Goal: Task Accomplishment & Management: Manage account settings

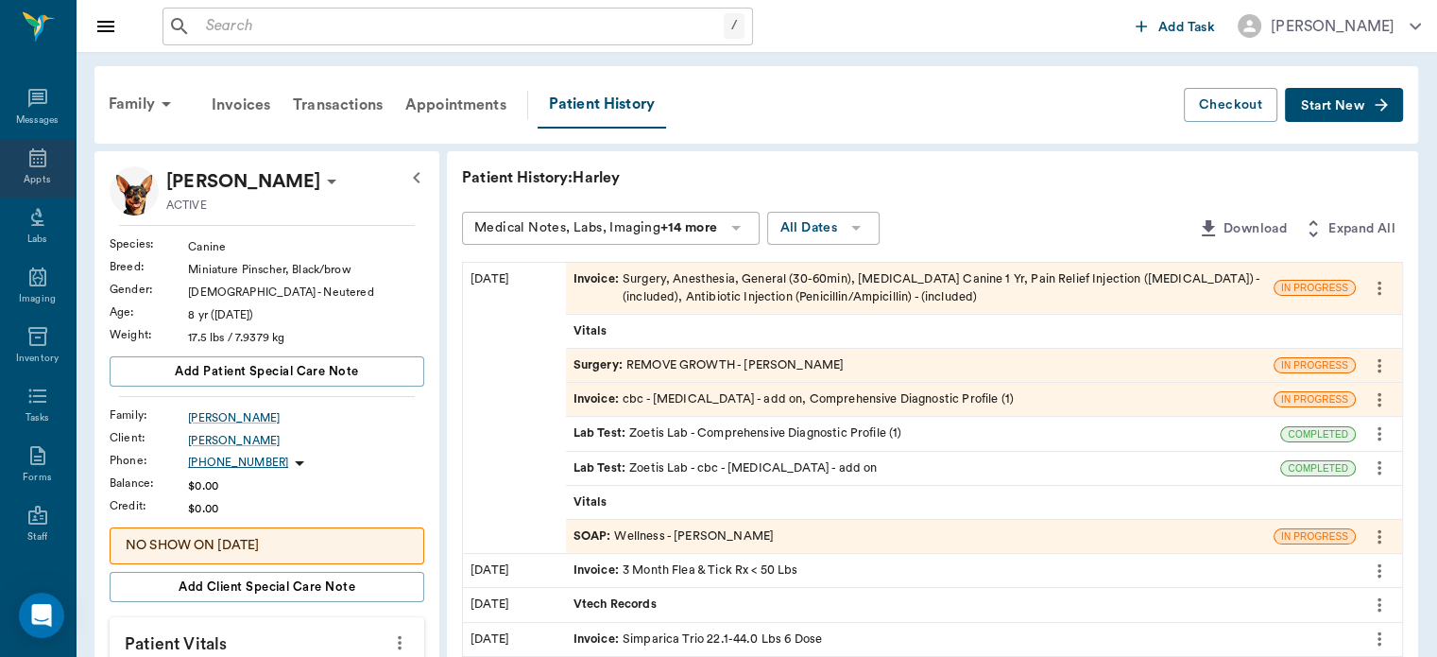
click at [25, 175] on div "Appts" at bounding box center [37, 180] width 26 height 14
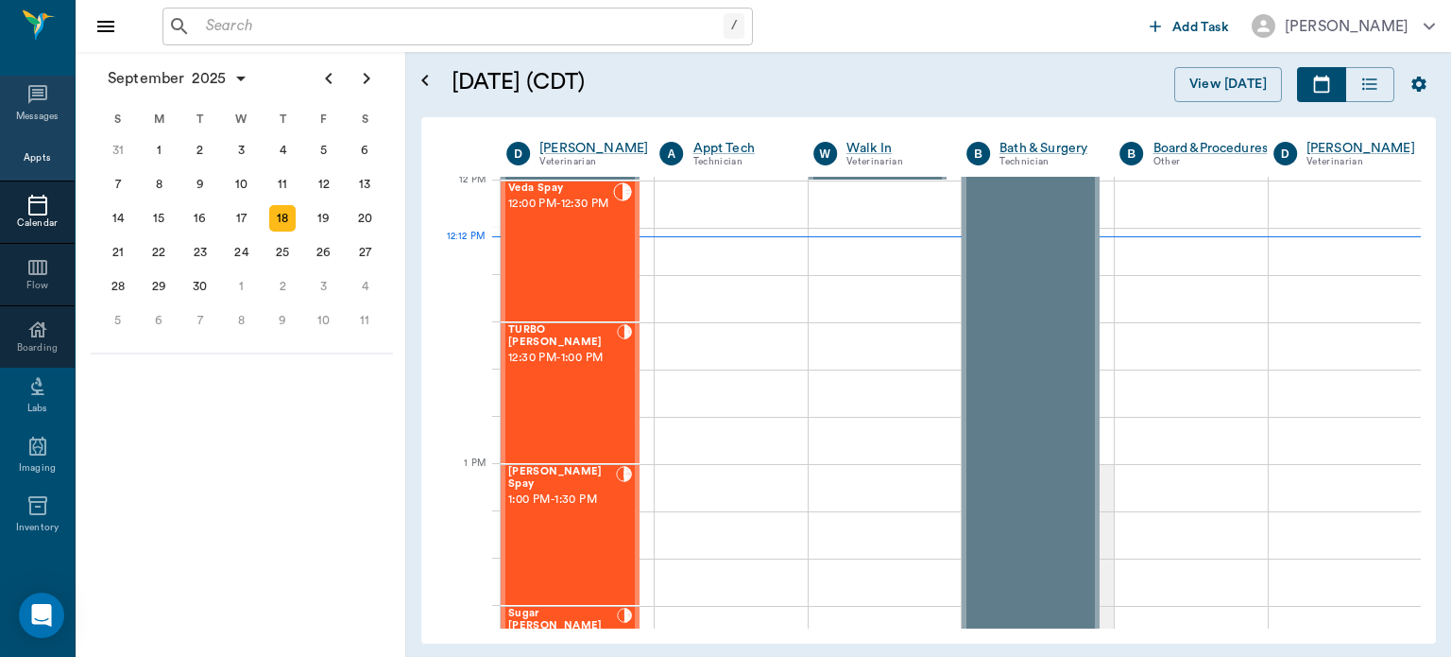
scroll to position [1138, 0]
click at [570, 214] on span "12:00 PM - 12:30 PM" at bounding box center [560, 204] width 105 height 19
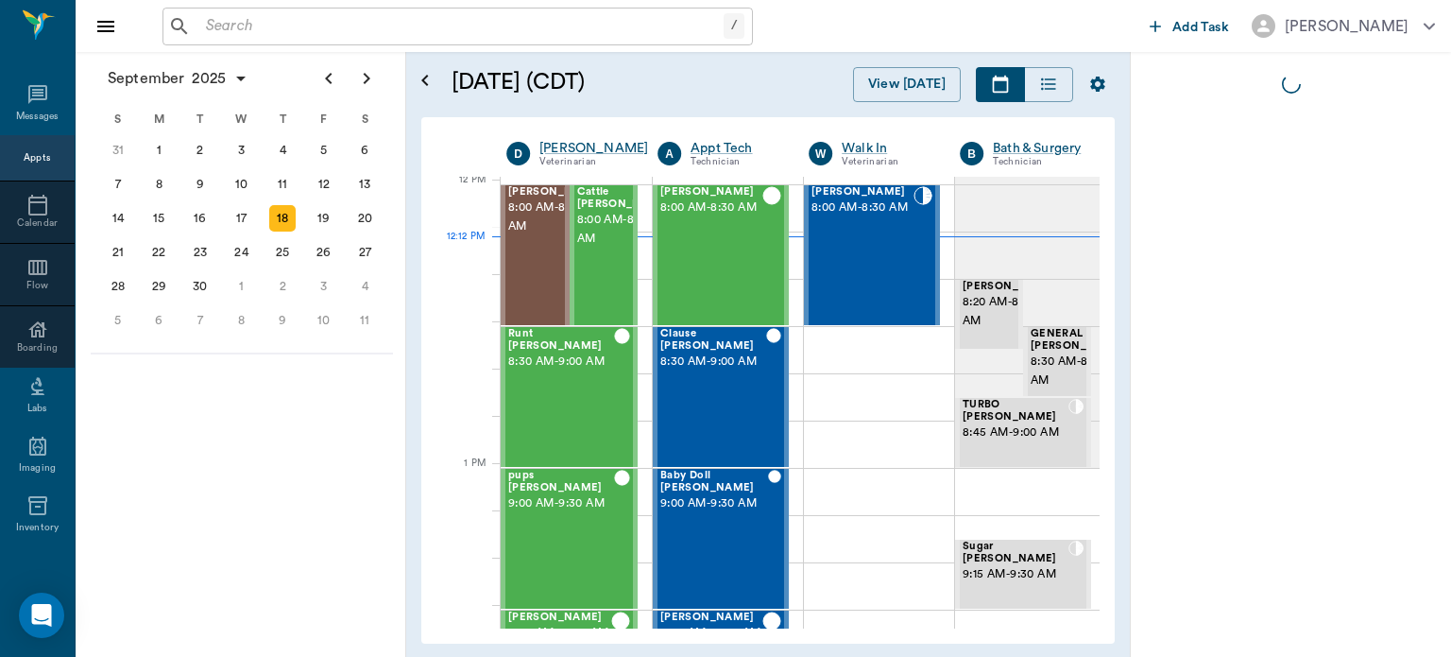
scroll to position [1138, 0]
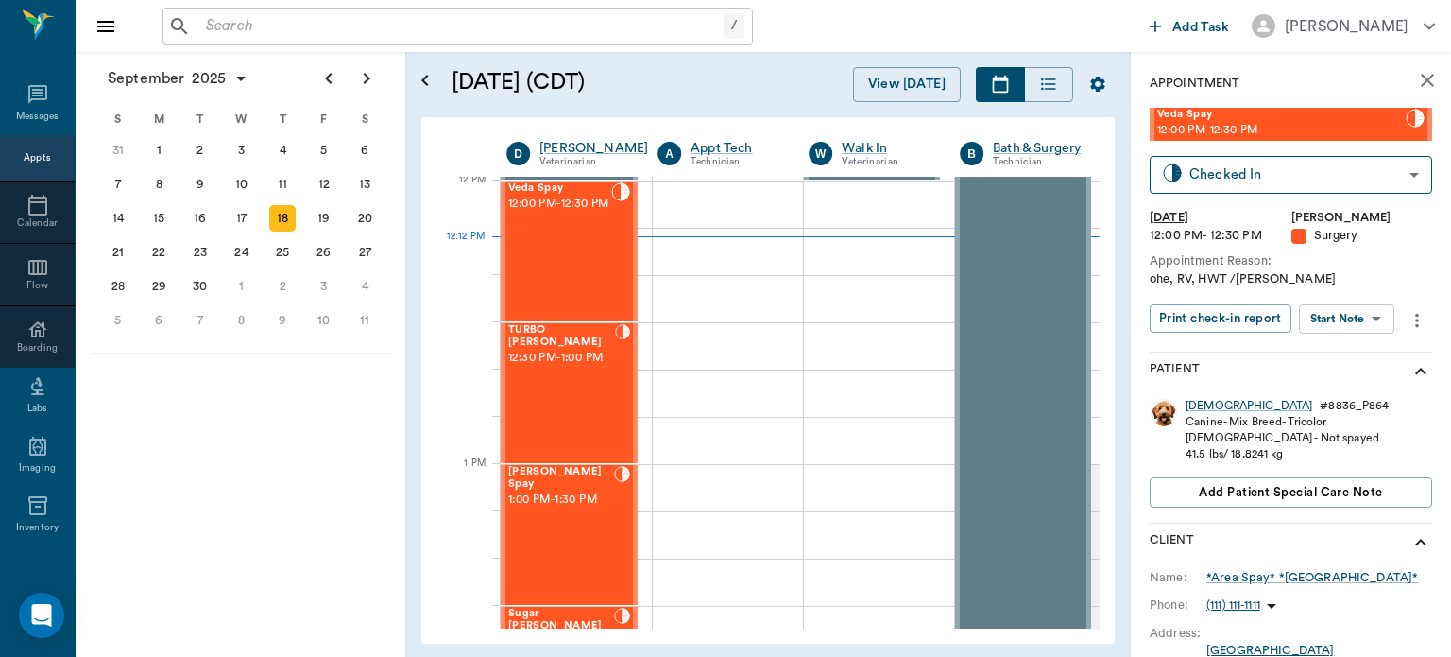
click at [1353, 325] on body "/ ​ Add Task Dr. Bert Ellsworth Nectar Messages Appts Calendar Flow Boarding La…" at bounding box center [725, 328] width 1451 height 657
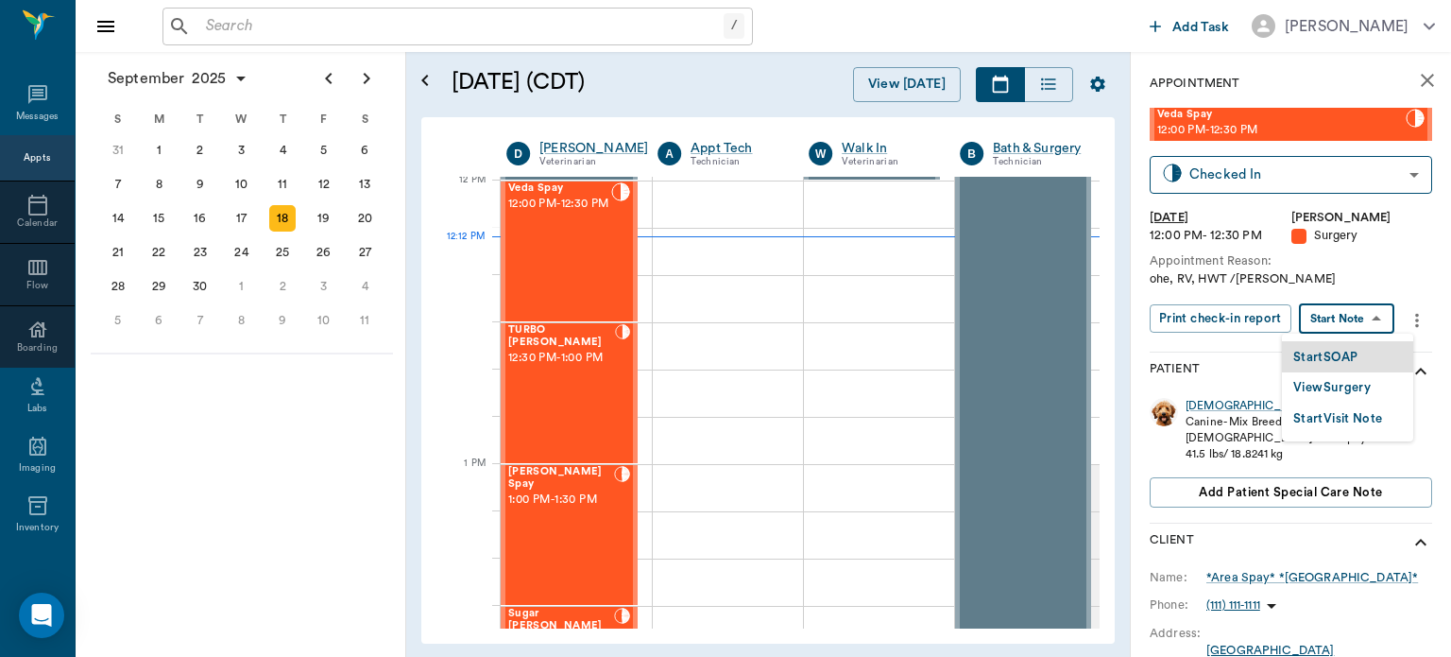
click at [1360, 389] on button "View Surgery" at bounding box center [1332, 388] width 77 height 22
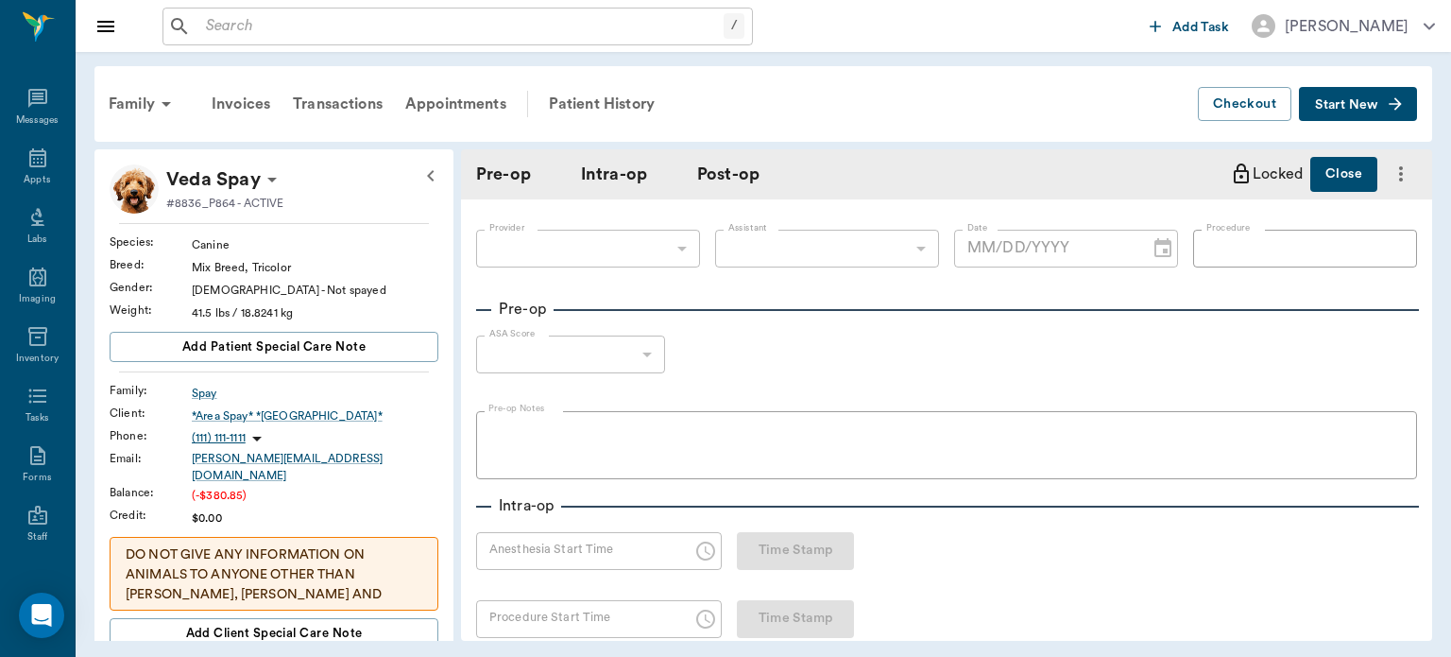
type input "63ec2f075fda476ae8351a4d"
type input "63ec2e7e52e12b0ba117b124"
type input "SPAY"
type input "1"
radio input "true"
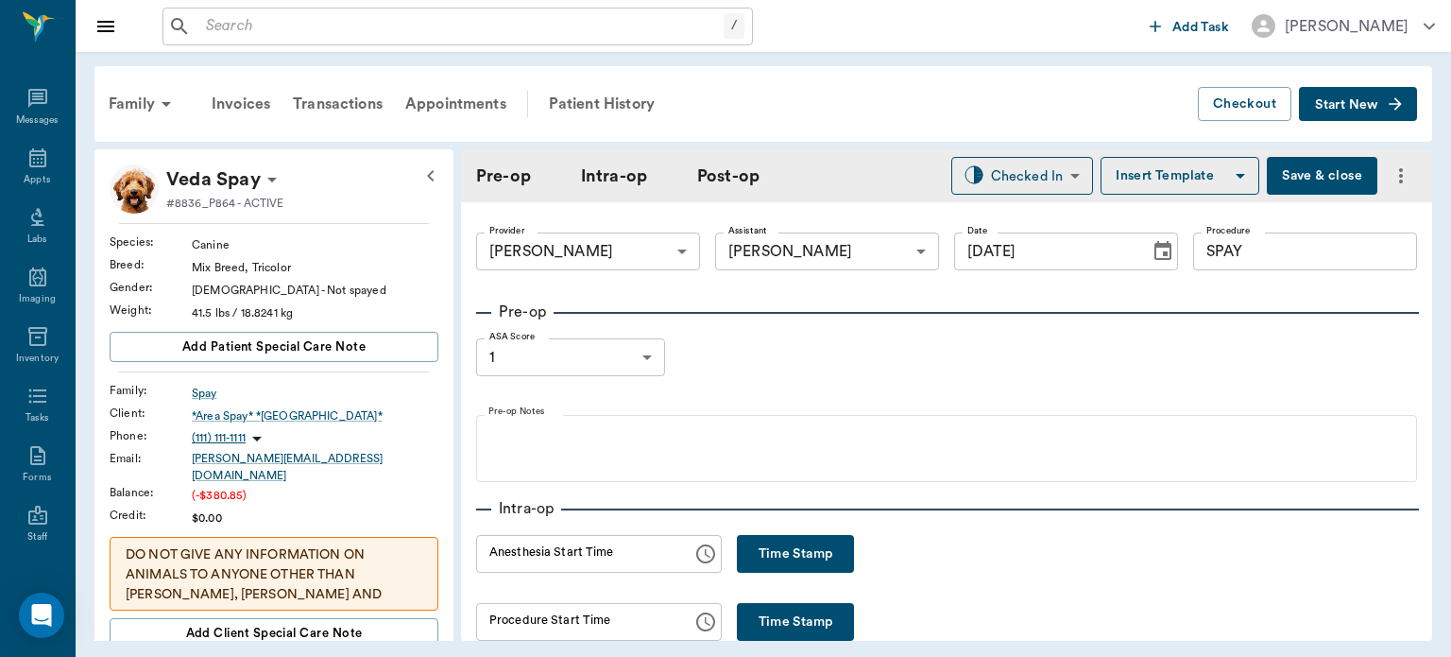
type input "[DATE]"
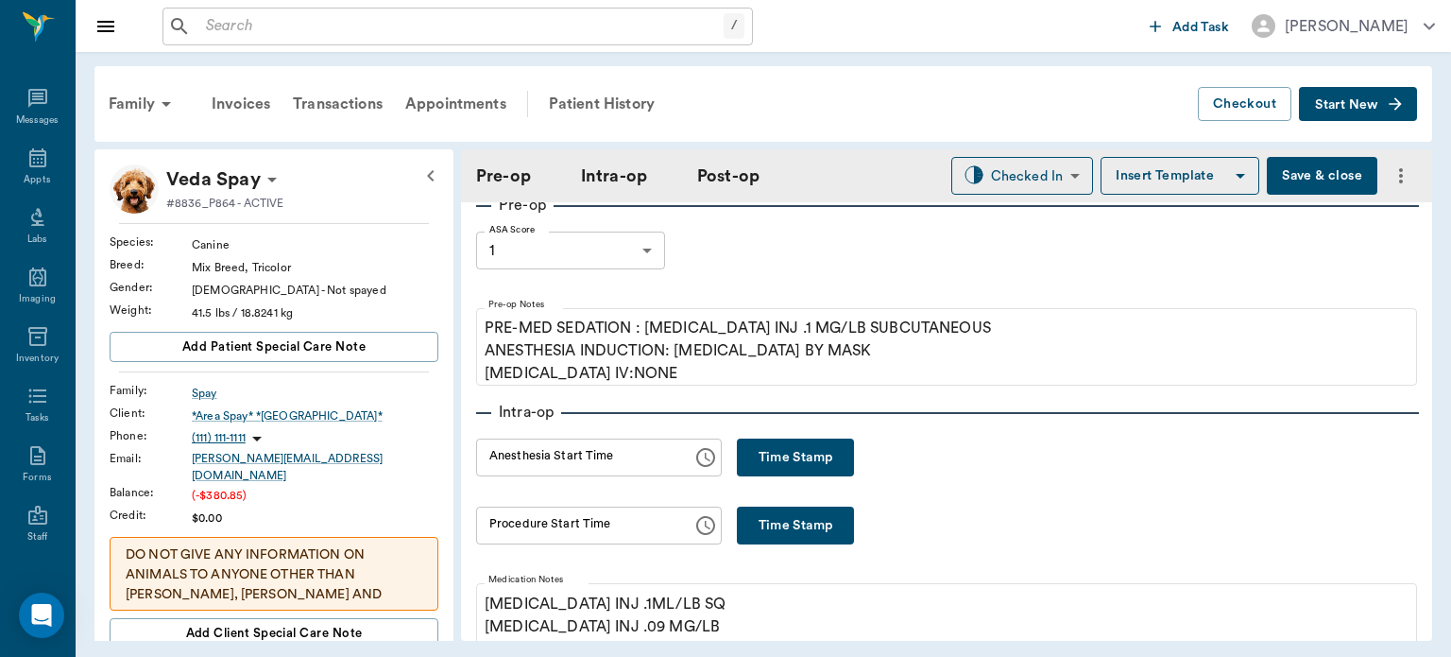
scroll to position [182, 0]
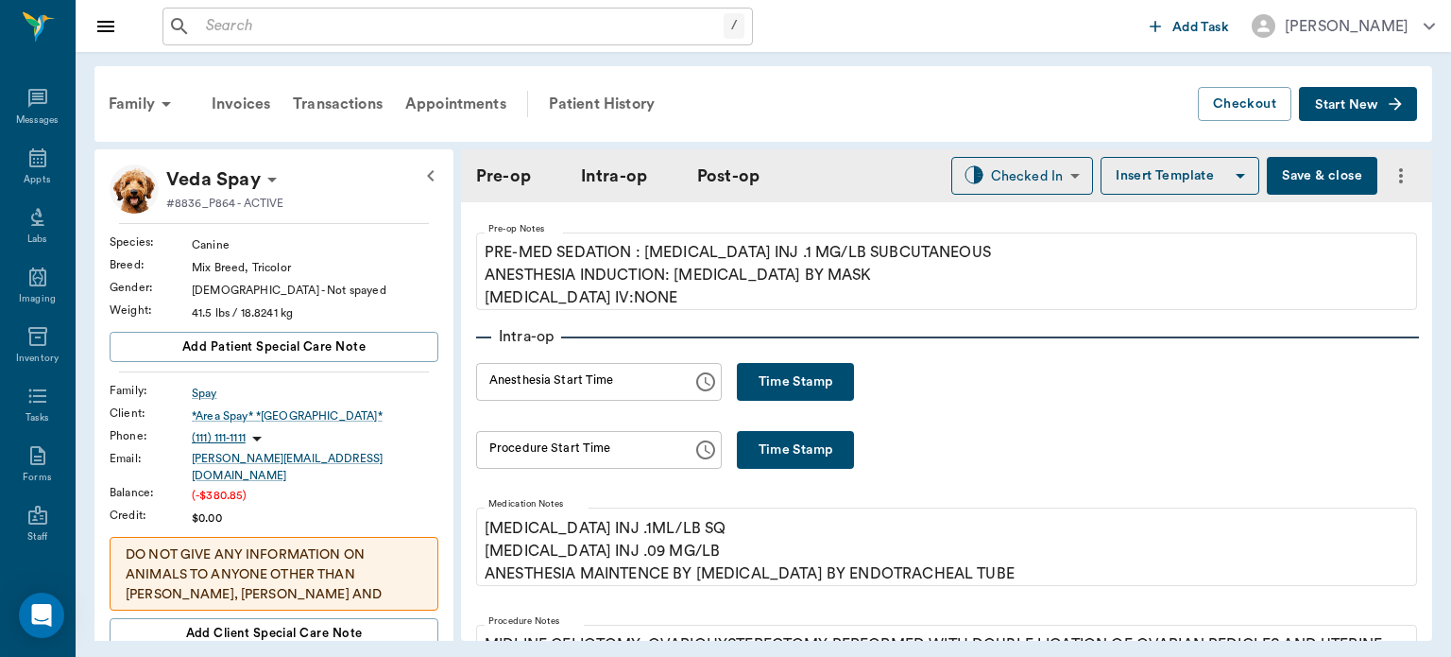
click at [793, 393] on button "Time Stamp" at bounding box center [795, 382] width 117 height 38
click at [508, 388] on input "12:12 PM" at bounding box center [577, 382] width 203 height 38
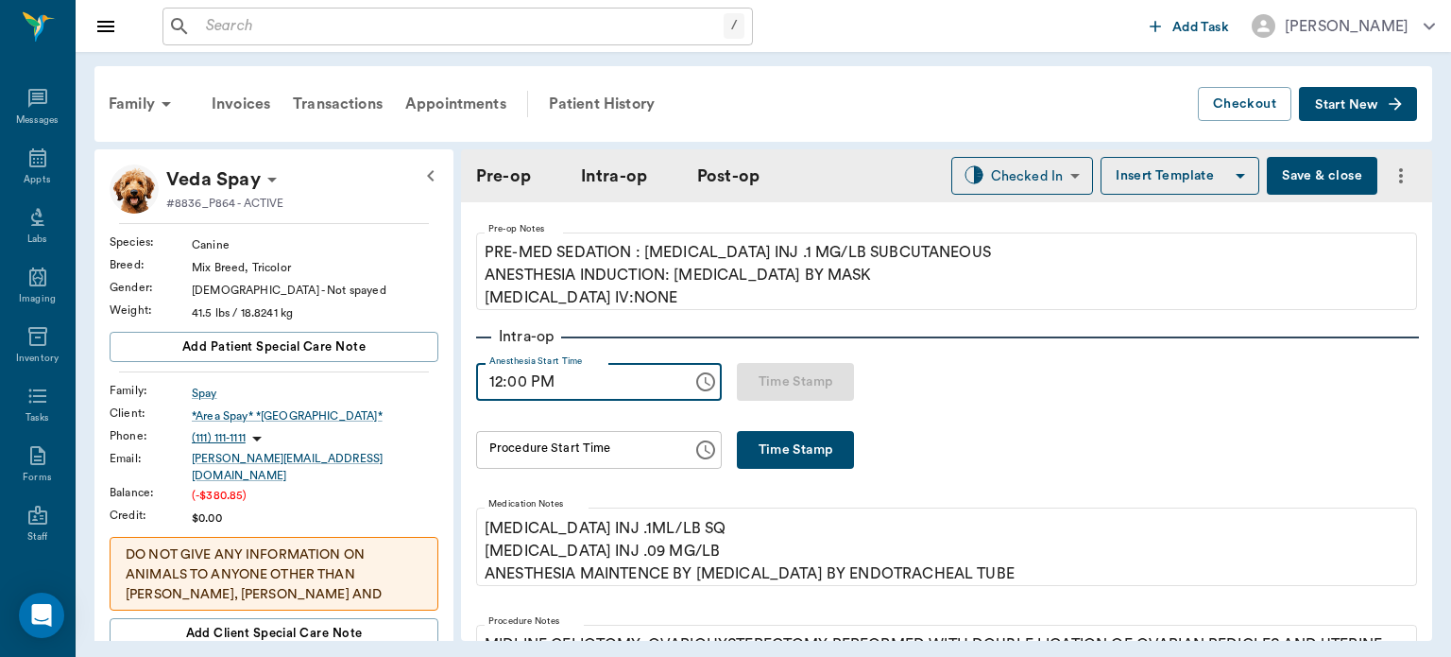
type input "12:00 PM"
click at [798, 450] on button "Time Stamp" at bounding box center [795, 450] width 117 height 38
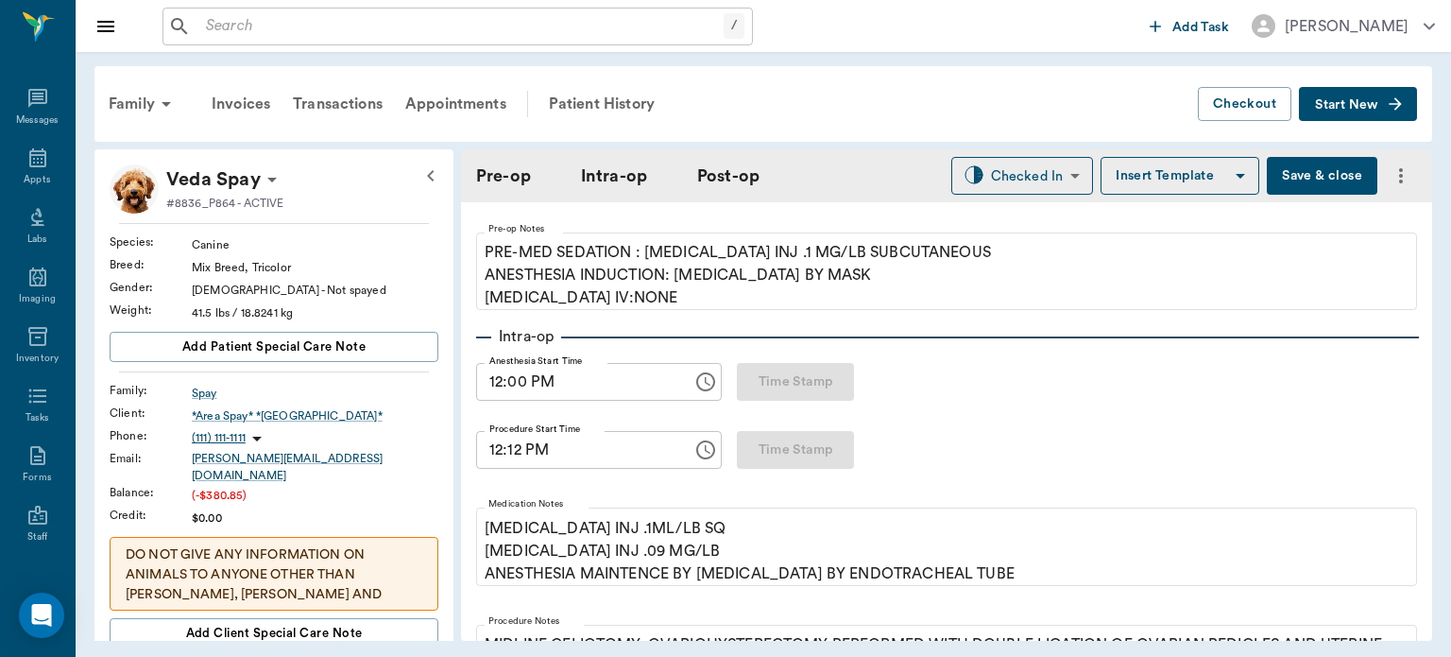
type input "12:12 PM"
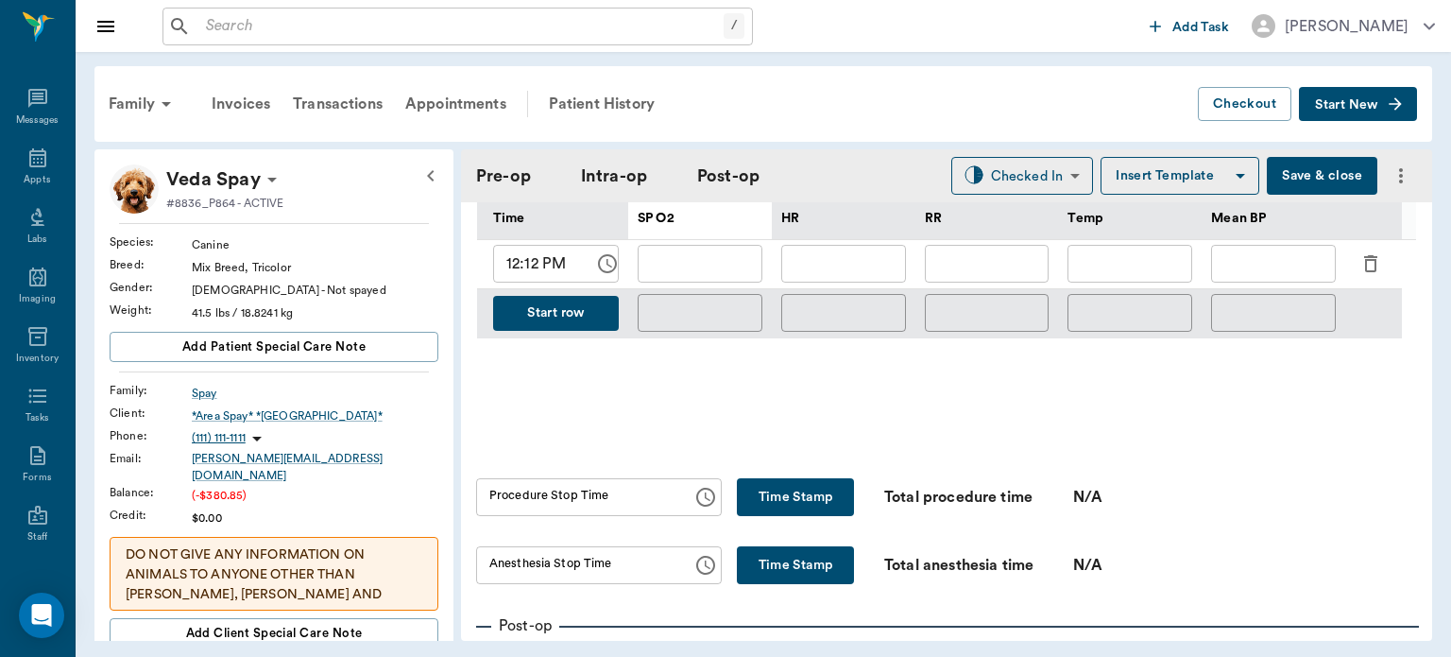
scroll to position [977, 0]
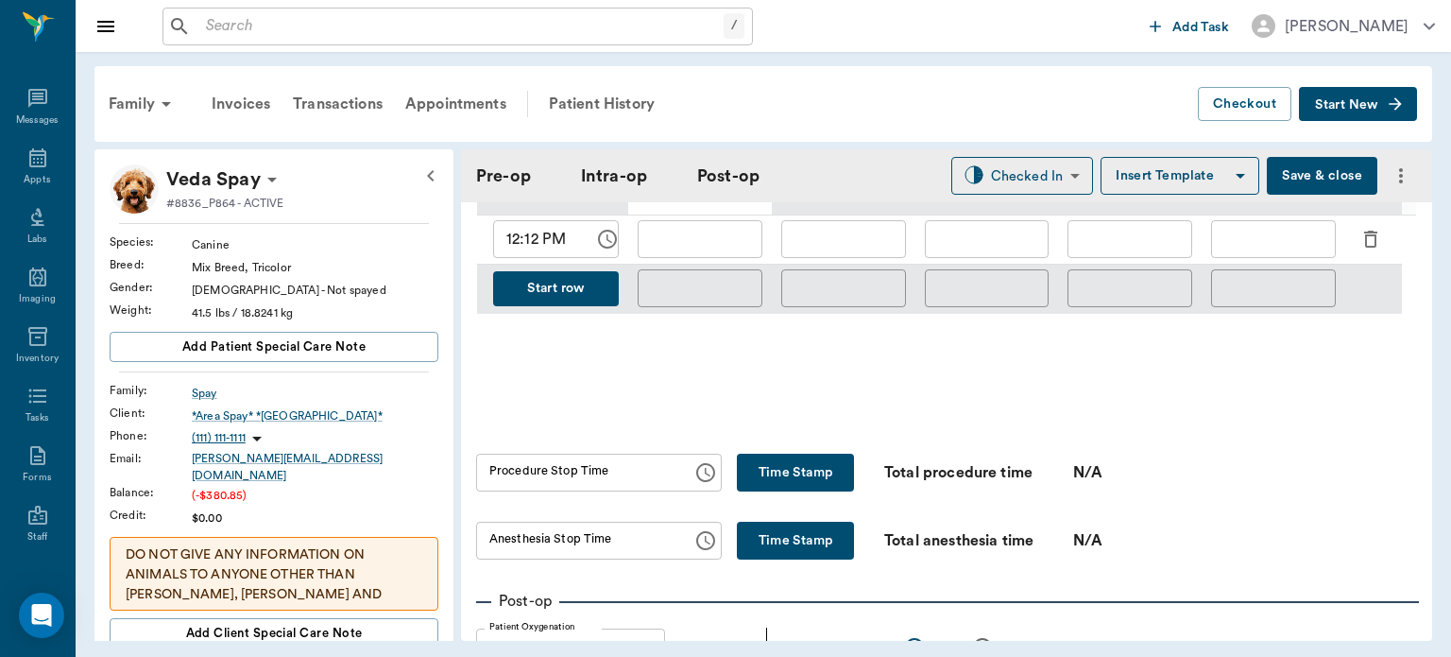
click at [524, 275] on div "Start row" at bounding box center [552, 289] width 151 height 49
click at [541, 250] on input "12:12 PM" at bounding box center [537, 239] width 88 height 38
click at [531, 253] on input "12:12 PM" at bounding box center [537, 239] width 88 height 38
type input "12:15 PM"
click at [560, 299] on button "Start row" at bounding box center [556, 288] width 126 height 35
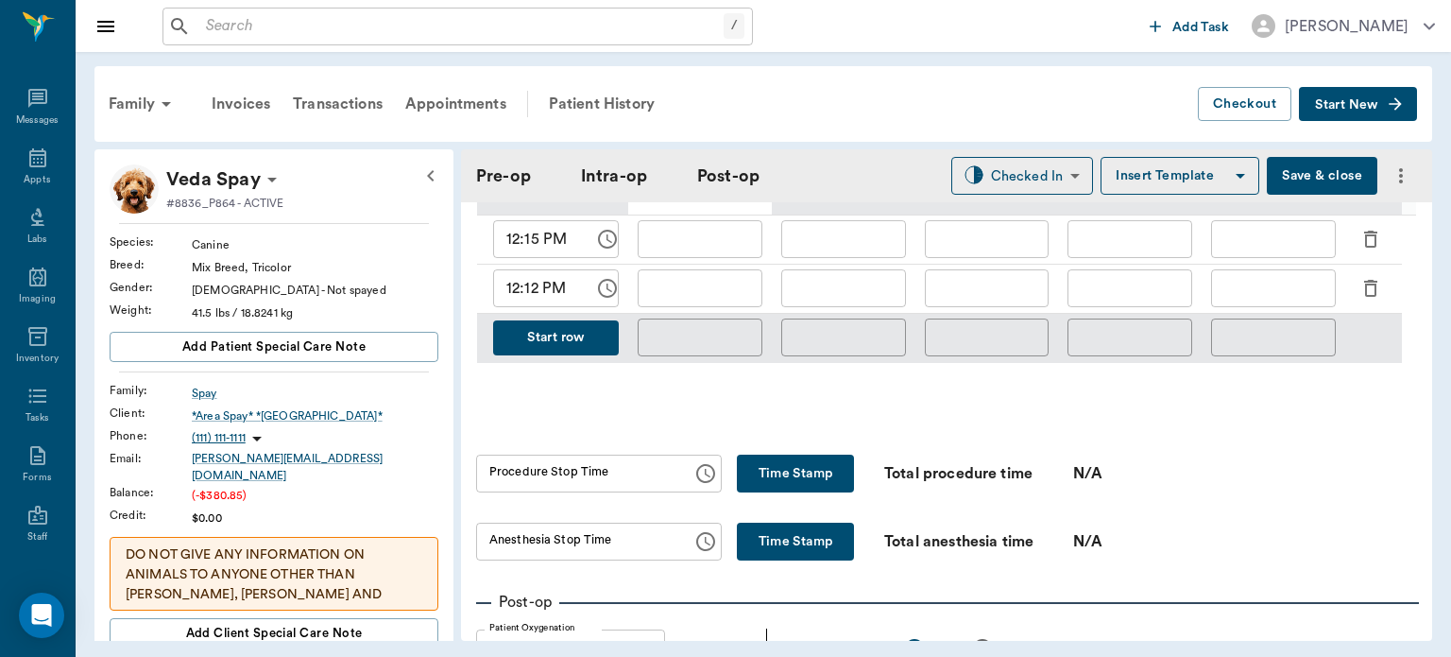
click at [531, 295] on input "12:12 PM" at bounding box center [537, 288] width 88 height 38
type input "12:20 PM"
click at [551, 344] on button "Start row" at bounding box center [556, 337] width 126 height 35
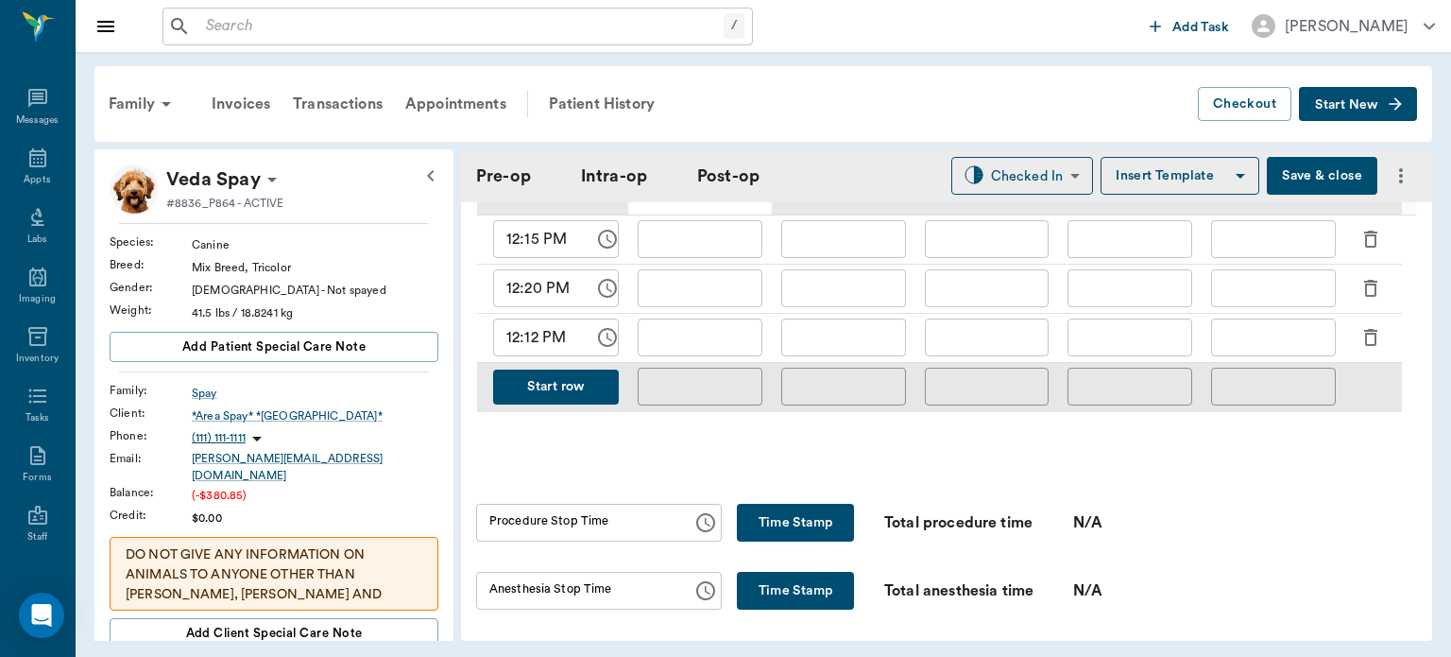
click at [534, 352] on input "12:12 PM" at bounding box center [537, 337] width 88 height 38
type input "12:25 PM"
click at [575, 402] on button "Start row" at bounding box center [556, 386] width 126 height 35
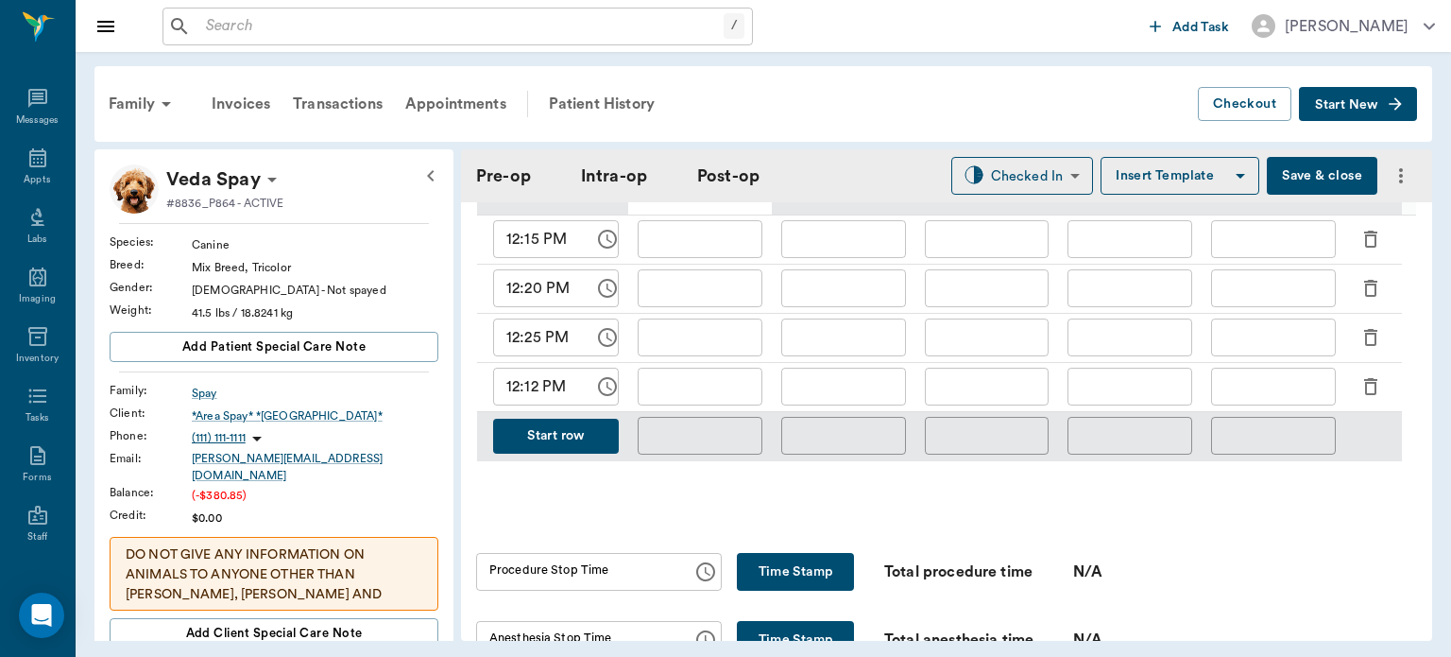
click at [535, 403] on input "12:12 PM" at bounding box center [537, 387] width 88 height 38
type input "12:30 PM"
click at [586, 448] on button "Start row" at bounding box center [556, 436] width 126 height 35
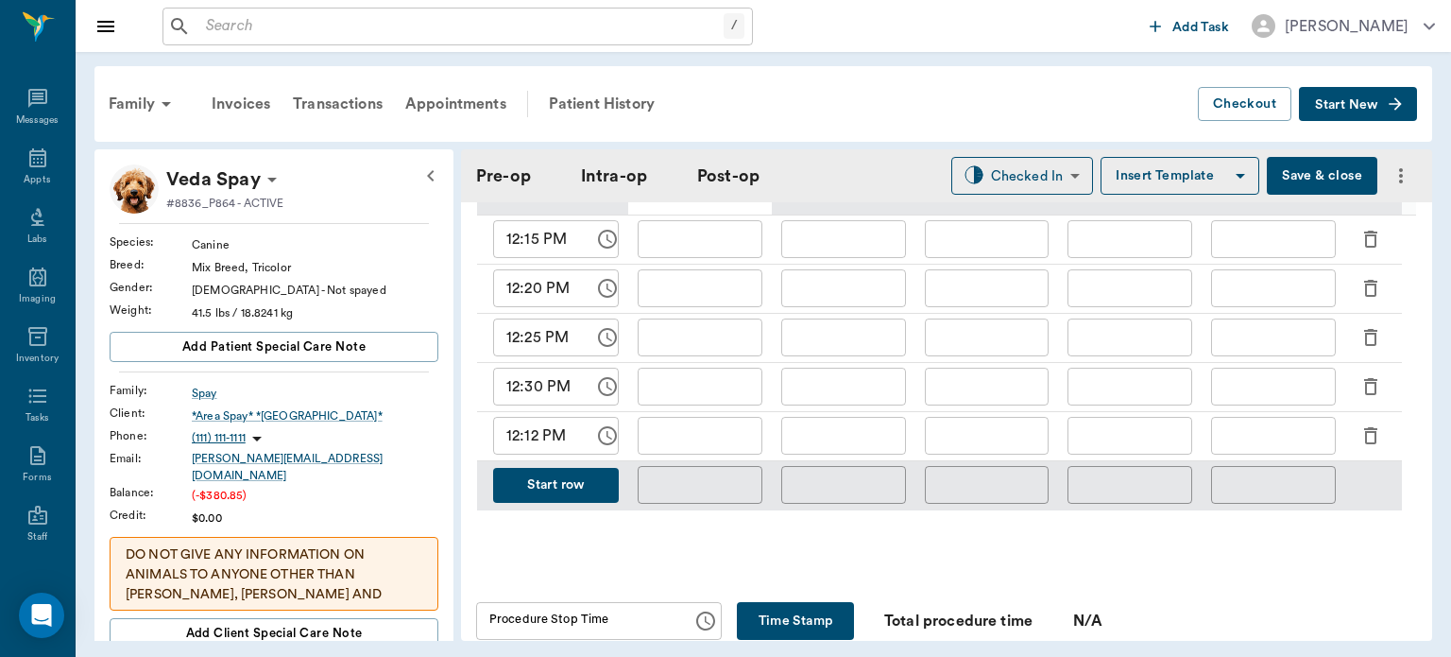
click at [529, 449] on input "12:12 PM" at bounding box center [537, 436] width 88 height 38
type input "12:35 PM"
click at [706, 256] on input "text" at bounding box center [700, 239] width 125 height 38
type input "95"
click at [863, 257] on input "text" at bounding box center [844, 239] width 125 height 38
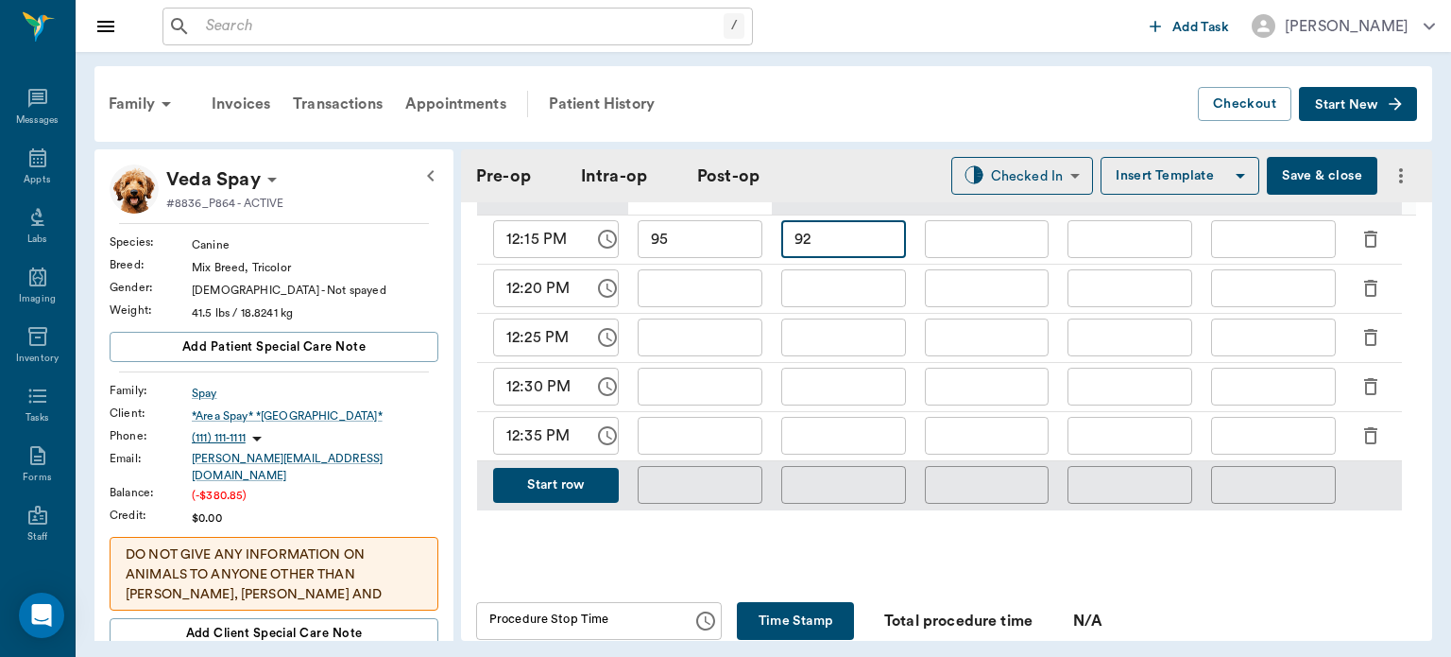
type input "92"
click at [994, 254] on input "text" at bounding box center [987, 239] width 125 height 38
type input "10"
click at [1266, 242] on input "text" at bounding box center [1273, 239] width 125 height 38
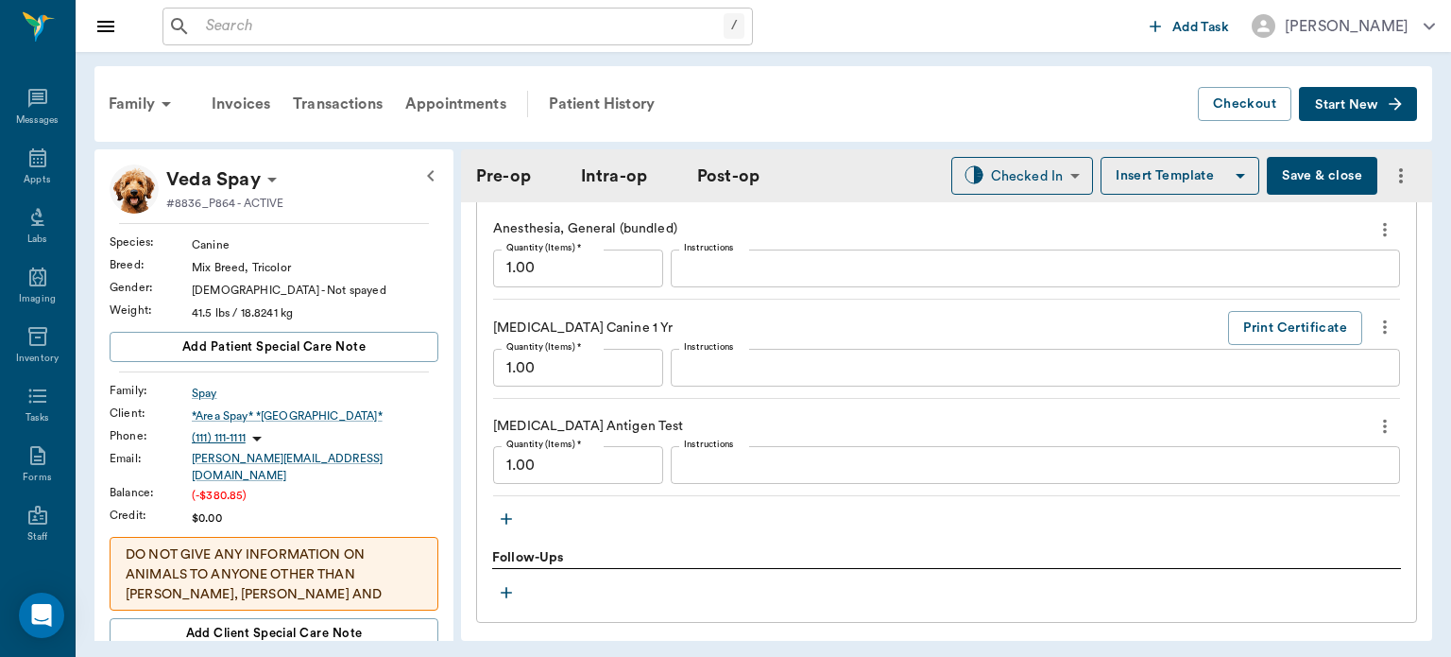
scroll to position [2104, 0]
click at [870, 474] on textarea "Instructions" at bounding box center [1035, 464] width 703 height 22
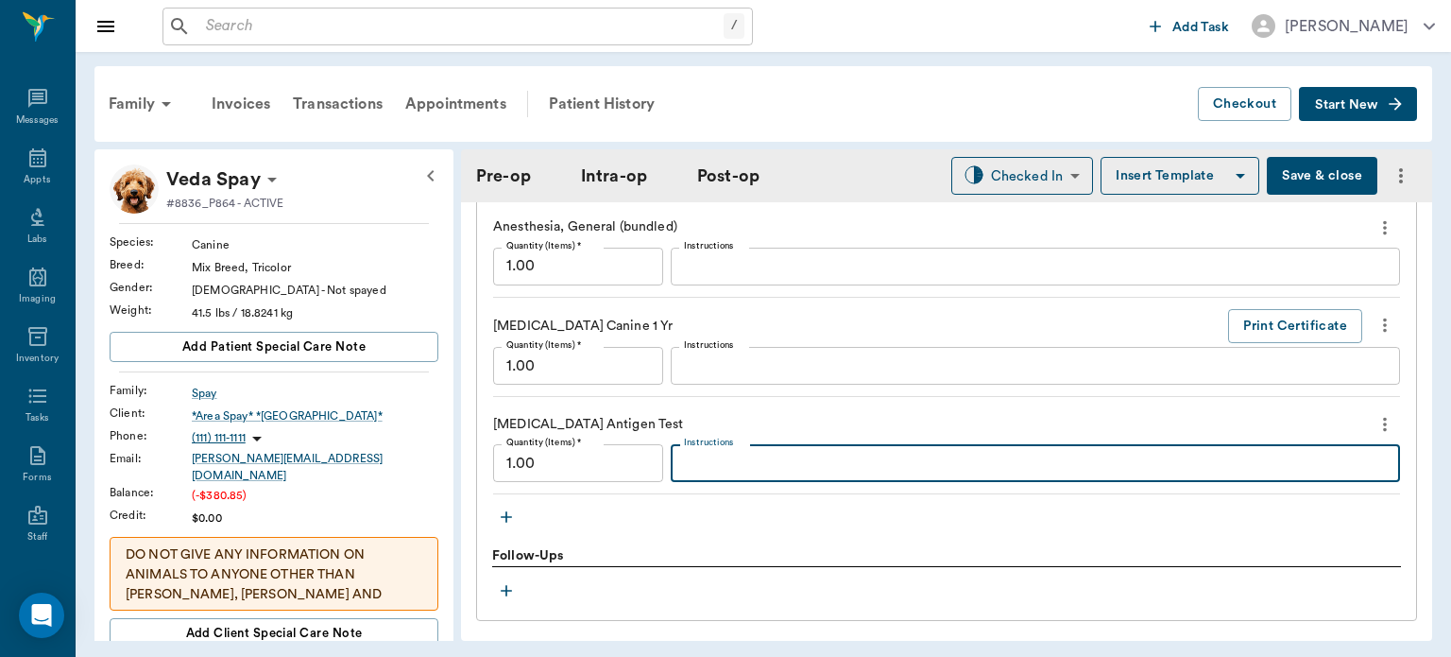
type textarea "n"
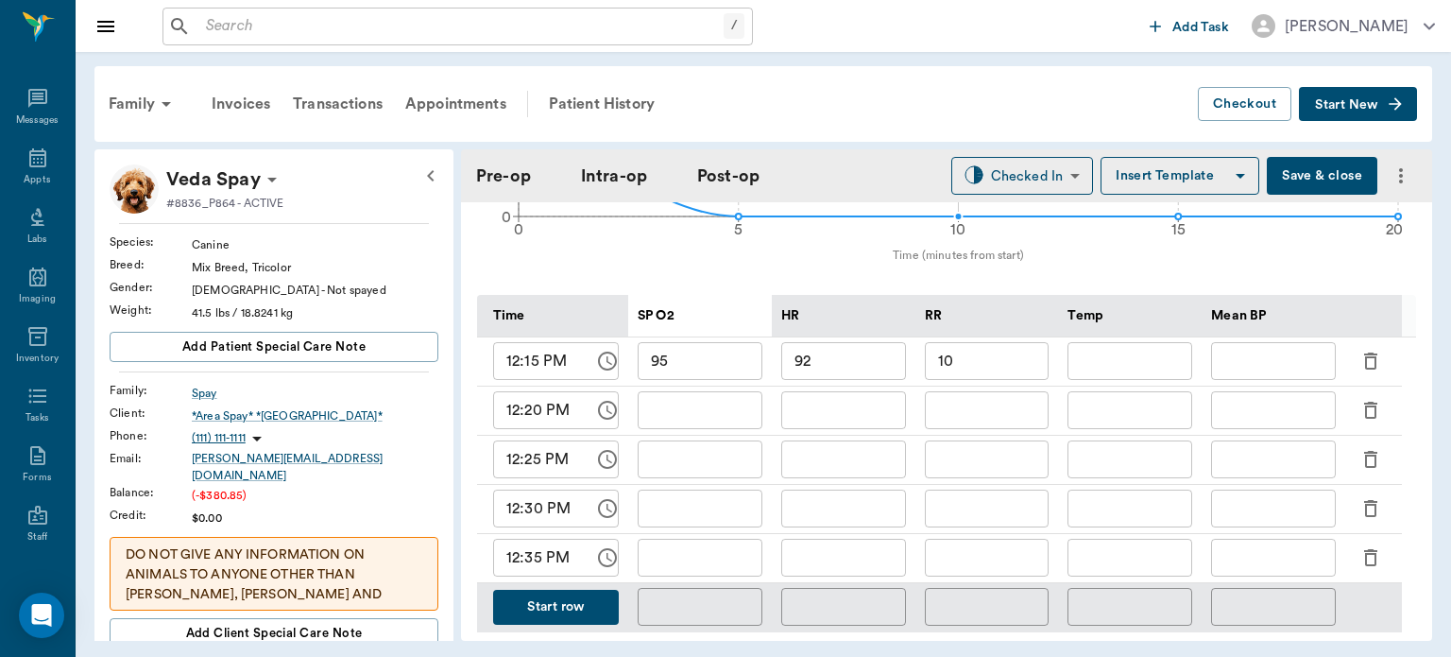
scroll to position [846, 0]
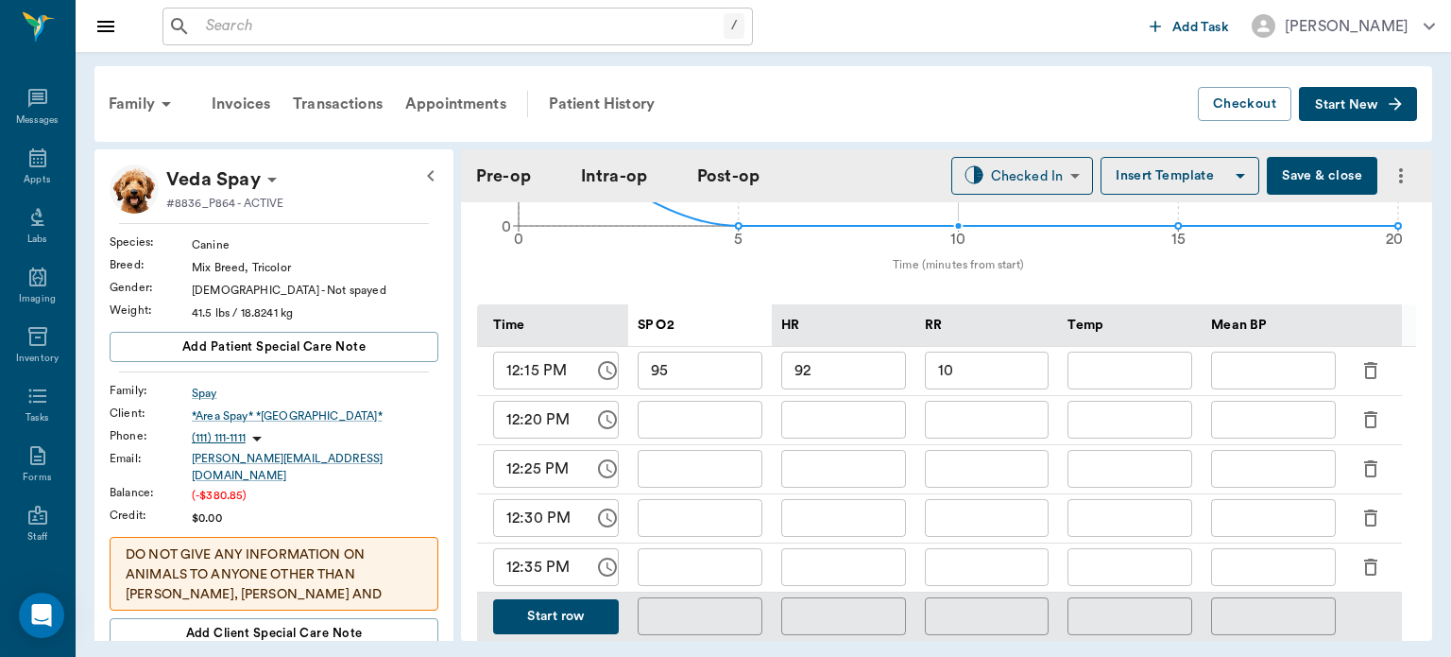
type textarea "NEGATIVE"
click at [1240, 373] on input "text" at bounding box center [1273, 371] width 125 height 38
type input "65"
click at [719, 428] on input "text" at bounding box center [700, 420] width 125 height 38
type input "99"
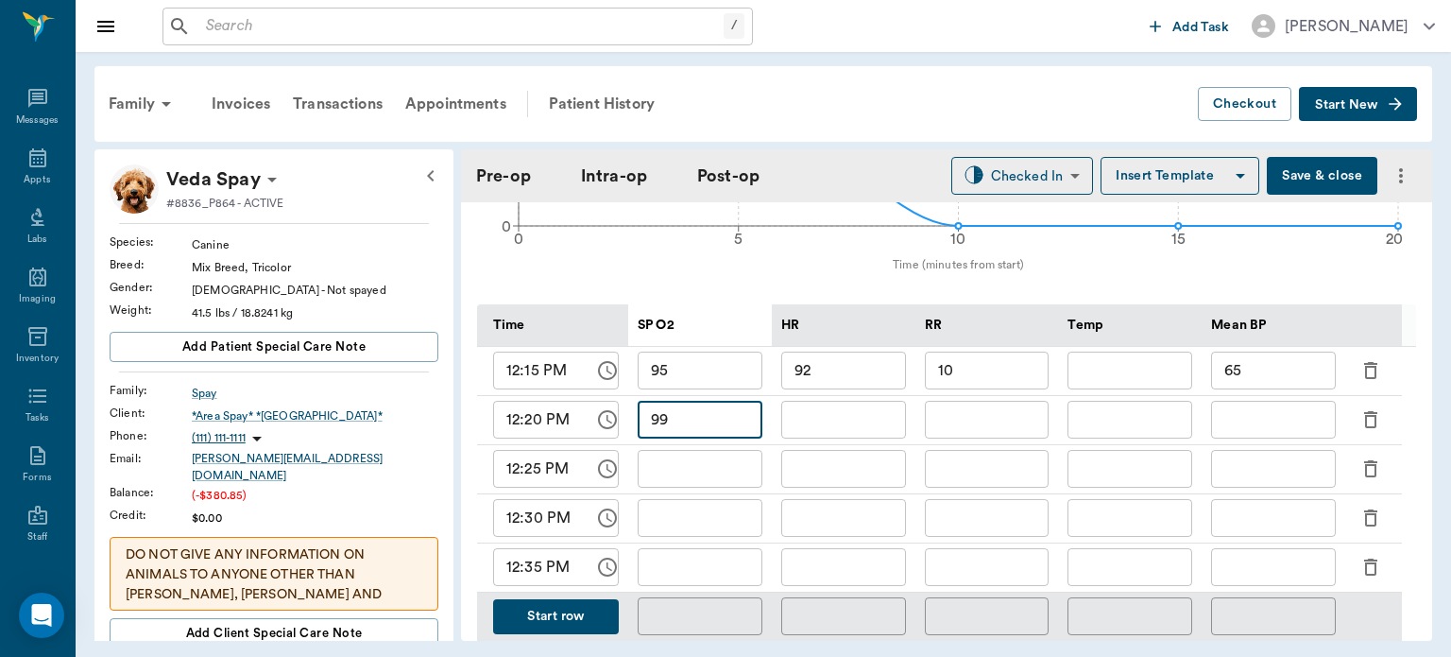
click at [788, 406] on div "​" at bounding box center [844, 420] width 144 height 49
drag, startPoint x: 788, startPoint y: 406, endPoint x: 813, endPoint y: 445, distance: 45.9
click at [813, 445] on div "​" at bounding box center [844, 420] width 144 height 49
click at [813, 438] on input "text" at bounding box center [844, 420] width 125 height 38
type input "101"
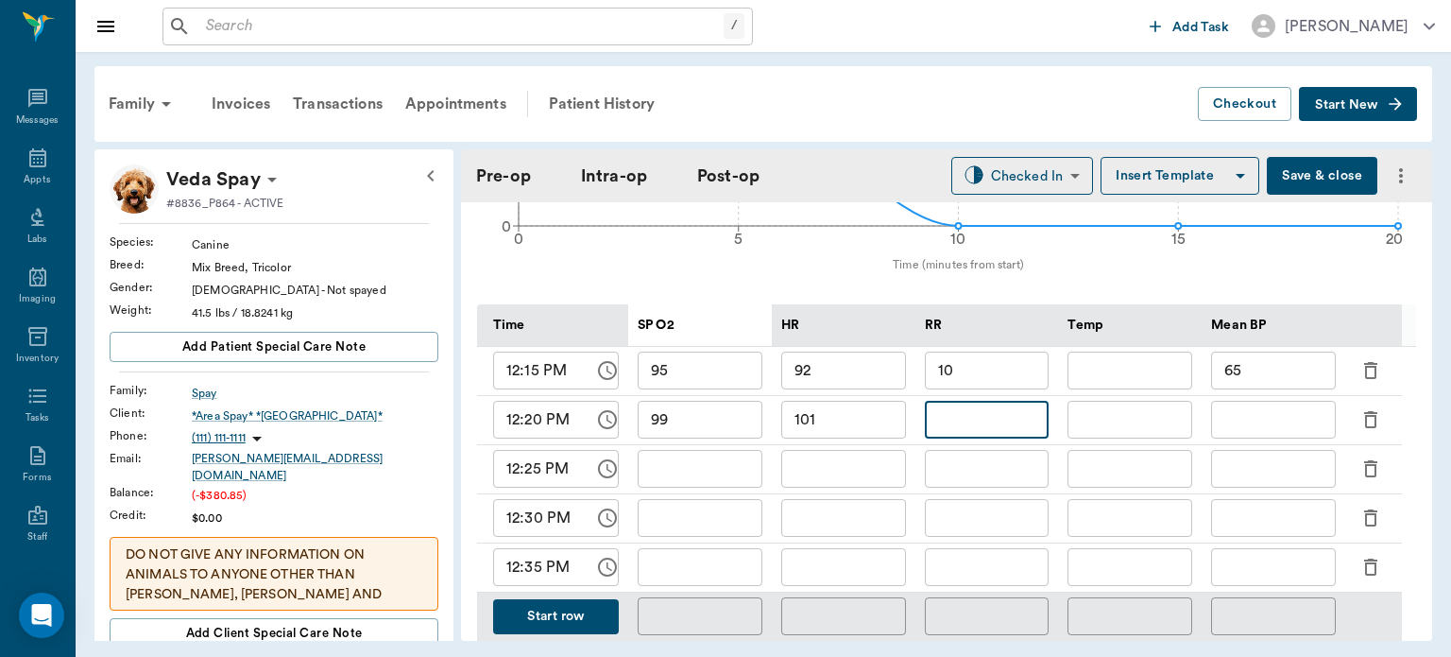
click at [956, 431] on input "text" at bounding box center [987, 420] width 125 height 38
type input "10"
click at [1244, 429] on input "text" at bounding box center [1273, 420] width 125 height 38
type input "65"
click at [731, 478] on input "text" at bounding box center [700, 469] width 125 height 38
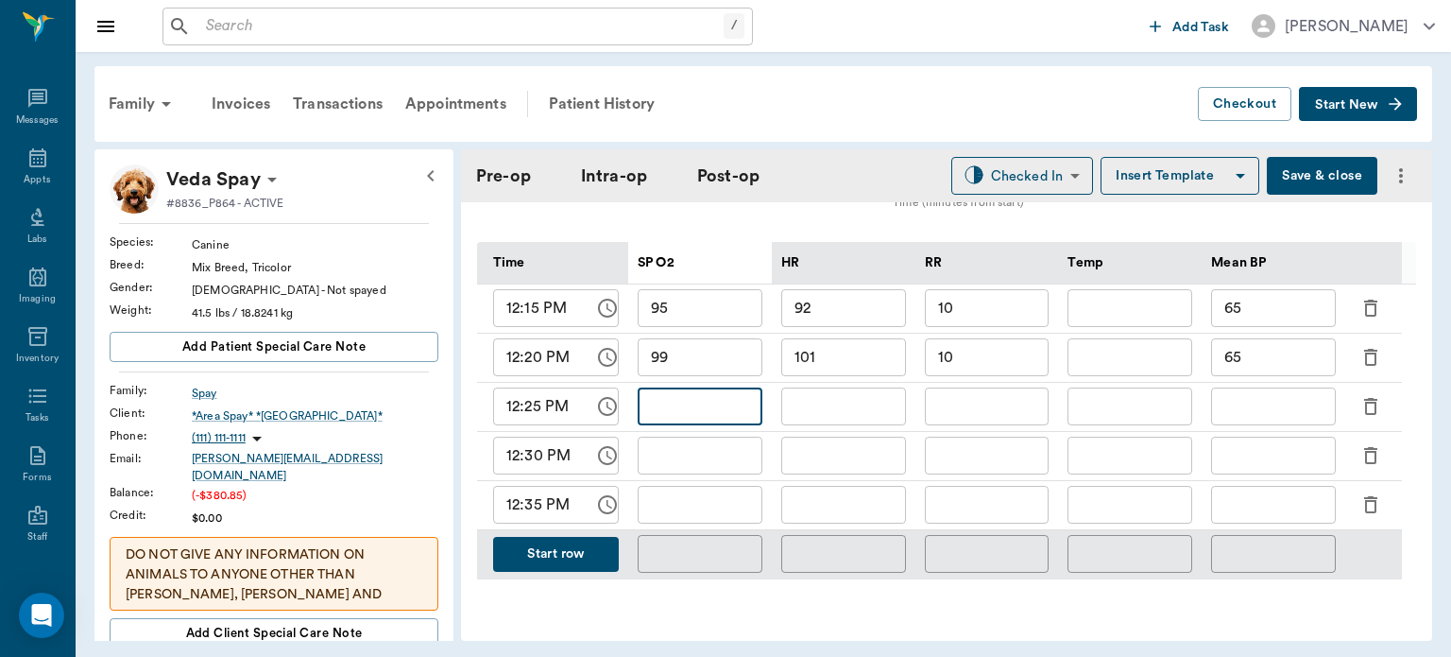
scroll to position [881, 0]
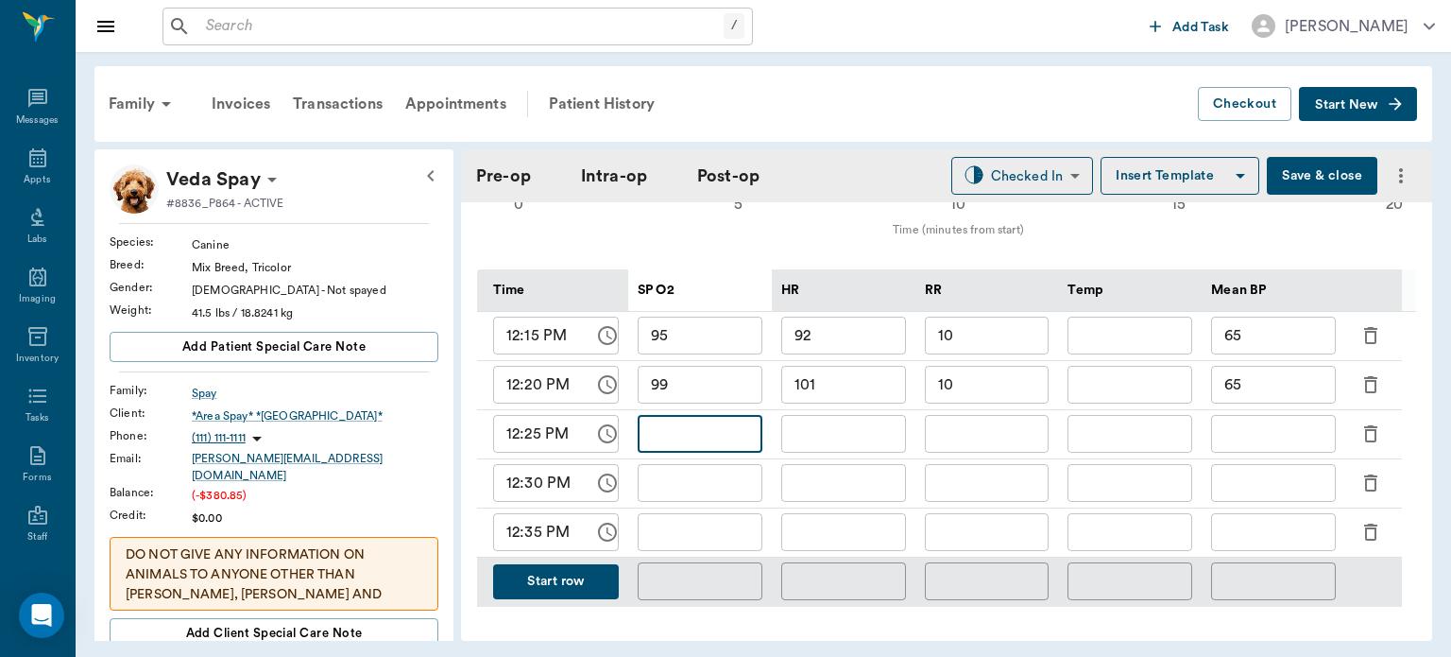
click at [843, 446] on input "text" at bounding box center [844, 434] width 125 height 38
type input "89"
click at [699, 440] on input "text" at bounding box center [700, 434] width 125 height 38
type input "99"
click at [970, 439] on input "text" at bounding box center [987, 434] width 125 height 38
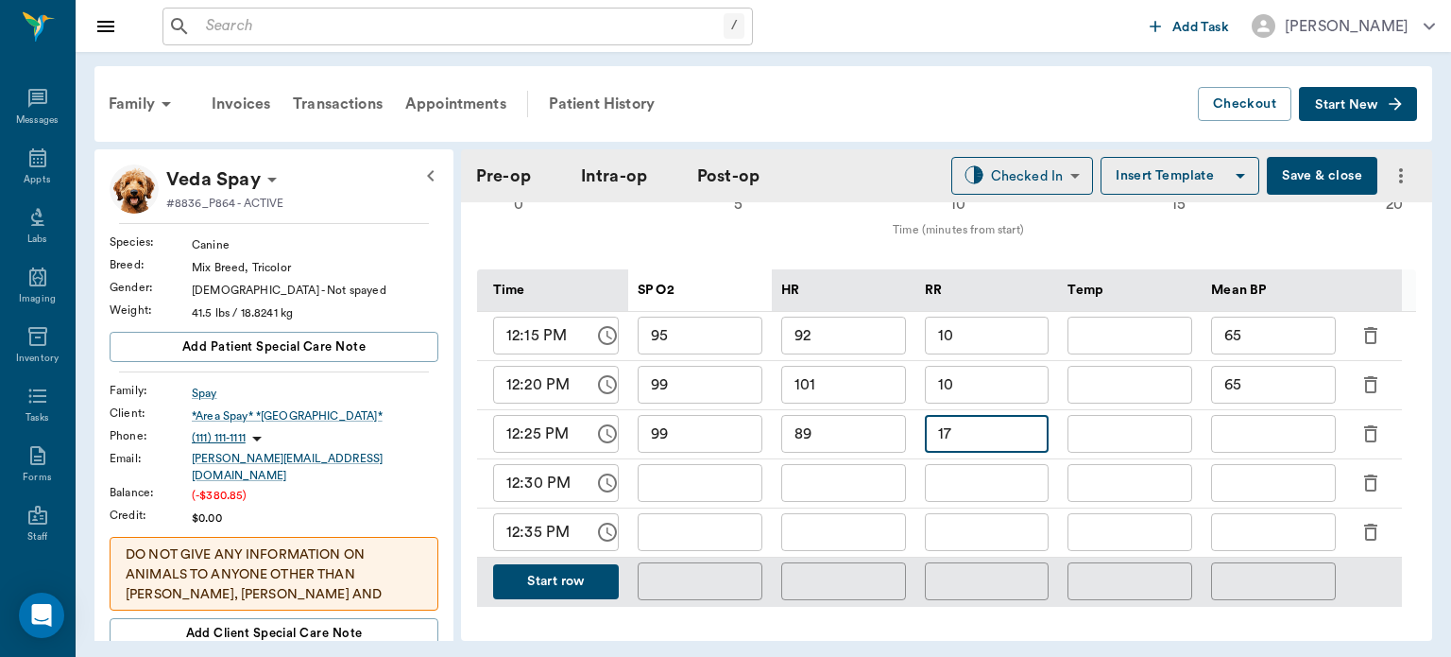
type input "17"
click at [1245, 450] on input "text" at bounding box center [1273, 434] width 125 height 38
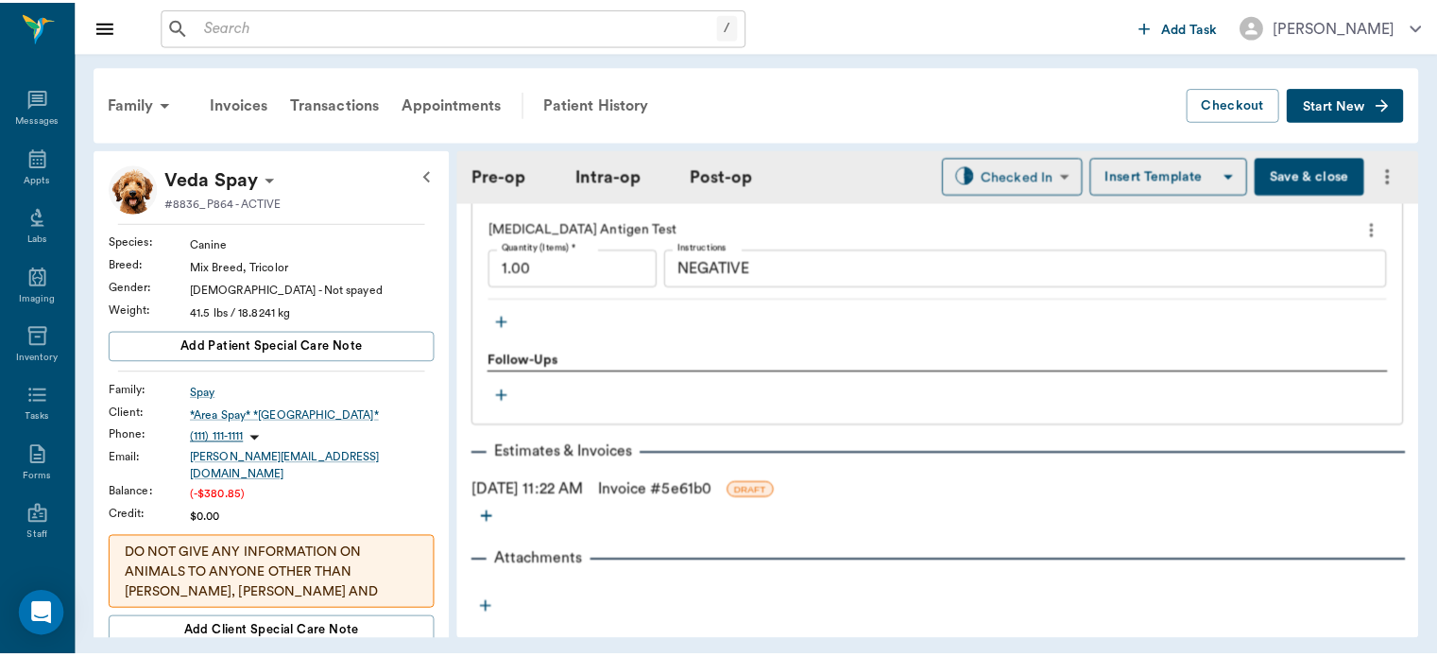
scroll to position [2333, 0]
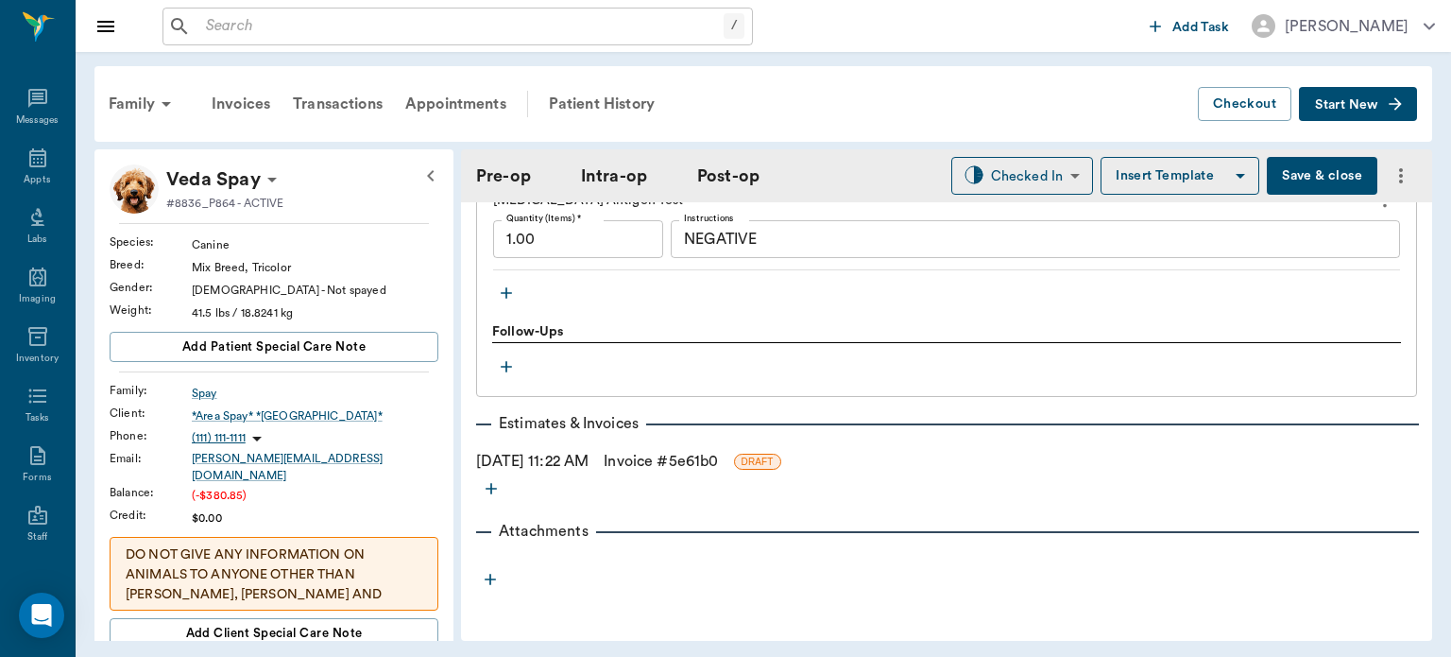
type input "78"
click at [718, 466] on link "Invoice # 5e61b0" at bounding box center [661, 461] width 114 height 23
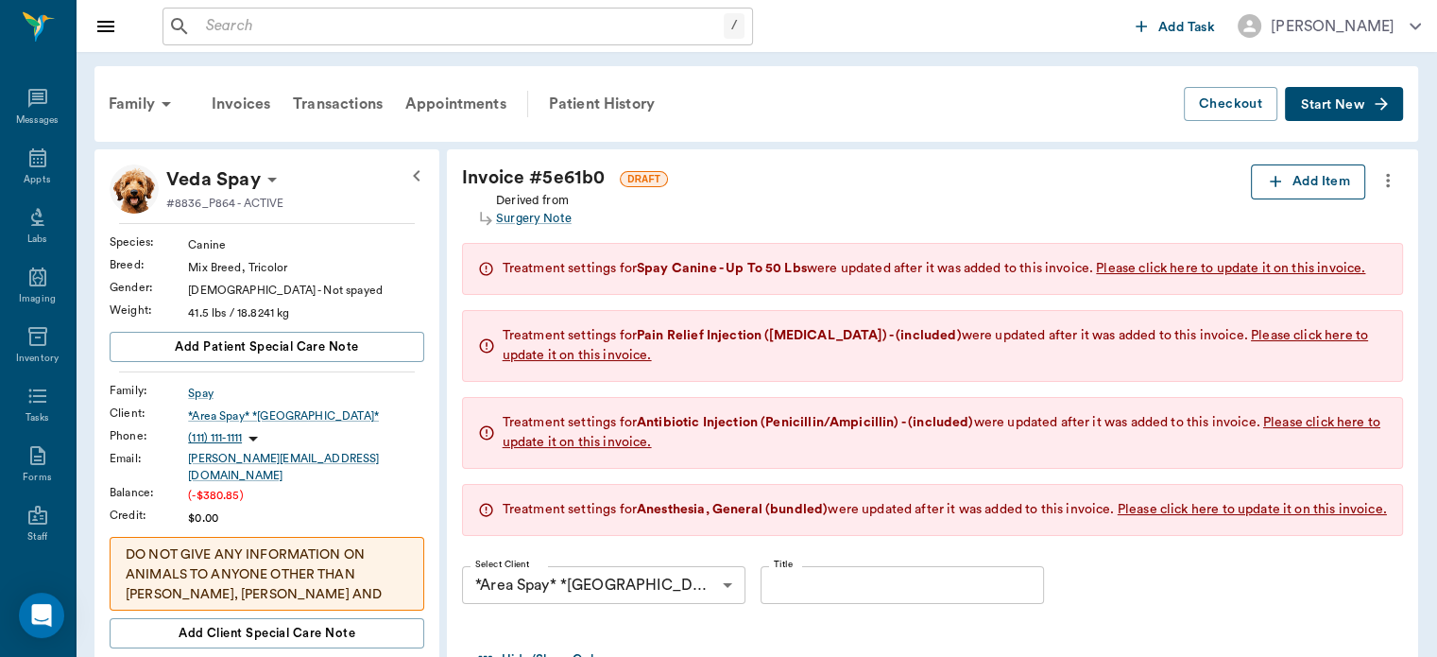
click at [1293, 182] on button "Add Item" at bounding box center [1308, 181] width 114 height 35
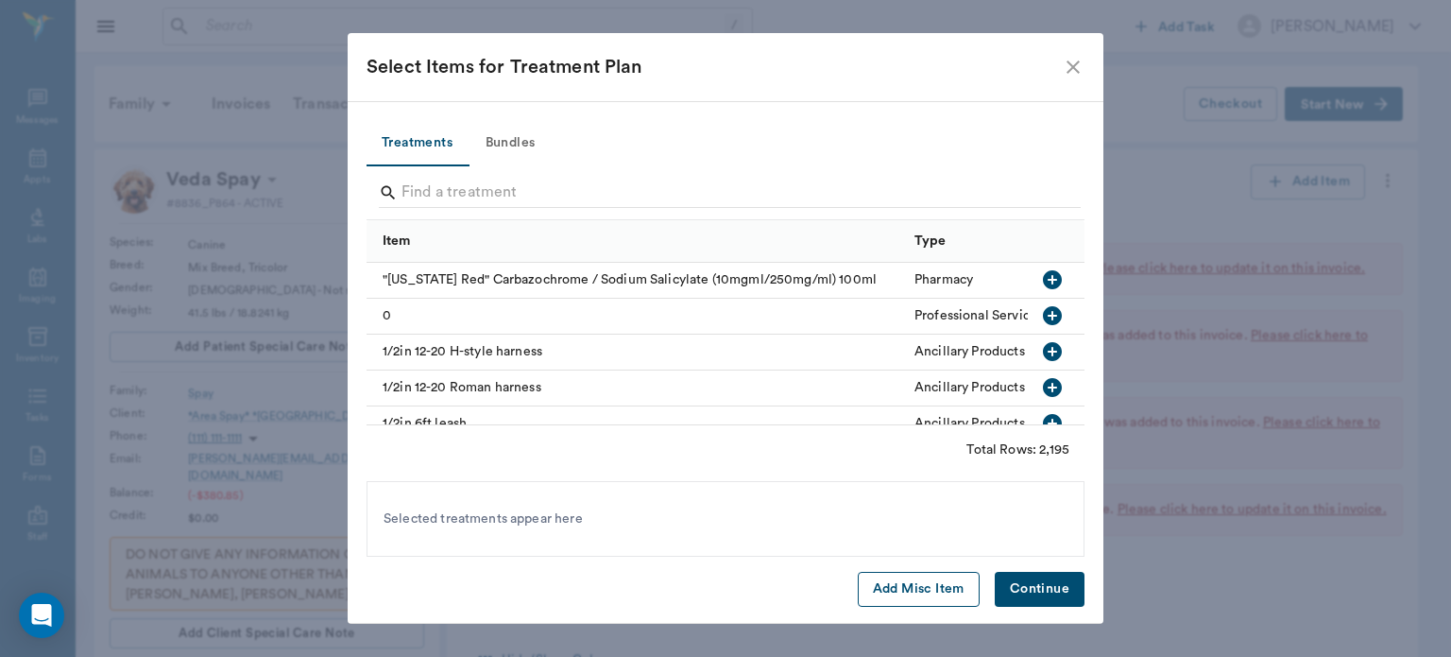
click at [900, 593] on button "Add Misc Item" at bounding box center [919, 589] width 122 height 35
click at [1055, 586] on button "Continue" at bounding box center [1040, 589] width 90 height 35
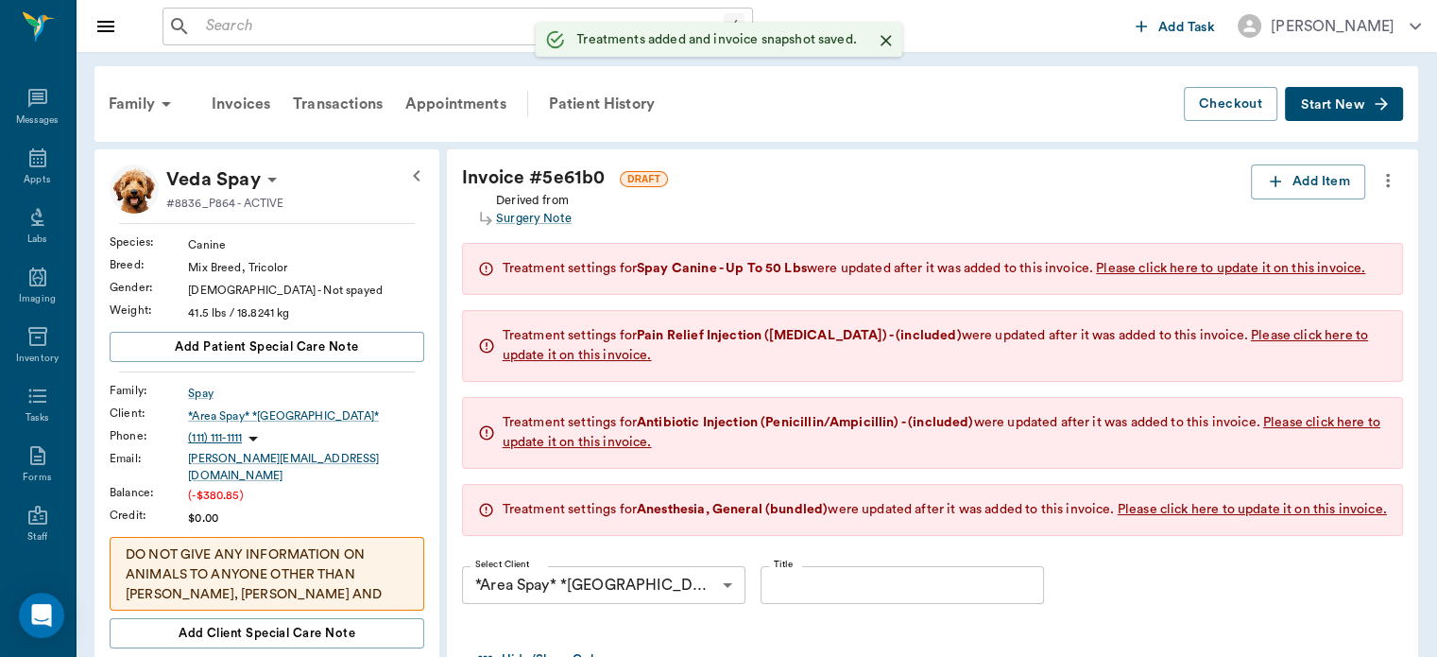
type input "1.00"
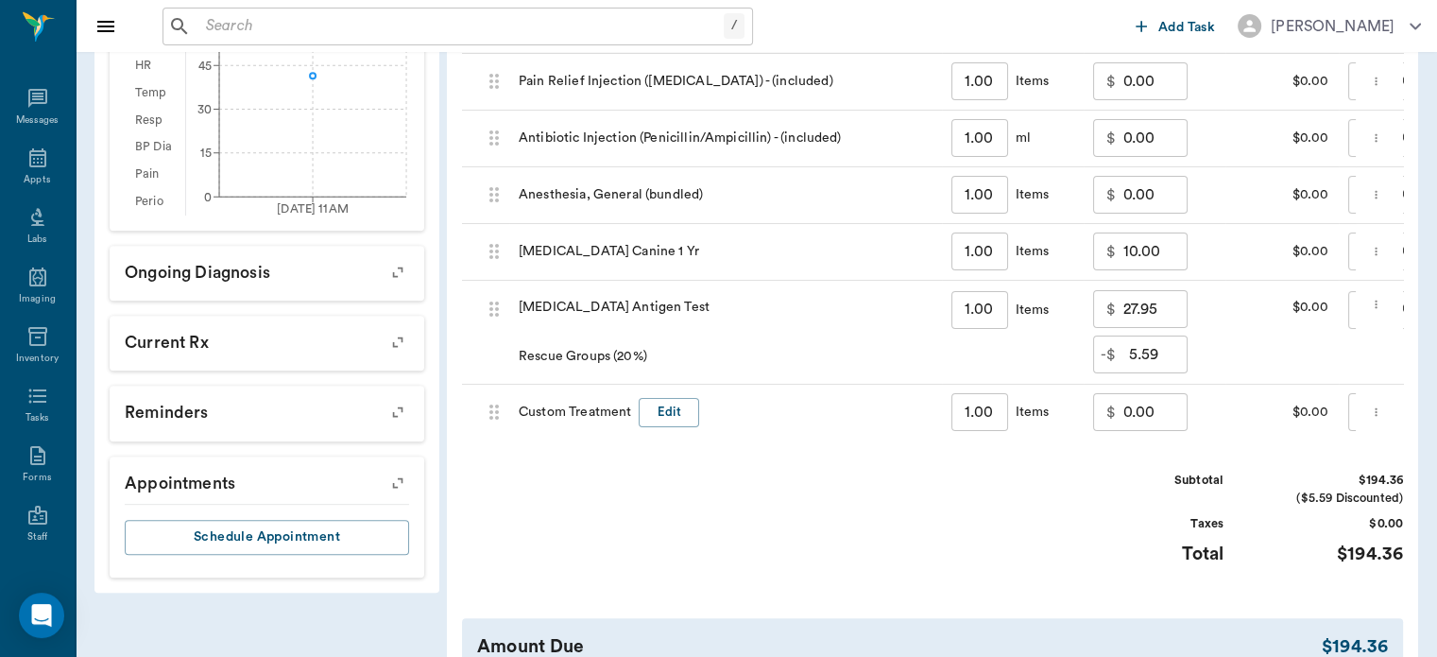
scroll to position [734, 0]
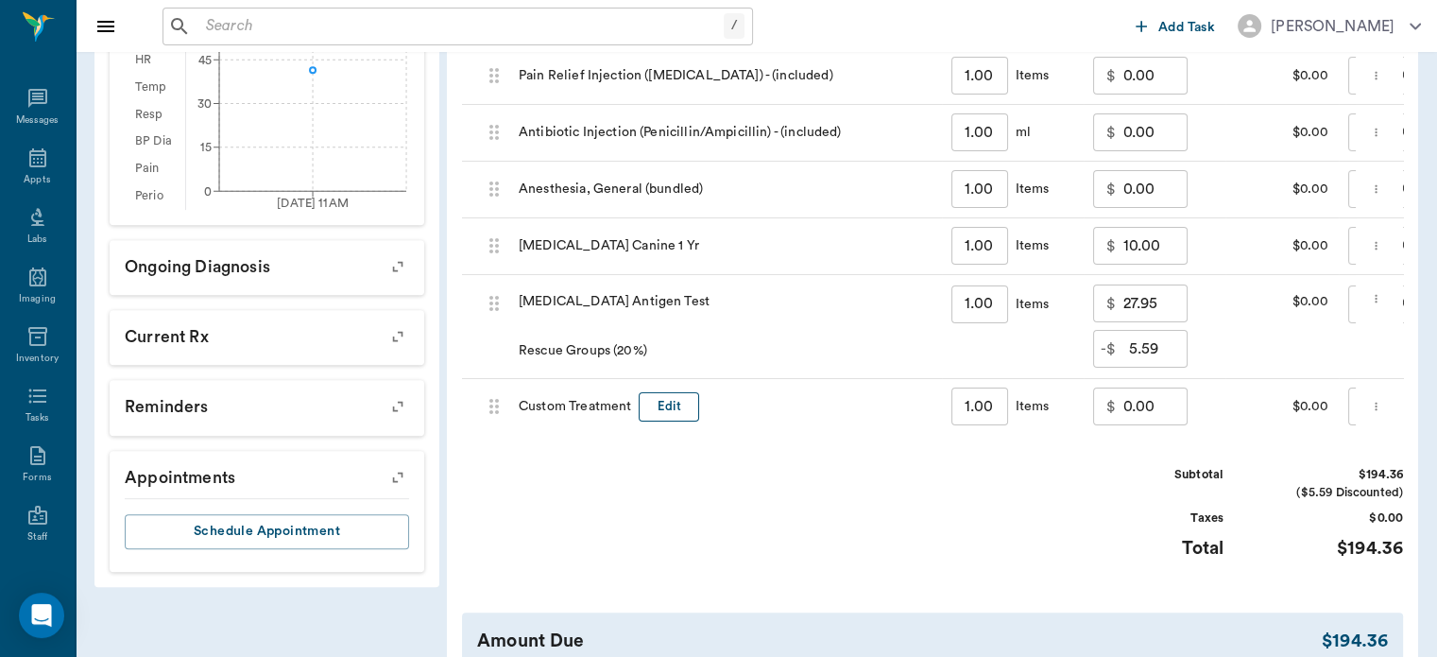
click at [677, 420] on button "Edit" at bounding box center [669, 406] width 60 height 29
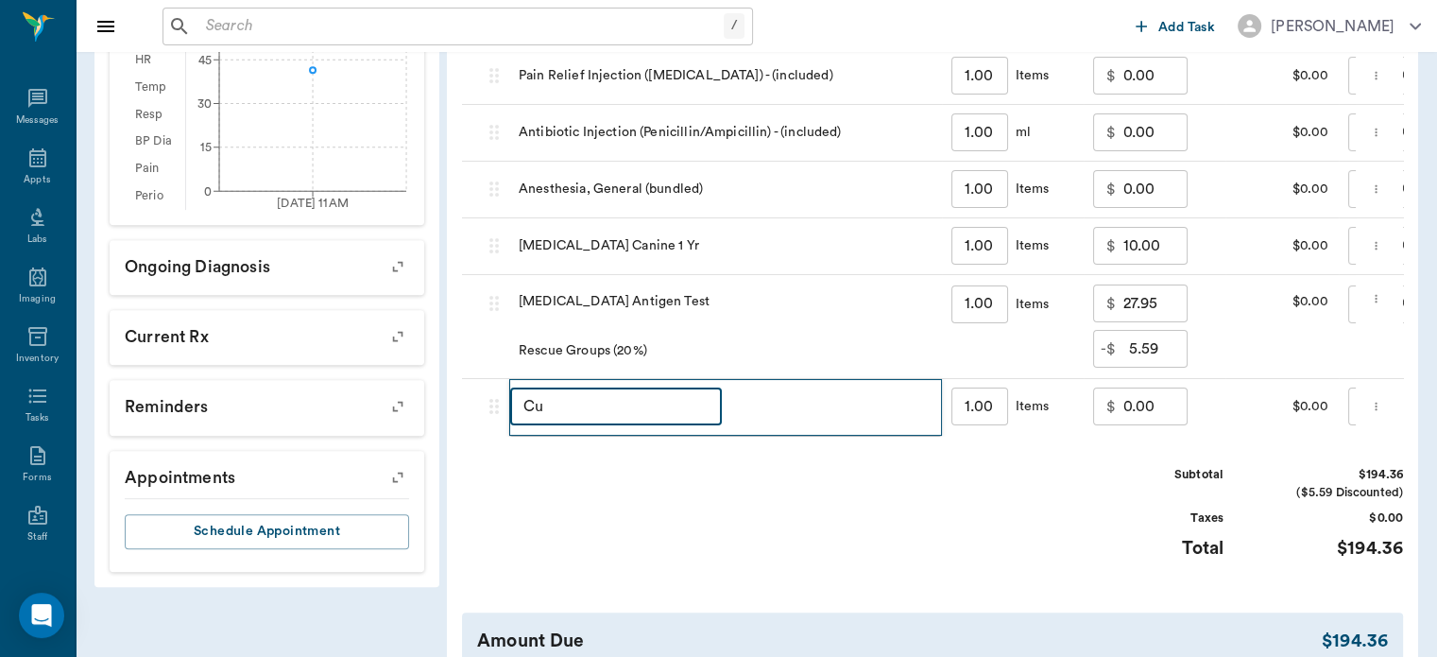
type input "C"
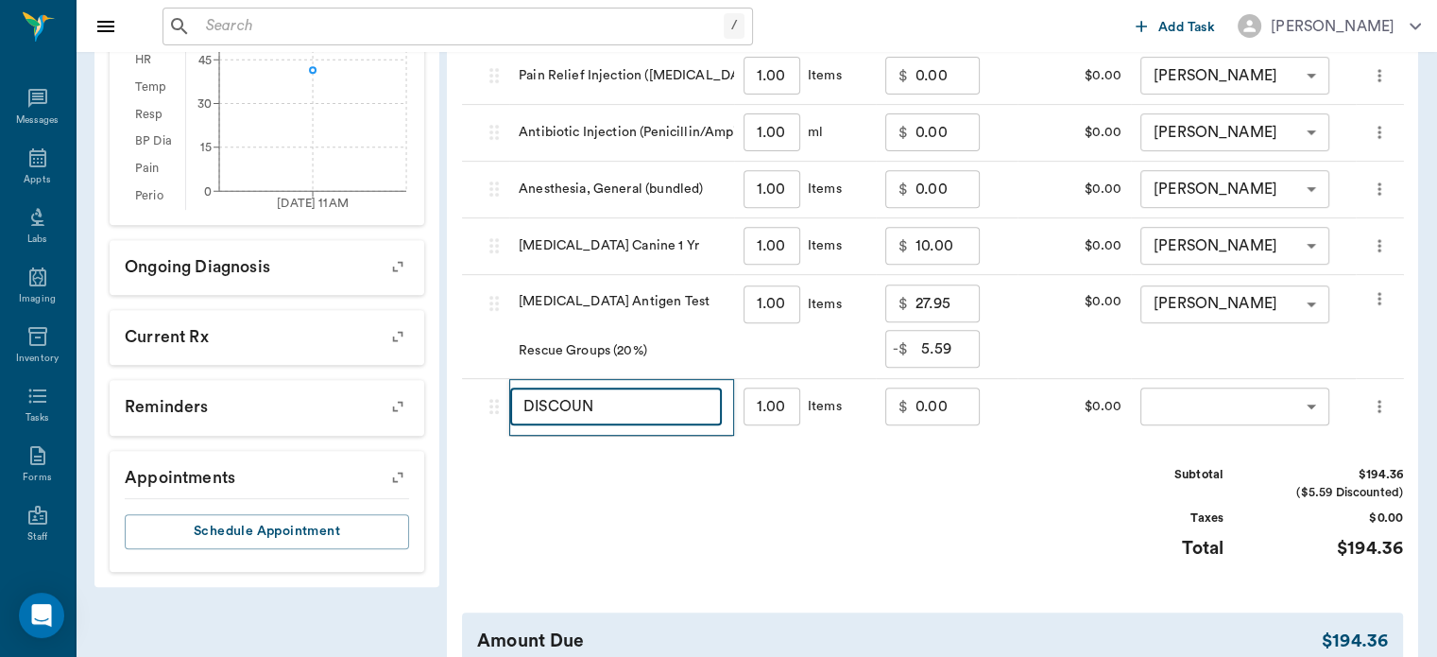
type input "DISCOUNT"
click at [1236, 428] on body "/ ​ Add Task Dr. Bert Ellsworth Nectar Messages Appts Labs Imaging Inventory Ta…" at bounding box center [718, 45] width 1437 height 1559
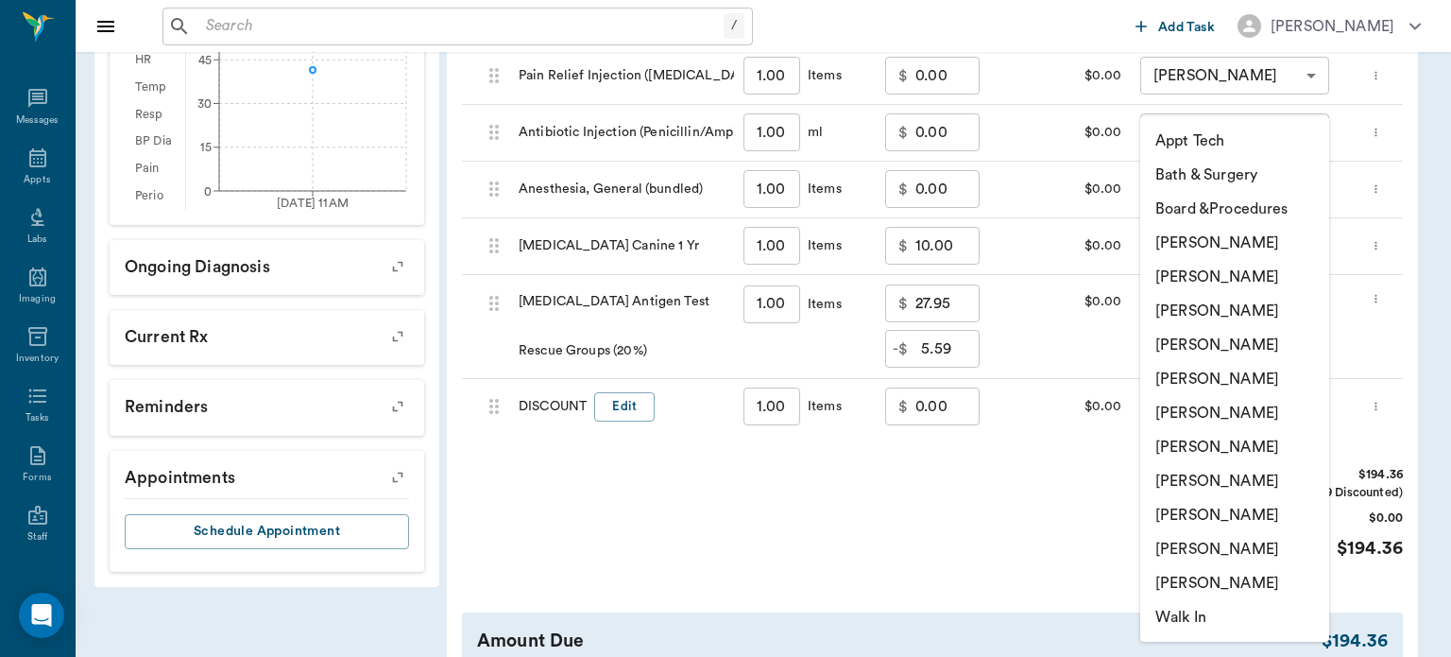
click at [1286, 358] on li "[PERSON_NAME]" at bounding box center [1235, 345] width 189 height 34
type input "none-63ec2f075fda476ae8351a4d"
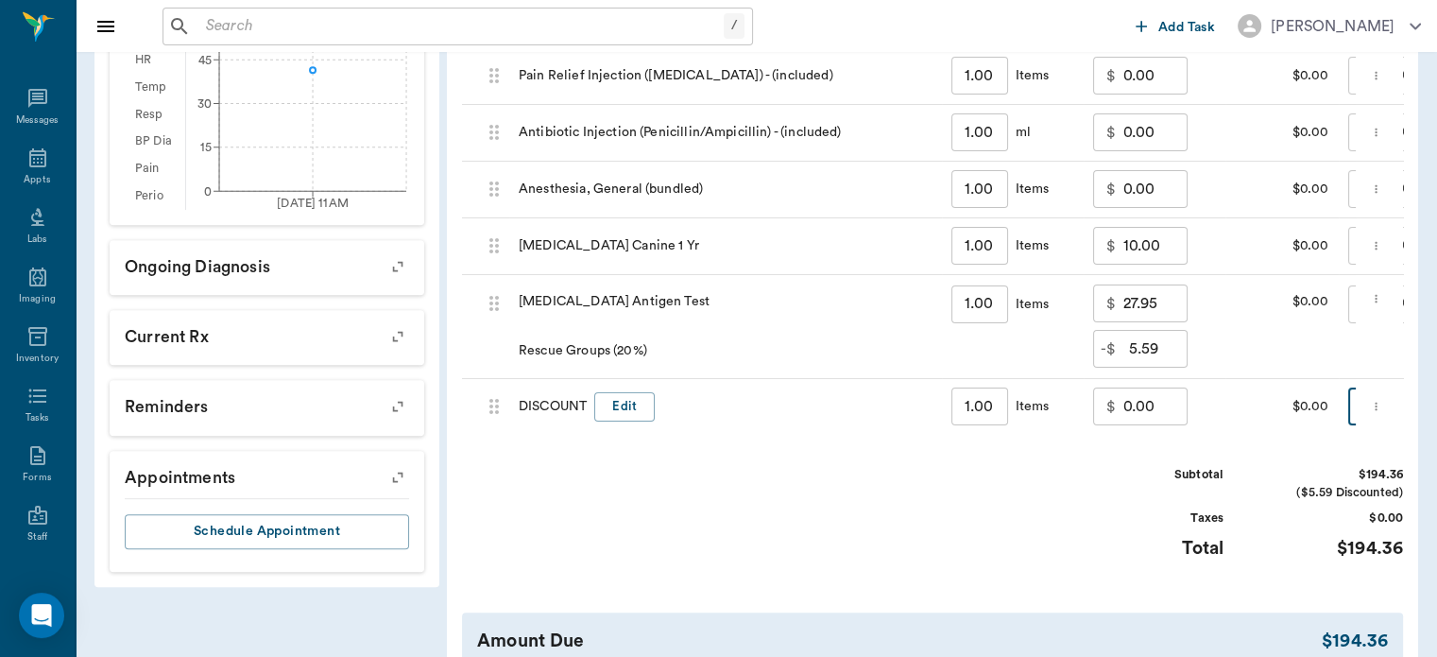
click at [1145, 425] on input "0.00" at bounding box center [1156, 406] width 64 height 38
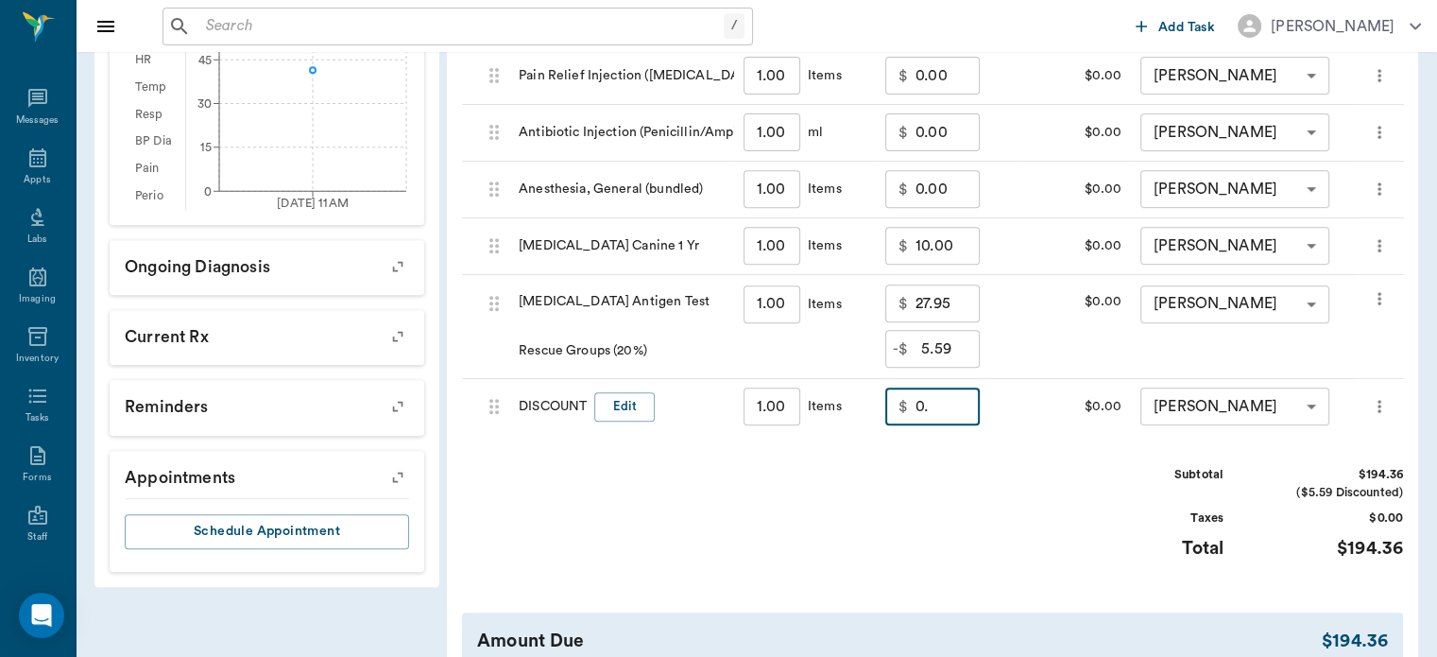
type input "0"
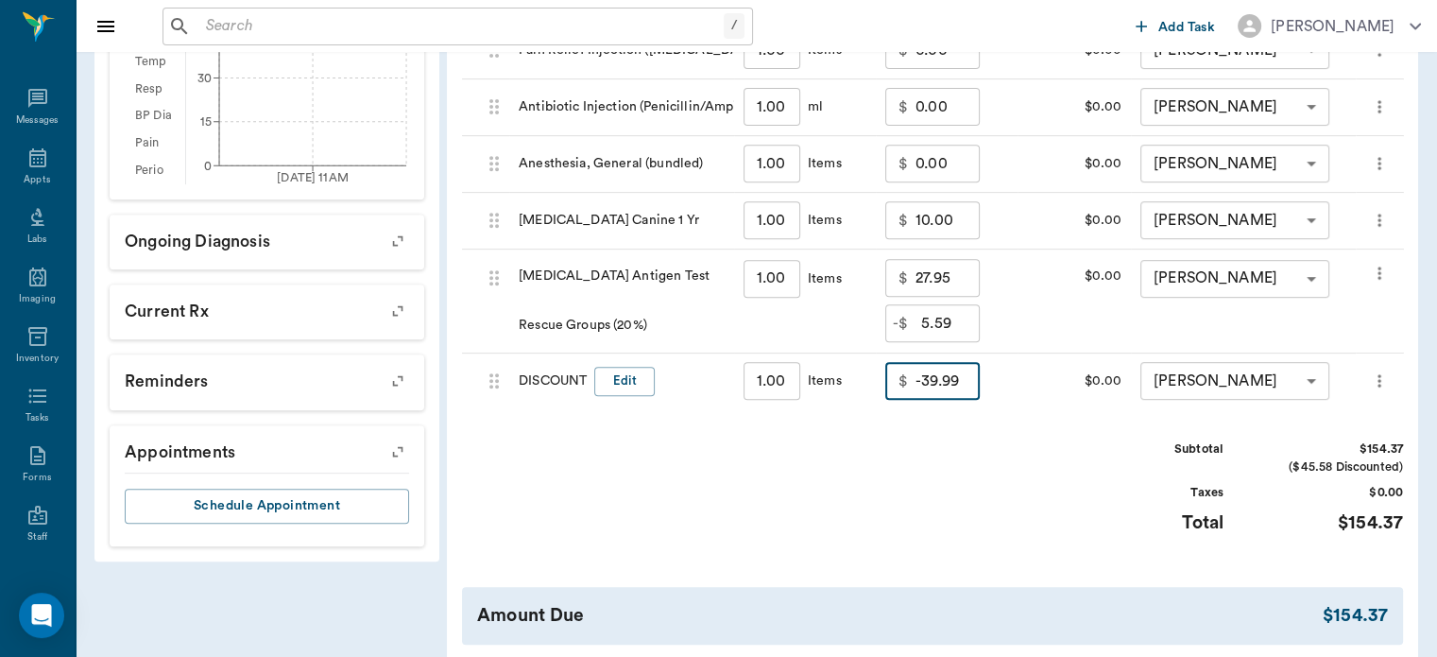
scroll to position [919, 0]
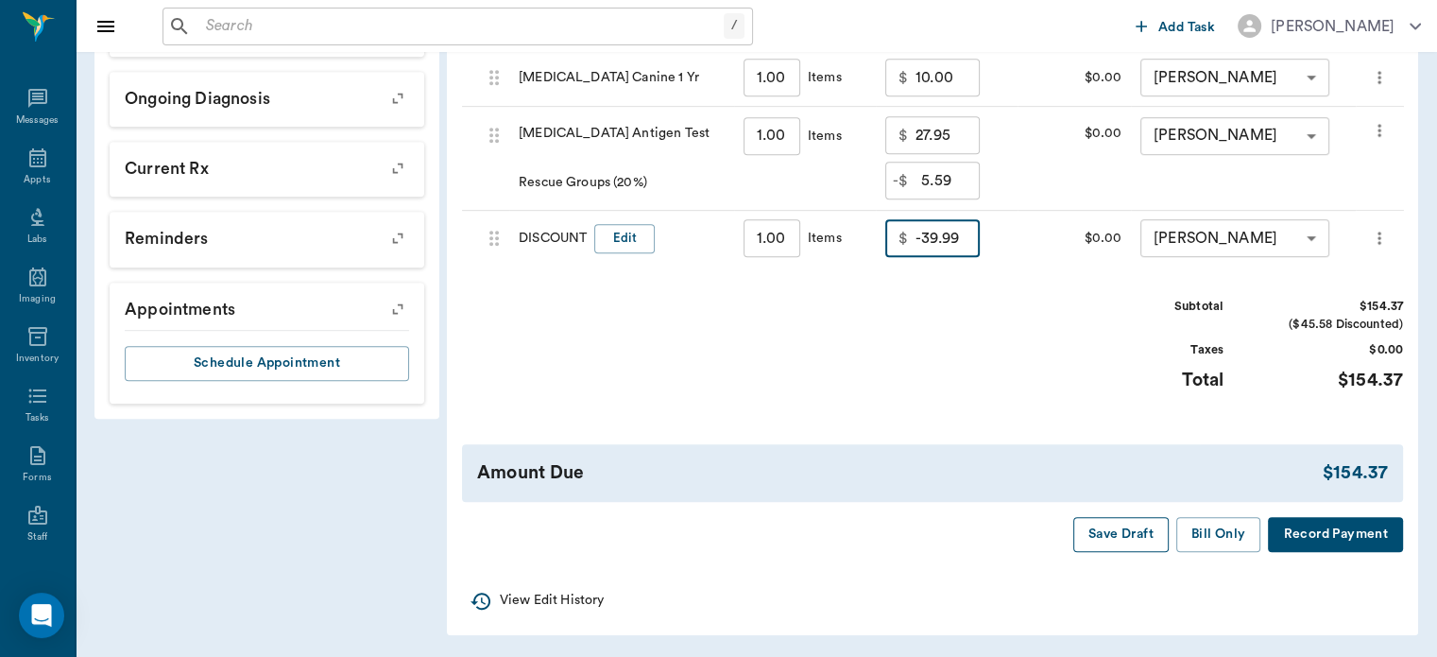
type input "-39.99"
click at [1146, 545] on button "Save Draft" at bounding box center [1121, 534] width 95 height 35
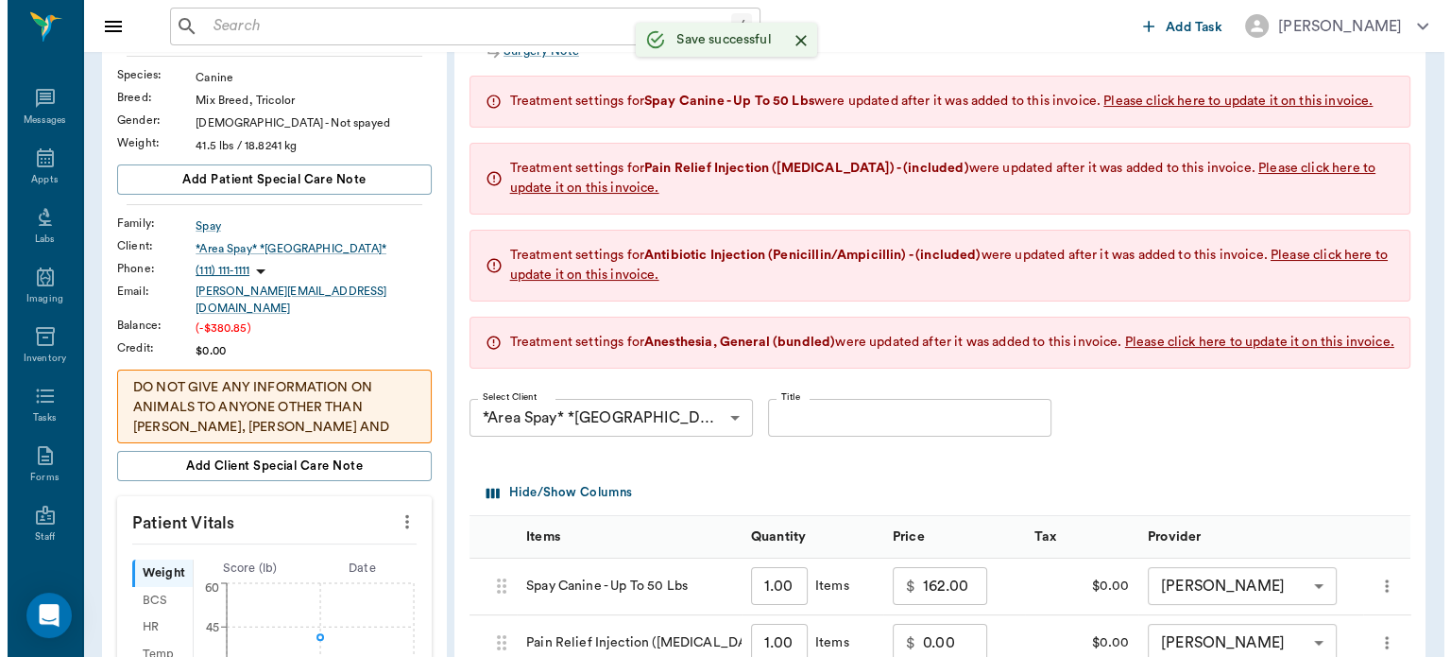
scroll to position [0, 0]
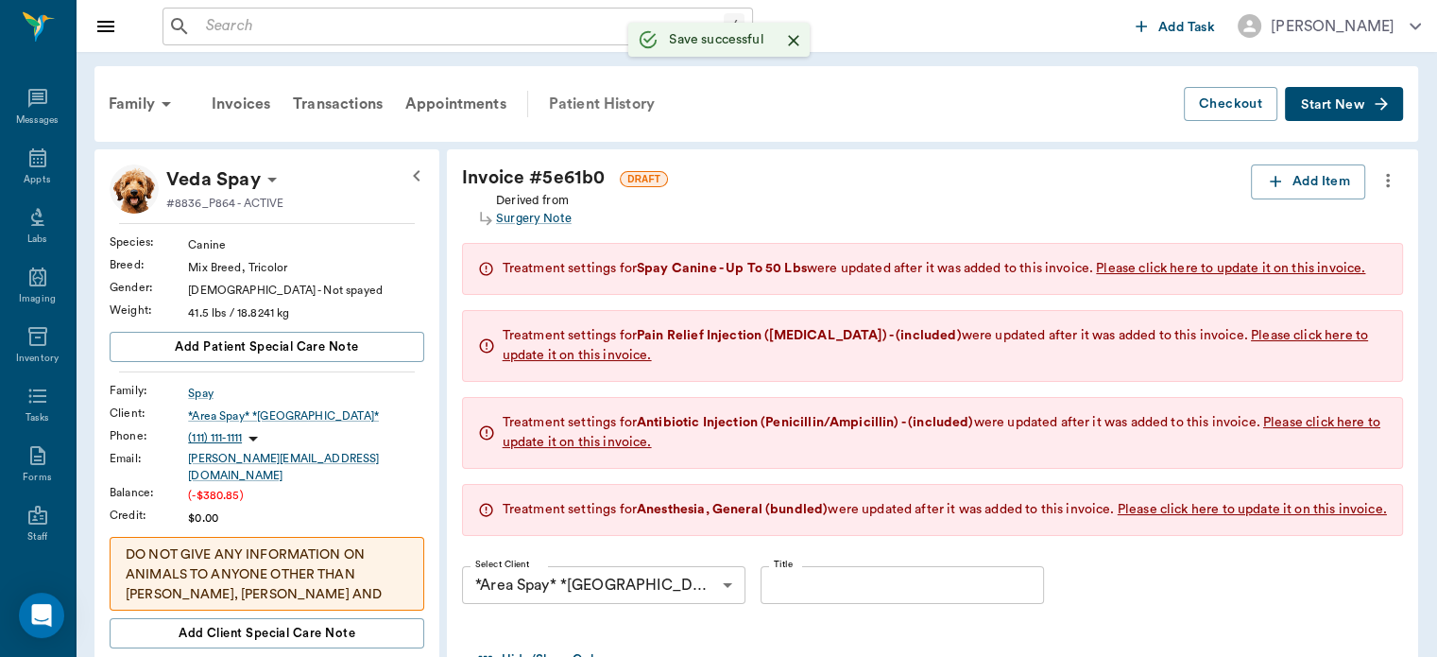
click at [605, 110] on div "Patient History" at bounding box center [602, 103] width 129 height 45
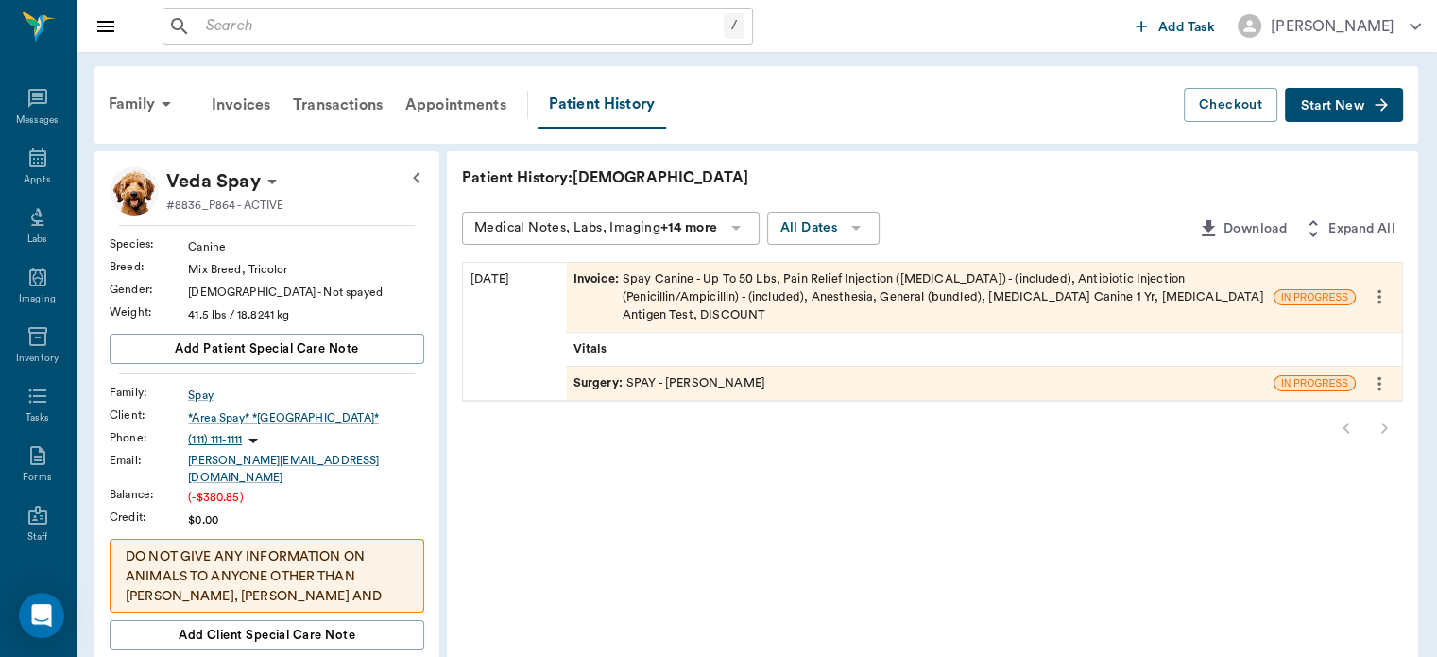
click at [606, 374] on span "Surgery :" at bounding box center [600, 383] width 53 height 18
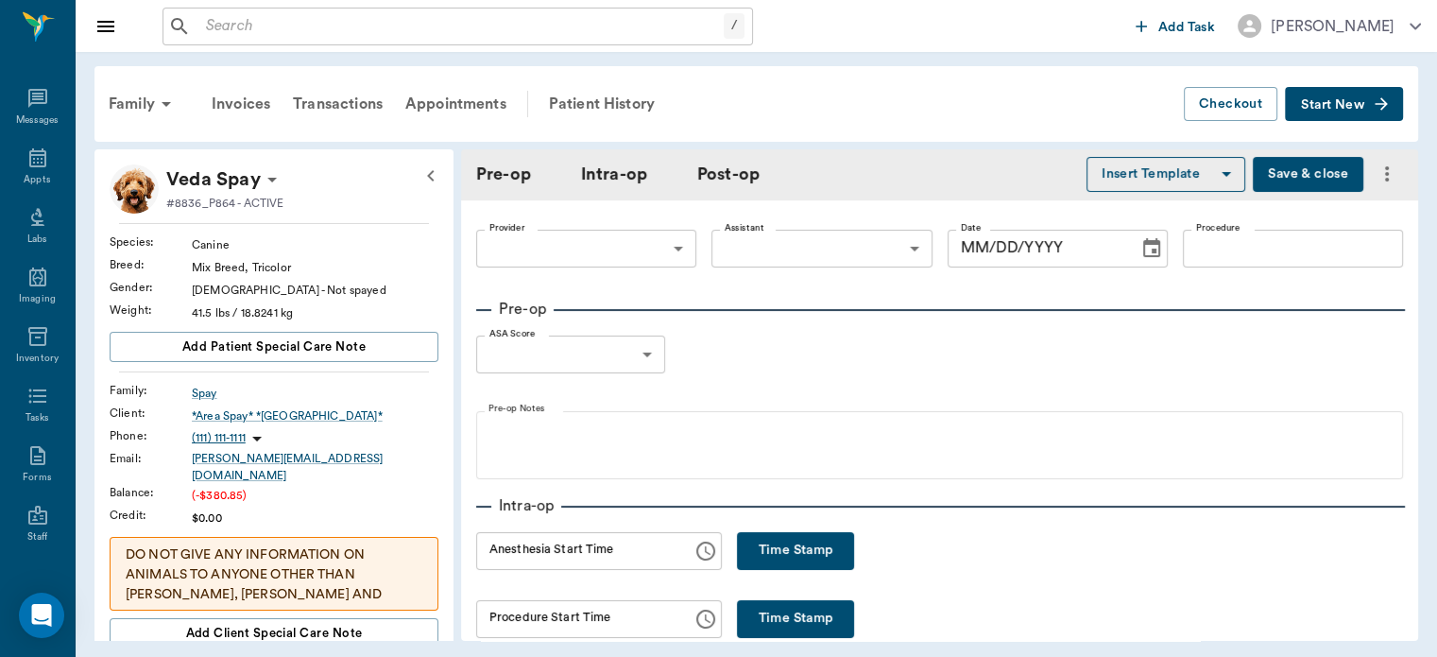
type input "63ec2f075fda476ae8351a4d"
type input "63ec2e7e52e12b0ba117b124"
type input "SPAY"
type input "1"
radio input "true"
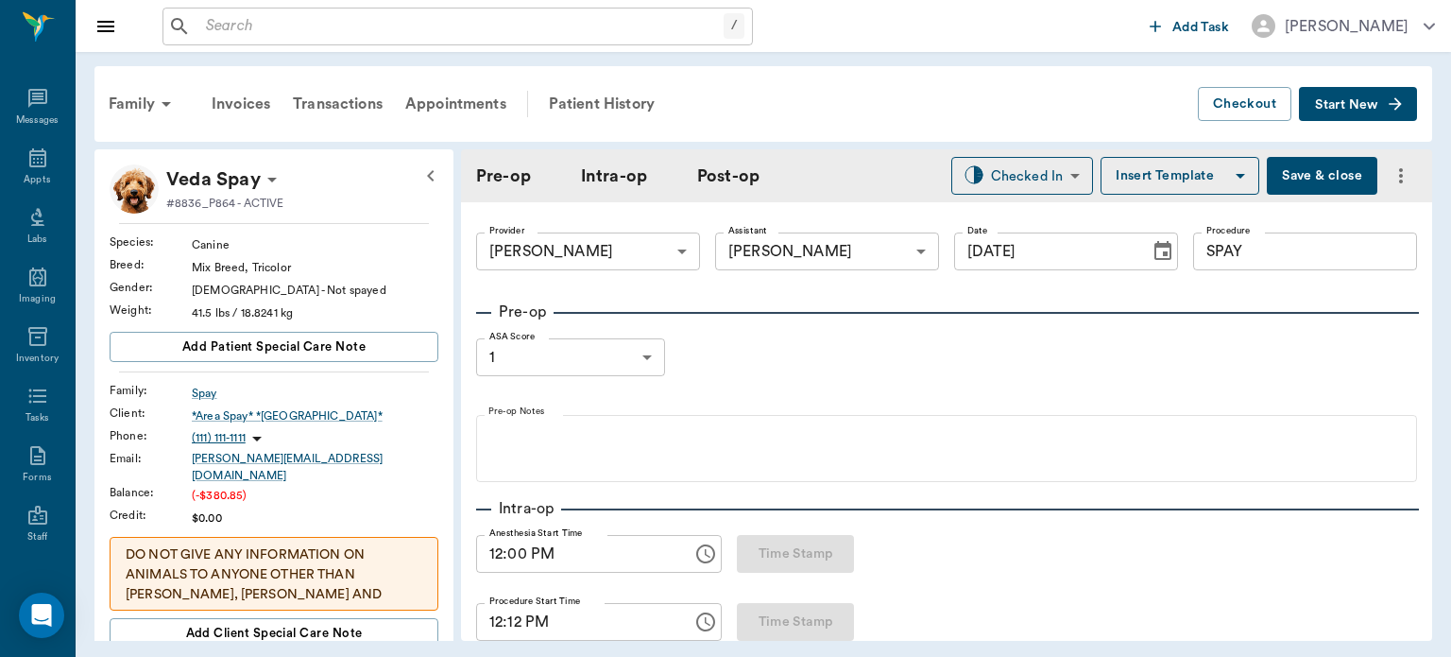
type input "09/18/2025"
type input "12:00 PM"
type input "12:12 PM"
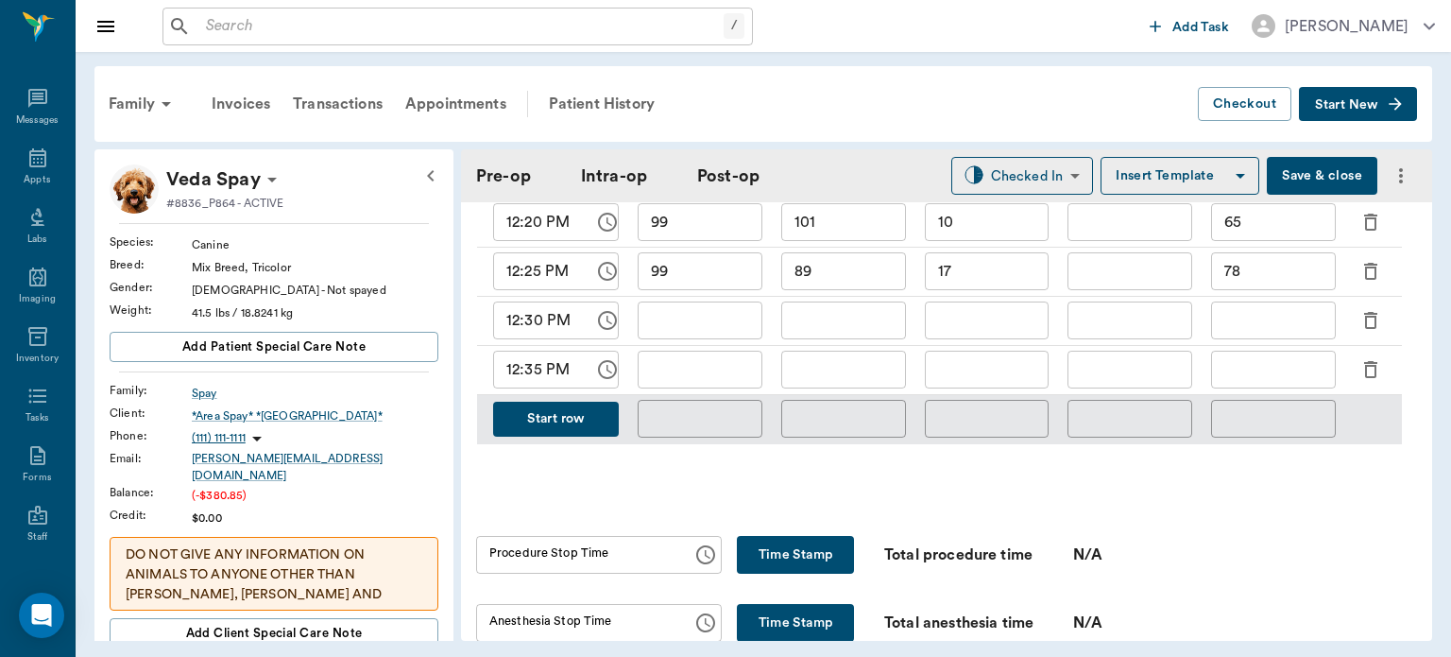
scroll to position [974, 0]
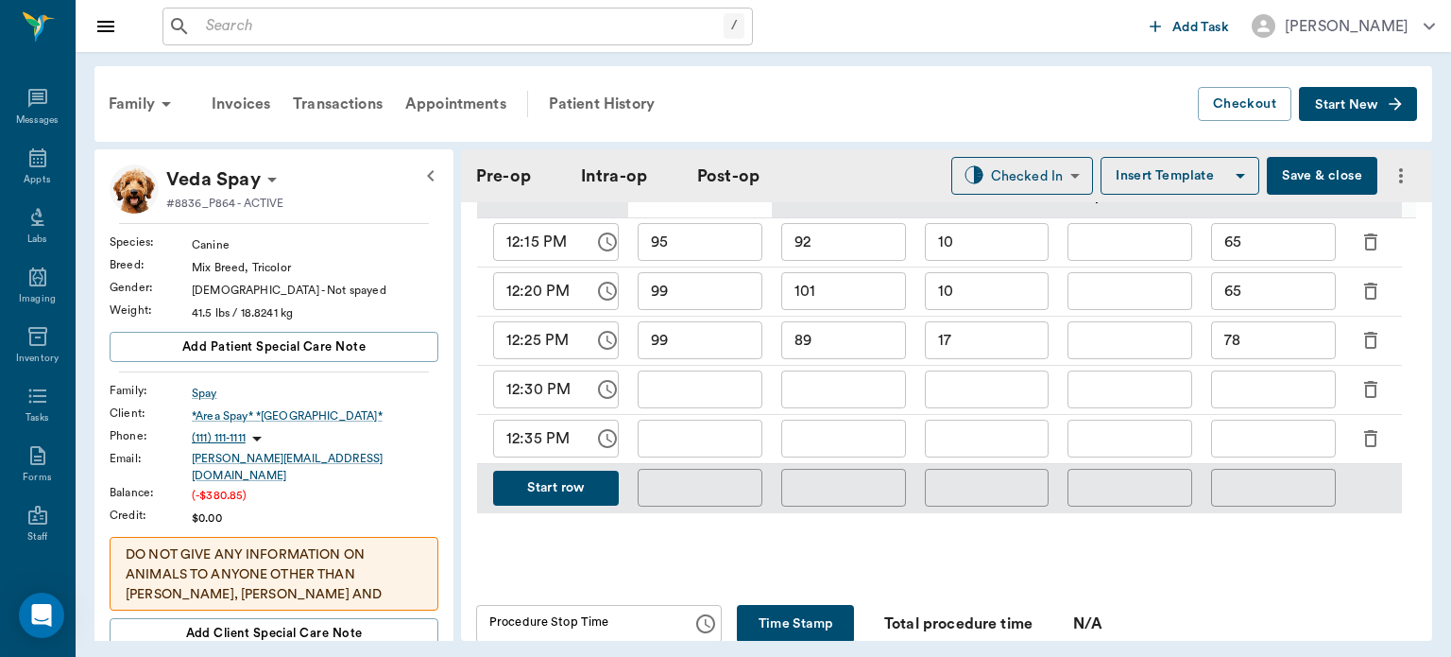
click at [705, 402] on input "text" at bounding box center [700, 389] width 125 height 38
click at [859, 392] on input "text" at bounding box center [844, 389] width 125 height 38
type input "95"
click at [720, 397] on input "text" at bounding box center [700, 389] width 125 height 38
type input "99"
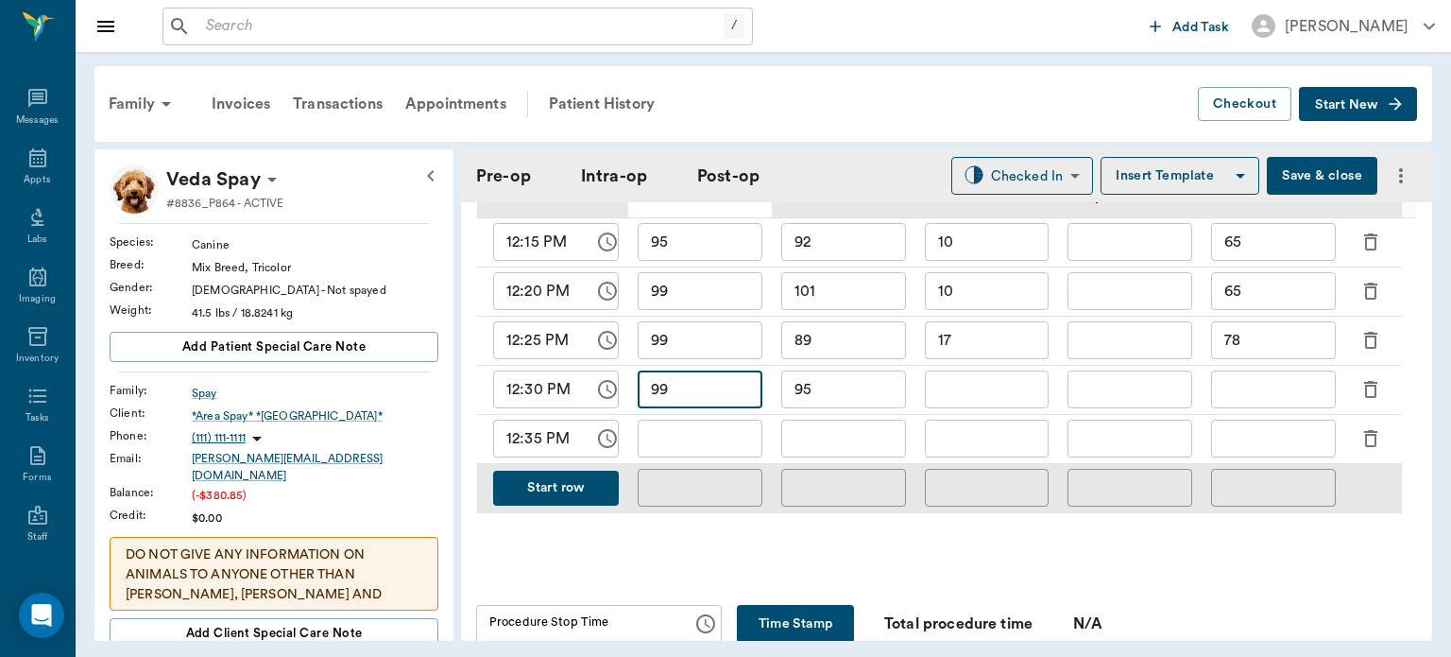
click at [1269, 401] on input "text" at bounding box center [1273, 389] width 125 height 38
type input "65"
click at [997, 396] on input "text" at bounding box center [987, 389] width 125 height 38
type input "8"
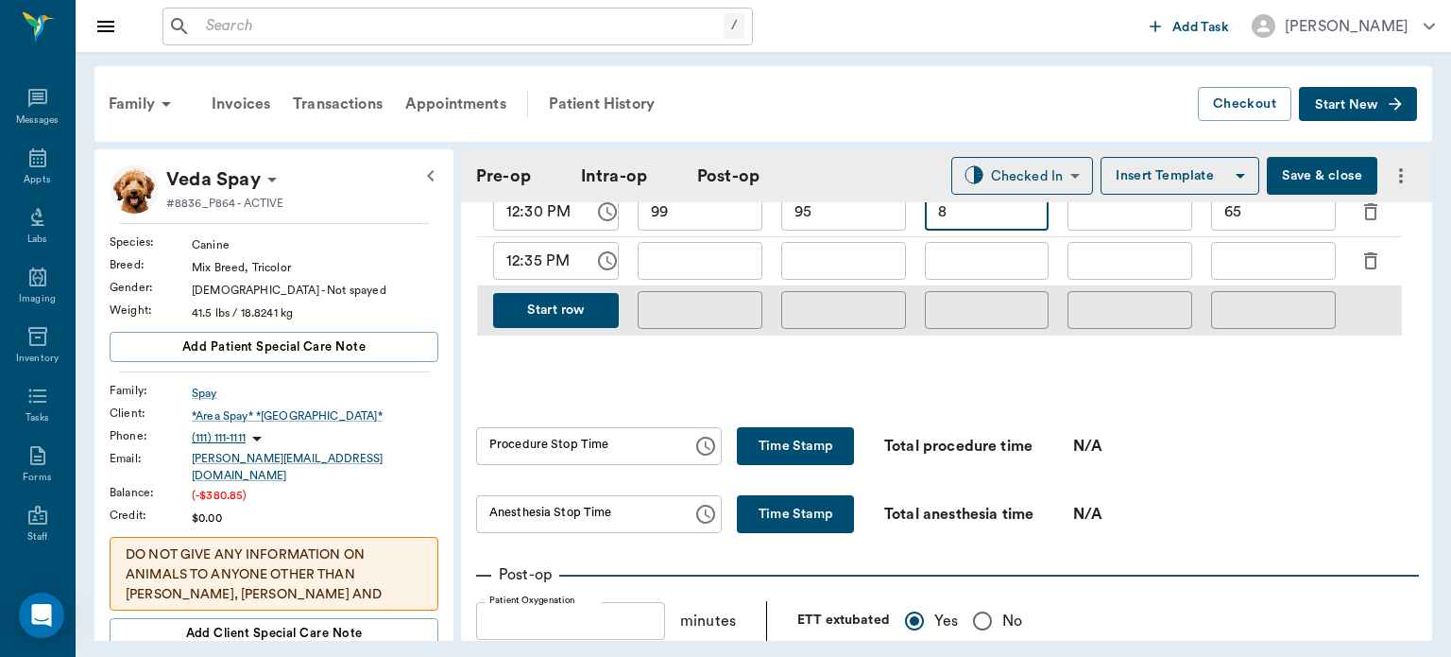
scroll to position [1179, 0]
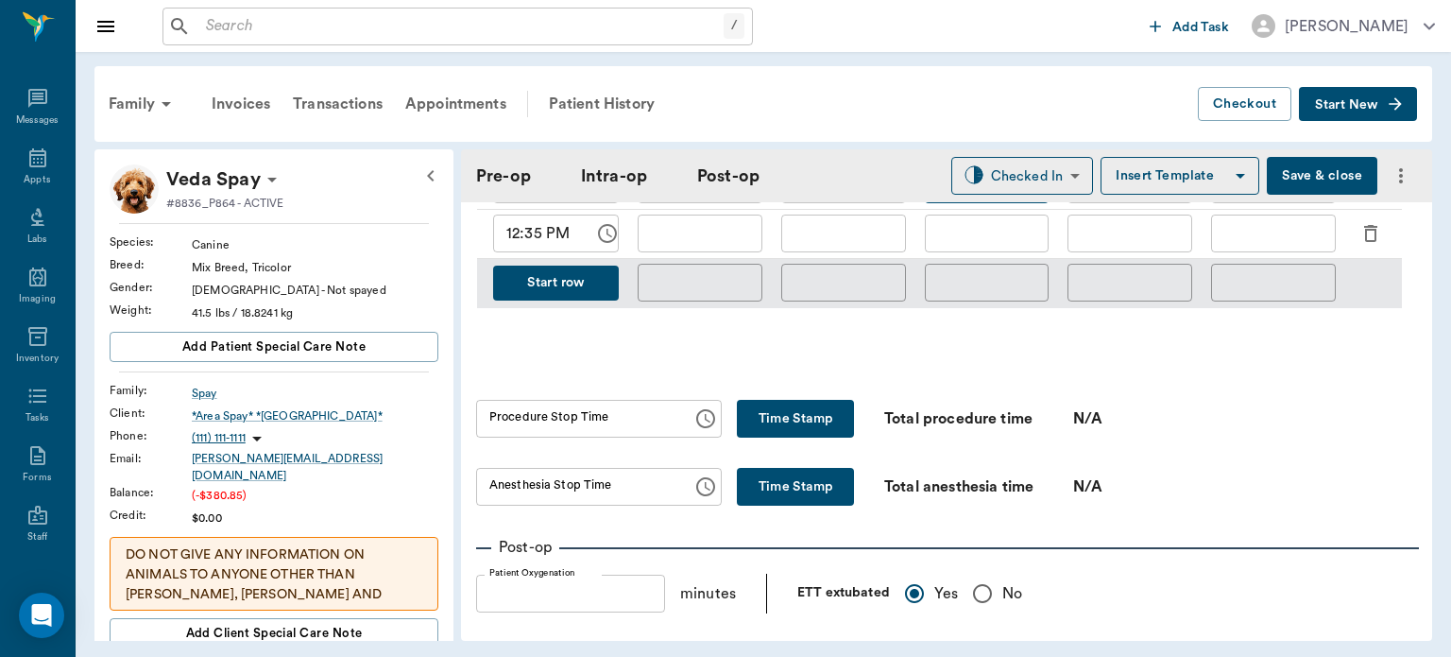
click at [775, 408] on button "Time Stamp" at bounding box center [795, 419] width 117 height 38
type input "12:39 PM"
click at [790, 529] on div "Provider Dr. Bert Ellsworth 63ec2f075fda476ae8351a4d Provider Assistant Julie D…" at bounding box center [946, 406] width 971 height 2766
click at [764, 490] on button "Time Stamp" at bounding box center [795, 487] width 117 height 38
type input "12:39 PM"
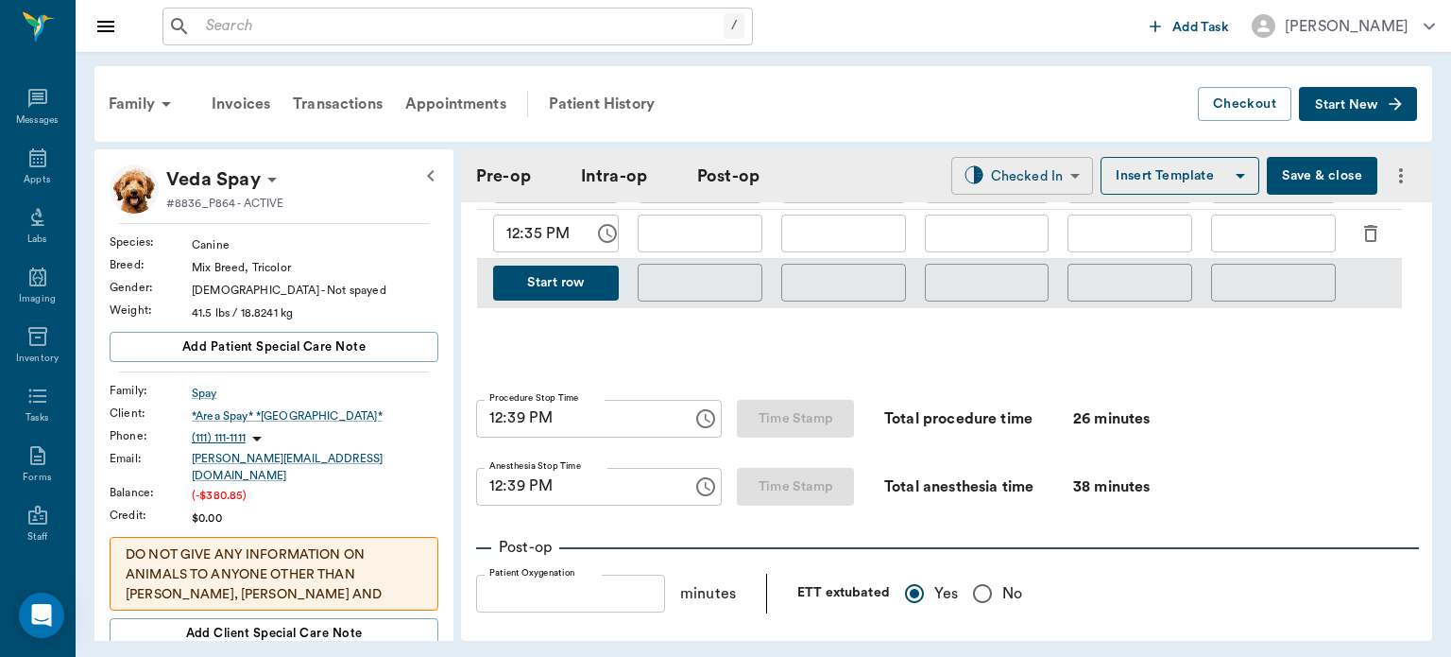
click at [1022, 165] on body "/ ​ Add Task Dr. Bert Ellsworth Nectar Messages Appts Labs Imaging Inventory Ta…" at bounding box center [725, 328] width 1451 height 657
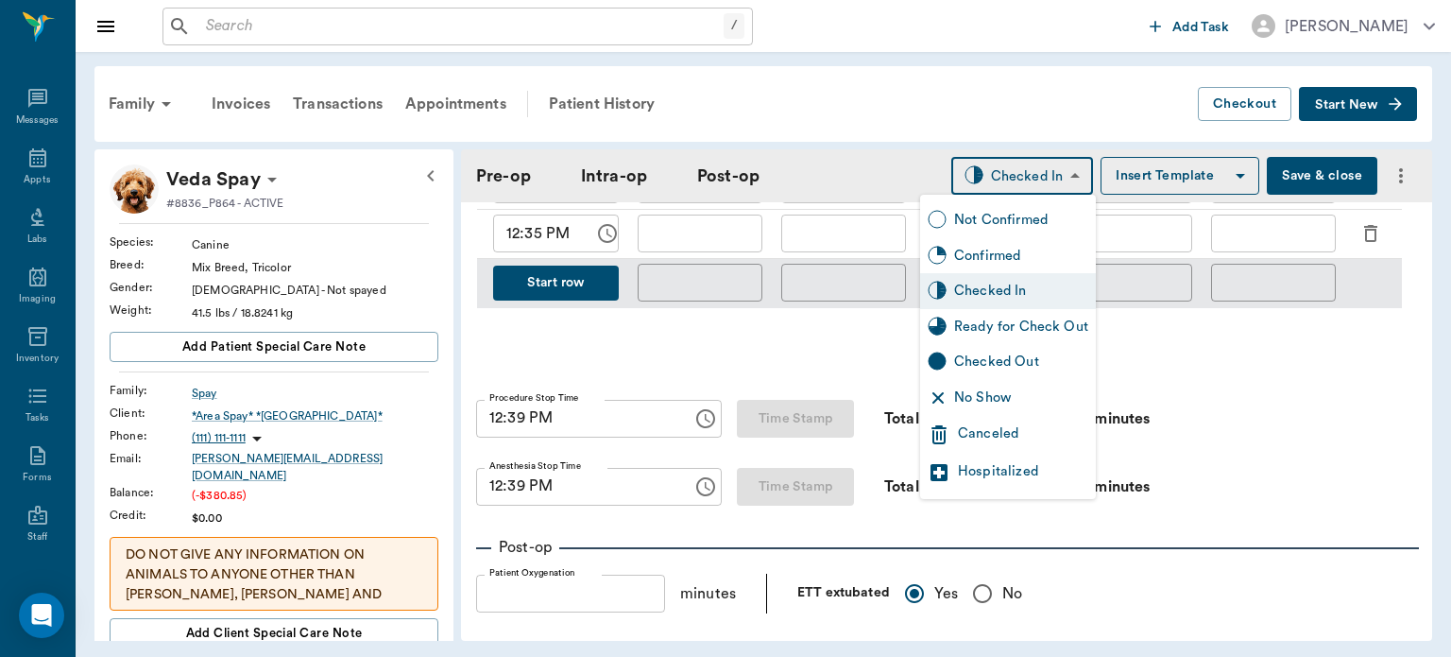
click at [1027, 318] on div "Ready for Check Out" at bounding box center [1021, 327] width 134 height 21
type input "READY_TO_CHECKOUT"
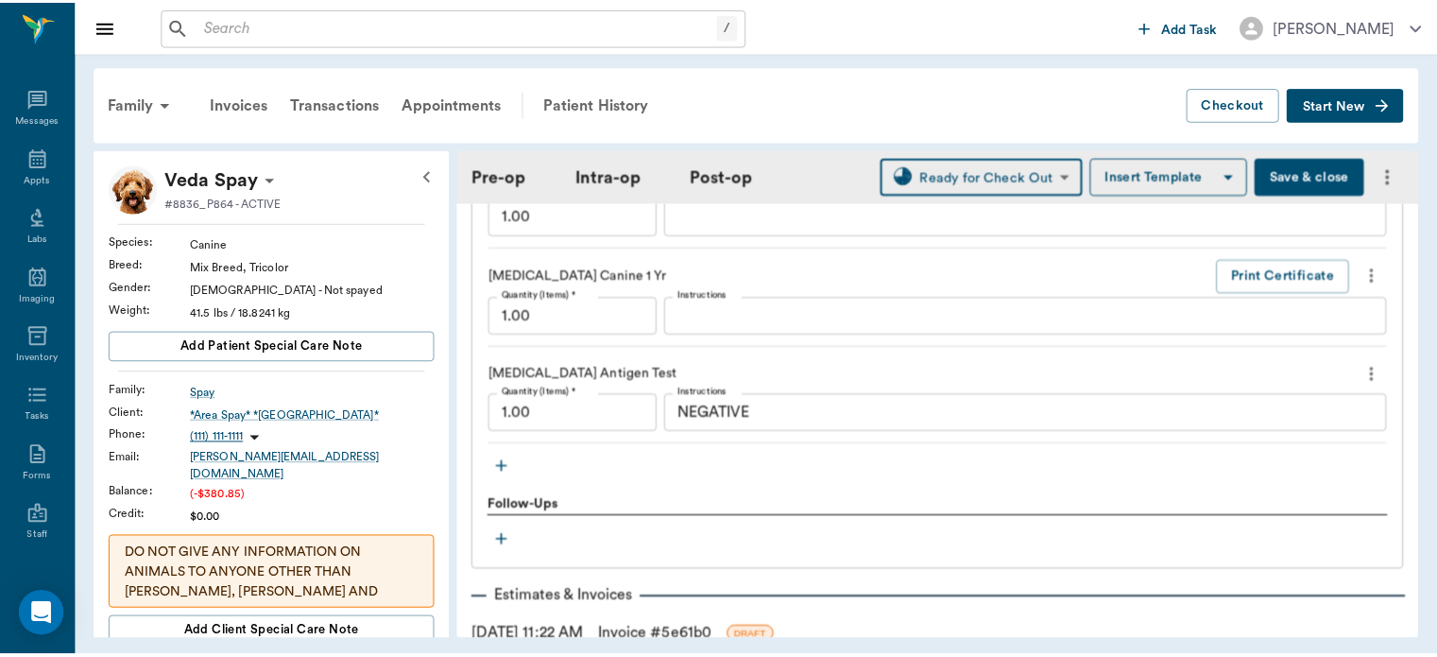
scroll to position [2333, 0]
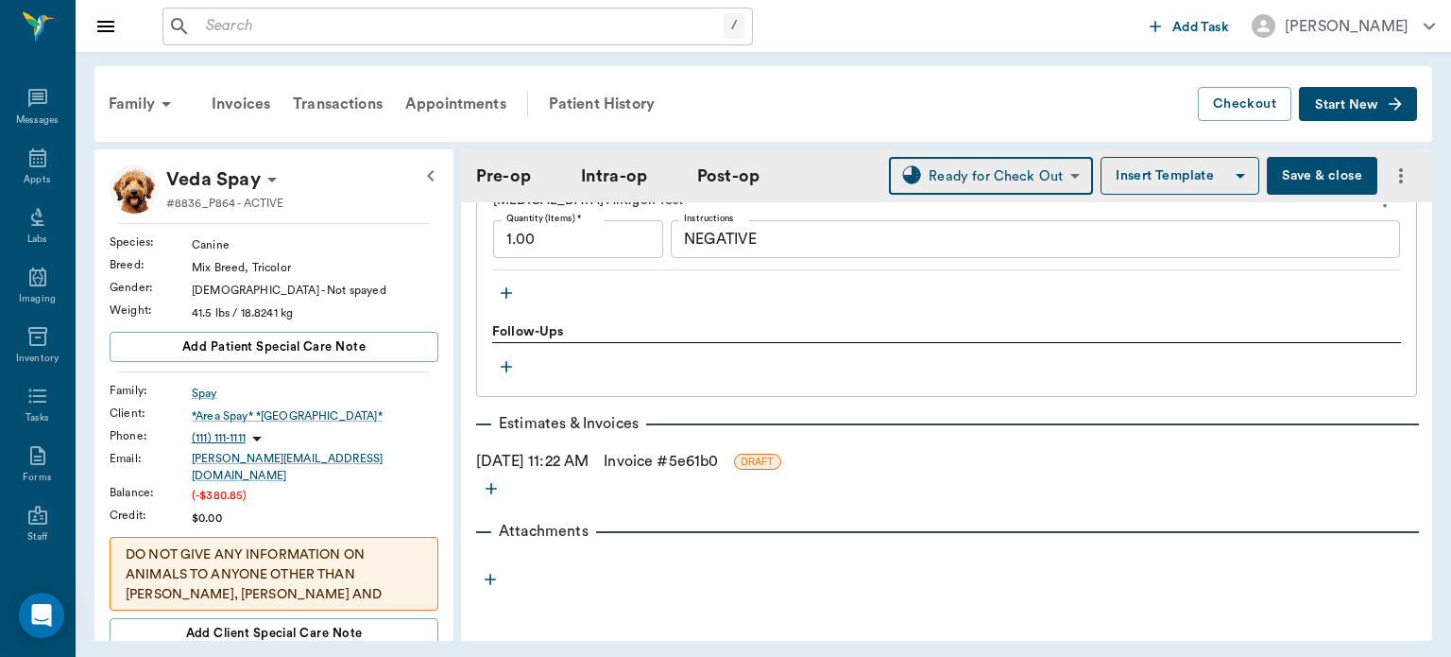
click at [687, 470] on link "Invoice # 5e61b0" at bounding box center [661, 461] width 114 height 23
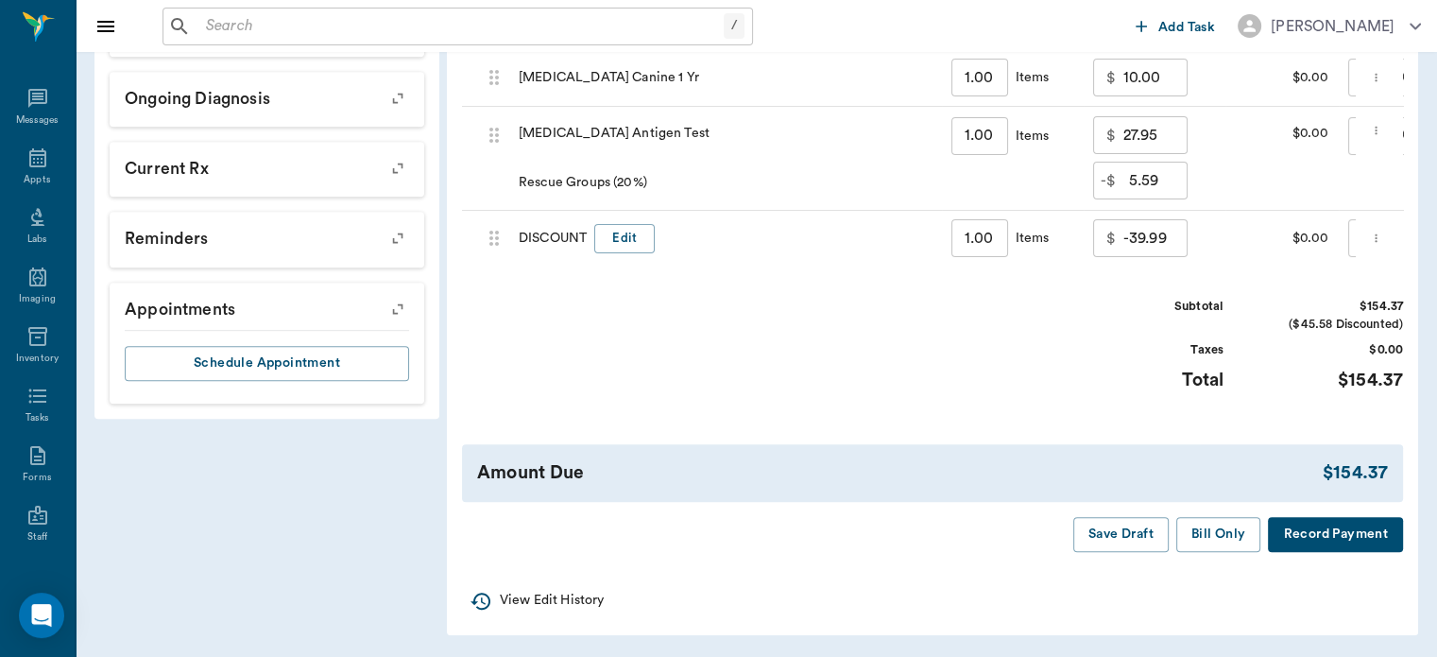
scroll to position [934, 0]
click at [1223, 524] on button "Bill Only" at bounding box center [1219, 534] width 85 height 35
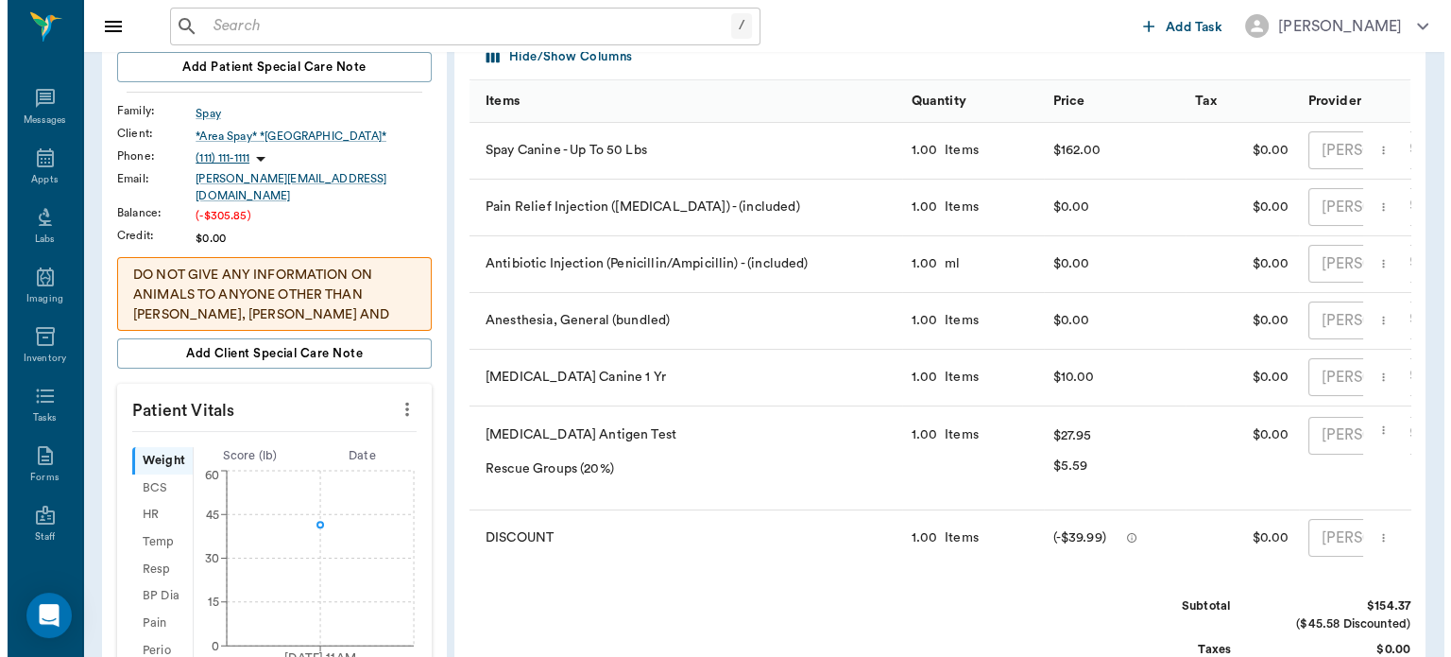
scroll to position [0, 0]
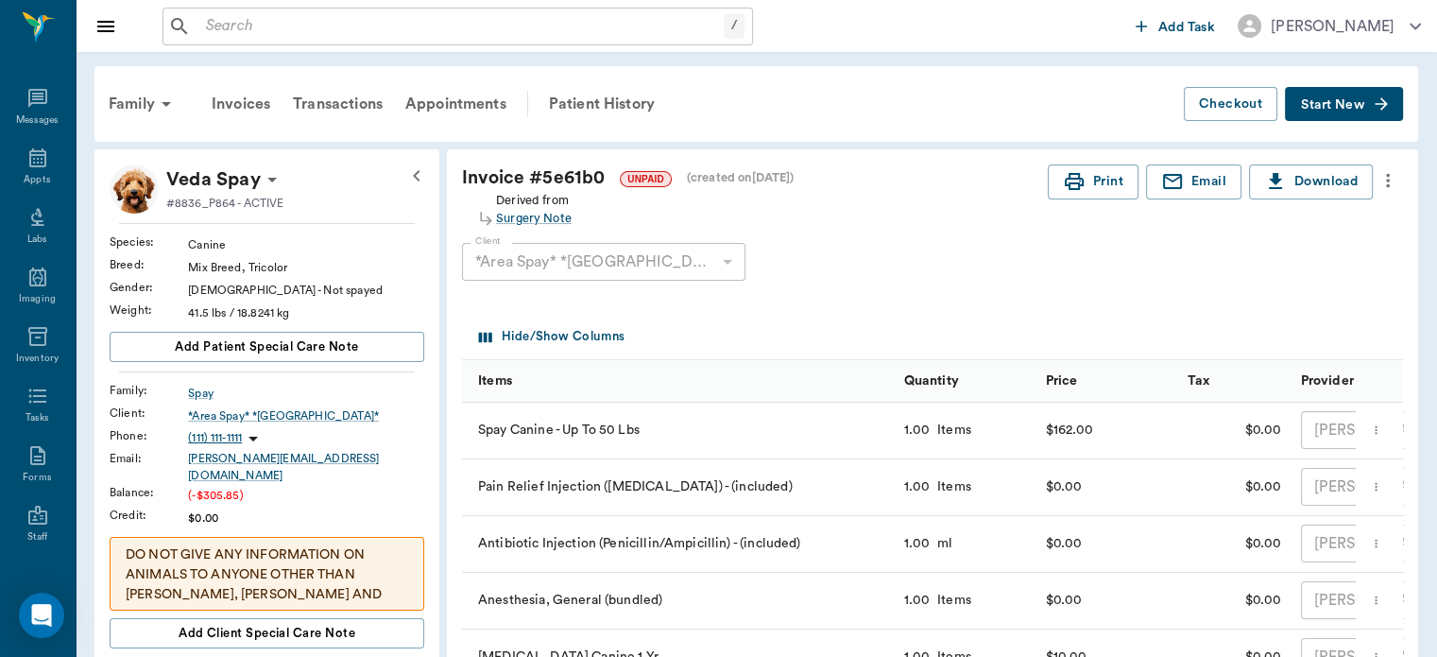
click at [942, 168] on div "Invoice # 5e61b0 UNPAID (created on 09/18/25 )" at bounding box center [755, 177] width 586 height 27
click at [26, 153] on icon at bounding box center [37, 157] width 23 height 23
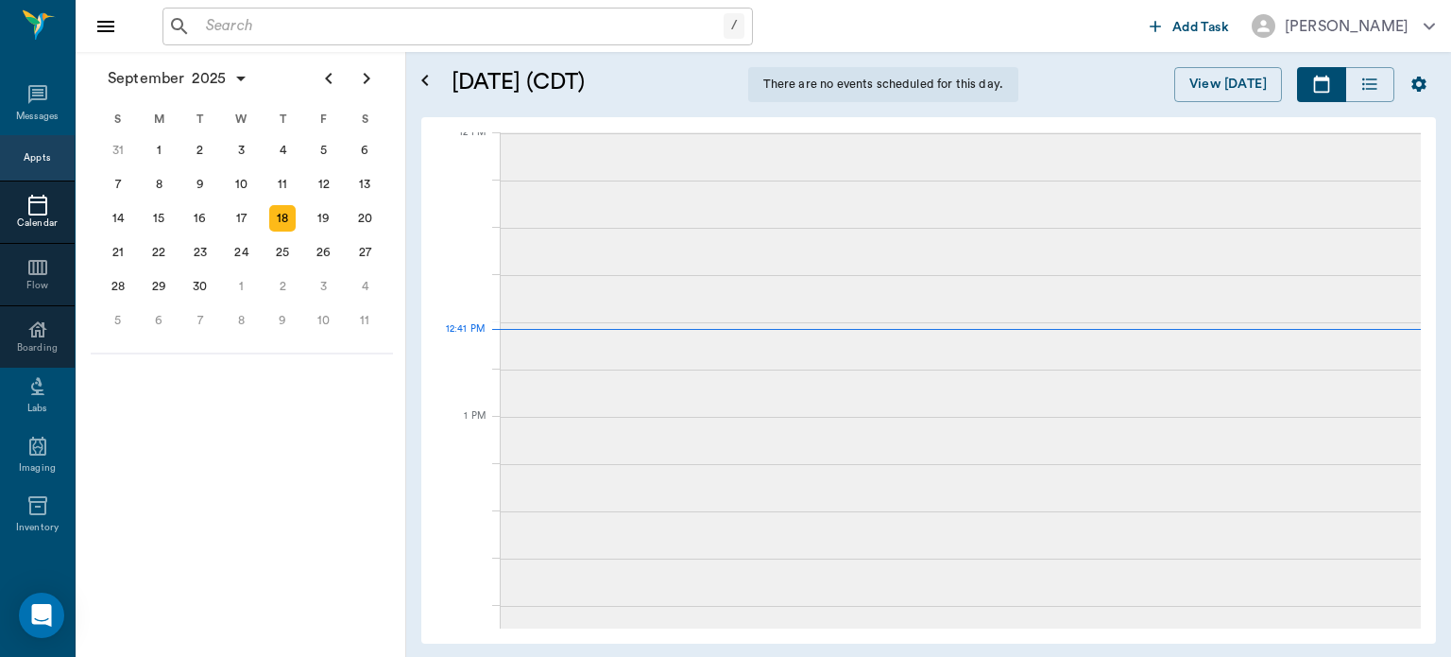
click at [26, 153] on div "Appts" at bounding box center [37, 158] width 26 height 14
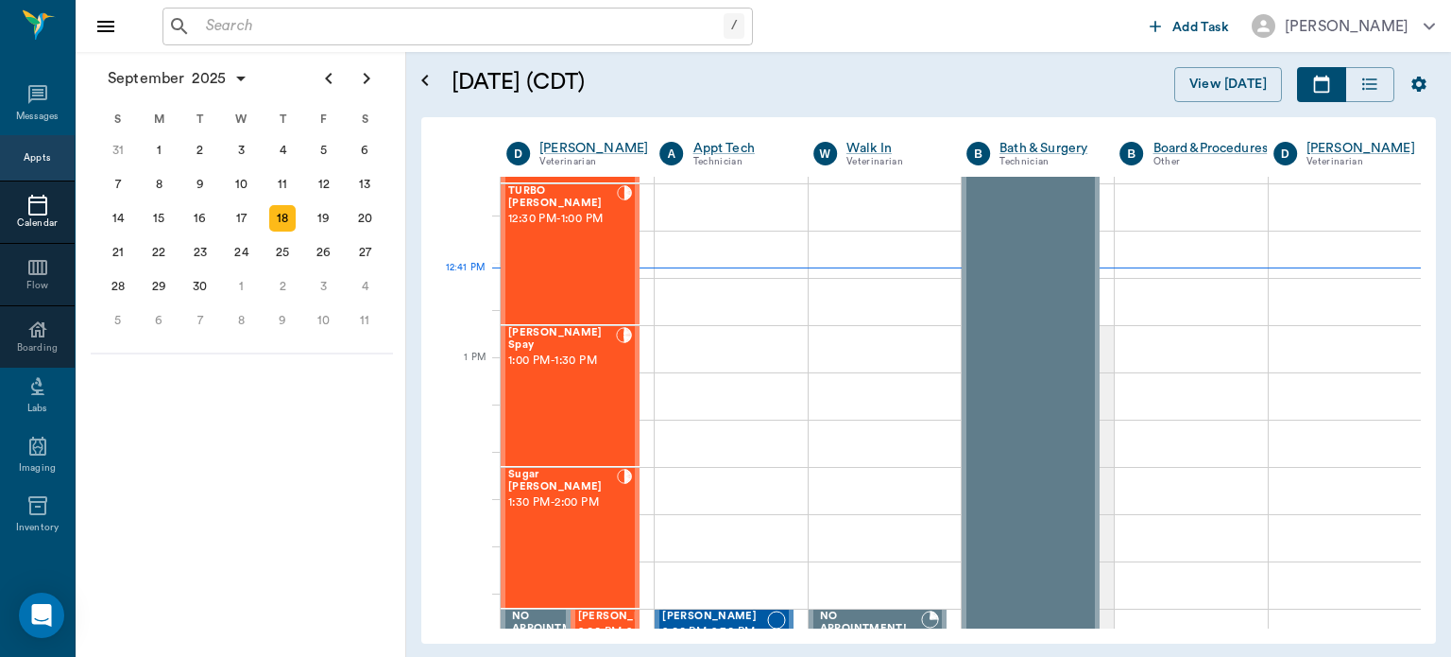
scroll to position [1288, 0]
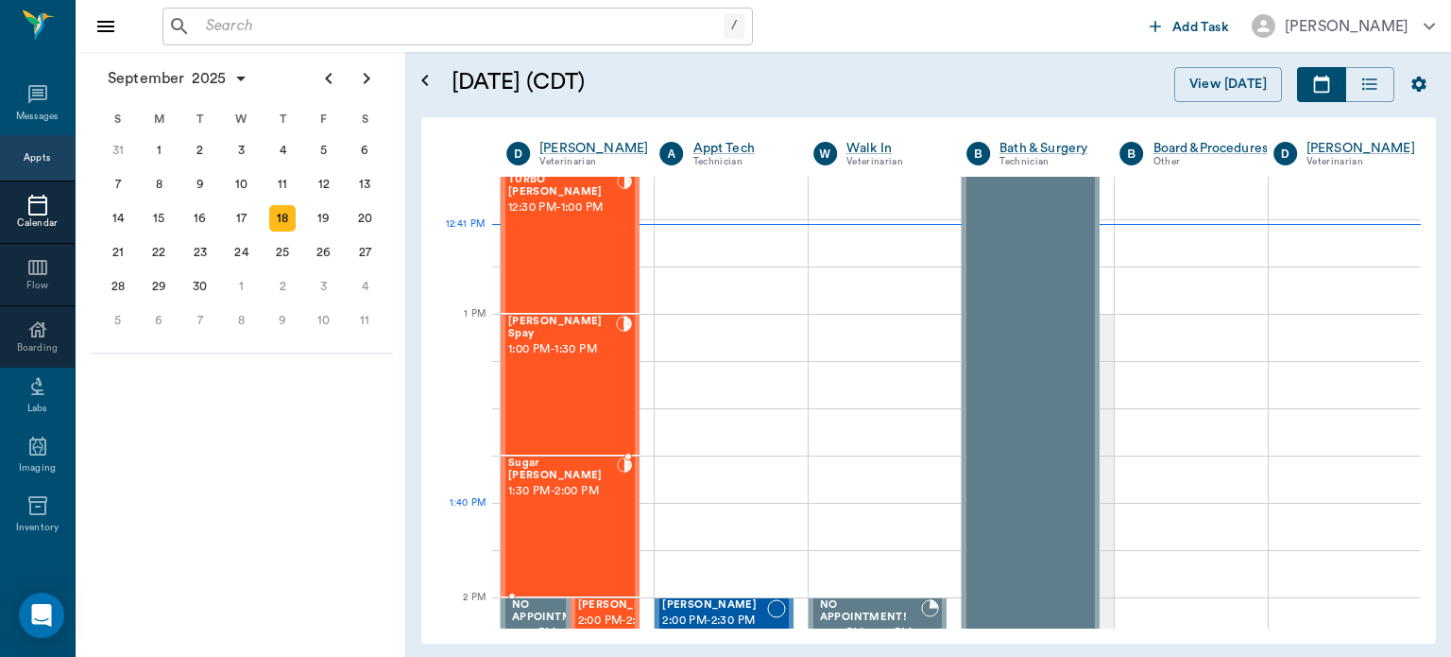
click at [559, 520] on div "Sugar Boyette 1:30 PM - 2:00 PM" at bounding box center [562, 526] width 109 height 138
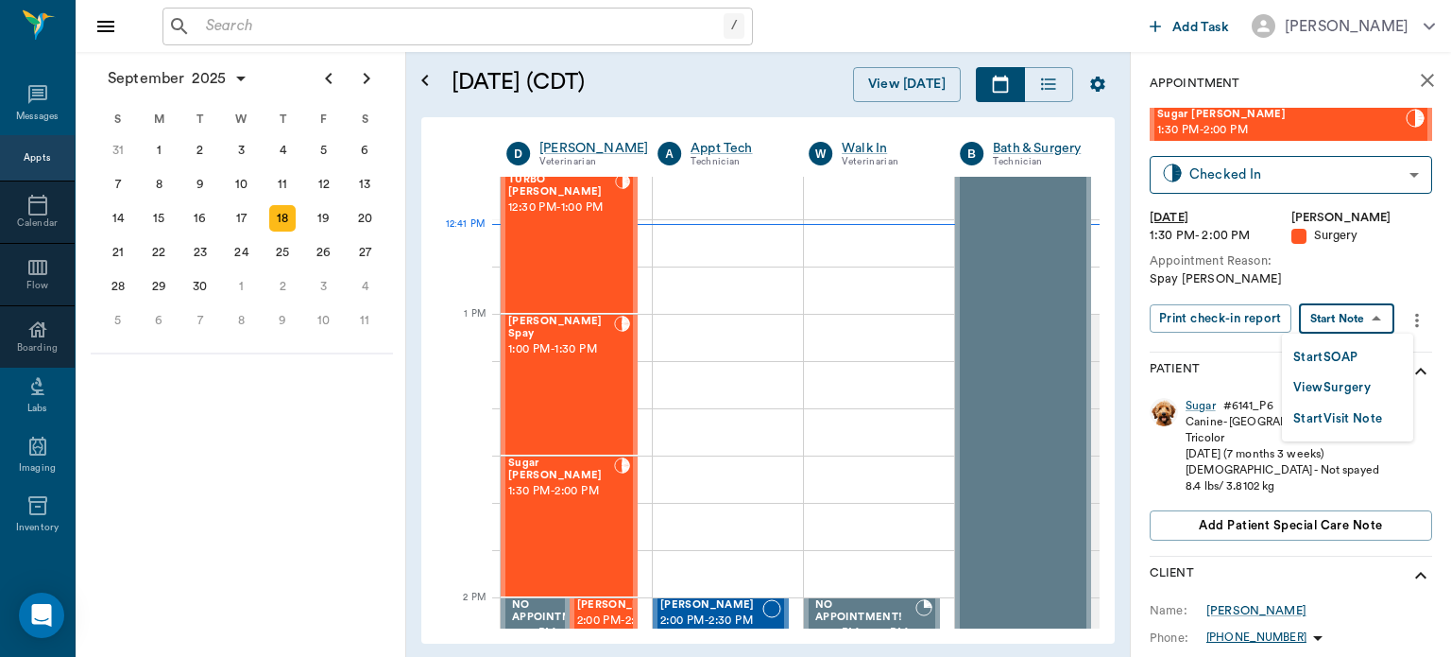
click at [1361, 317] on body "/ ​ Add Task Dr. Bert Ellsworth Nectar Messages Appts Calendar Flow Boarding La…" at bounding box center [725, 328] width 1451 height 657
click at [1327, 354] on button "Start SOAP" at bounding box center [1326, 358] width 64 height 22
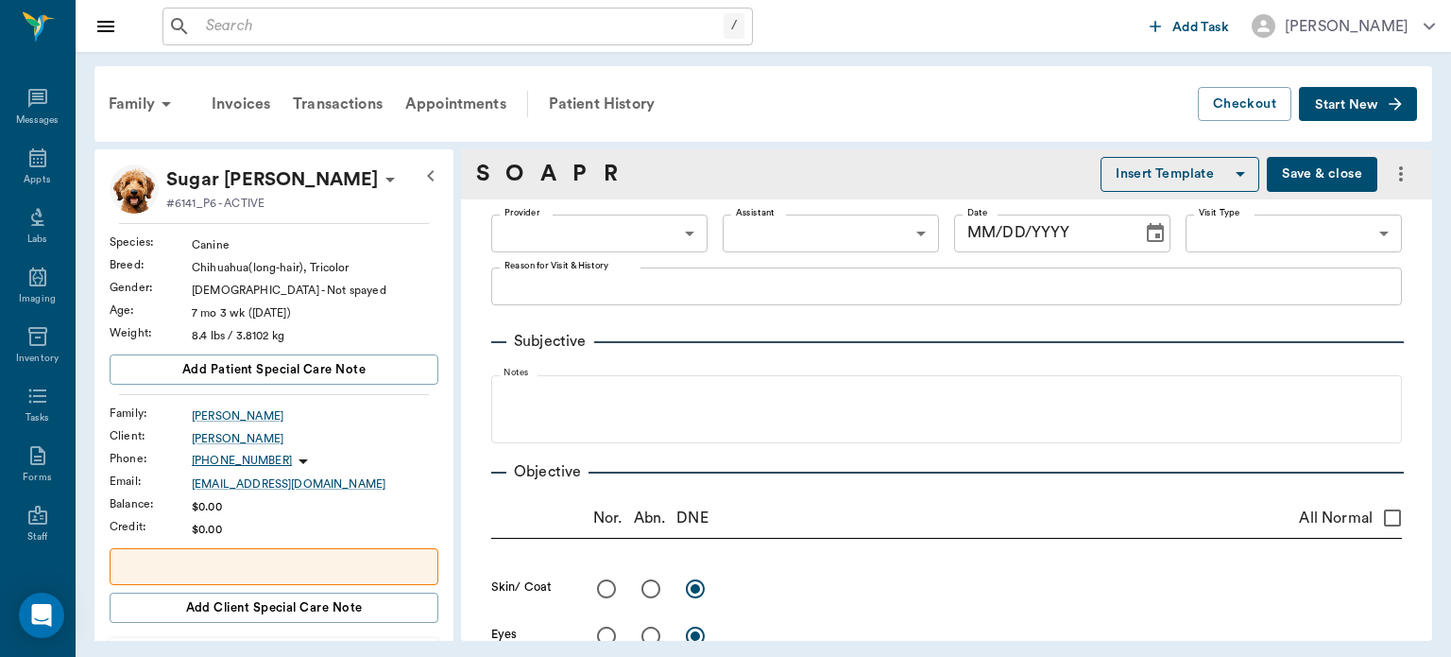
type input "63ec2f075fda476ae8351a4d"
type input "65d2be4f46e3a538d89b8c18"
type textarea "Spay Christy"
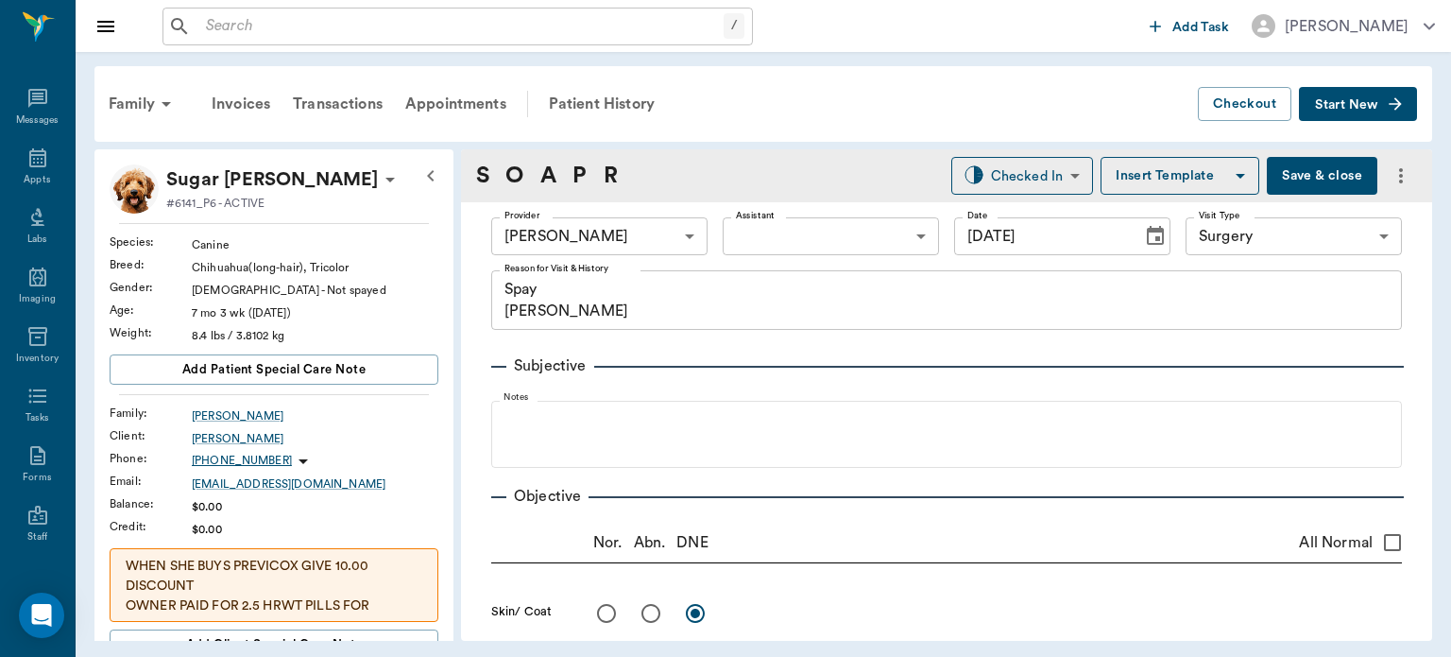
type input "09/18/2025"
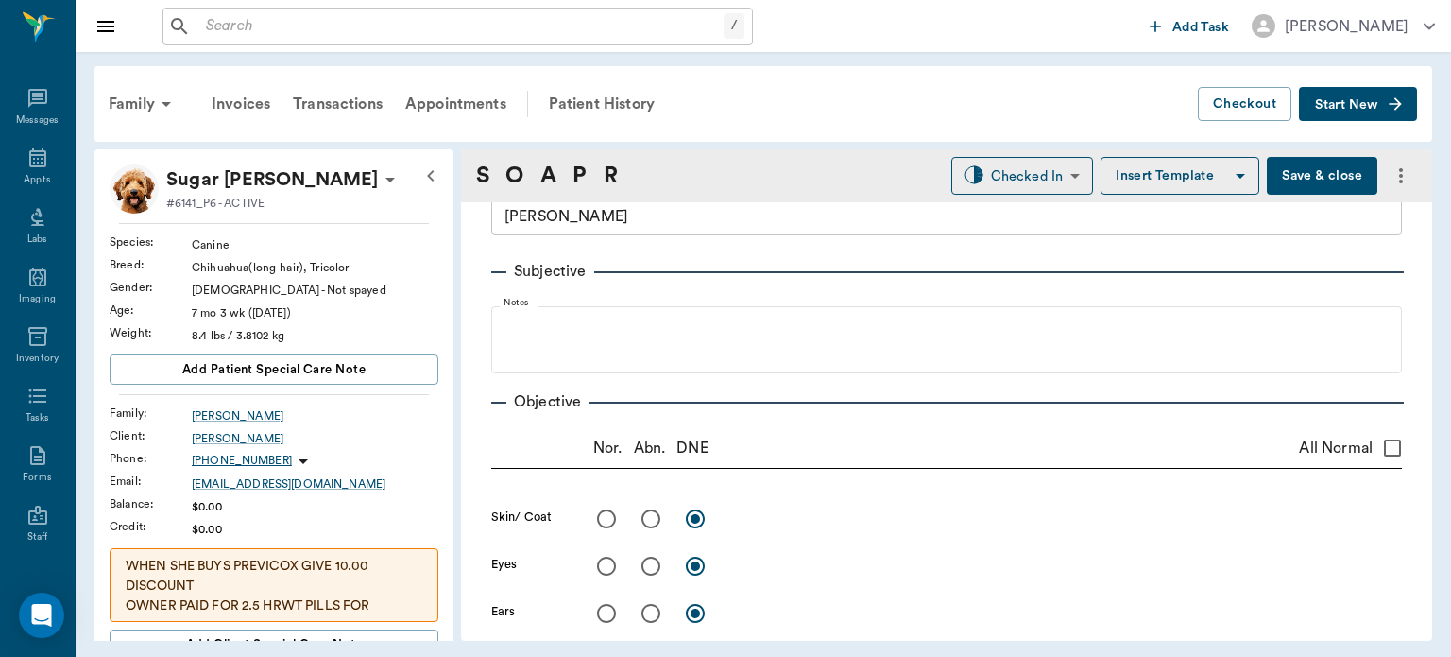
scroll to position [49, 0]
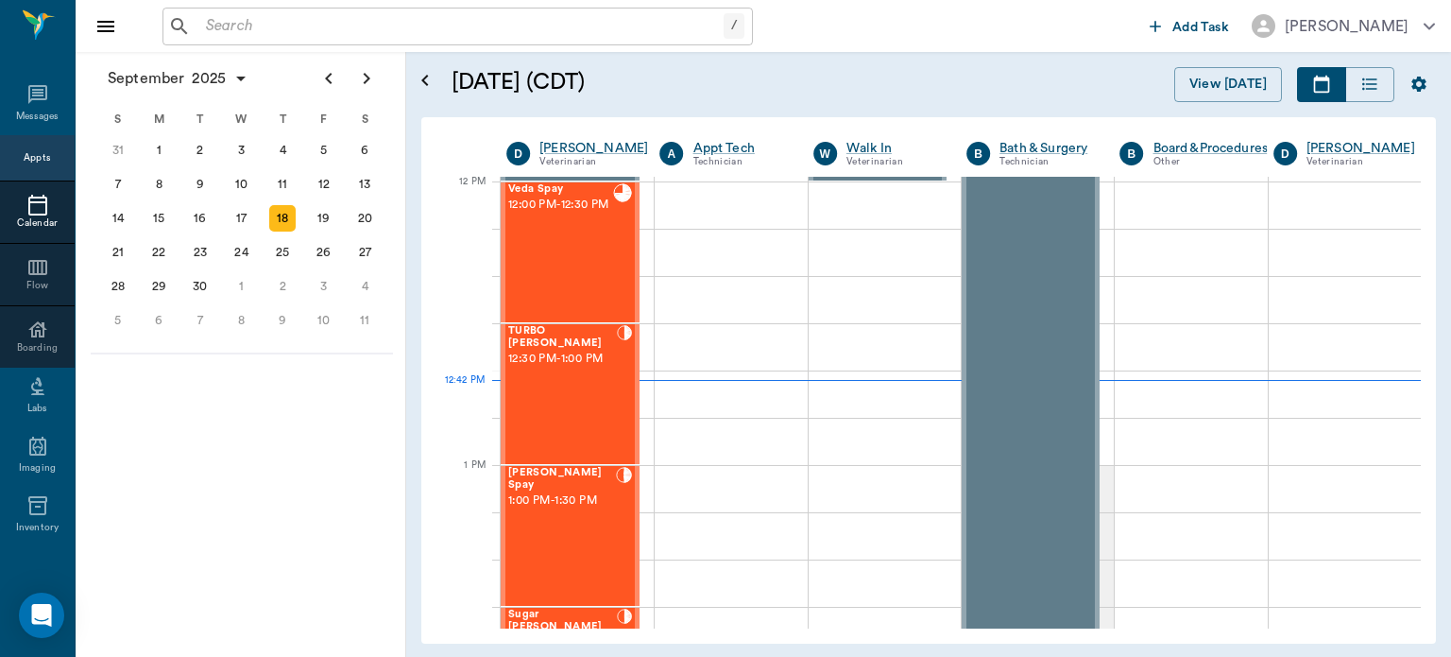
scroll to position [1141, 0]
click at [590, 608] on span "Sugar [PERSON_NAME]" at bounding box center [562, 617] width 109 height 25
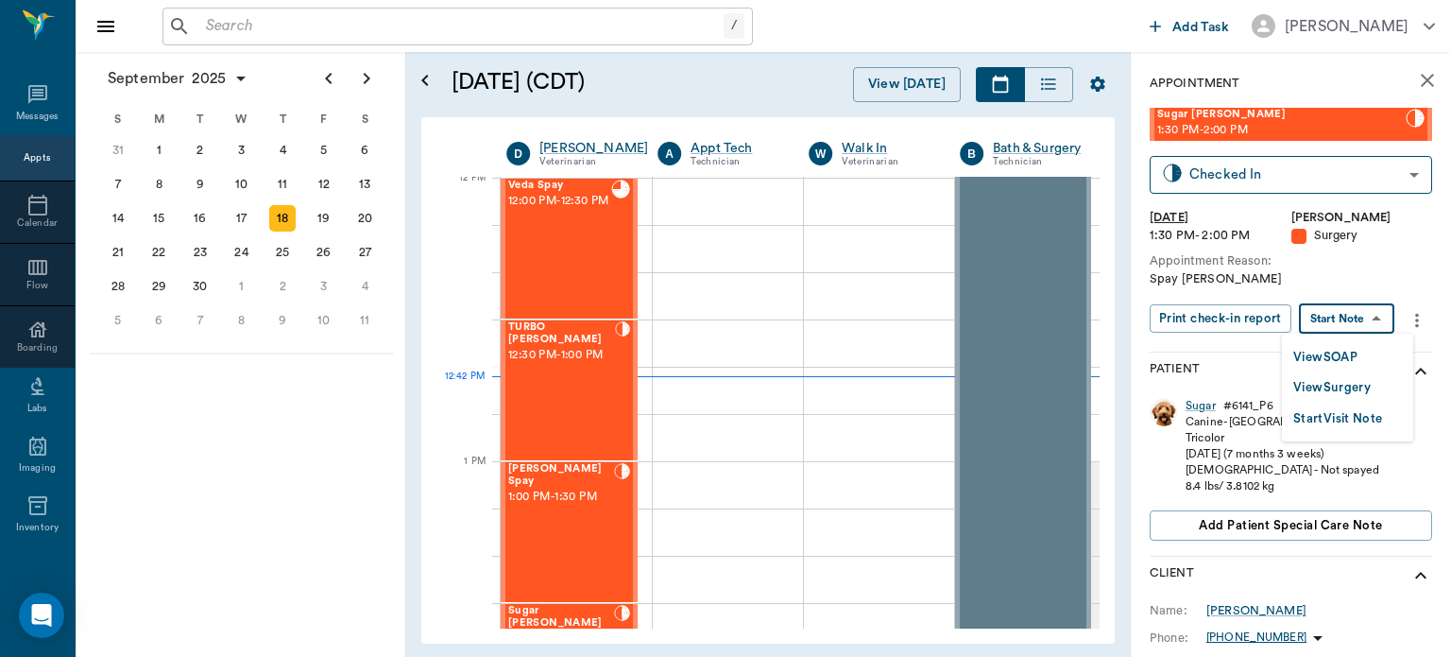
click at [1363, 317] on body "/ ​ Add Task Dr. Bert Ellsworth Nectar Messages Appts Calendar Flow Boarding La…" at bounding box center [725, 328] width 1451 height 657
click at [1325, 385] on button "View Surgery" at bounding box center [1332, 388] width 77 height 22
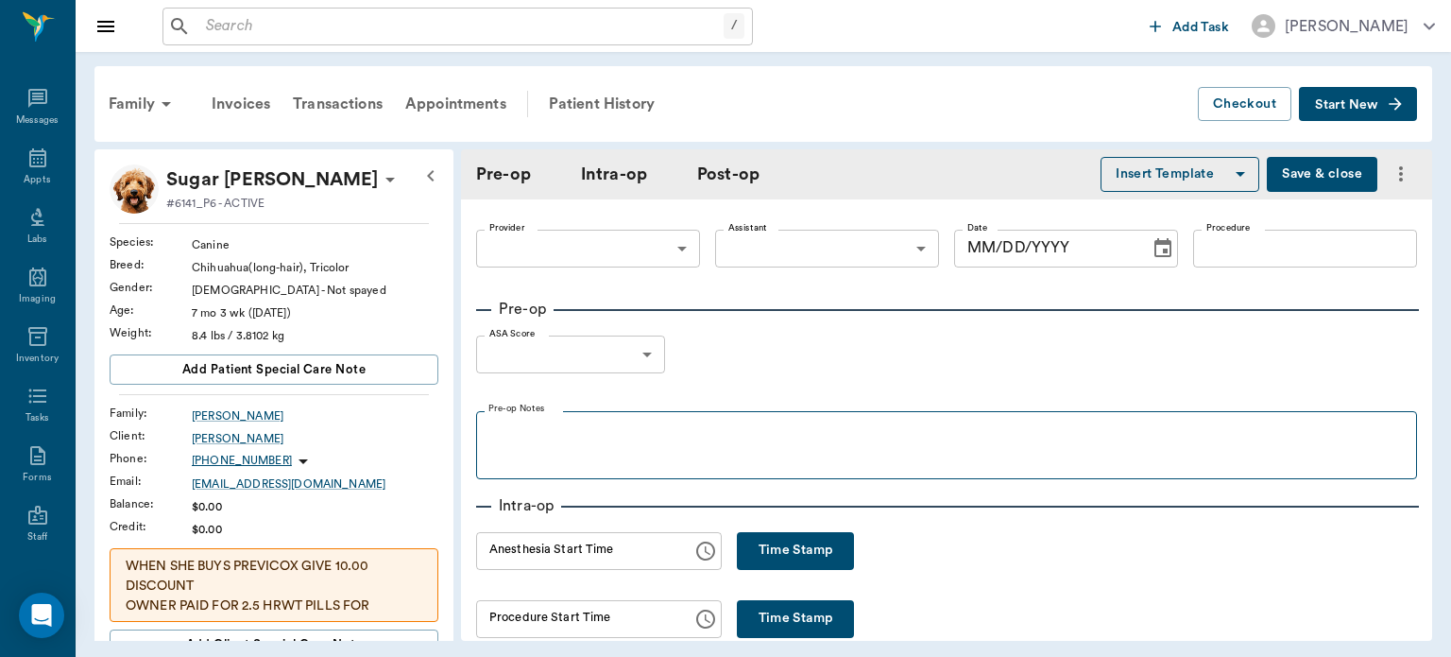
type input "63ec2f075fda476ae8351a4d"
type input "63ec2e7e52e12b0ba117b124"
type input "SPAY"
type input "1"
radio input "true"
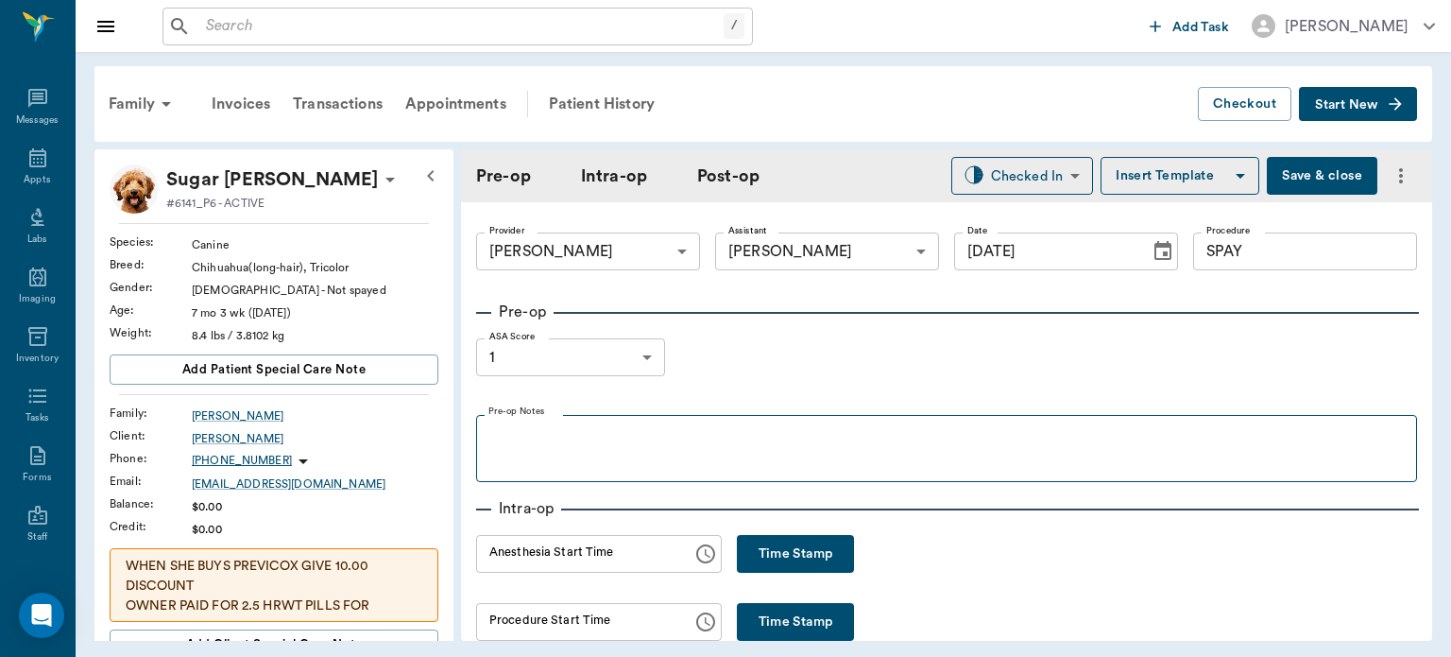
type input "09/18/2025"
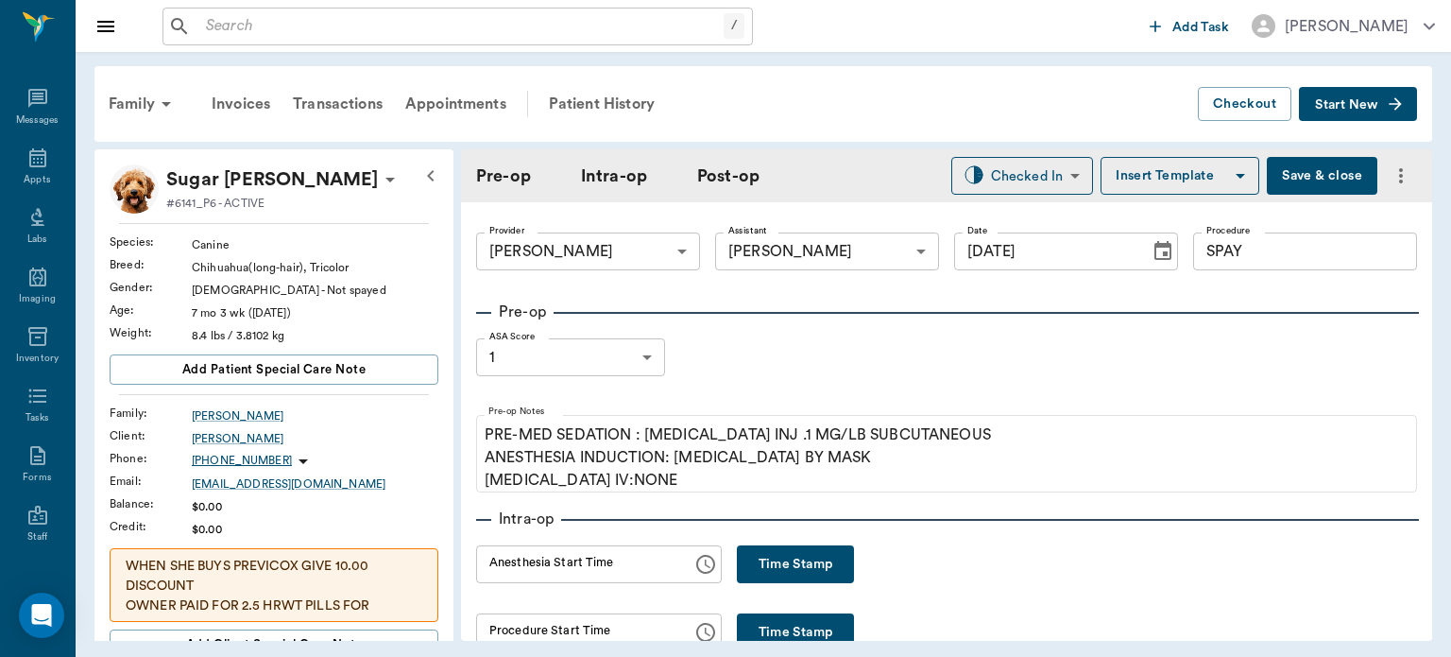
click at [779, 552] on button "Time Stamp" at bounding box center [795, 564] width 117 height 38
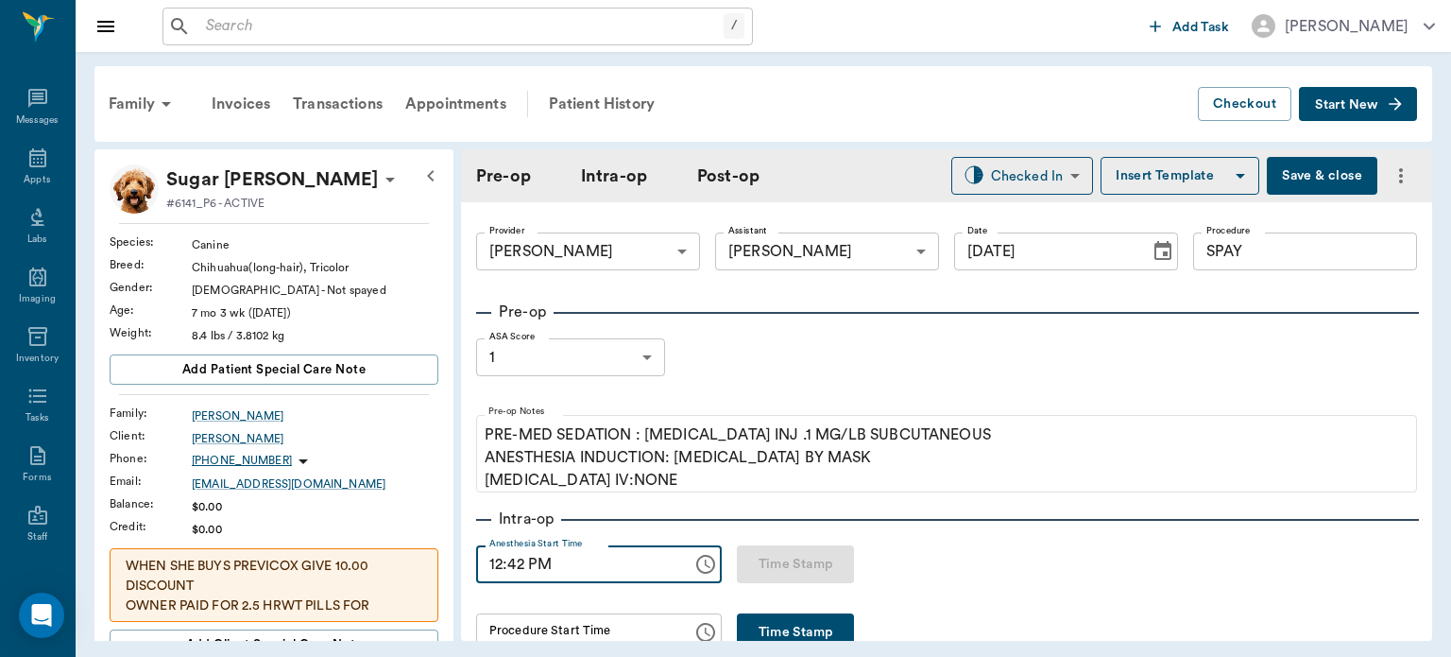
click at [522, 571] on input "12:42 PM" at bounding box center [577, 564] width 203 height 38
click at [522, 571] on input "12:53 PM" at bounding box center [577, 564] width 203 height 38
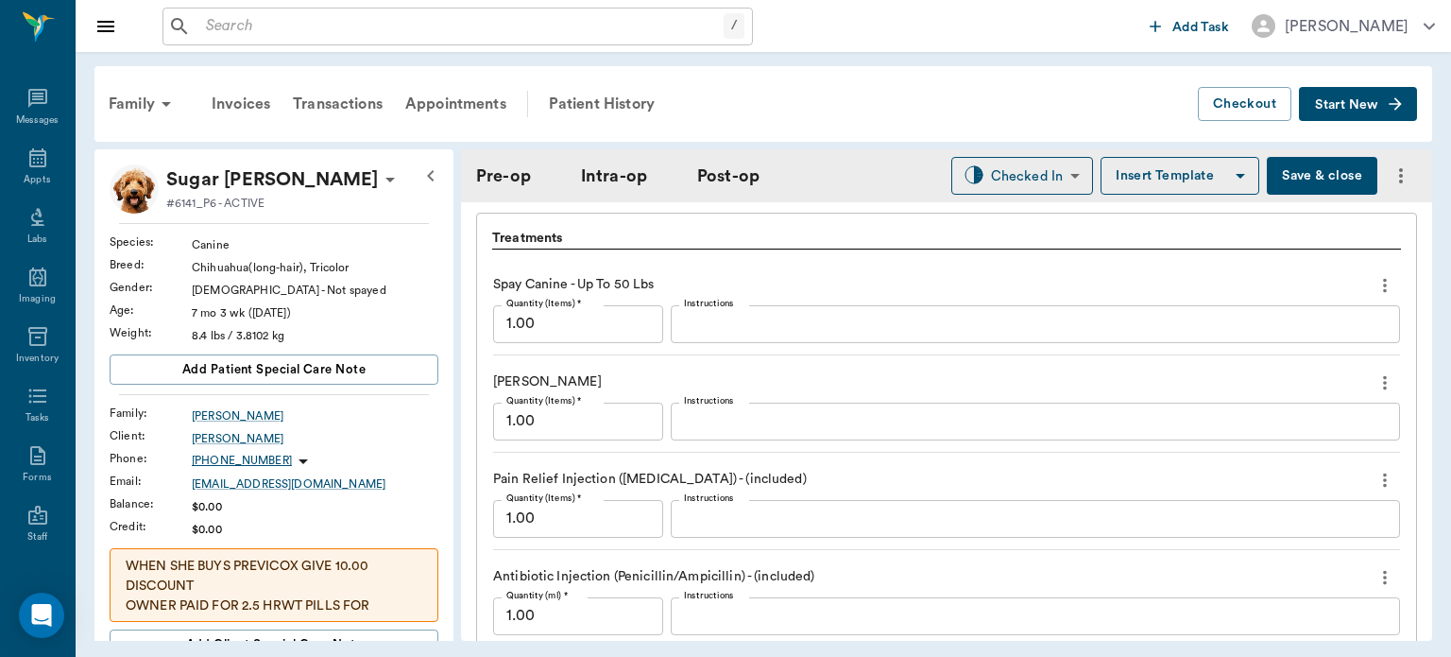
scroll to position [1762, 0]
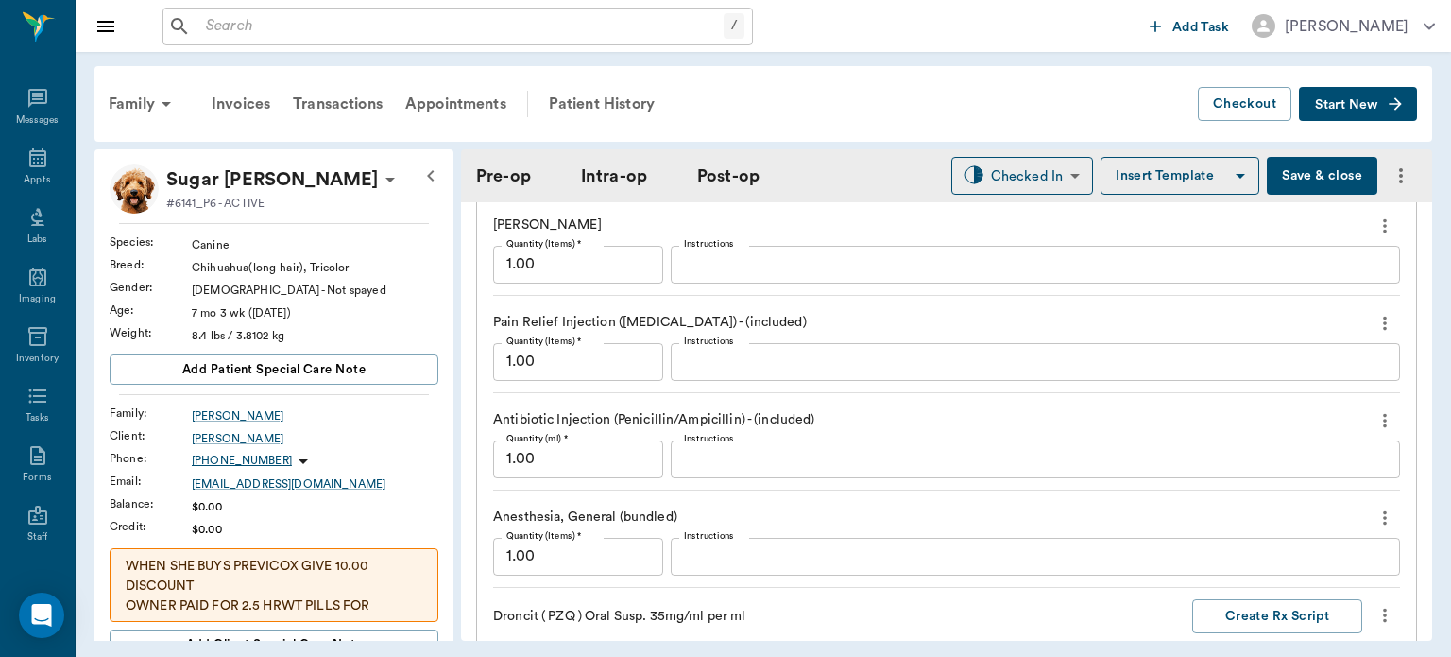
type input "12:35 PM"
click at [1451, 498] on div "Family Invoices Transactions Appointments Patient History Checkout Start New Su…" at bounding box center [764, 353] width 1376 height 603
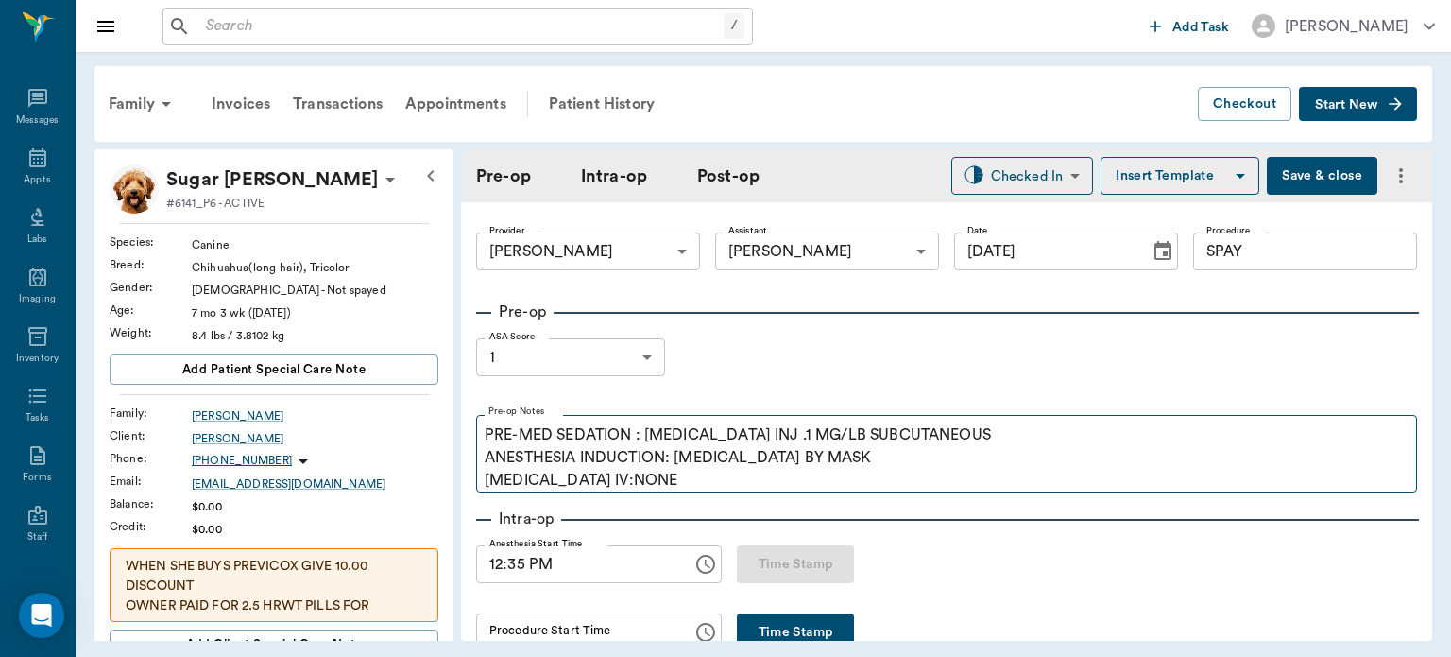
scroll to position [30, 0]
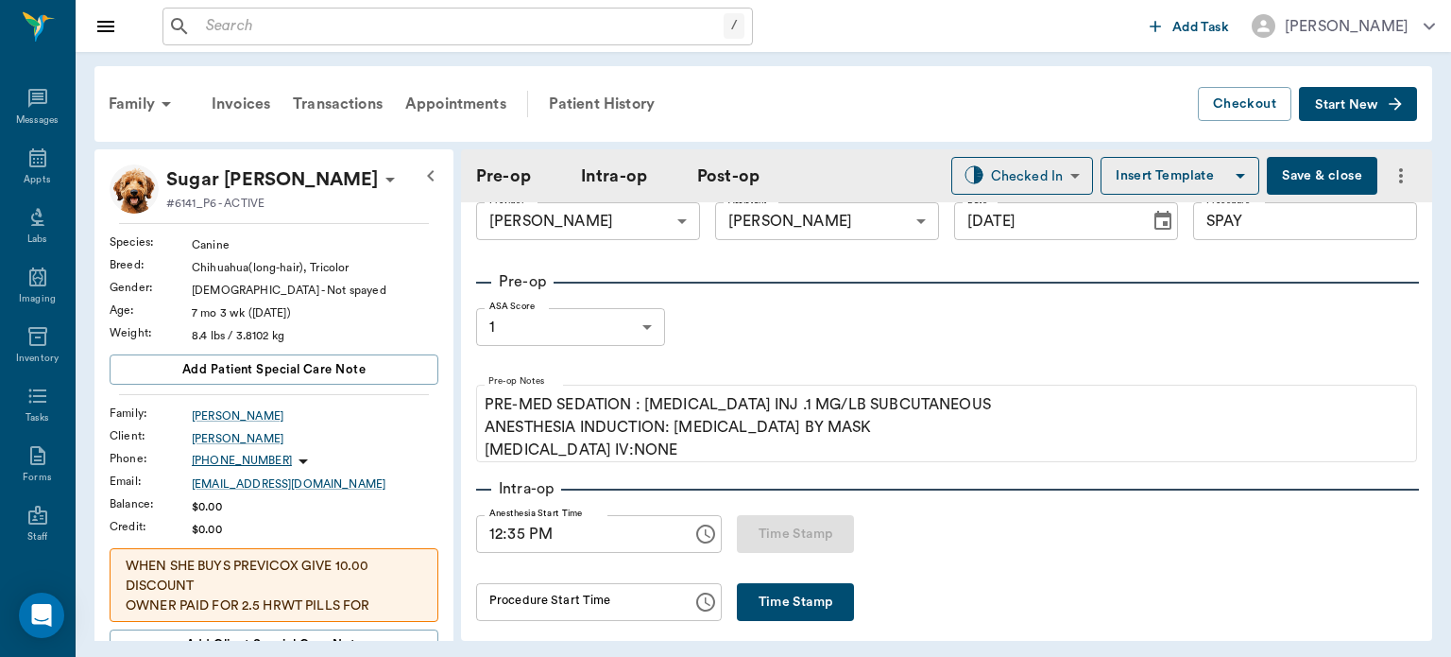
click at [834, 602] on button "Time Stamp" at bounding box center [795, 602] width 117 height 38
click at [521, 601] on input "12:49 PM" at bounding box center [577, 602] width 203 height 38
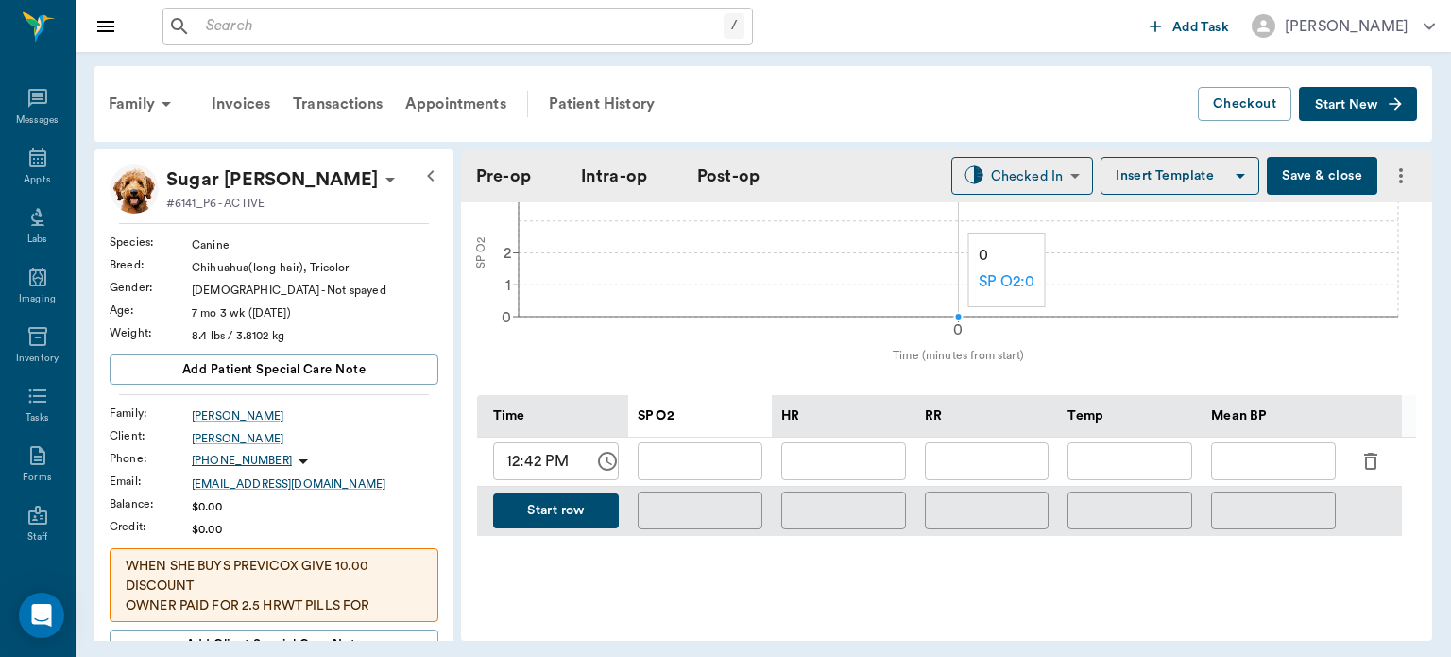
scroll to position [745, 0]
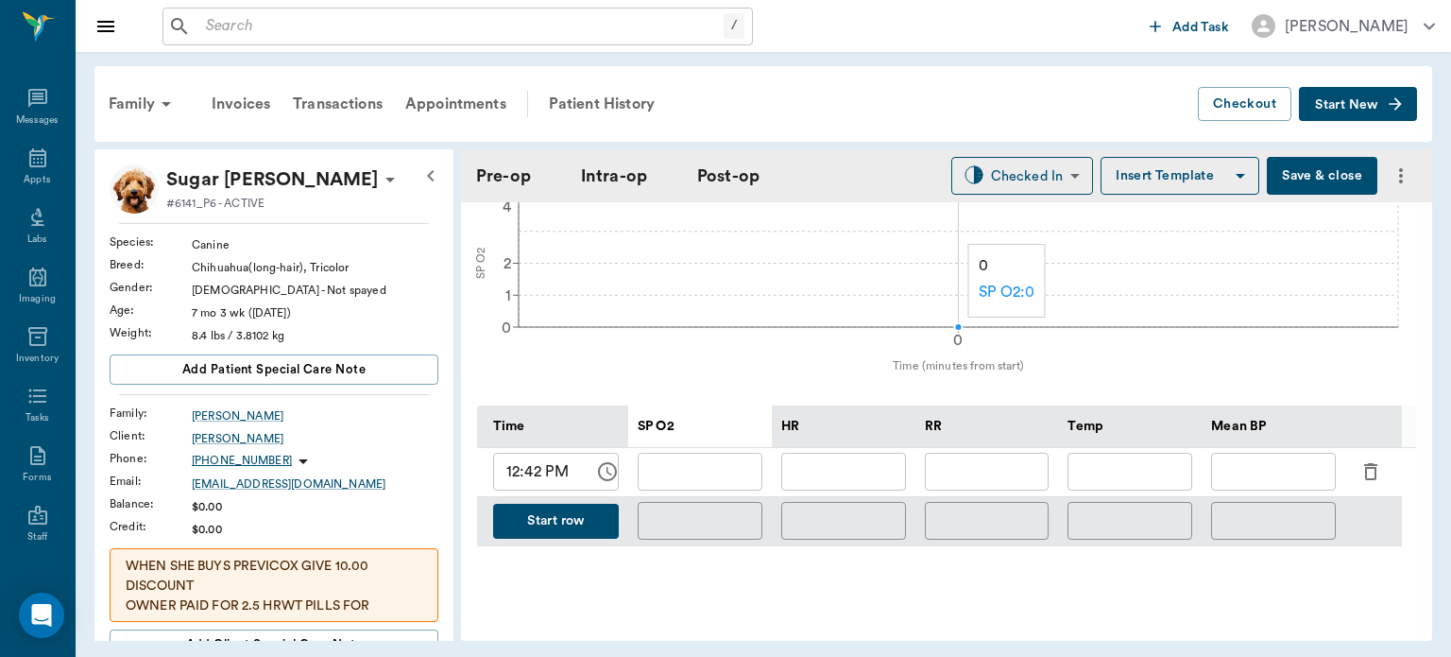
type input "12:47 PM"
click at [533, 472] on input "12:42 PM" at bounding box center [537, 472] width 88 height 38
type input "12:50 PM"
click at [872, 482] on input "text" at bounding box center [844, 472] width 125 height 38
type input "135"
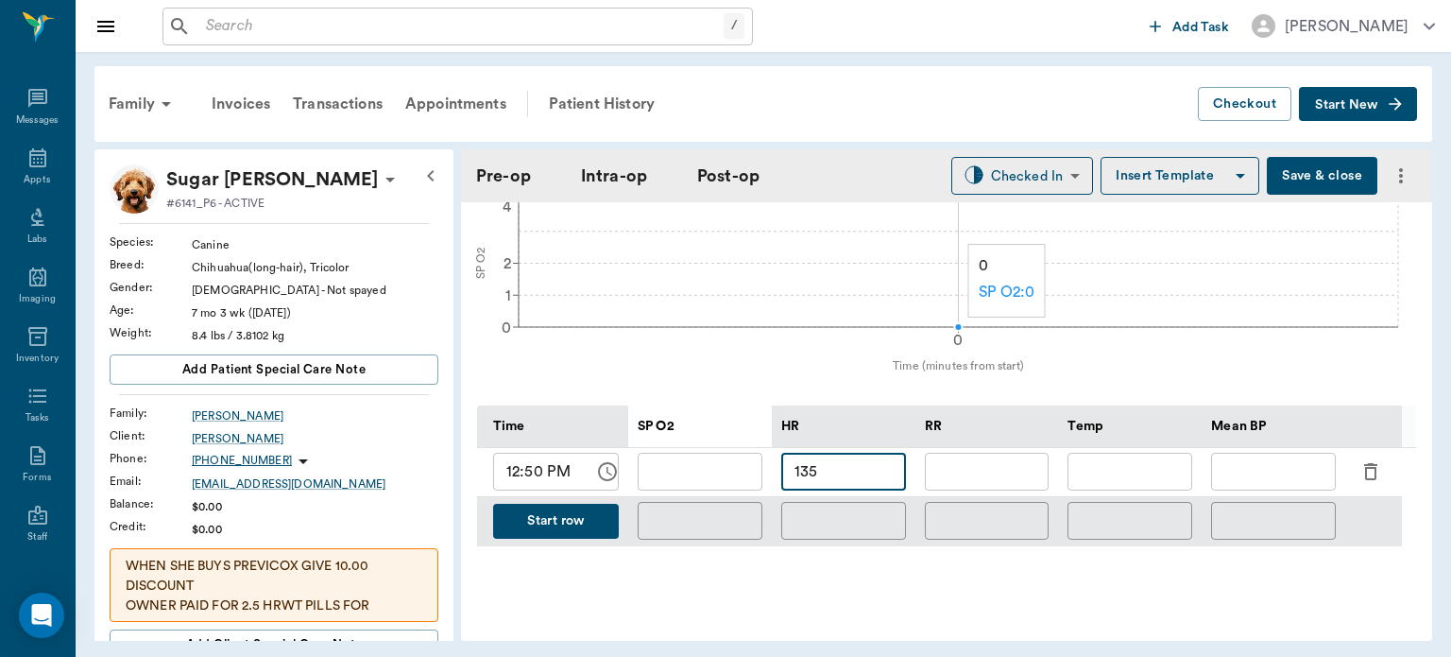
click at [726, 481] on input "text" at bounding box center [700, 472] width 125 height 38
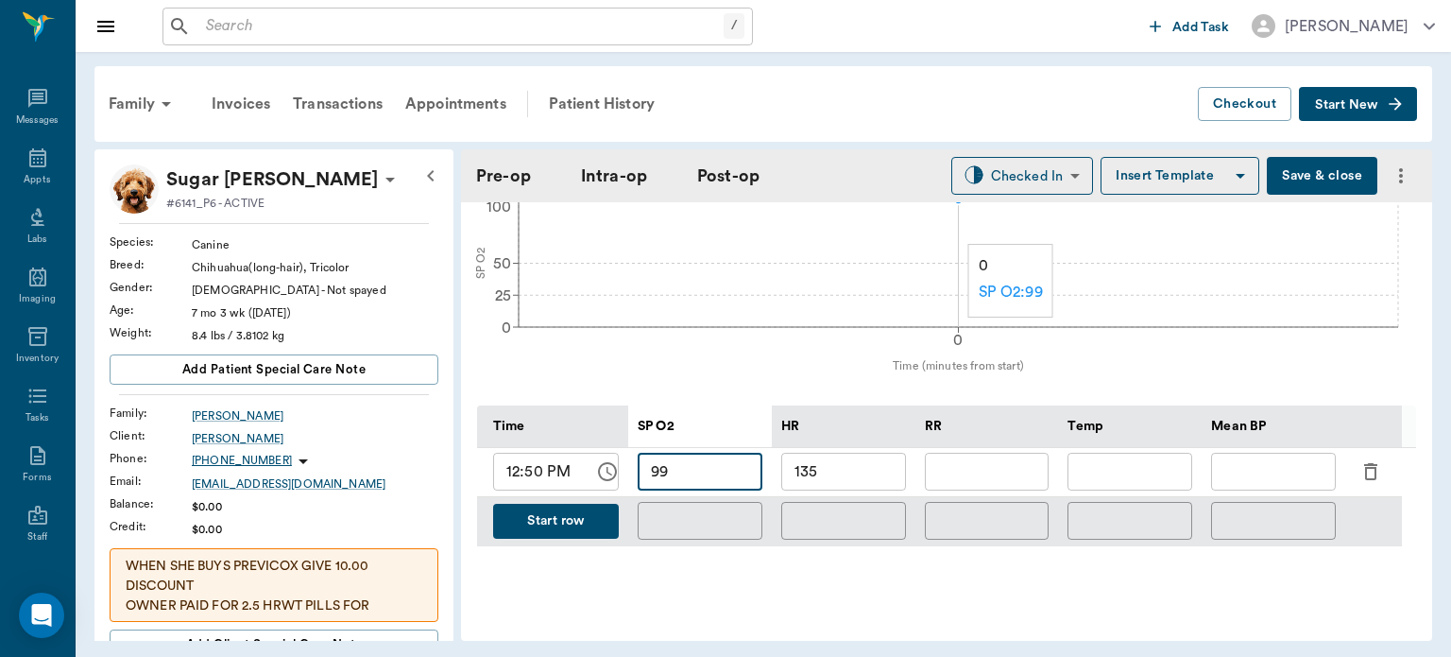
type input "99"
click at [972, 447] on div "RR" at bounding box center [987, 425] width 125 height 43
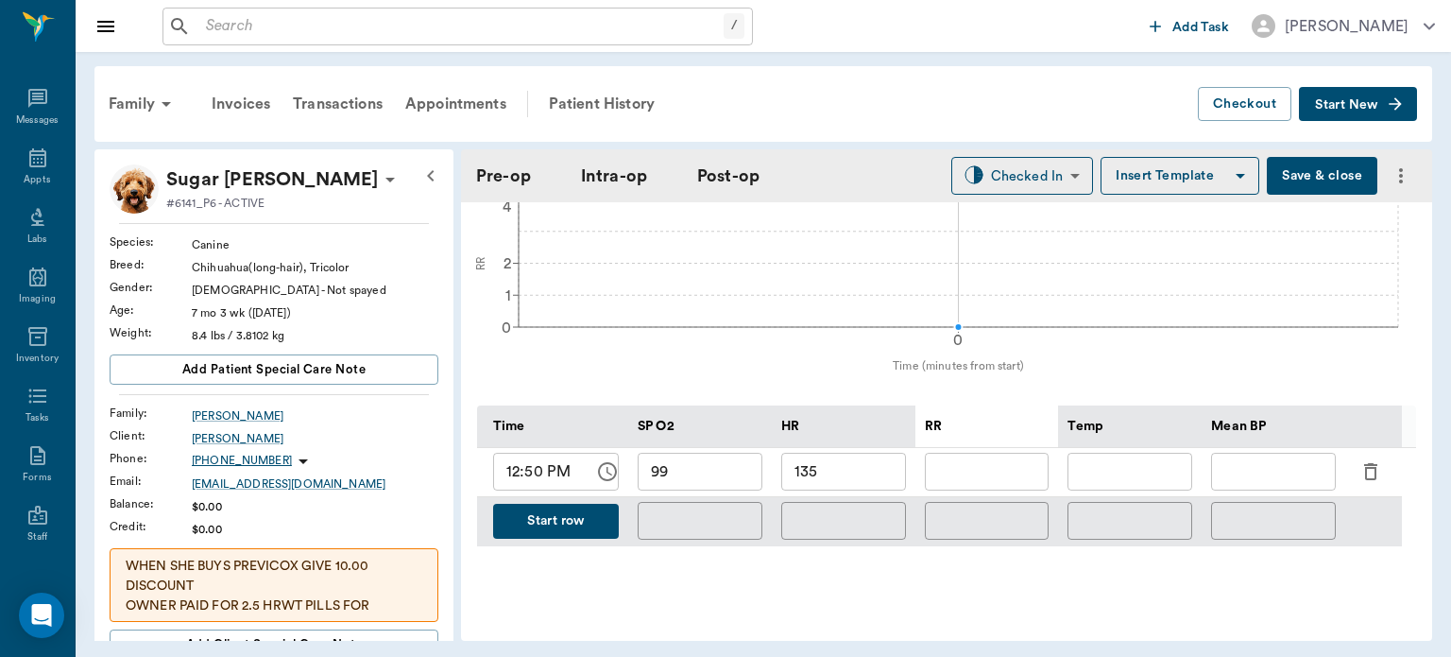
click at [986, 483] on input "text" at bounding box center [987, 472] width 125 height 38
click at [992, 443] on div "RR" at bounding box center [987, 425] width 125 height 43
click at [990, 442] on div "RR" at bounding box center [987, 425] width 125 height 43
click at [956, 443] on div "RR" at bounding box center [987, 425] width 125 height 43
click at [1017, 486] on input "text" at bounding box center [987, 472] width 125 height 38
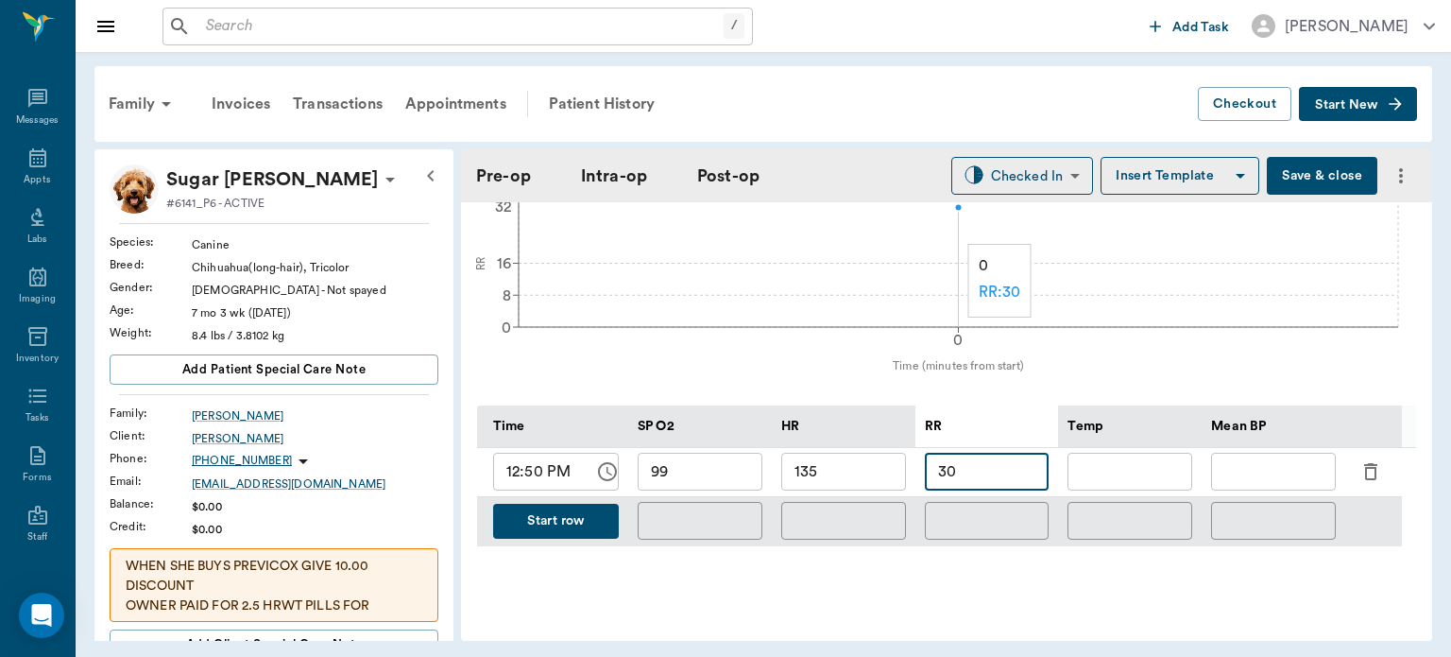
type input "30"
click at [586, 539] on button "Start row" at bounding box center [556, 521] width 126 height 35
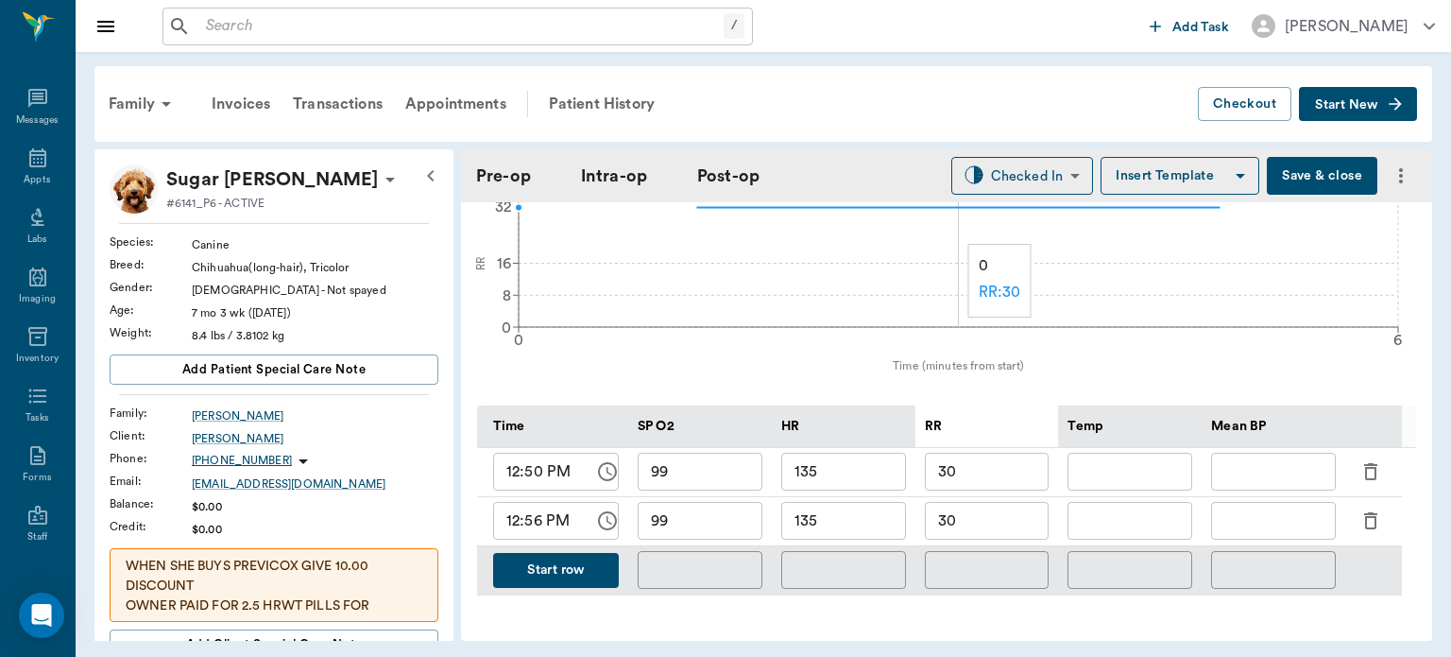
click at [989, 535] on input "30" at bounding box center [987, 521] width 125 height 38
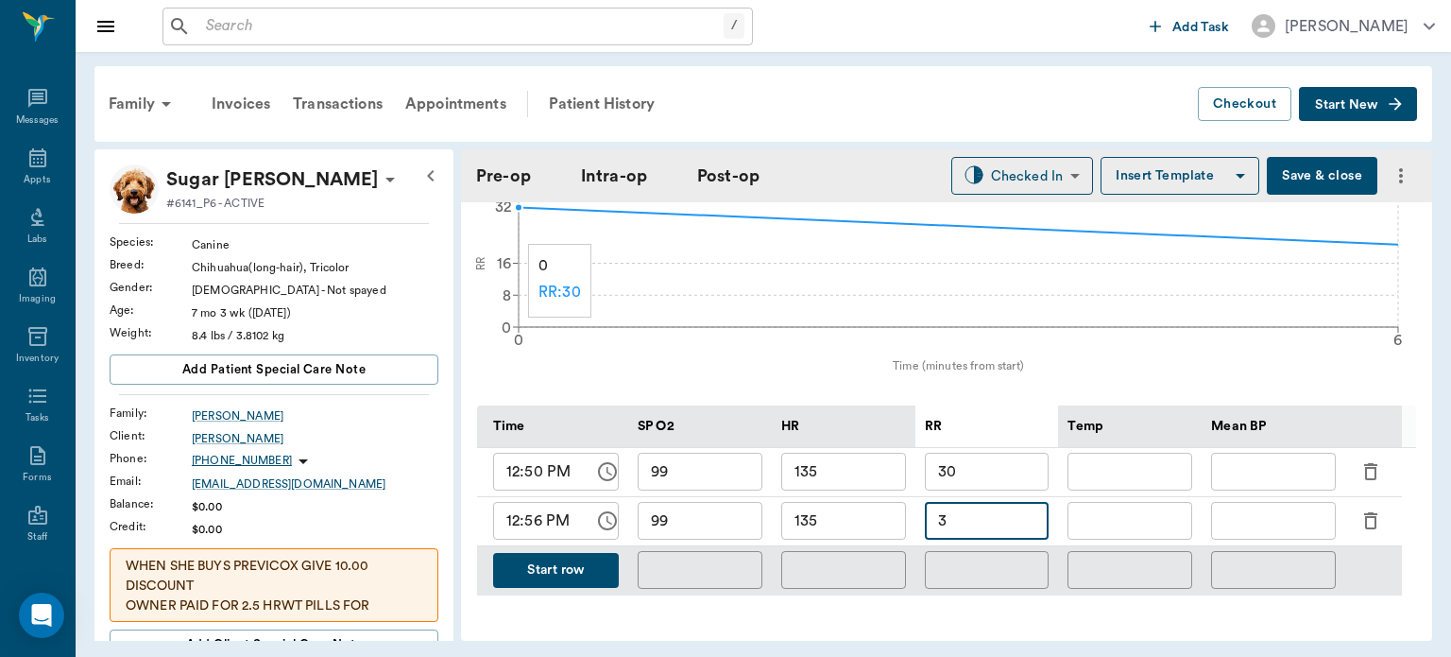
type input "3"
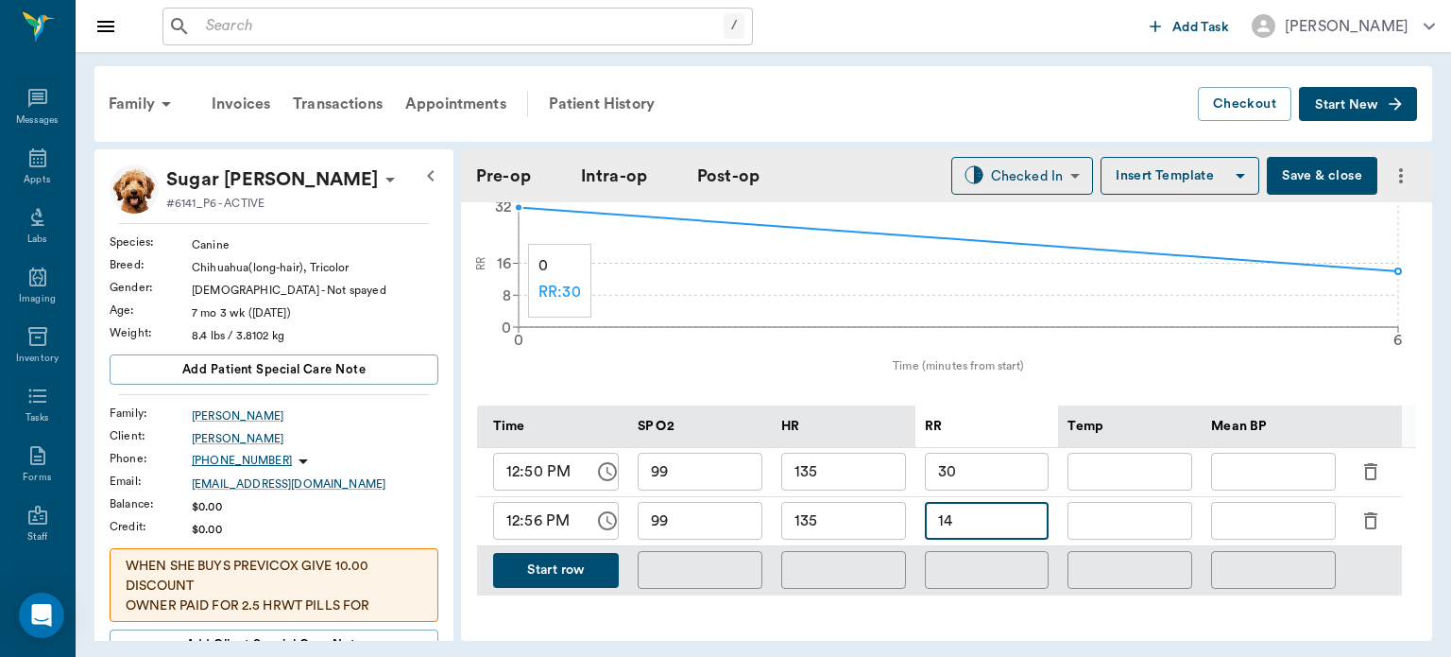
type input "14"
click at [830, 538] on input "135" at bounding box center [844, 521] width 125 height 38
type input "117"
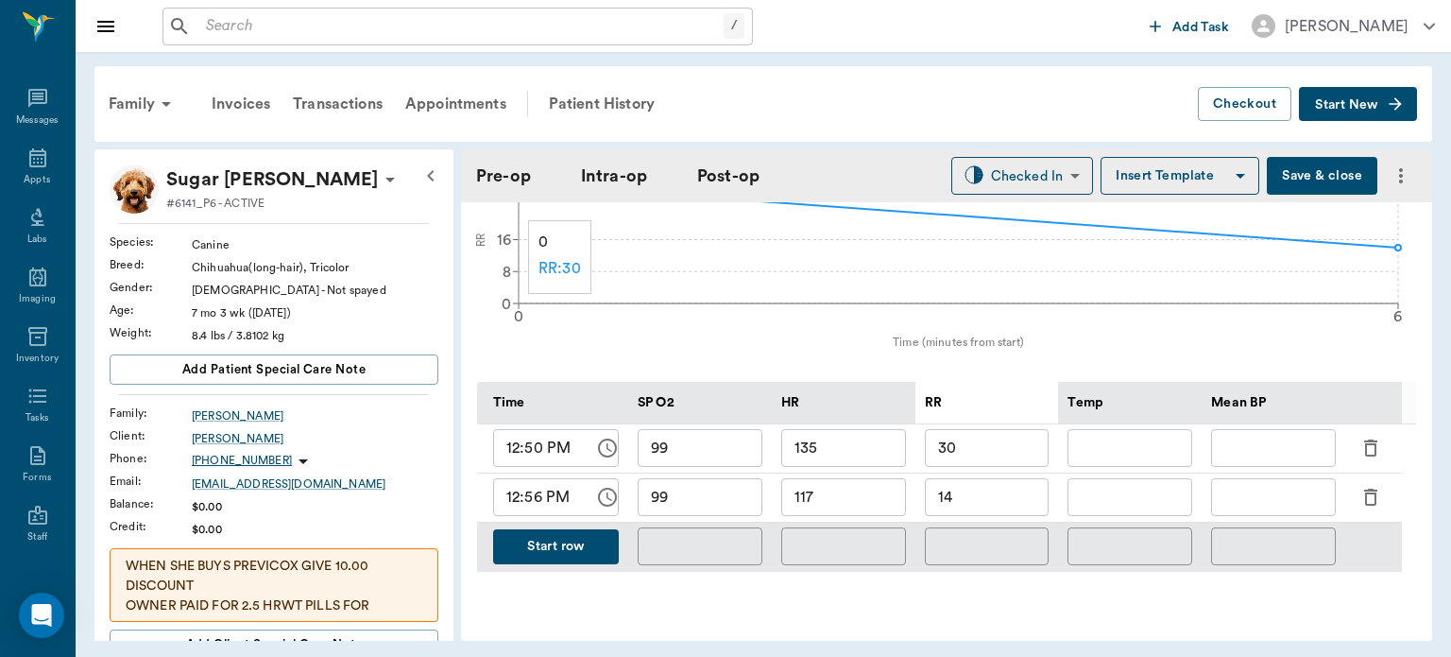
scroll to position [791, 0]
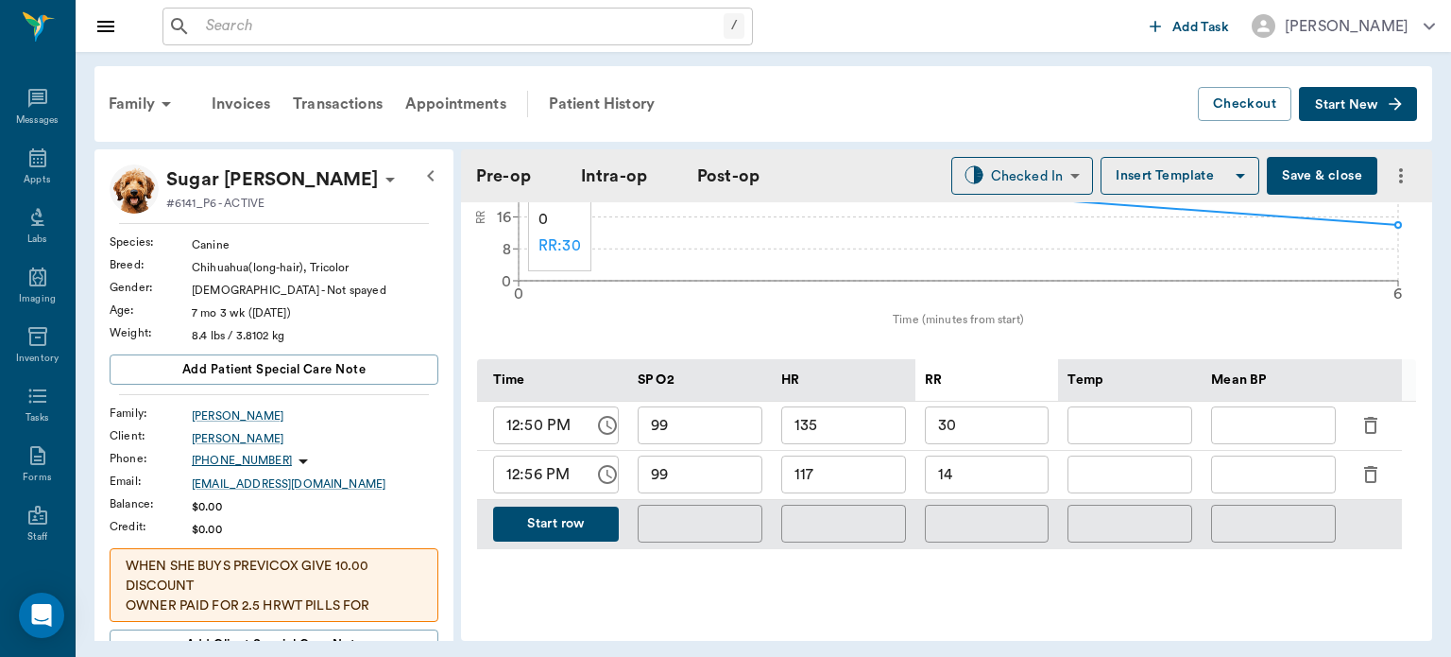
click at [1247, 479] on input "text" at bounding box center [1273, 474] width 125 height 38
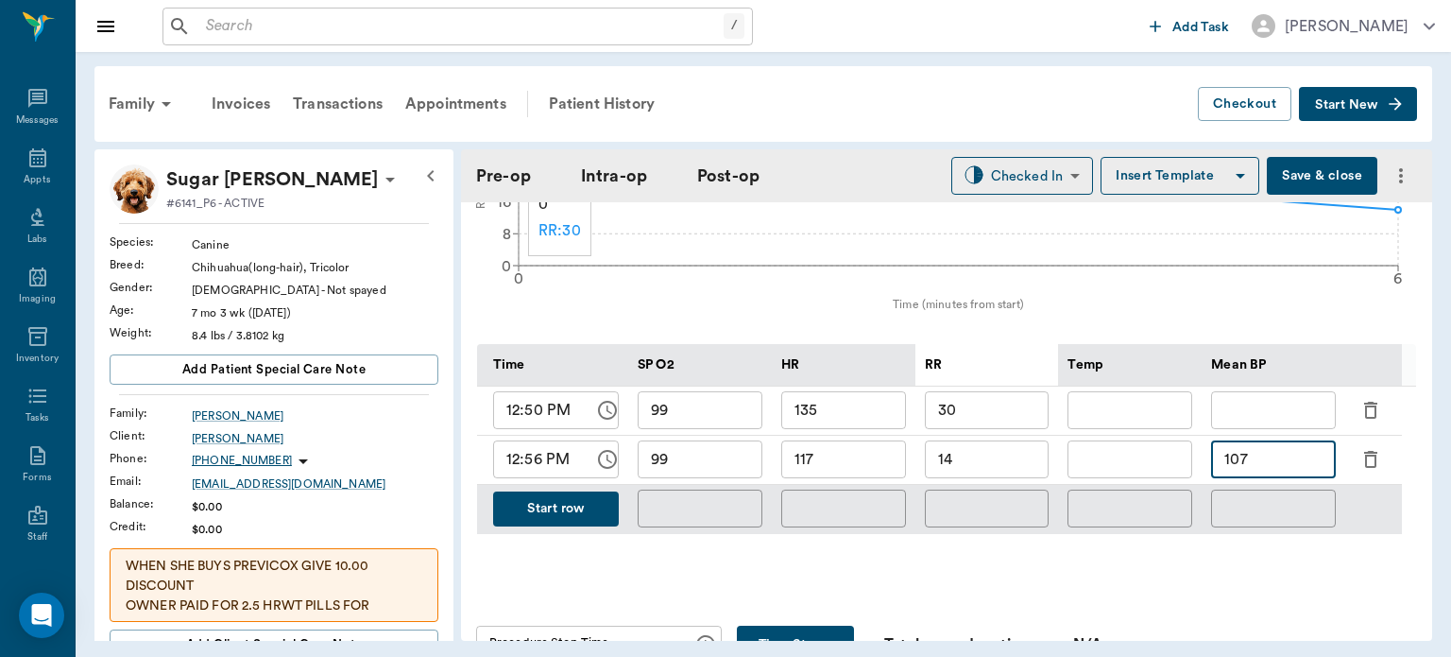
scroll to position [809, 0]
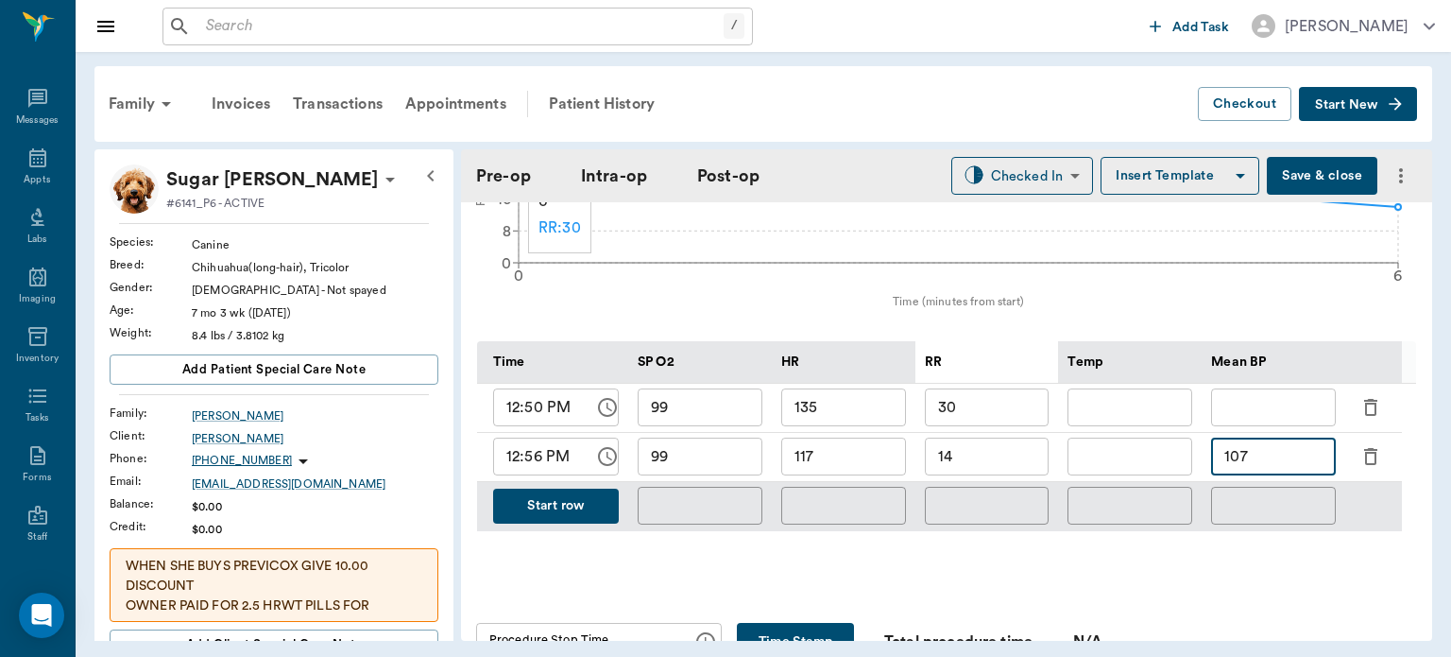
type input "107"
click at [1306, 174] on button "Save & close" at bounding box center [1322, 176] width 111 height 38
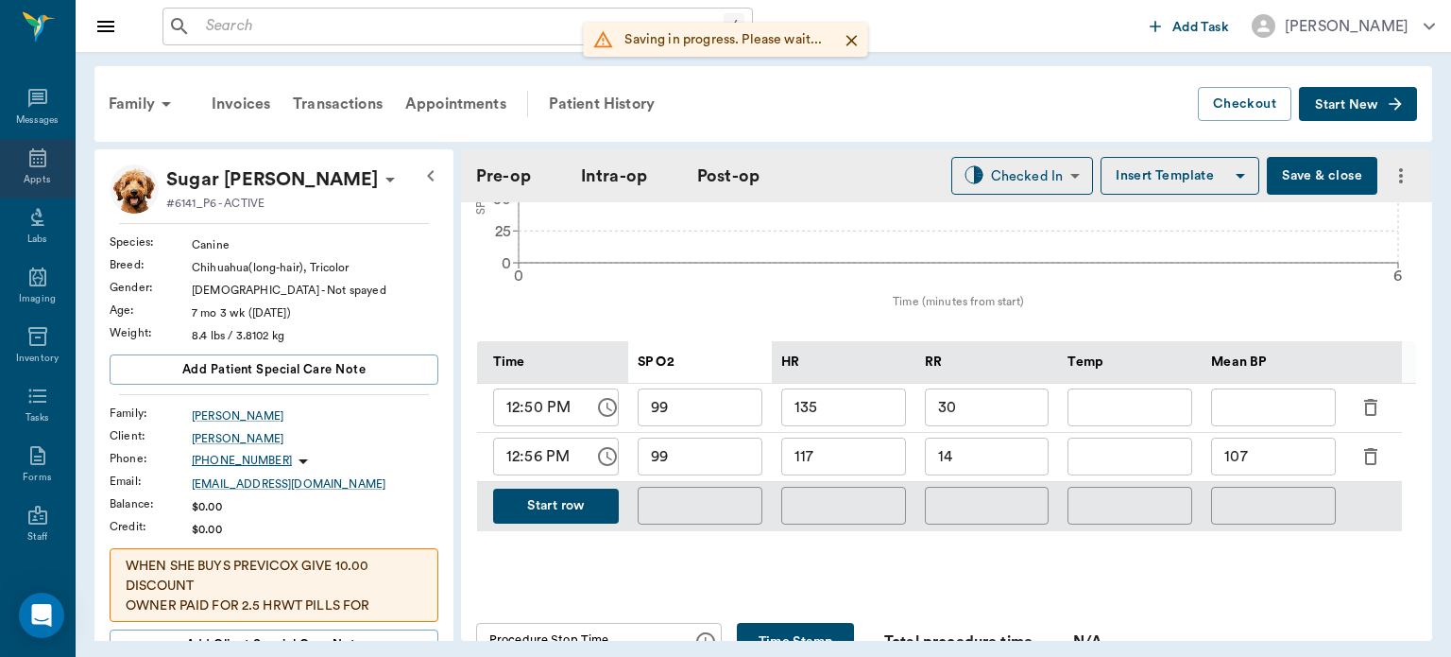
click at [29, 165] on icon at bounding box center [37, 157] width 17 height 19
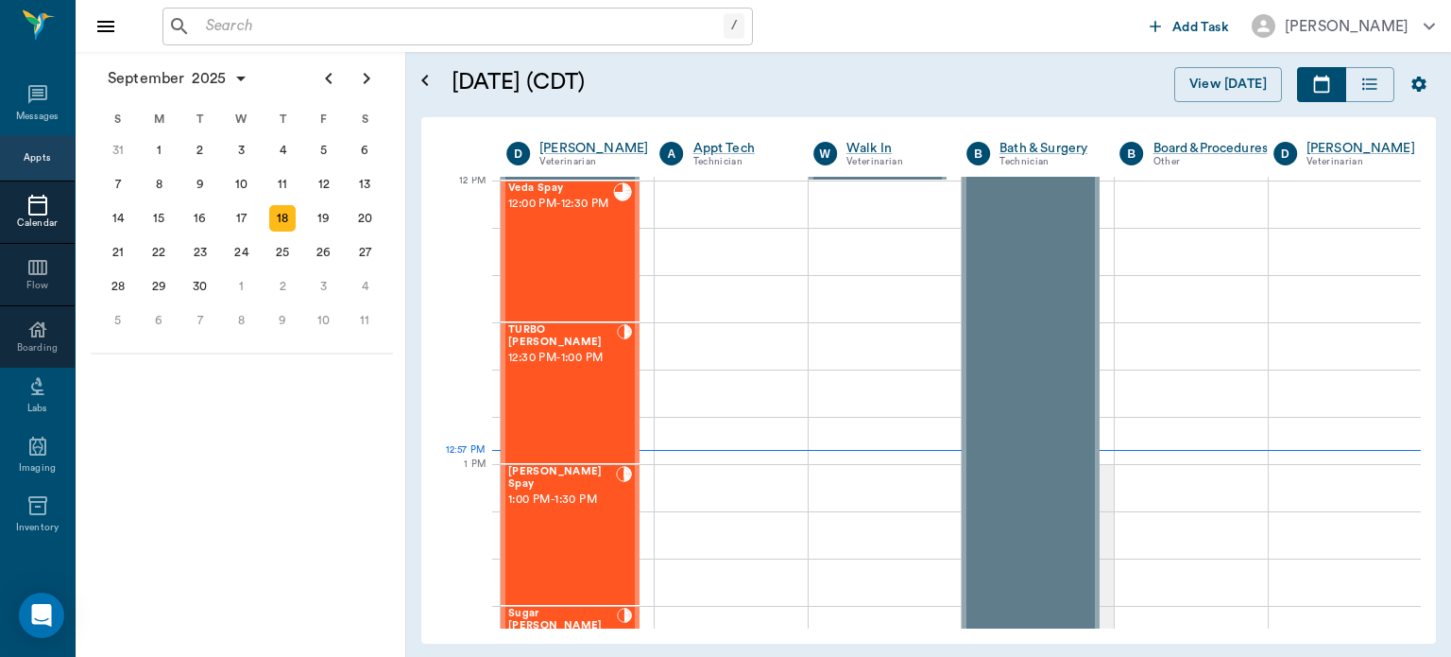
scroll to position [1138, 0]
click at [581, 386] on div "TURBO Clayton 12:30 PM - 1:00 PM" at bounding box center [562, 393] width 109 height 138
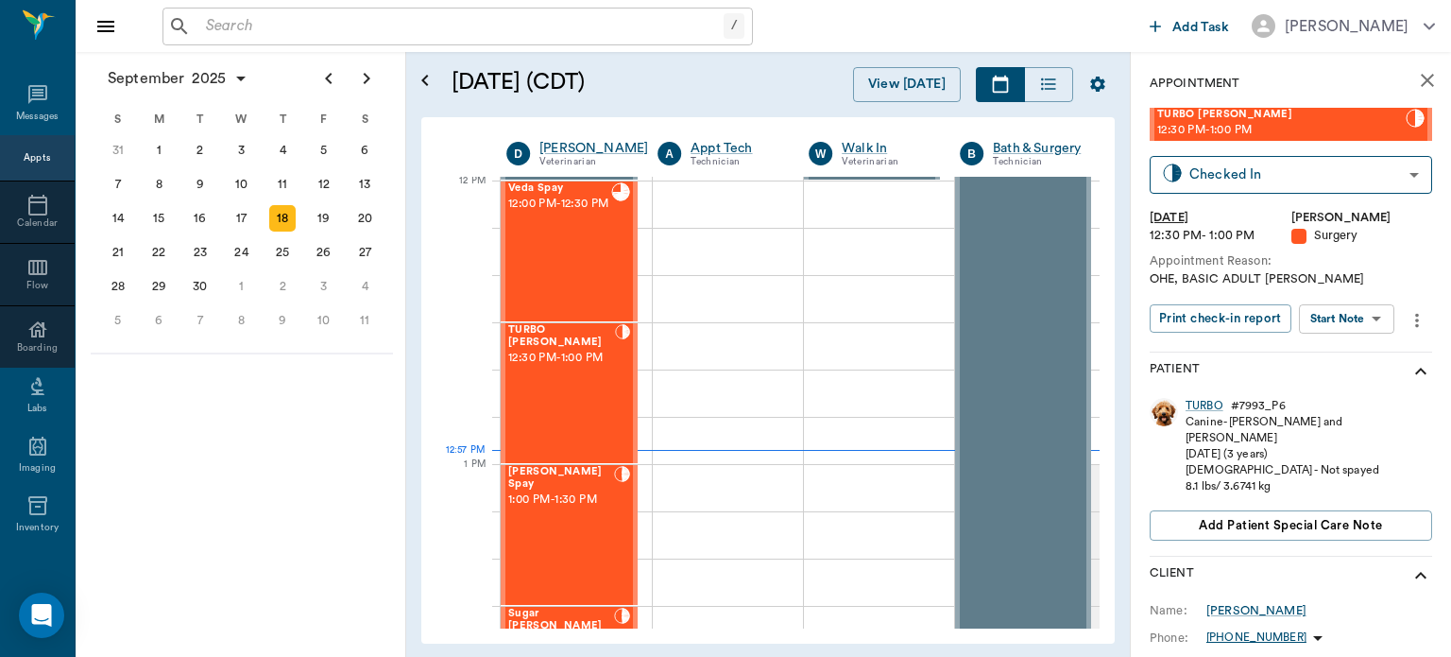
click at [1364, 325] on body "/ ​ Add Task Dr. Bert Ellsworth Nectar Messages Appts Calendar Flow Boarding La…" at bounding box center [725, 328] width 1451 height 657
click at [1359, 387] on button "View Surgery" at bounding box center [1332, 388] width 77 height 22
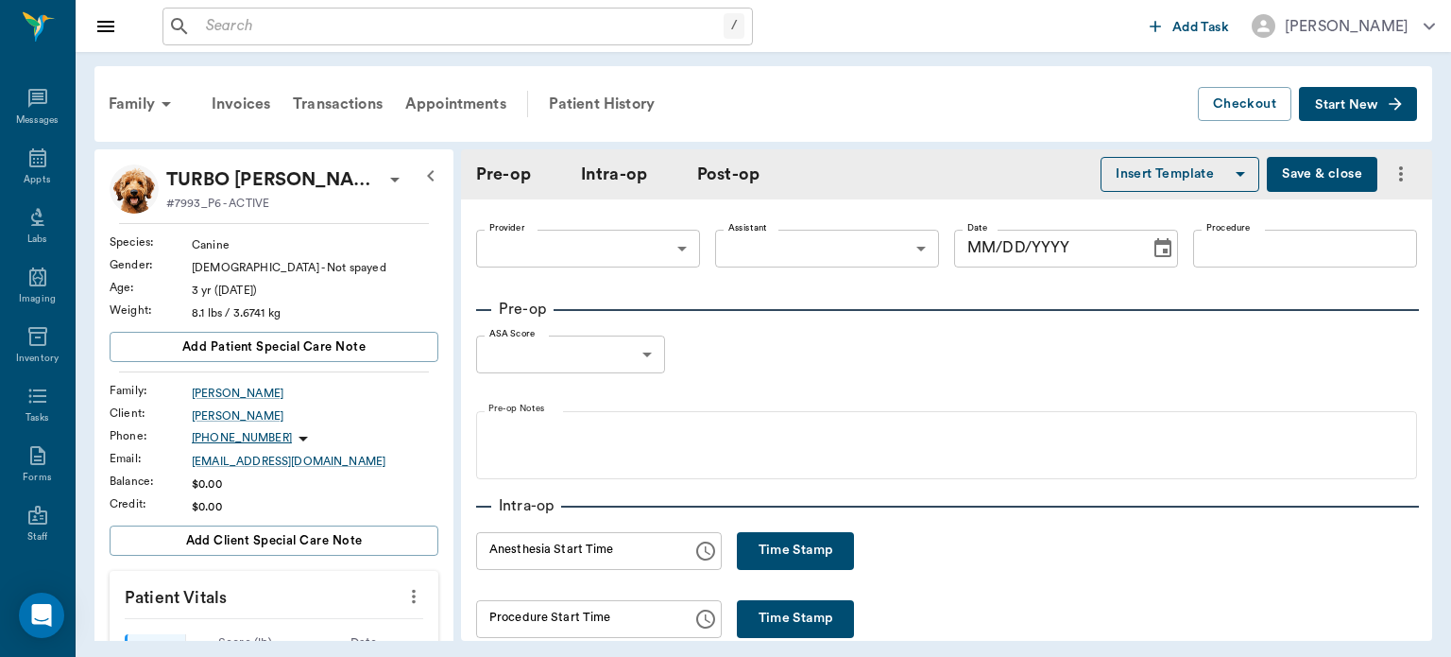
type input "63ec2f075fda476ae8351a4d"
type input "63ec2e7e52e12b0ba117b124"
type input "SPAY"
type input "1"
radio input "true"
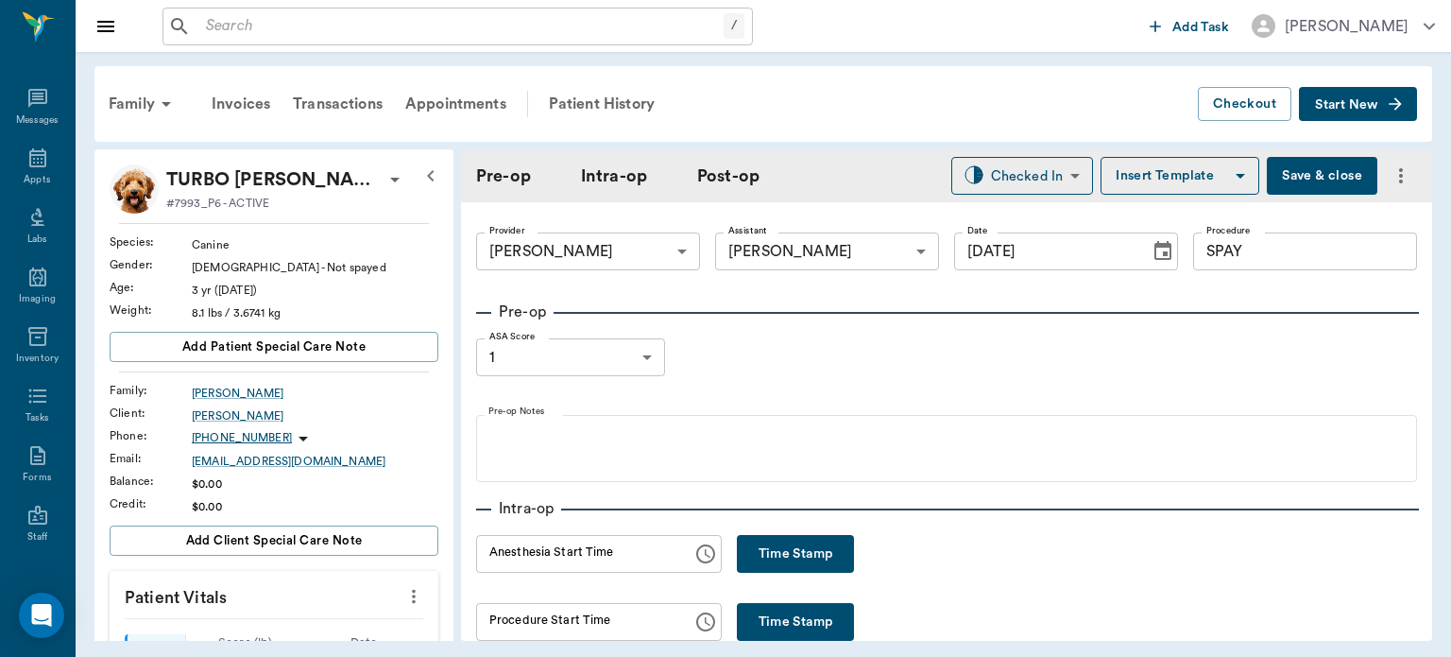
type input "09/18/2025"
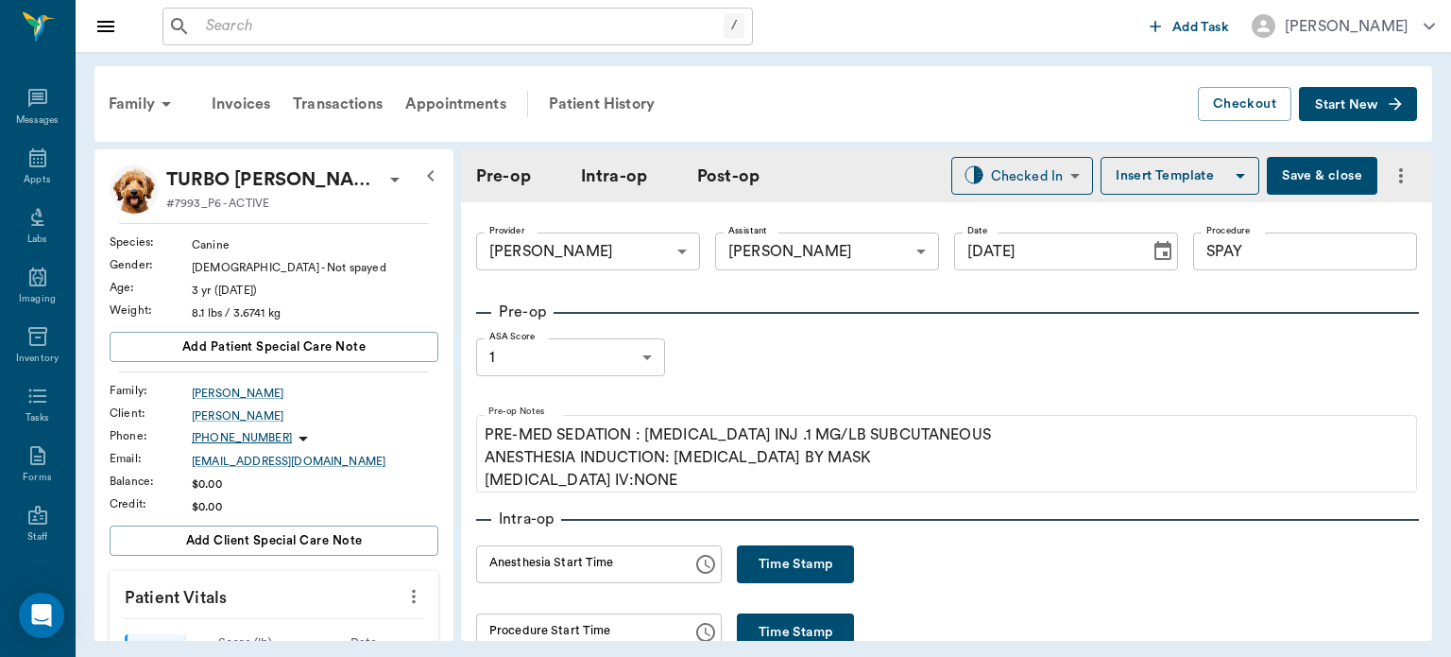
click at [763, 559] on button "Time Stamp" at bounding box center [795, 564] width 117 height 38
type input "12:57 PM"
click at [1317, 159] on button "Save & close" at bounding box center [1322, 176] width 111 height 38
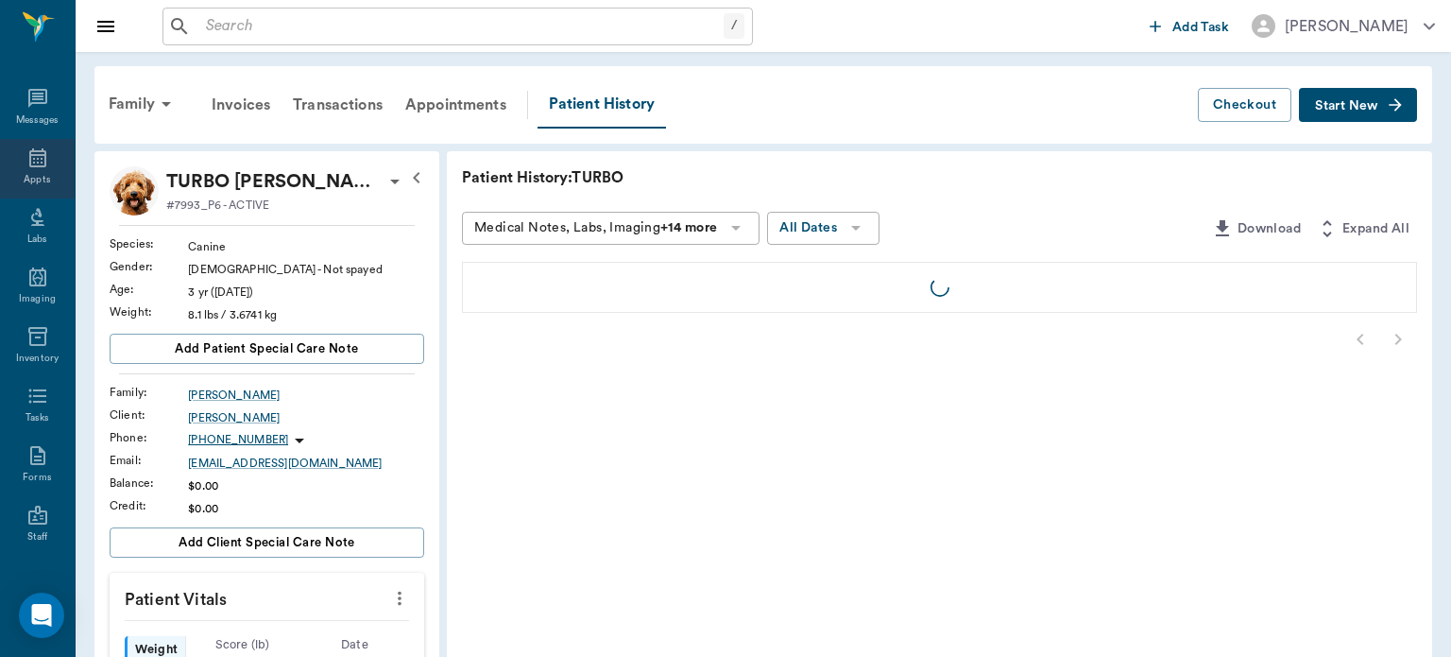
click at [36, 166] on icon at bounding box center [37, 157] width 17 height 19
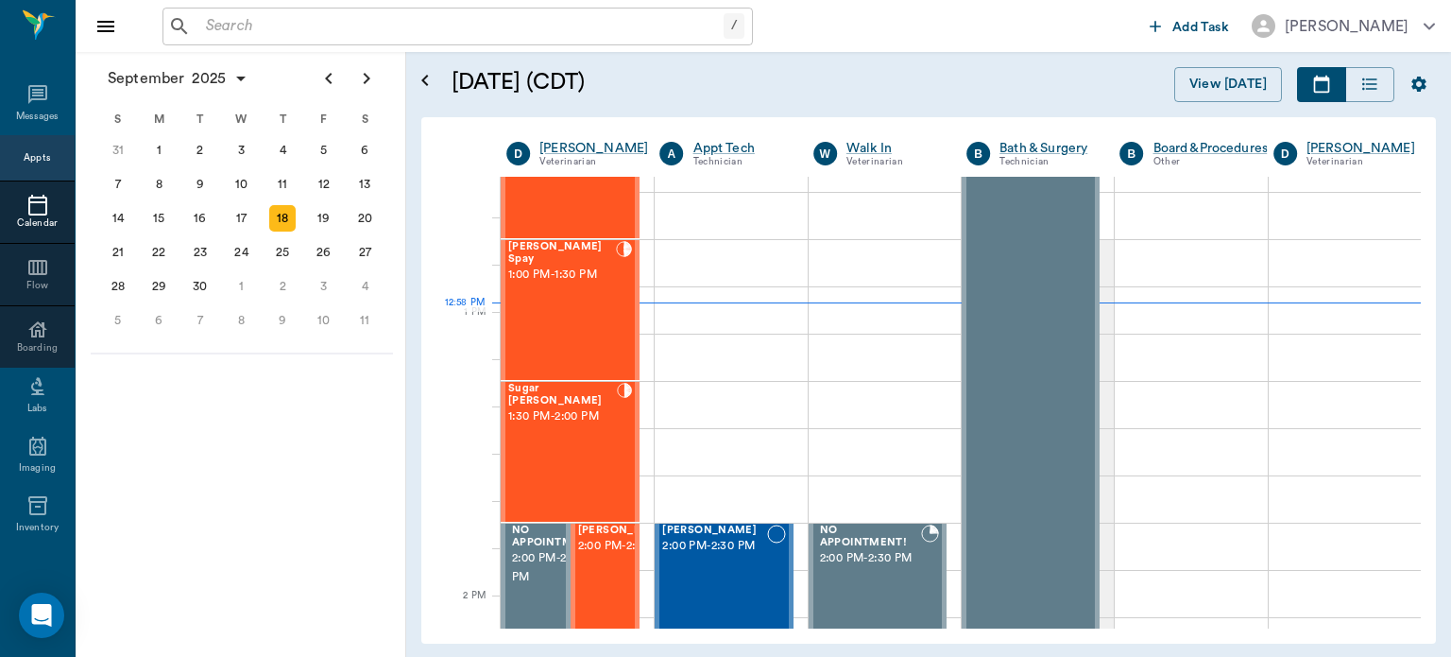
scroll to position [1370, 0]
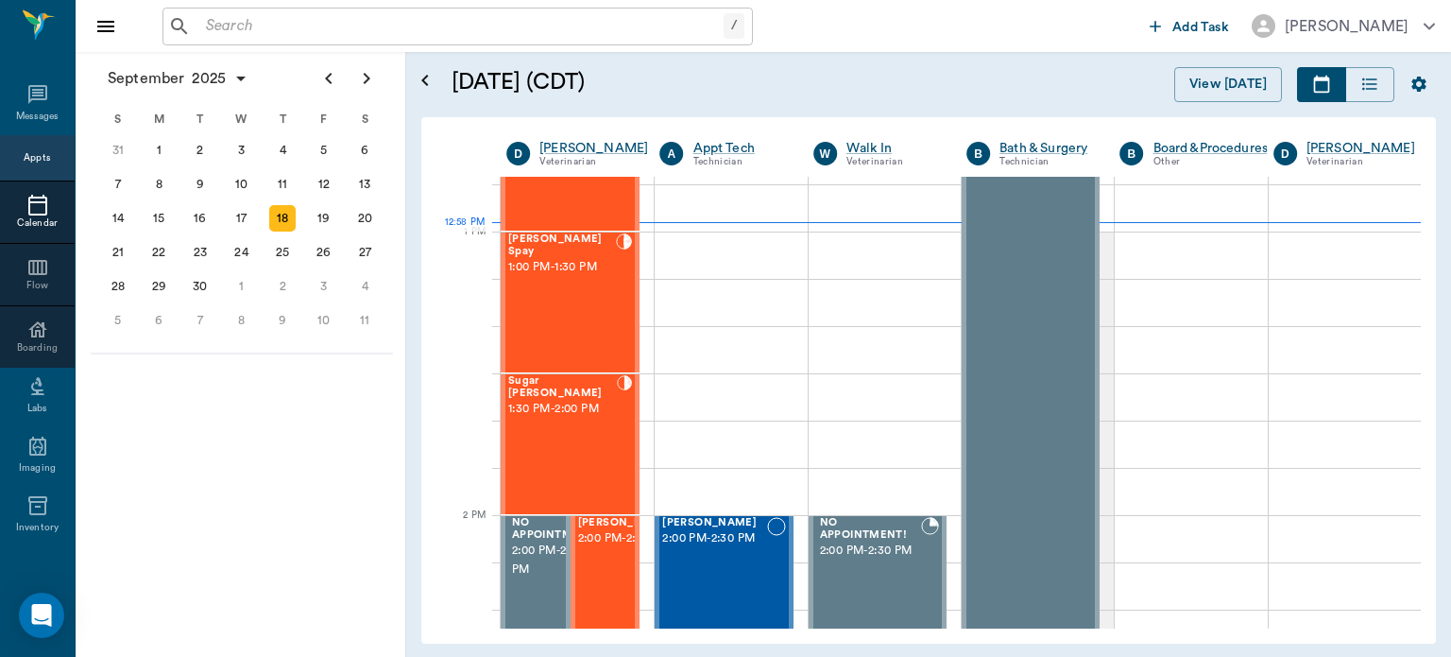
click at [563, 433] on div "Sugar [PERSON_NAME] 1:30 PM - 2:00 PM" at bounding box center [562, 444] width 109 height 138
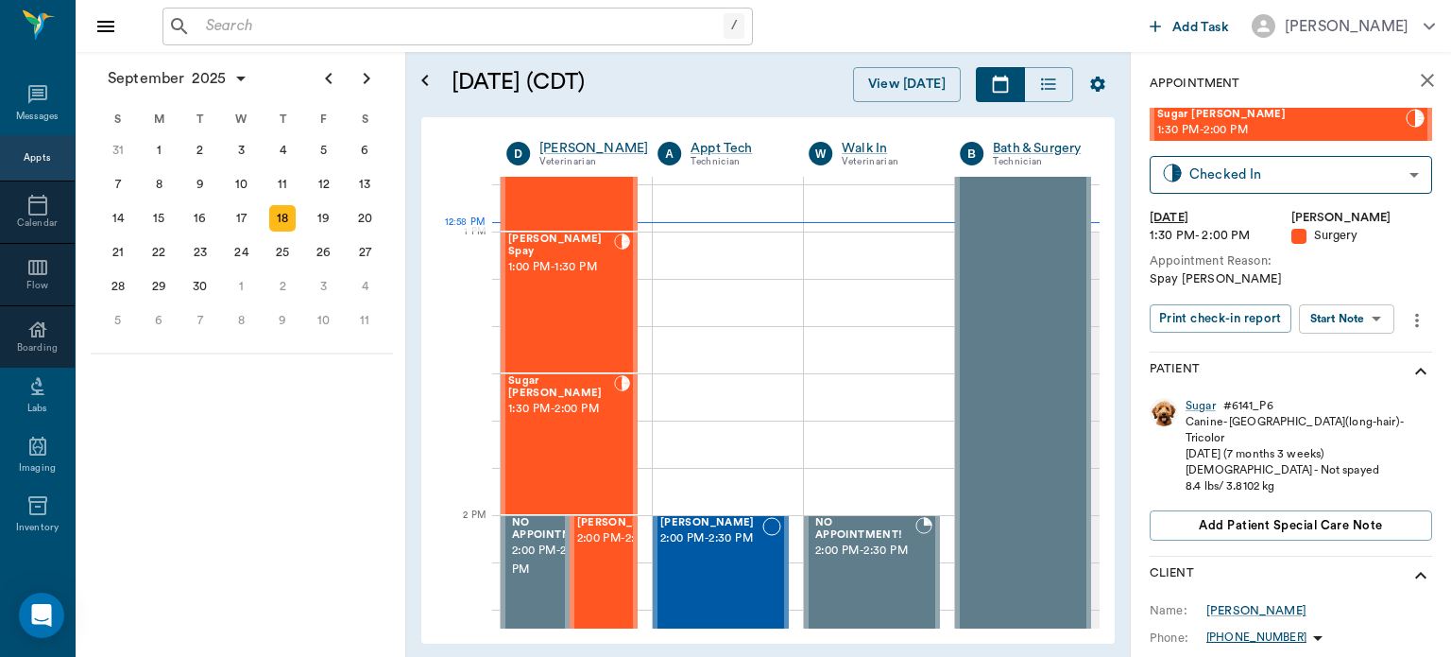
click at [1361, 325] on body "/ ​ Add Task Dr. Bert Ellsworth Nectar Messages Appts Calendar Flow Boarding La…" at bounding box center [725, 328] width 1451 height 657
click at [1352, 389] on button "View Surgery" at bounding box center [1332, 388] width 77 height 22
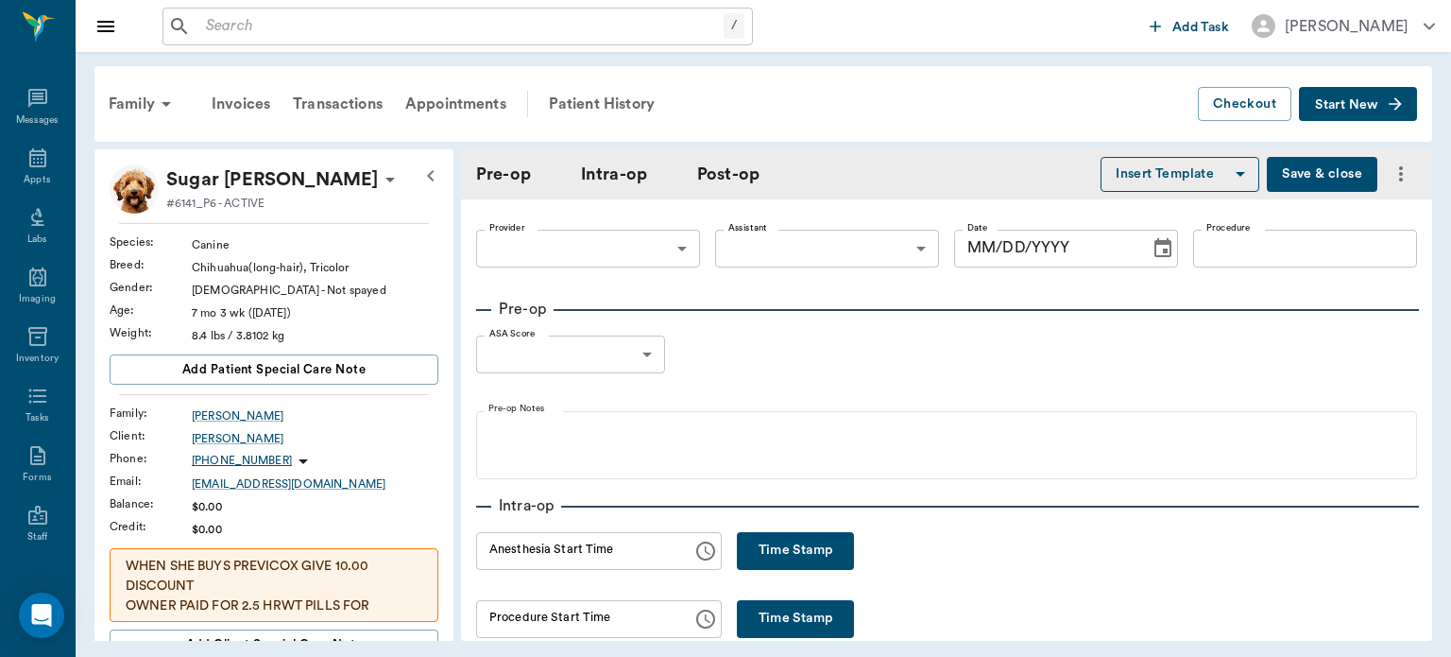
type input "63ec2f075fda476ae8351a4d"
type input "63ec2e7e52e12b0ba117b124"
type input "SPAY"
type input "1"
radio input "true"
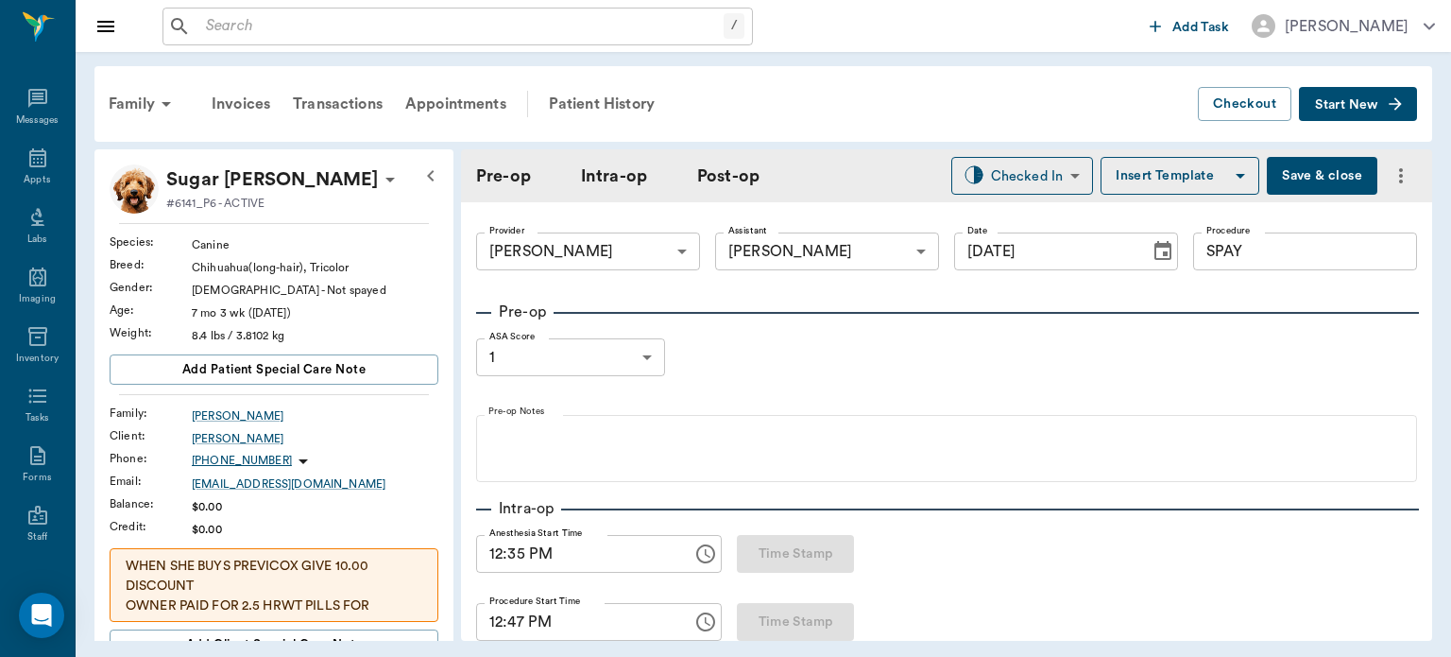
type input "09/18/2025"
type input "12:35 PM"
type input "12:47 PM"
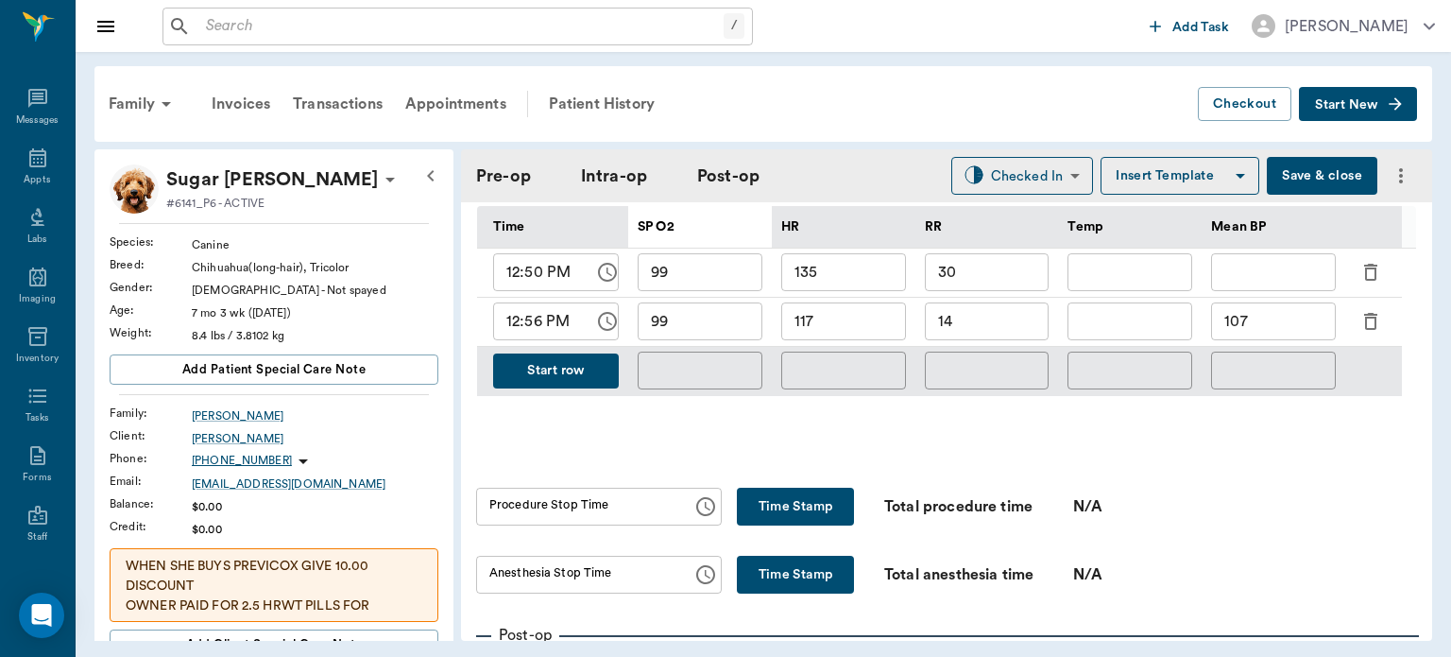
scroll to position [945, 0]
click at [548, 375] on button "Start row" at bounding box center [556, 369] width 126 height 35
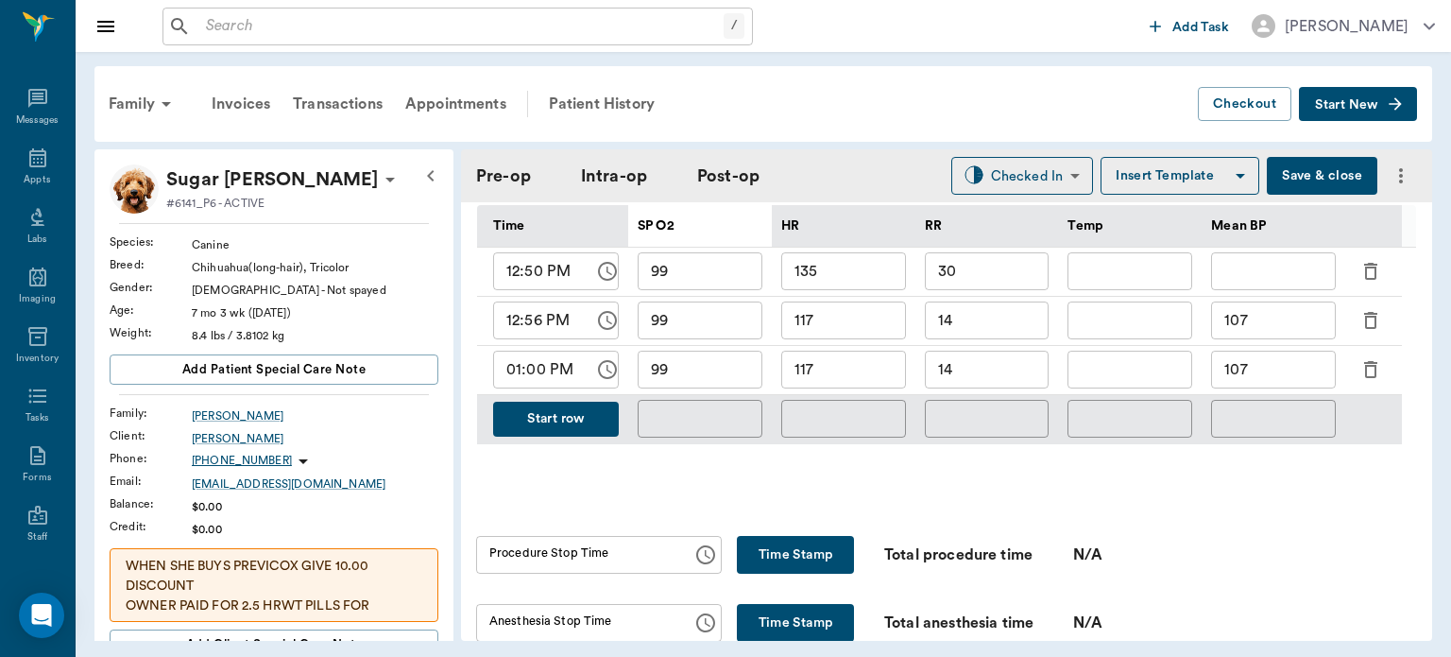
click at [872, 379] on input "117" at bounding box center [844, 370] width 125 height 38
type input "109"
click at [1018, 386] on input "14" at bounding box center [987, 370] width 125 height 38
type input "1"
type input "20"
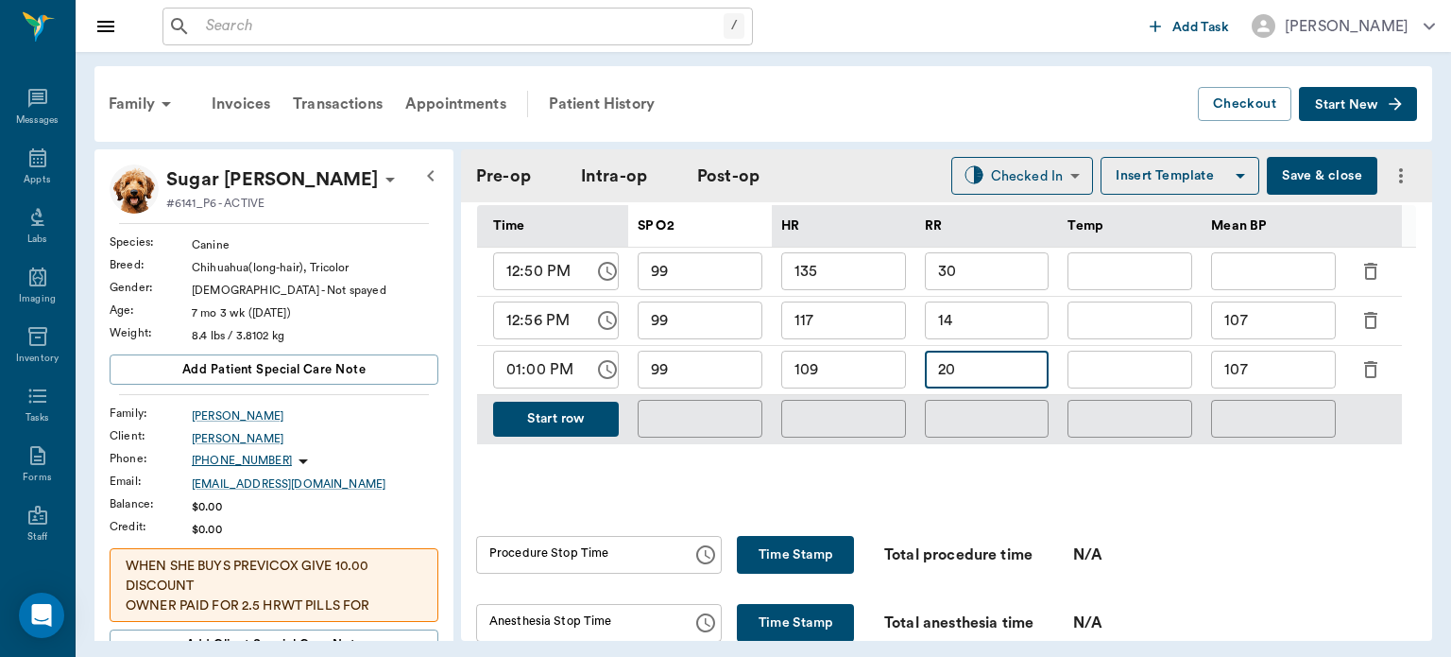
click at [1297, 378] on input "107" at bounding box center [1273, 370] width 125 height 38
type input "1"
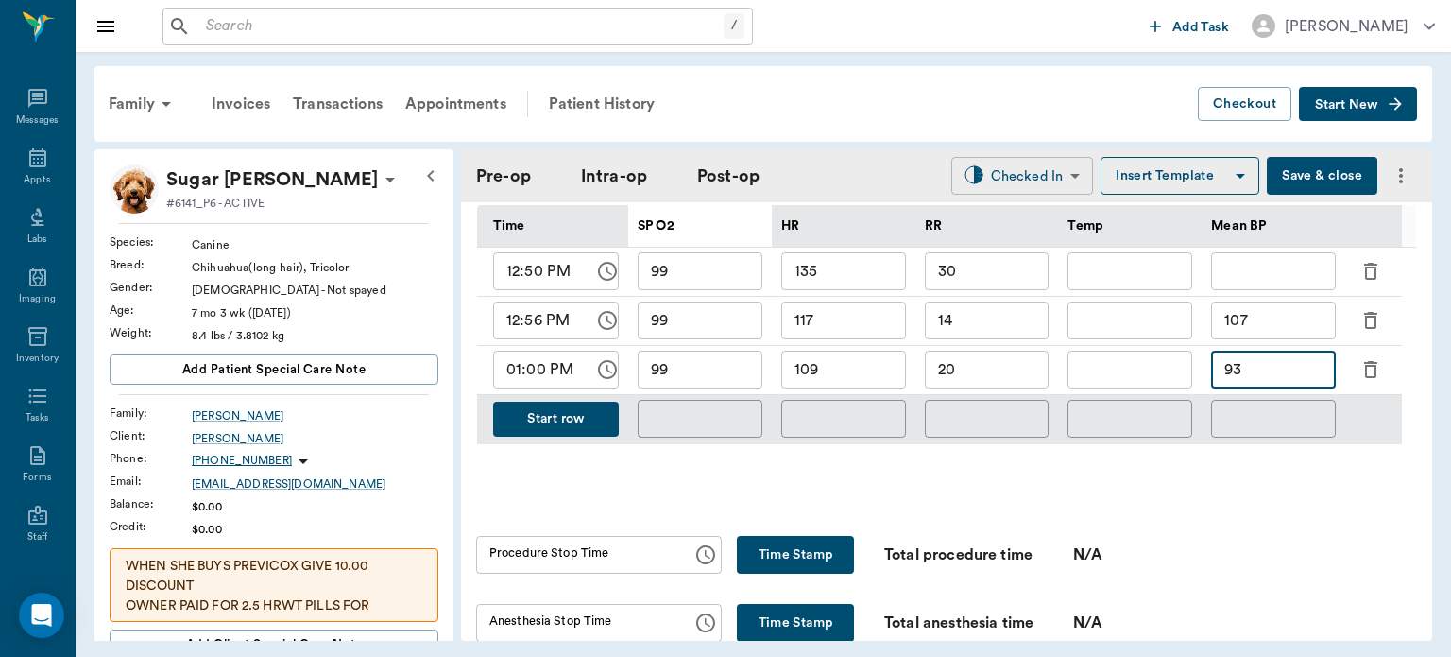
type input "93"
click at [1017, 185] on body "/ ​ Add Task Dr. Bert Ellsworth Nectar Messages Appts Labs Imaging Inventory Ta…" at bounding box center [725, 328] width 1451 height 657
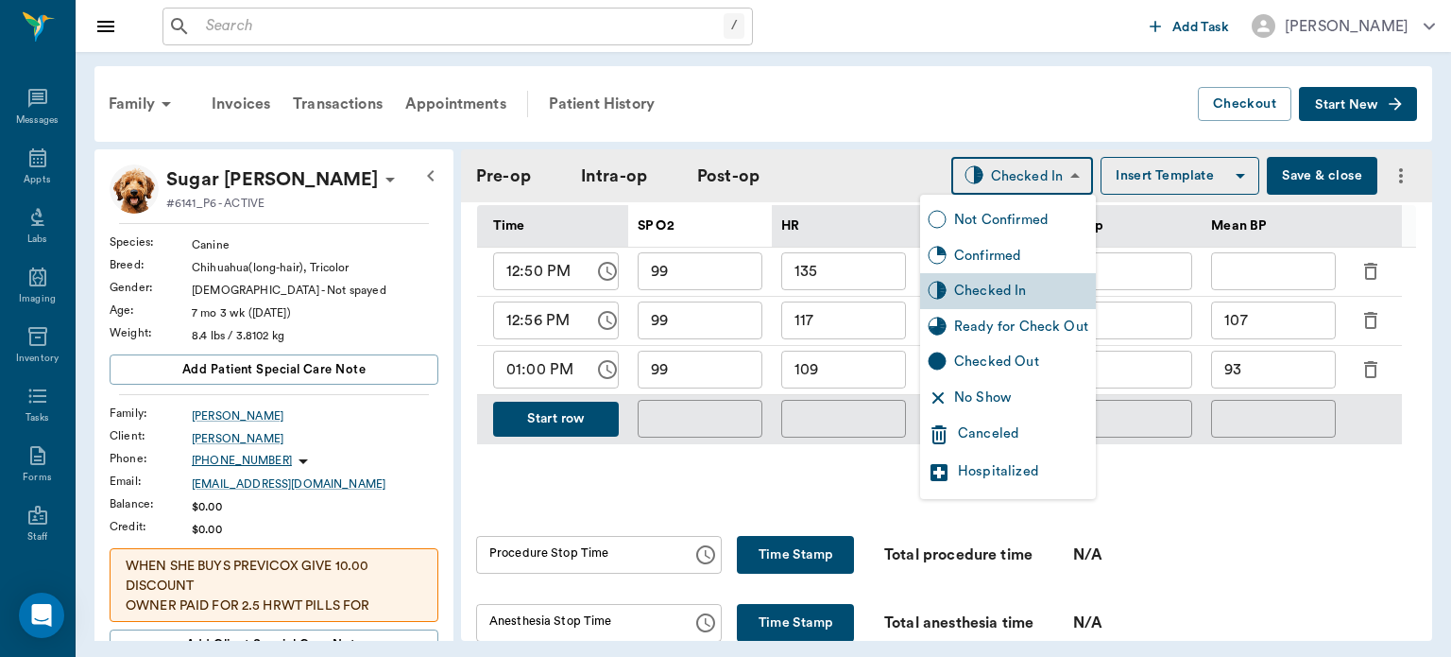
click at [1040, 328] on div "Ready for Check Out" at bounding box center [1021, 327] width 134 height 21
type input "READY_TO_CHECKOUT"
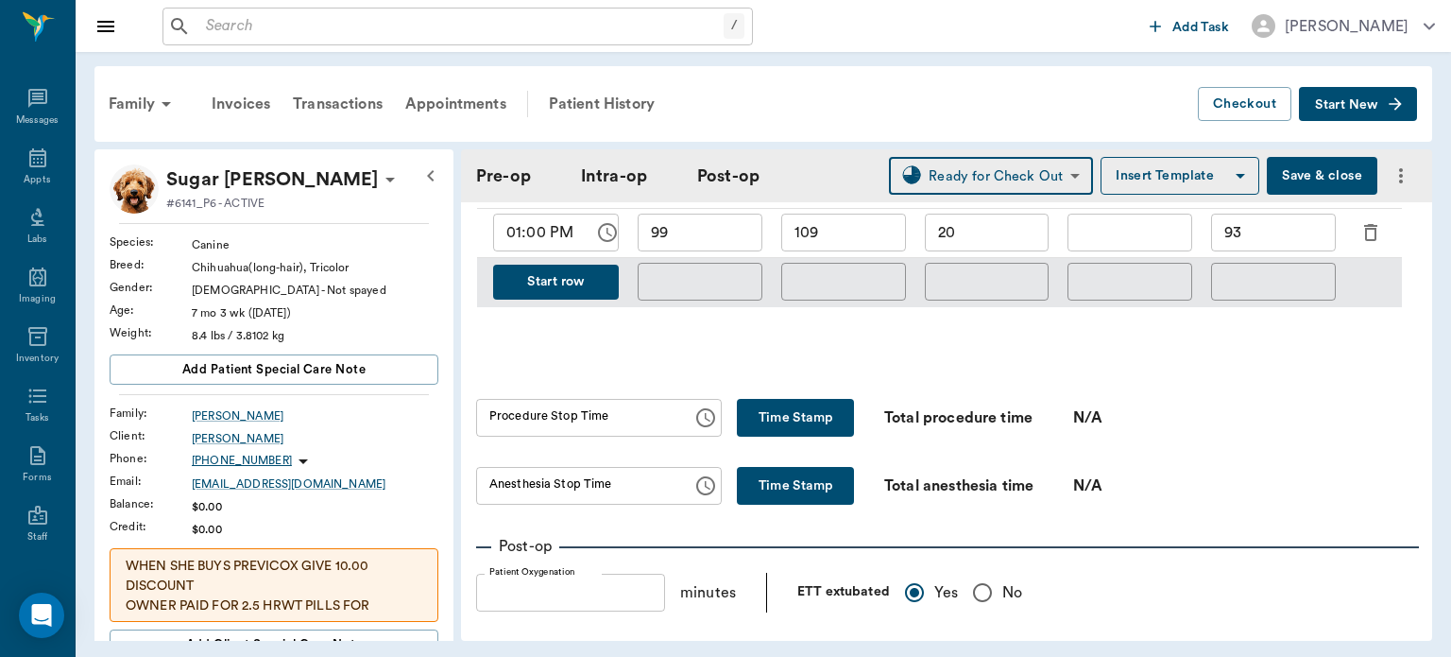
scroll to position [1085, 0]
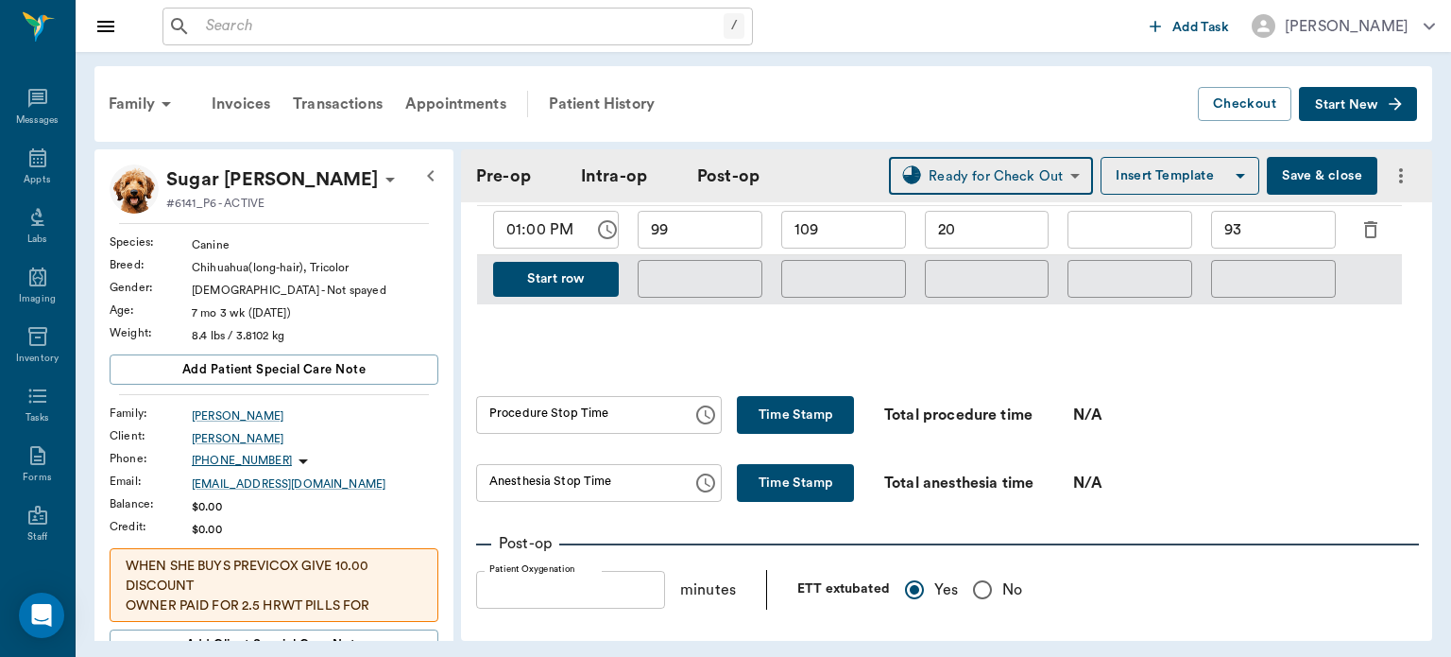
click at [790, 415] on button "Time Stamp" at bounding box center [795, 415] width 117 height 38
type input "01:03 PM"
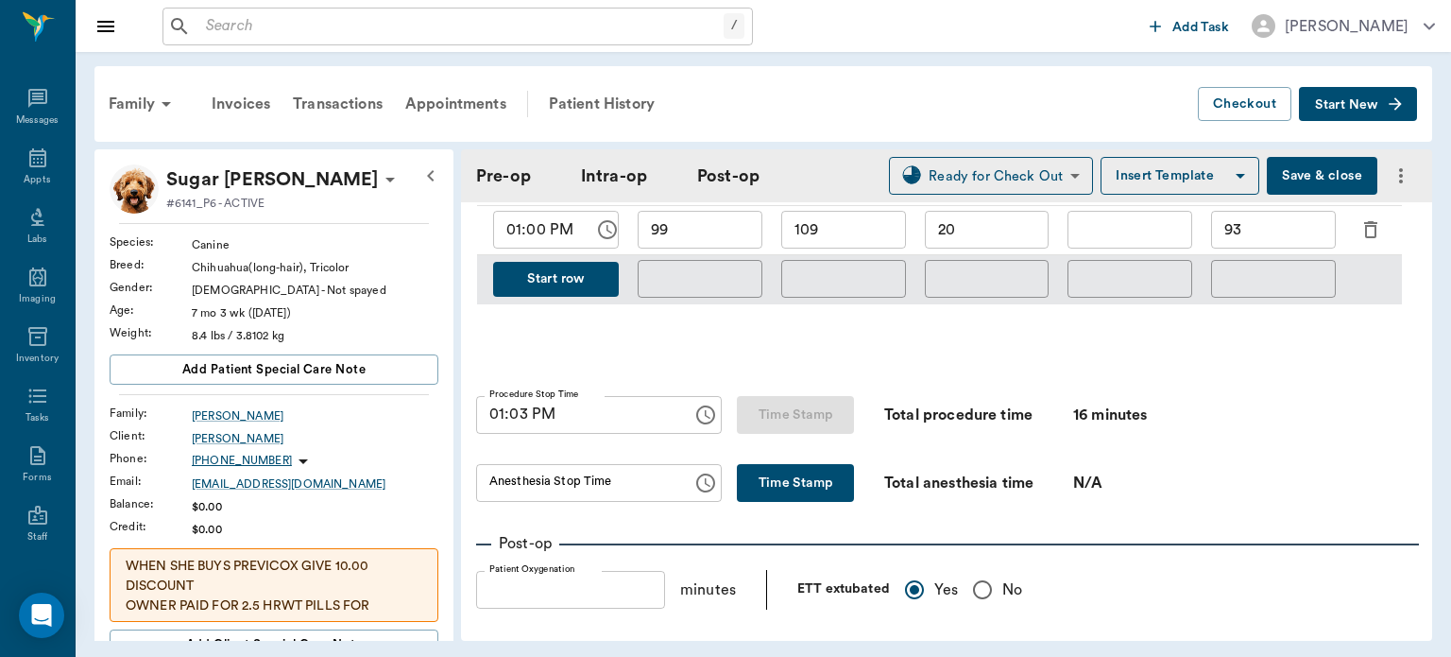
click at [782, 501] on button "Time Stamp" at bounding box center [795, 483] width 117 height 38
type input "01:03 PM"
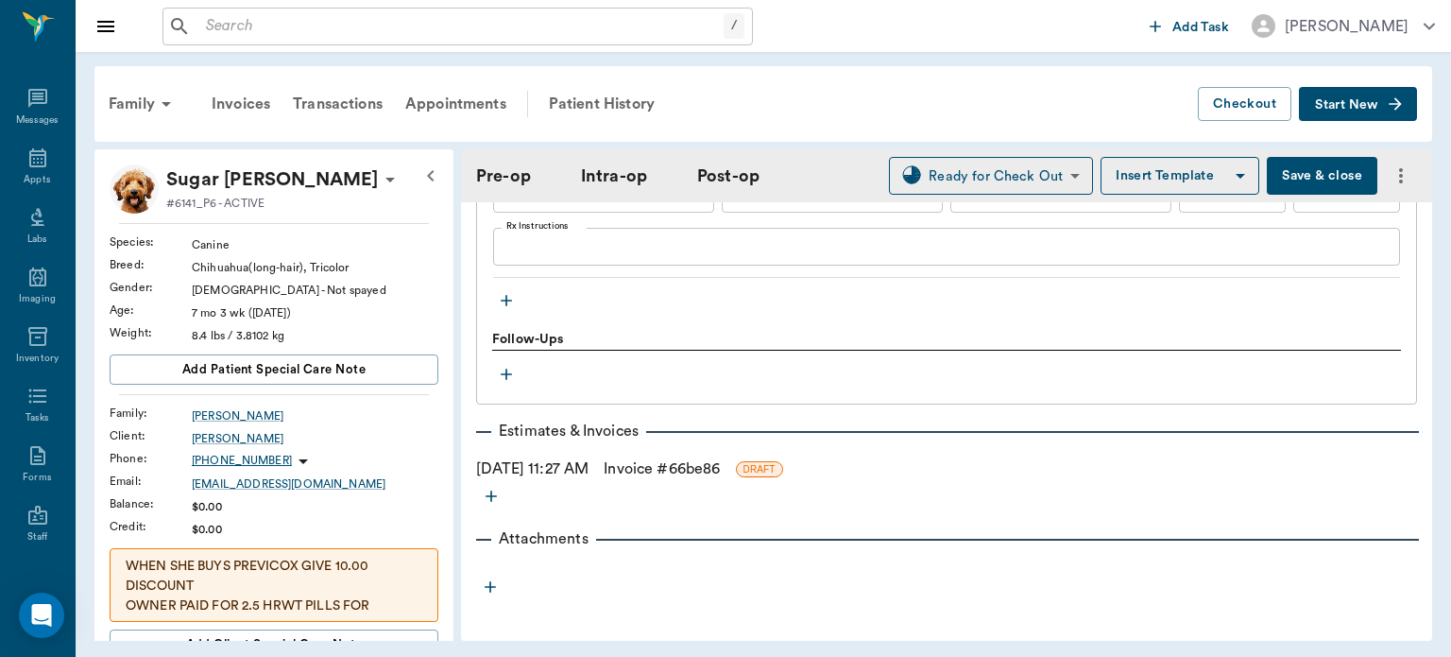
scroll to position [2352, 0]
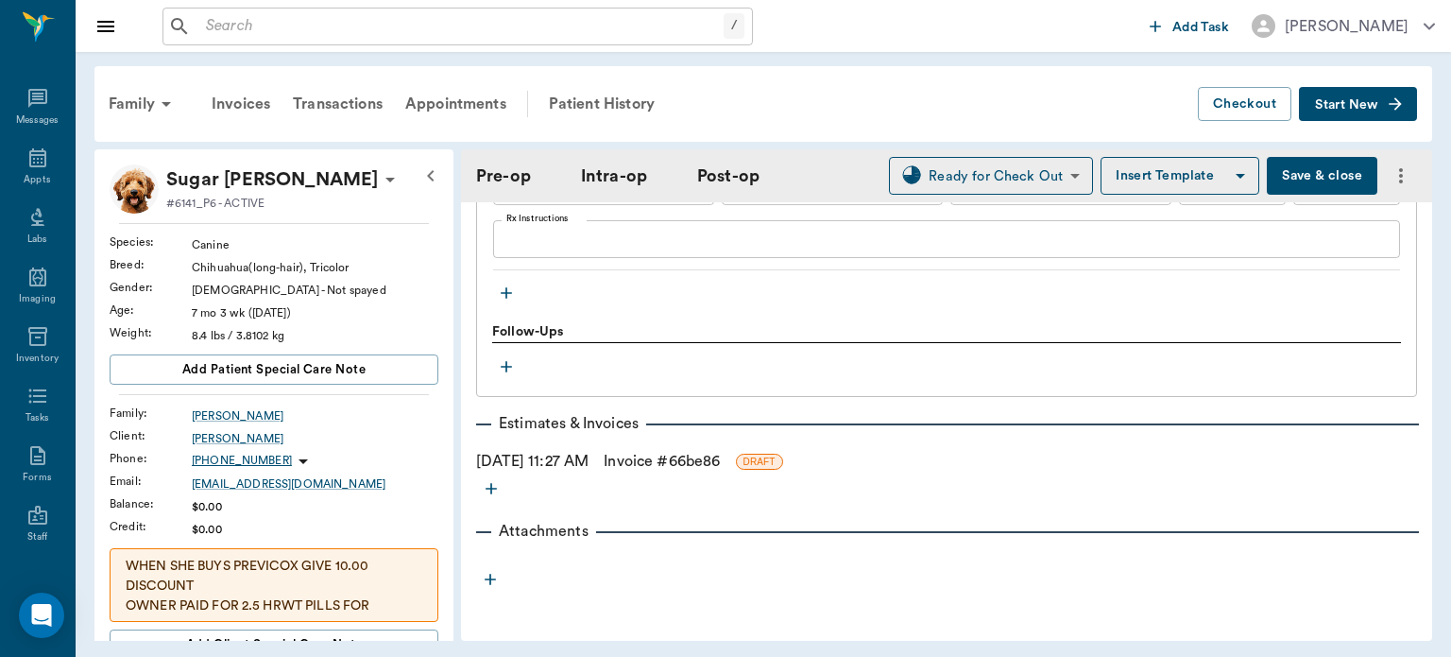
click at [1289, 166] on button "Save & close" at bounding box center [1322, 176] width 111 height 38
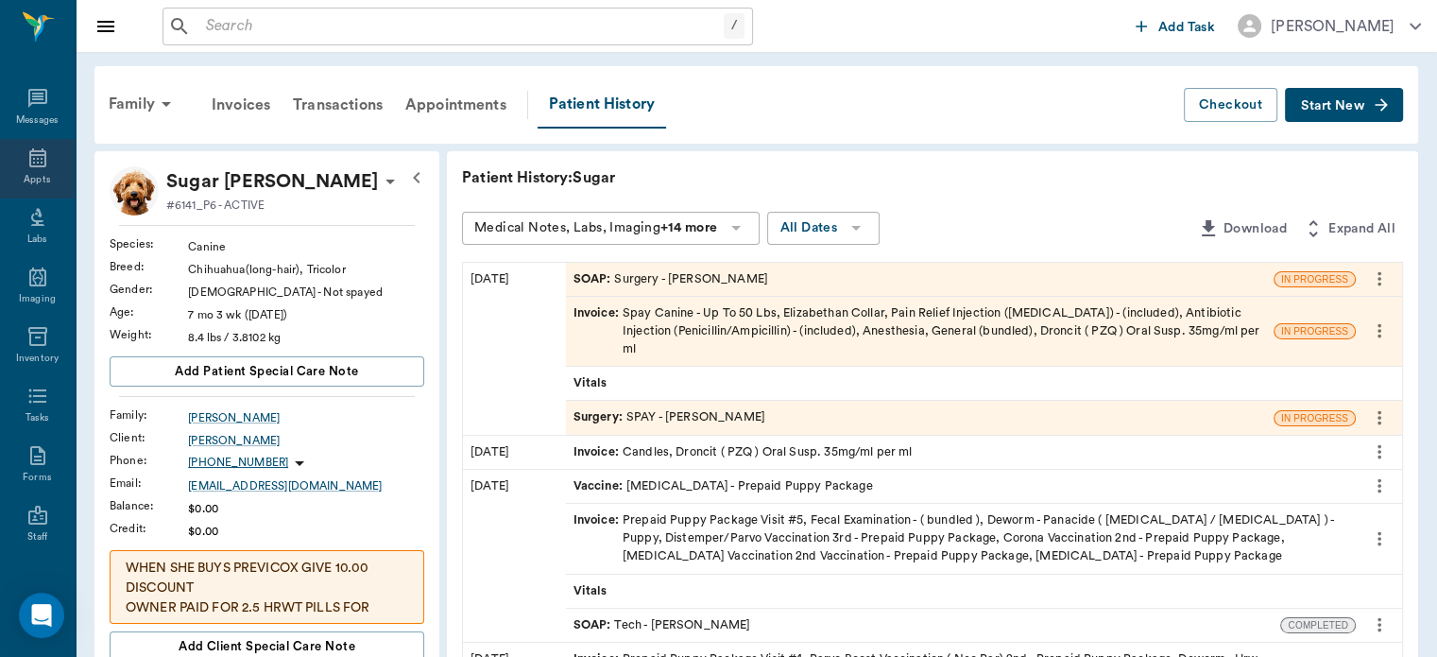
click at [31, 175] on div "Appts" at bounding box center [37, 180] width 26 height 14
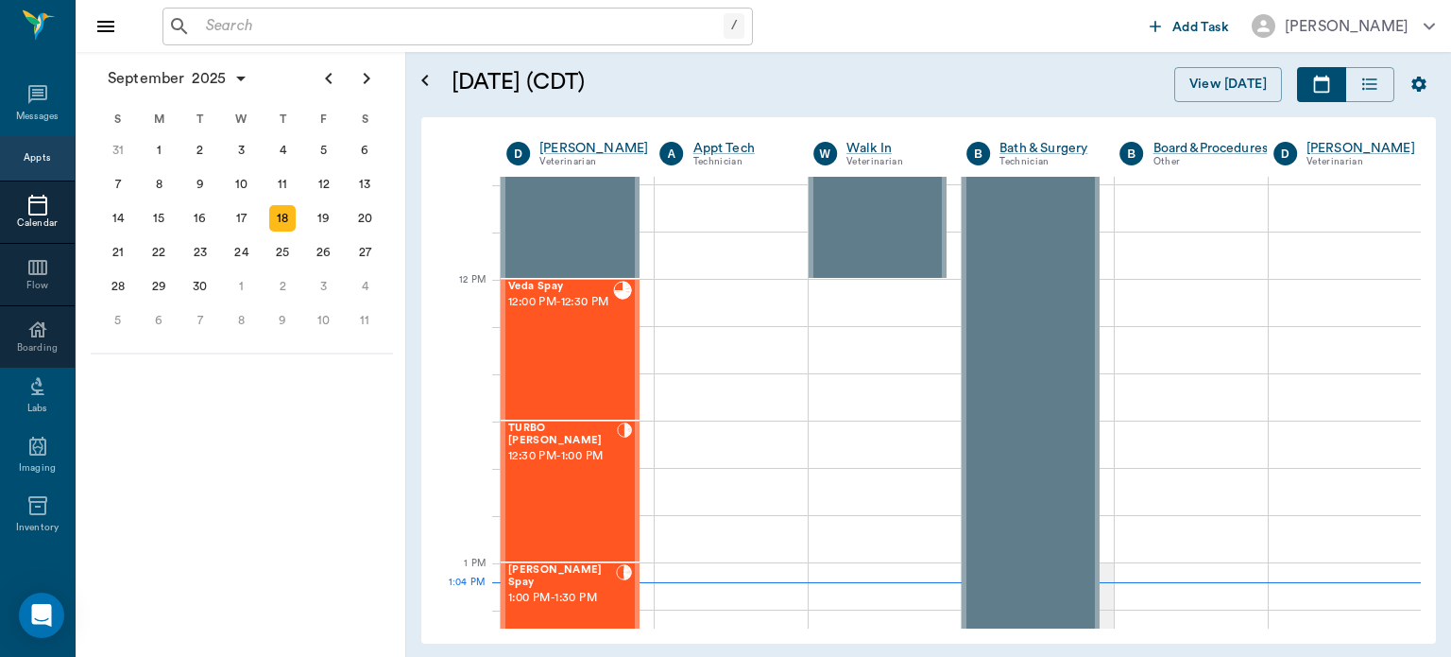
scroll to position [1038, 0]
click at [560, 483] on div "TURBO Clayton 12:30 PM - 1:00 PM" at bounding box center [562, 493] width 109 height 138
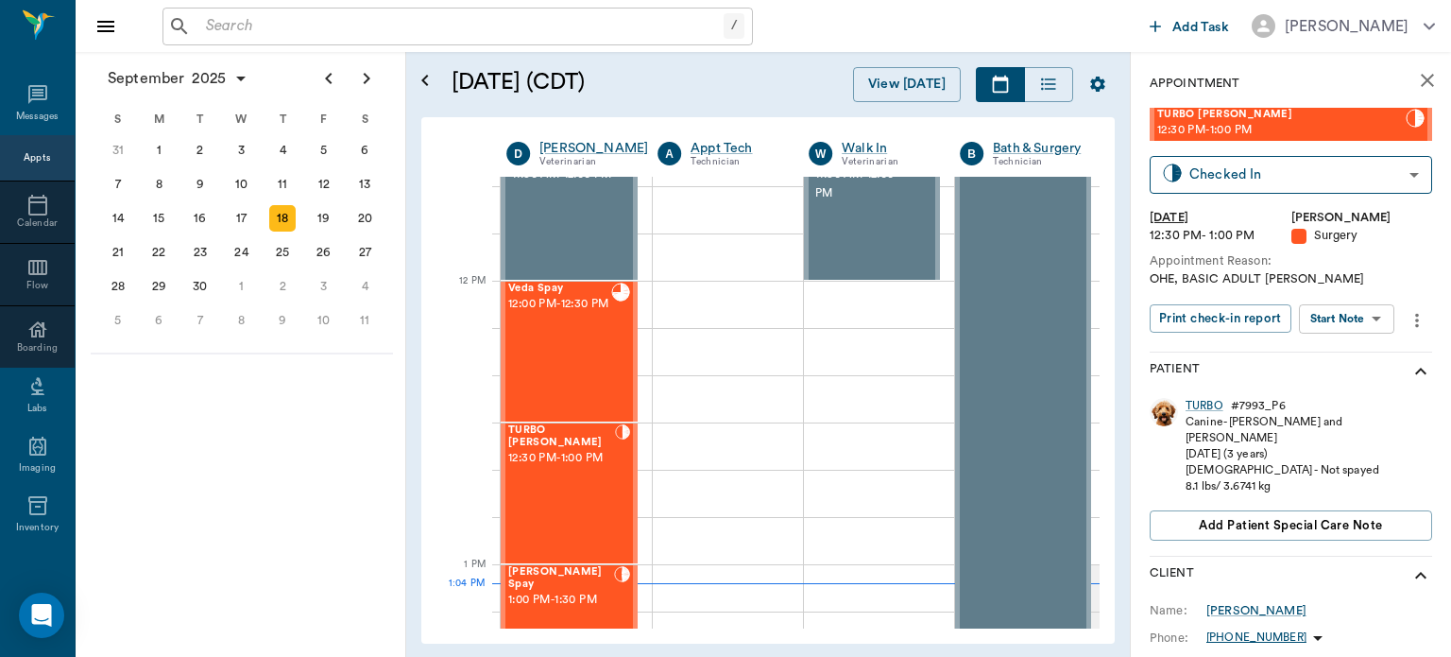
click at [1362, 325] on body "/ ​ Add Task Dr. Bert Ellsworth Nectar Messages Appts Calendar Flow Boarding La…" at bounding box center [725, 328] width 1451 height 657
click at [1364, 394] on button "View Surgery" at bounding box center [1332, 388] width 77 height 22
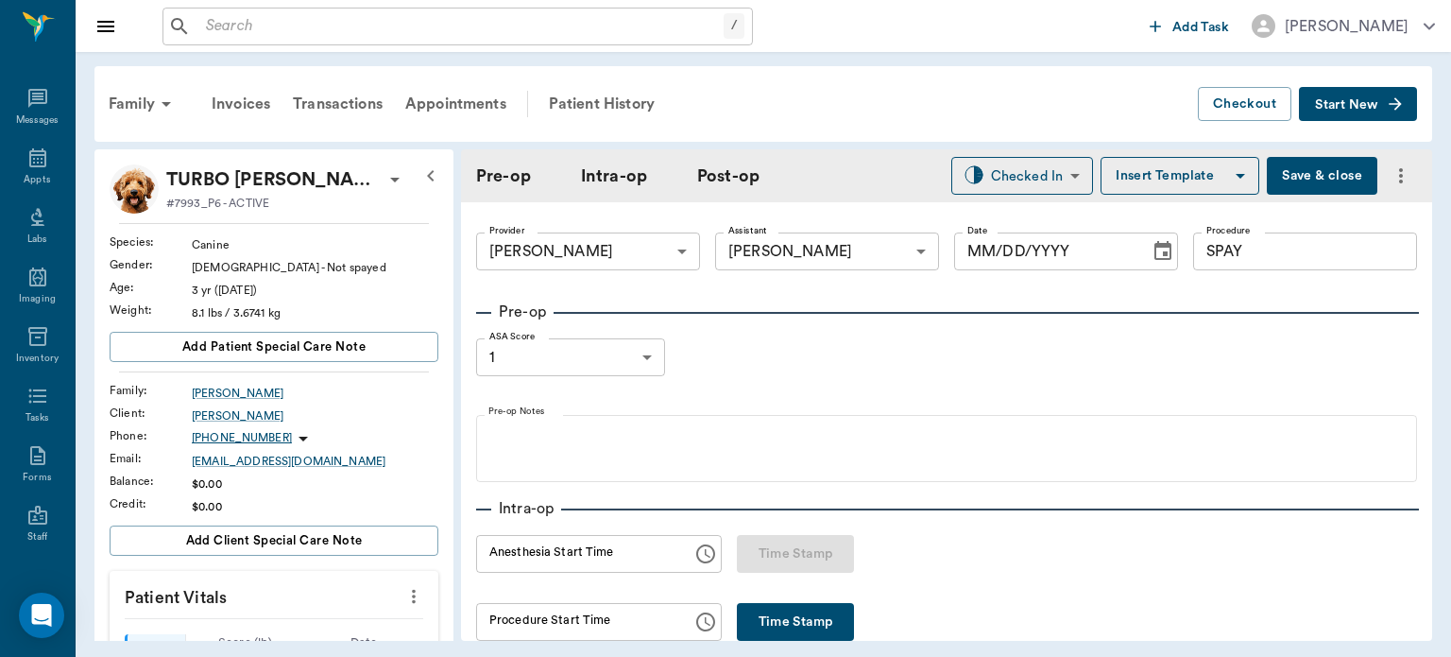
type input "63ec2f075fda476ae8351a4d"
type input "63ec2e7e52e12b0ba117b124"
type input "SPAY"
type input "1"
radio input "true"
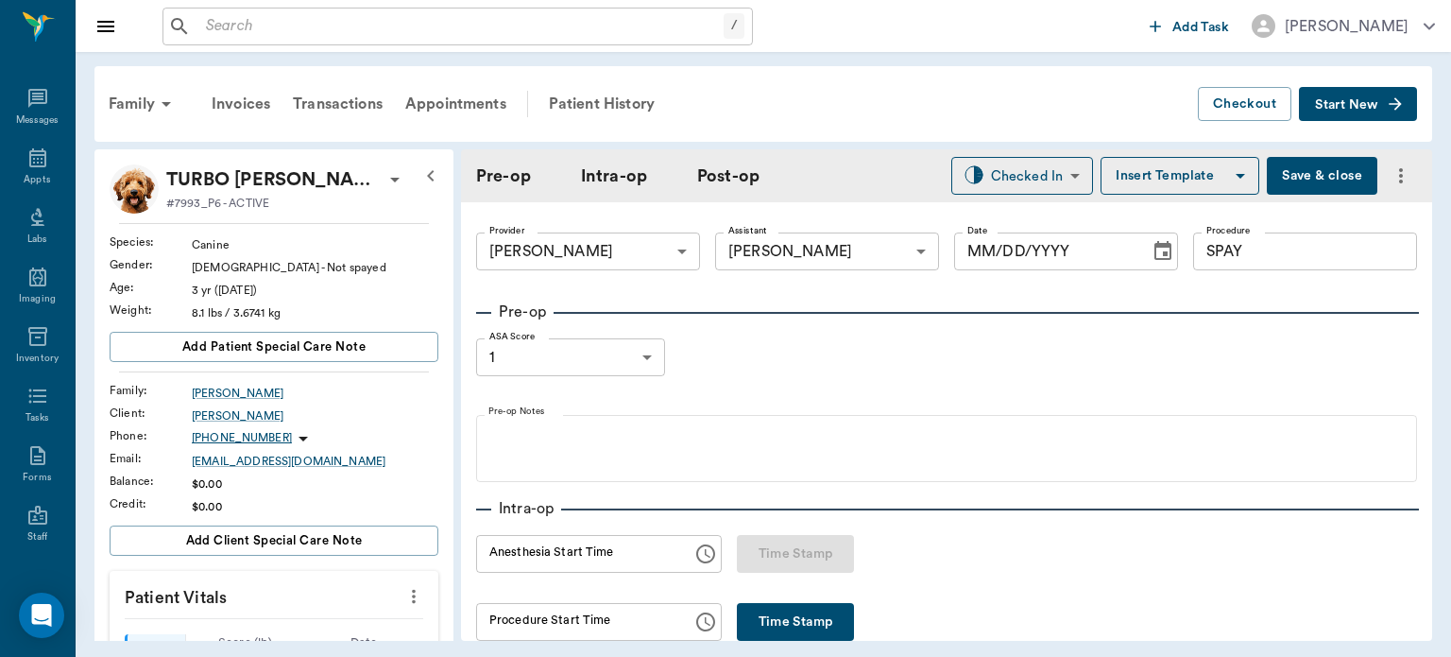
type input "09/18/2025"
type input "12:57 PM"
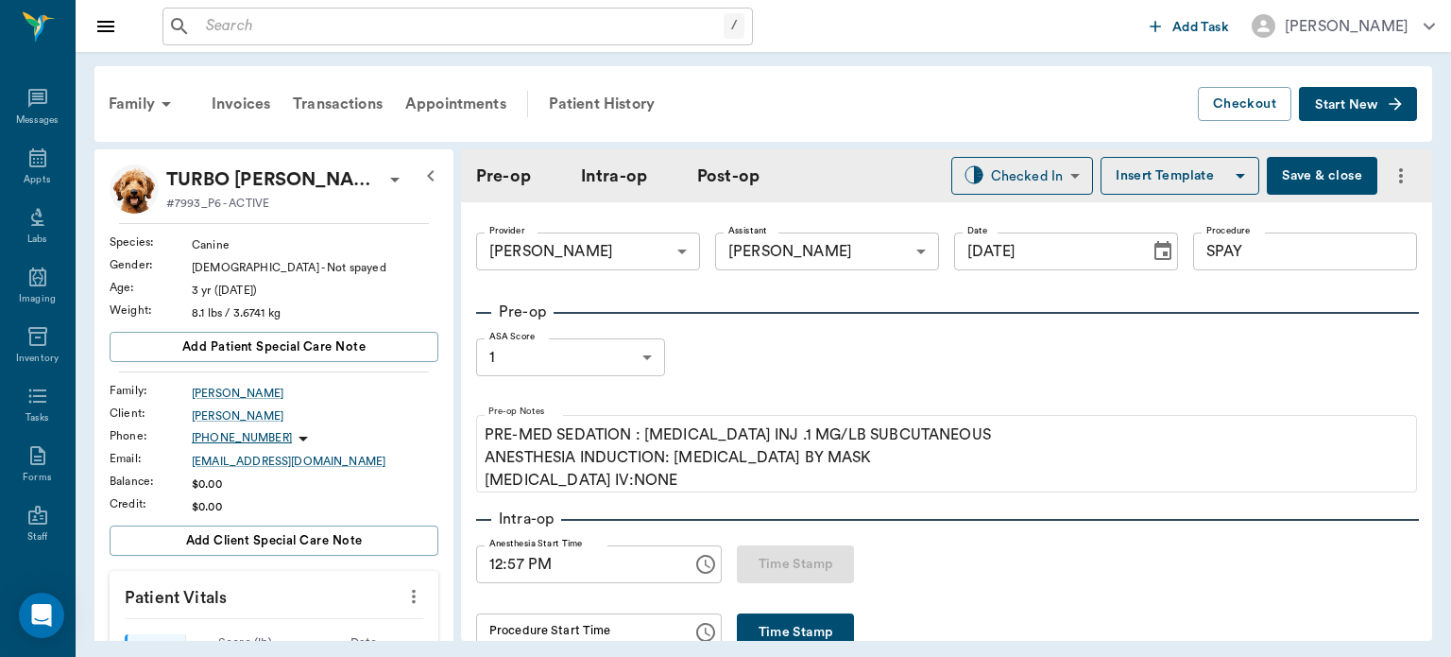
click at [785, 643] on div "Family Invoices Transactions Appointments Patient History Checkout Start New TU…" at bounding box center [764, 353] width 1376 height 603
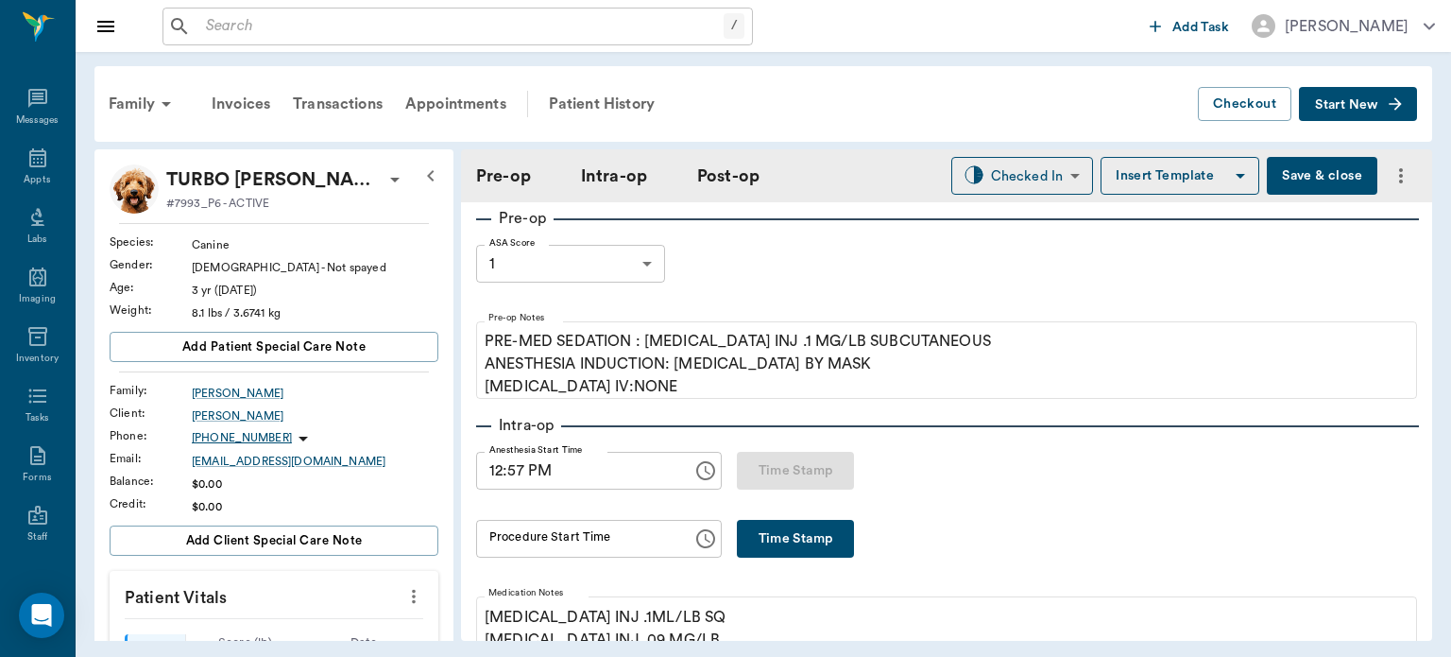
scroll to position [96, 0]
click at [812, 533] on button "Time Stamp" at bounding box center [795, 536] width 117 height 38
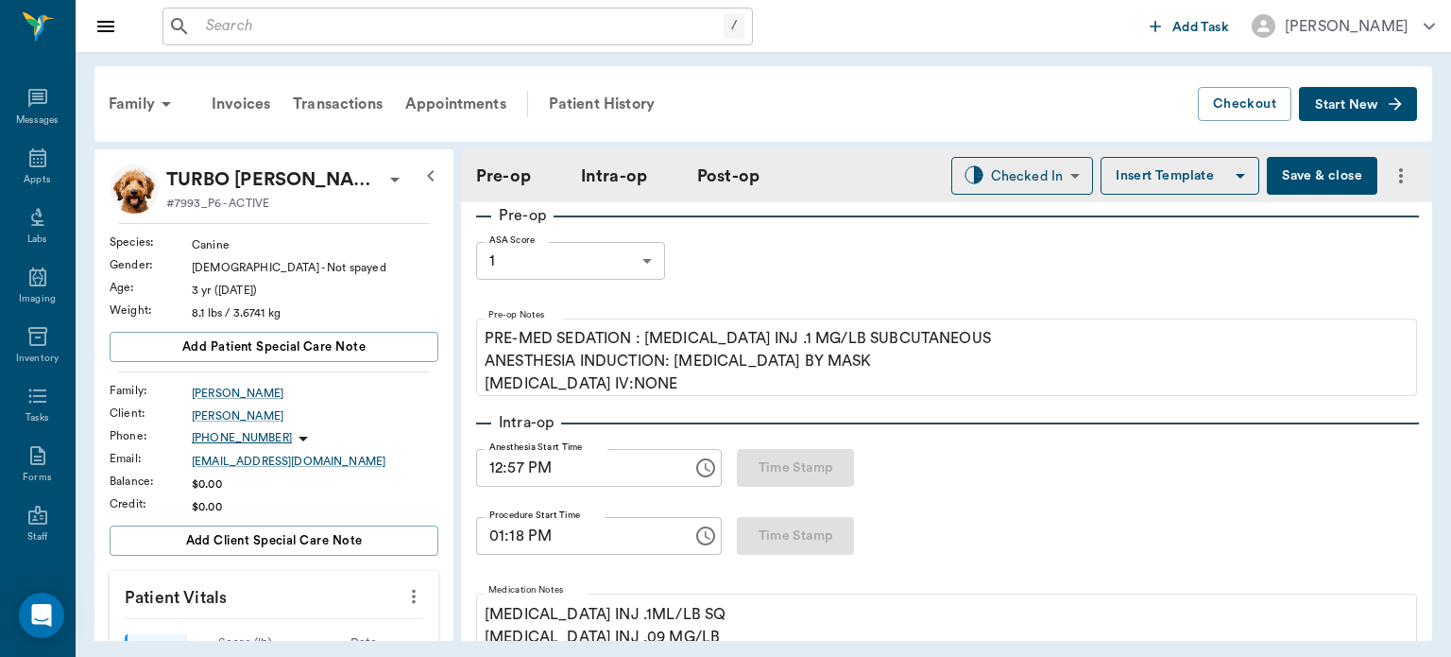
type input "01:18 PM"
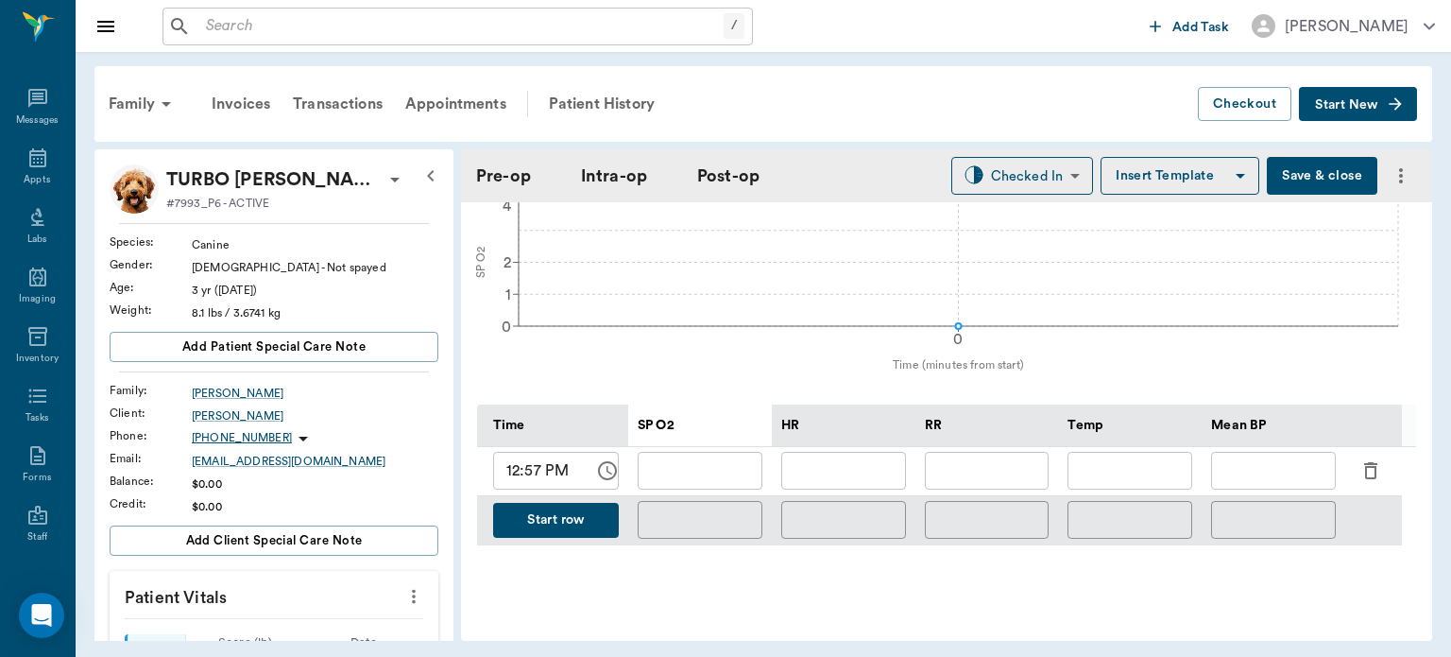
scroll to position [764, 0]
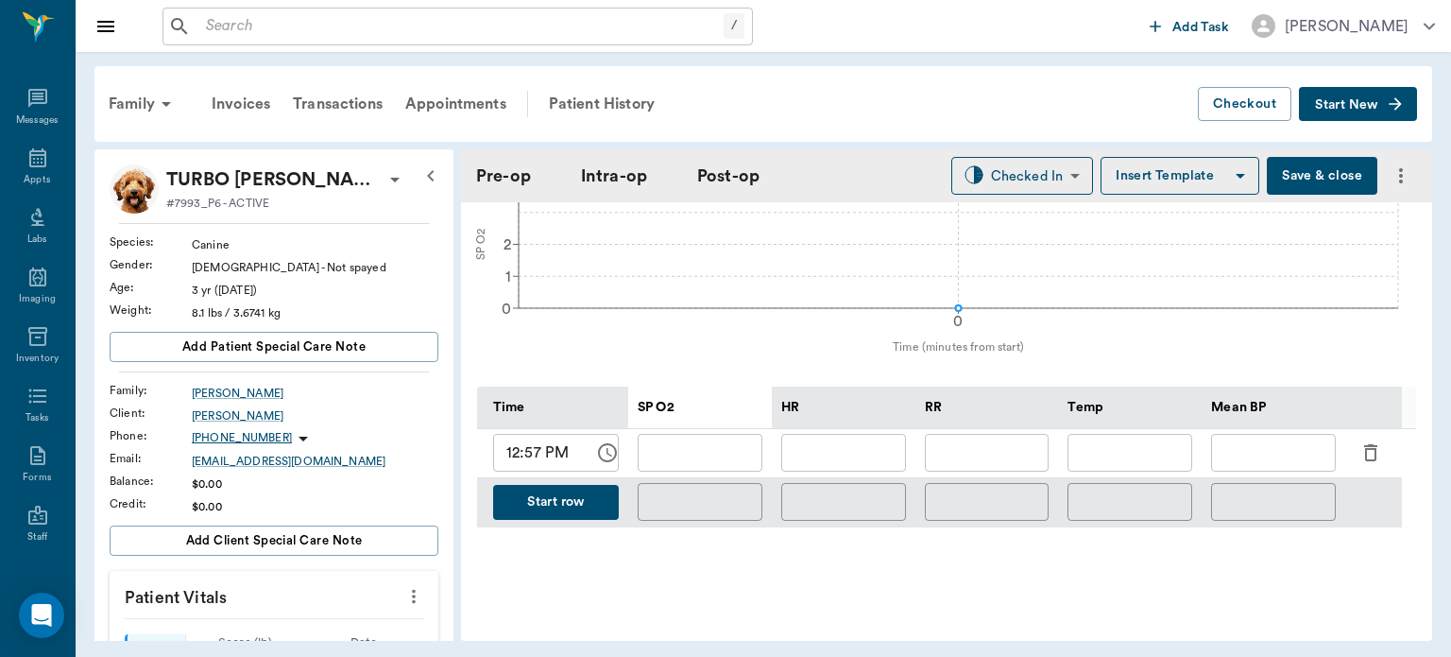
click at [530, 459] on input "12:57 PM" at bounding box center [537, 453] width 88 height 38
click at [512, 457] on input "12:57 PM" at bounding box center [537, 453] width 88 height 38
type input "01:19 PM"
click at [722, 468] on input "text" at bounding box center [700, 453] width 125 height 38
type input "100"
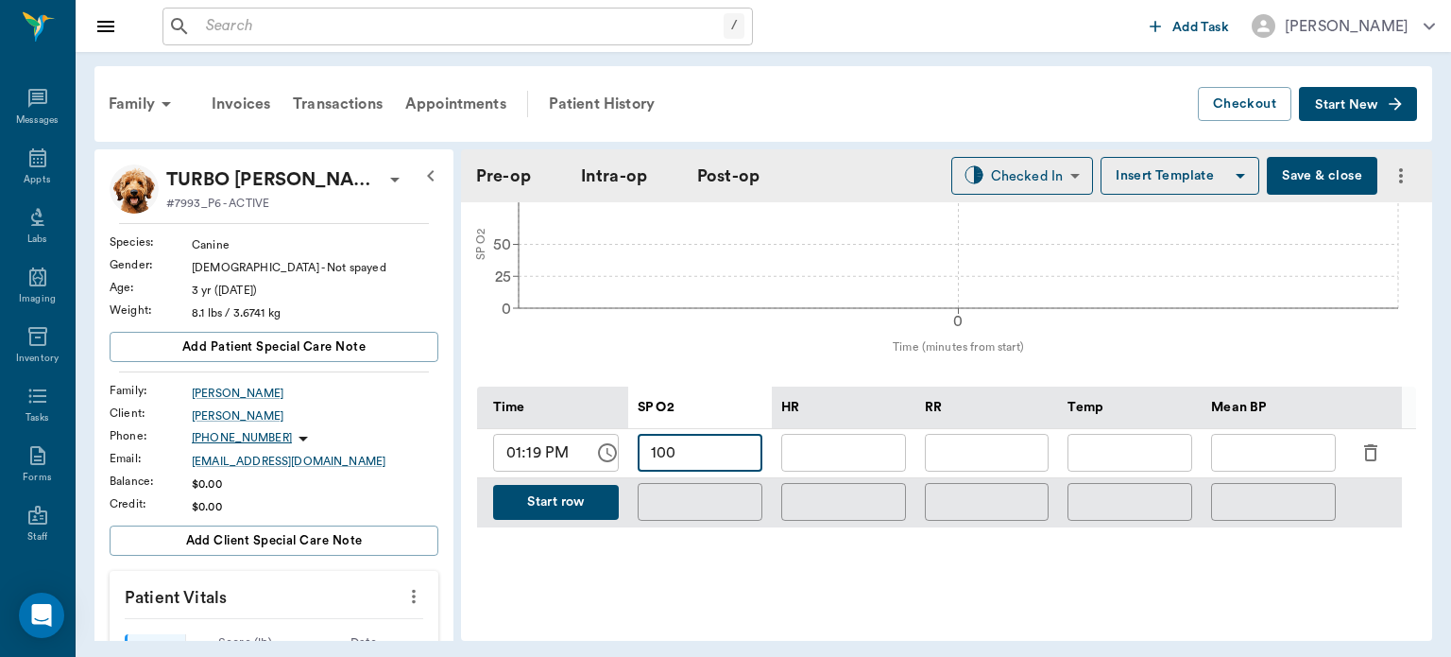
click at [858, 454] on input "text" at bounding box center [844, 453] width 125 height 38
type input "120"
click at [1271, 457] on input "text" at bounding box center [1273, 453] width 125 height 38
type input "80"
click at [988, 465] on input "text" at bounding box center [987, 453] width 125 height 38
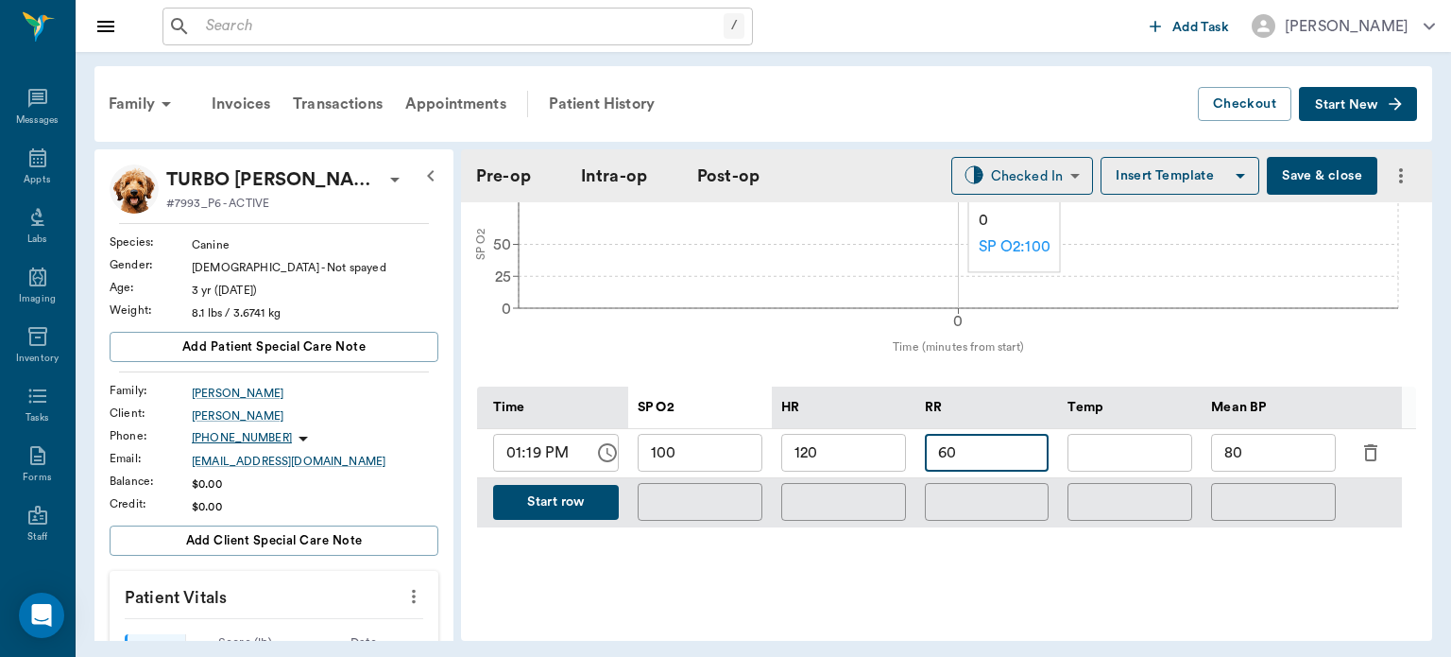
type input "60"
click at [576, 520] on button "Start row" at bounding box center [556, 502] width 126 height 35
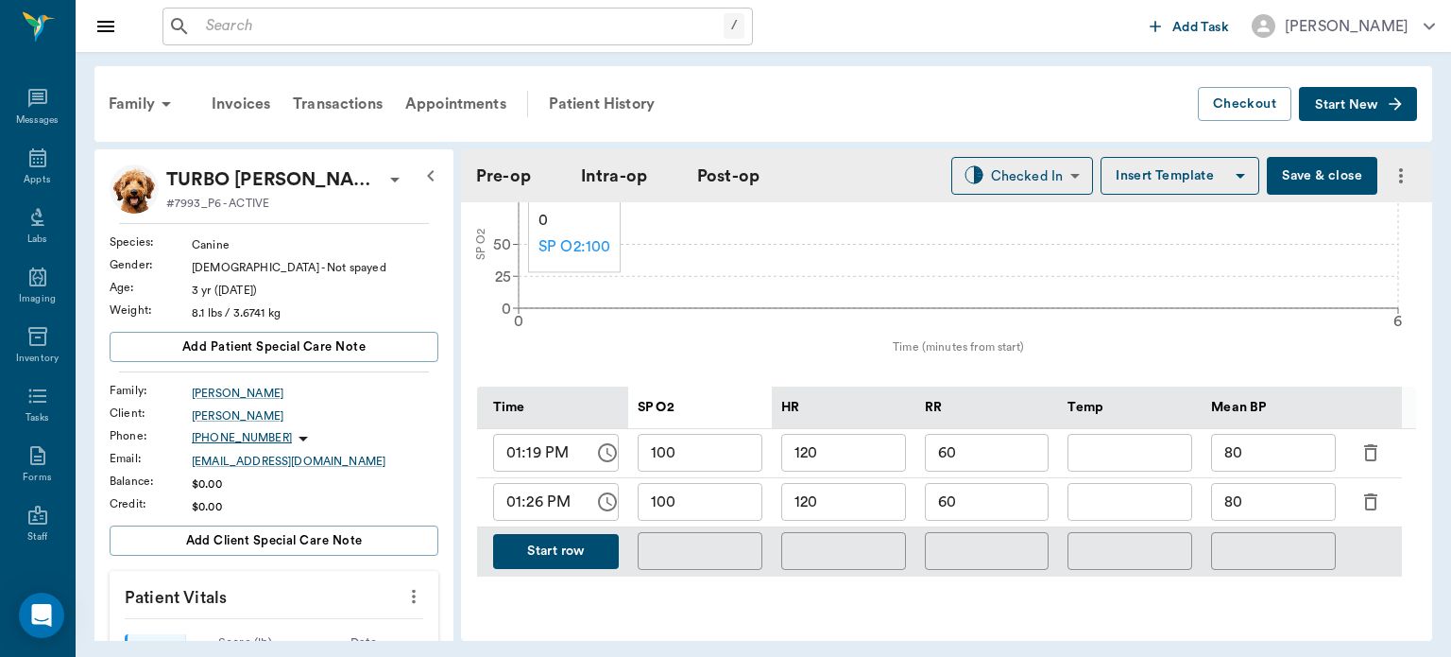
click at [873, 517] on input "120" at bounding box center [844, 502] width 125 height 38
type input "101"
click at [724, 521] on input "100" at bounding box center [700, 502] width 125 height 38
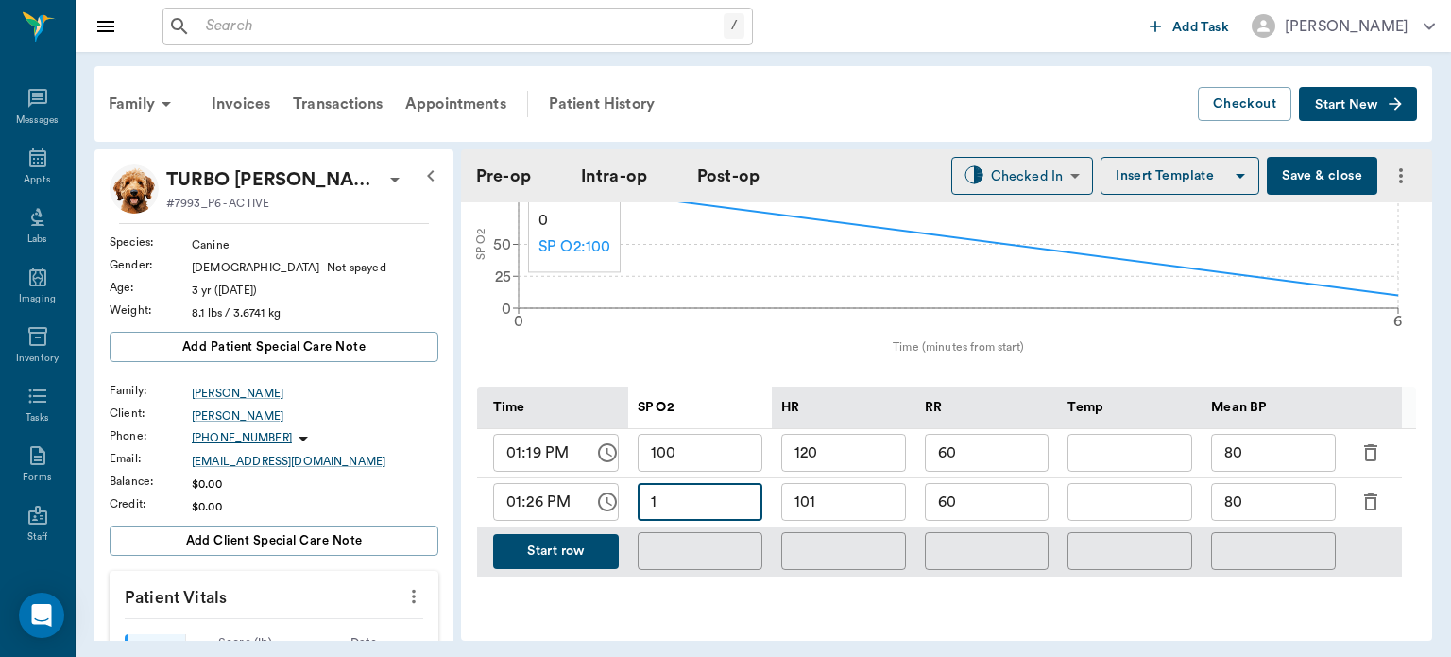
type input "1"
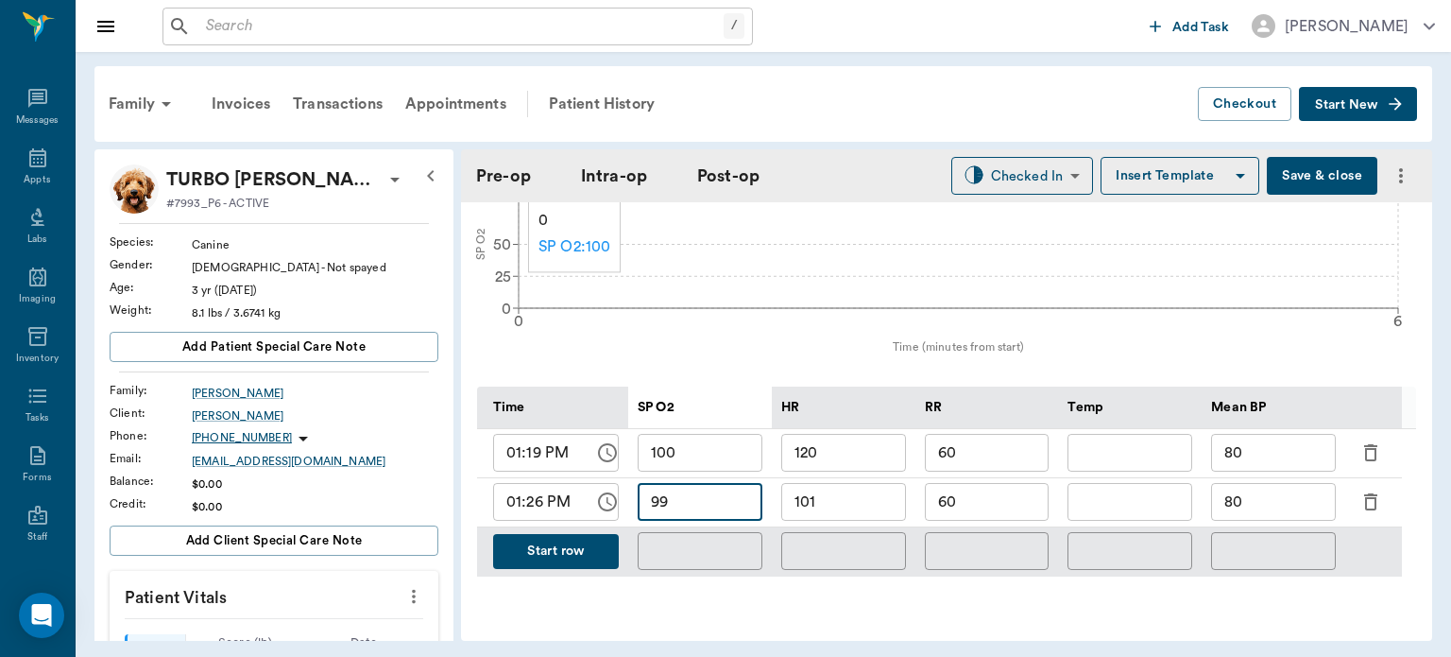
type input "99"
click at [1002, 511] on input "60" at bounding box center [987, 502] width 125 height 38
type input "6"
type input "7"
type input "49"
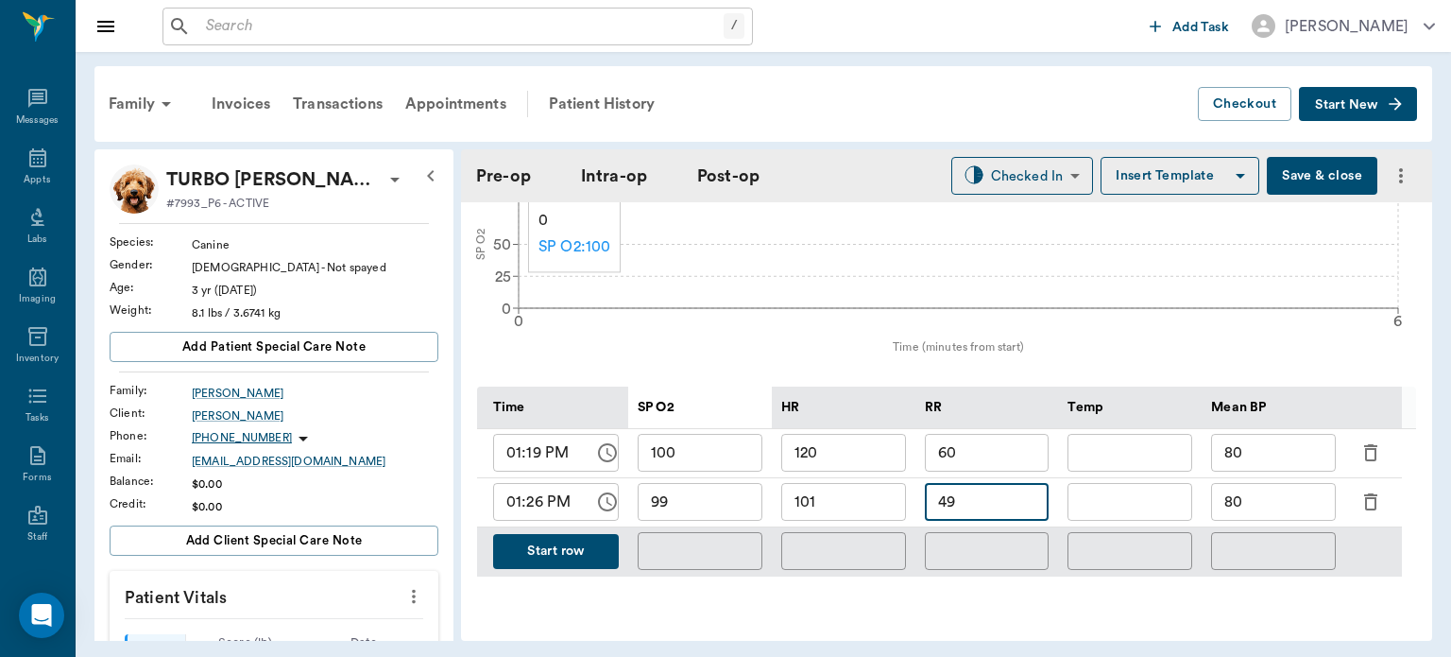
click at [1285, 516] on input "80" at bounding box center [1273, 502] width 125 height 38
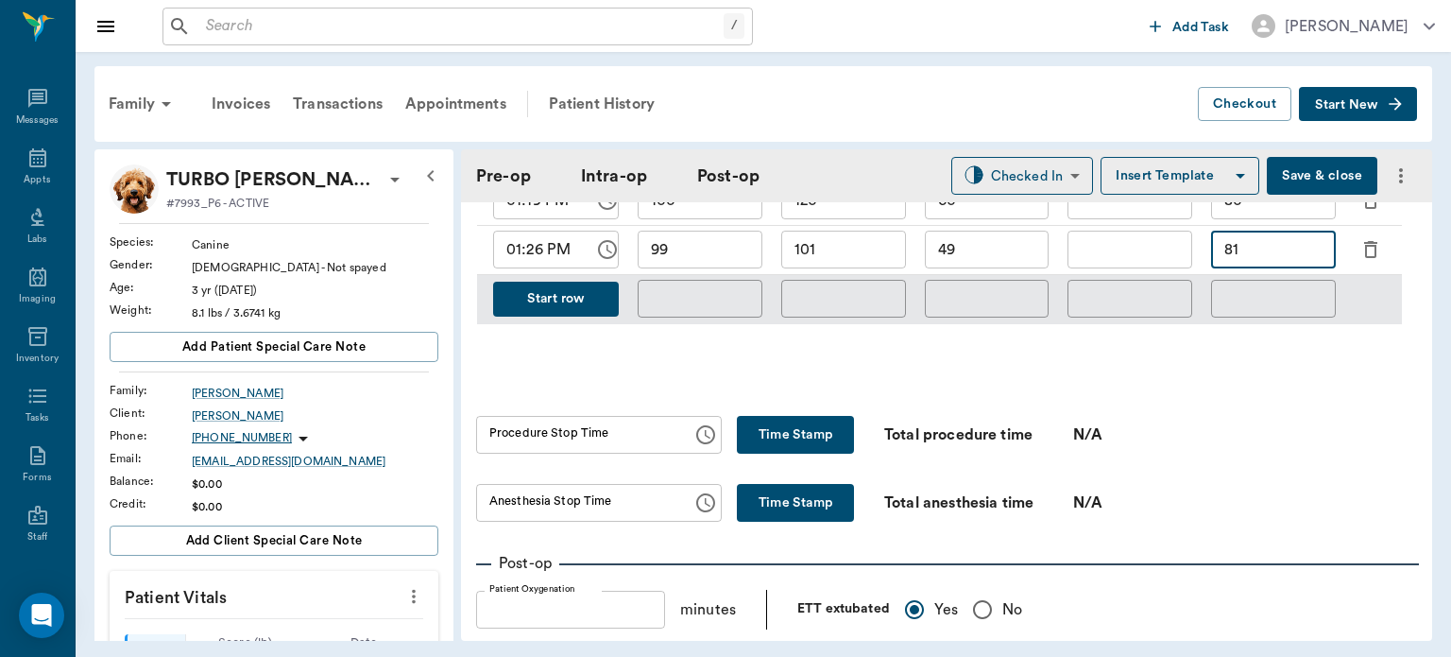
scroll to position [1013, 0]
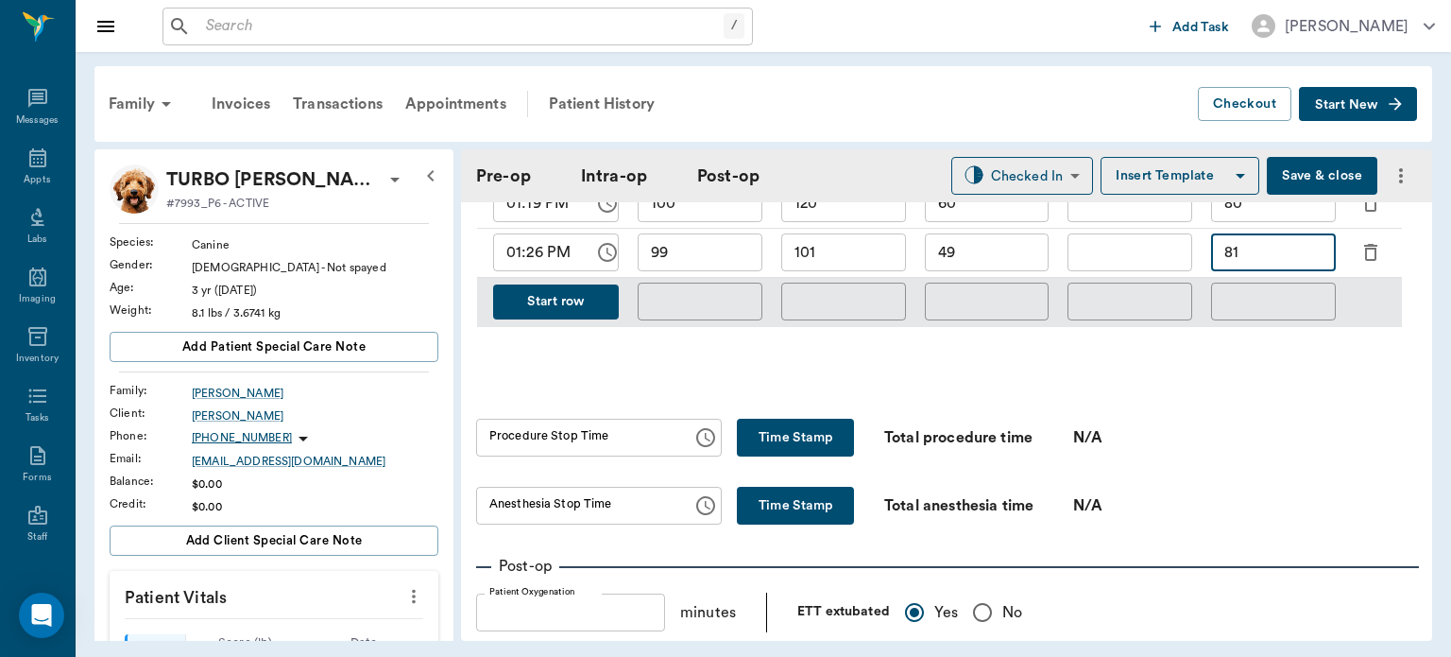
type input "81"
click at [562, 306] on button "Start row" at bounding box center [556, 301] width 126 height 35
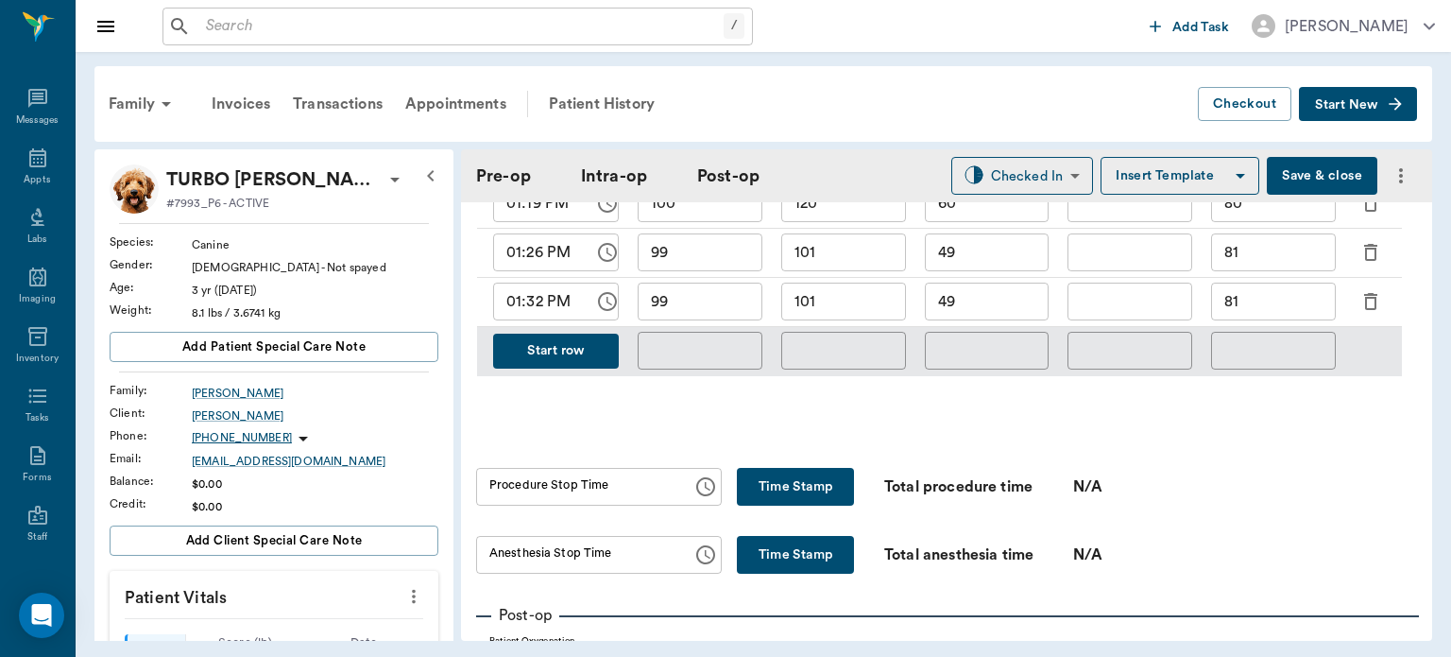
click at [997, 307] on input "49" at bounding box center [987, 302] width 125 height 38
type input "4"
type input "16"
click at [835, 305] on input "101" at bounding box center [844, 302] width 125 height 38
type input "1"
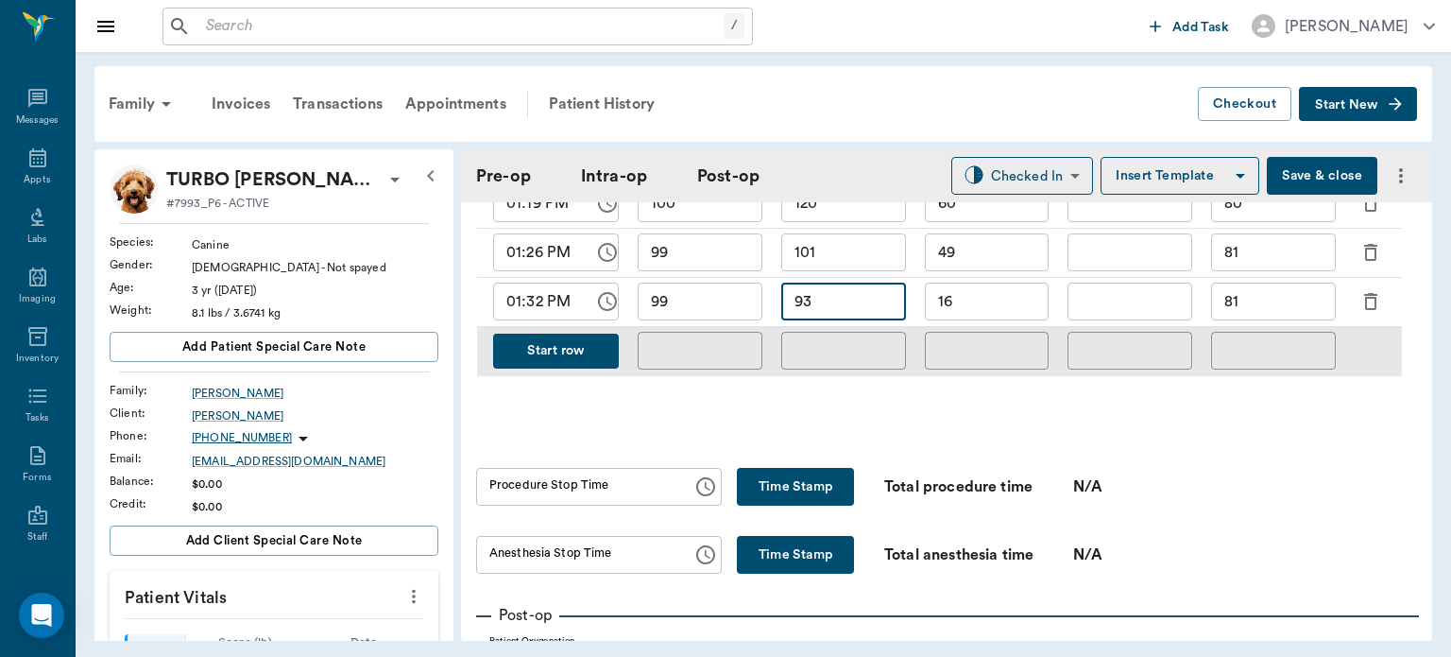
type input "93"
click at [721, 310] on input "99" at bounding box center [700, 302] width 125 height 38
type input "9"
type input "100"
click at [1285, 313] on input "81" at bounding box center [1273, 302] width 125 height 38
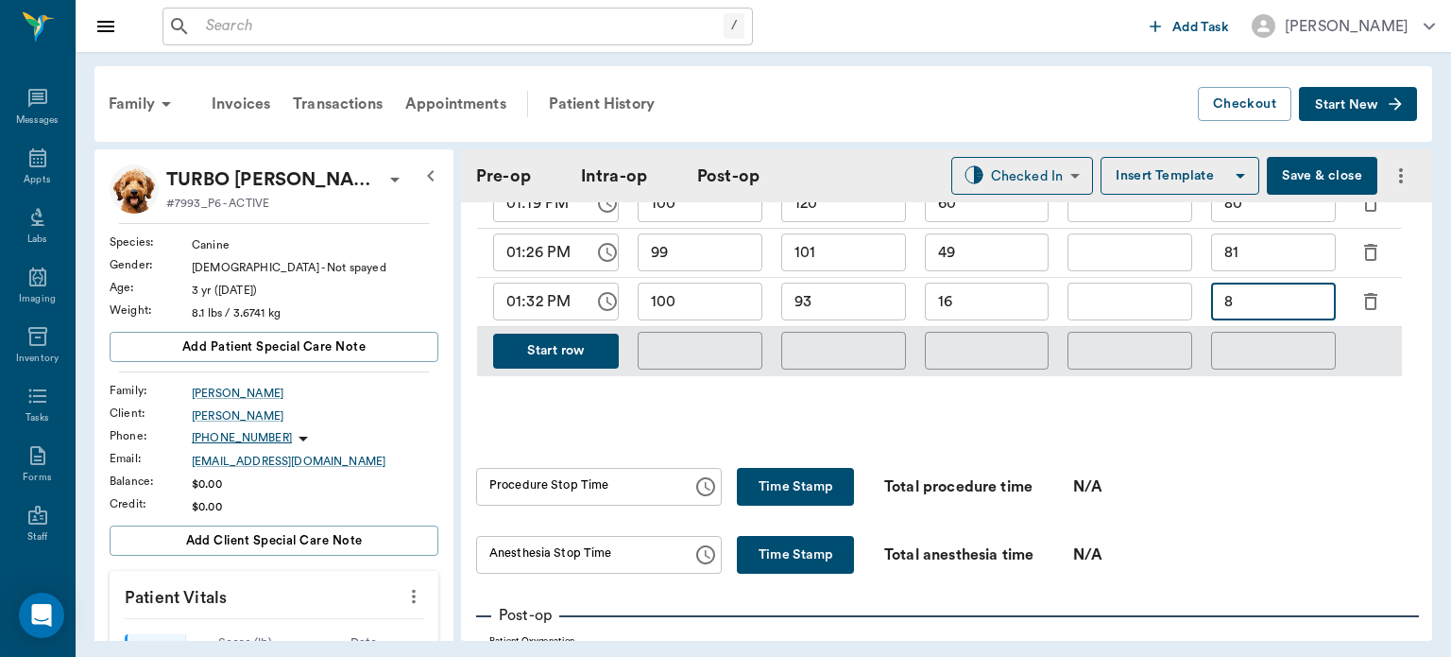
type input "8"
type input "75"
click at [1304, 176] on button "Save & close" at bounding box center [1322, 176] width 111 height 38
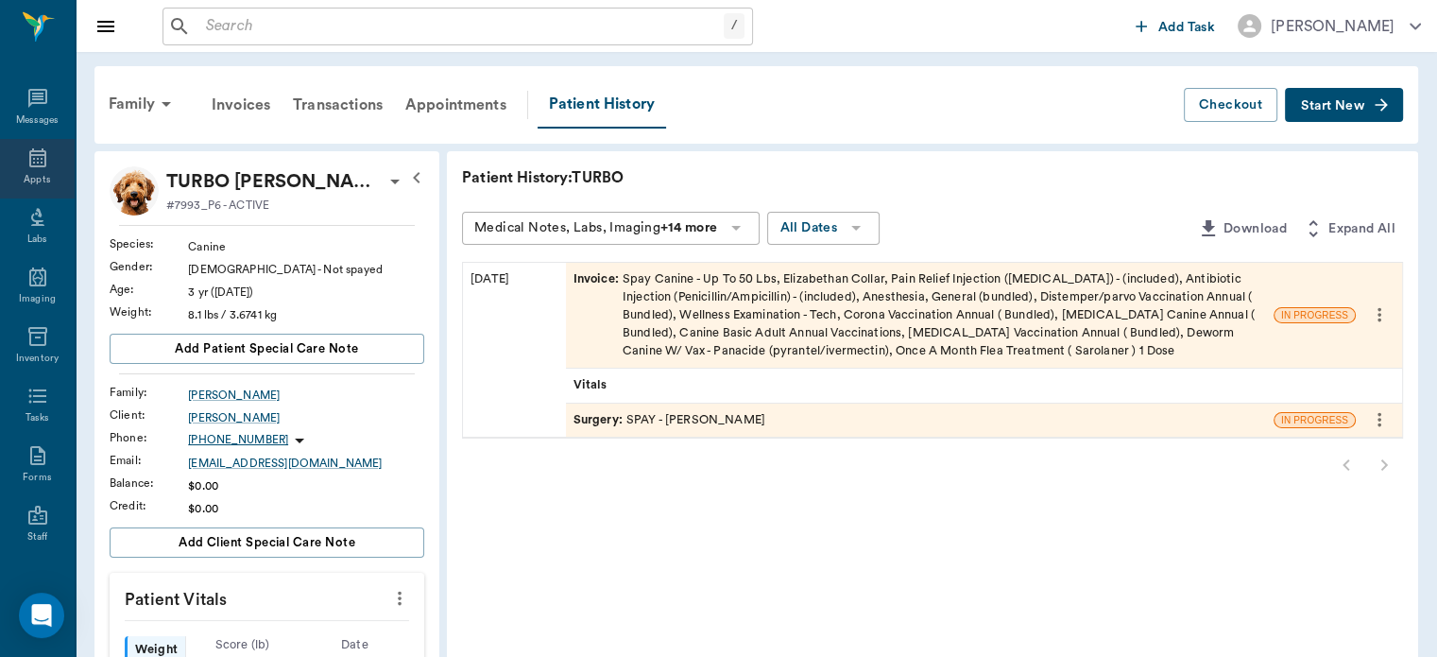
click at [29, 151] on icon at bounding box center [37, 157] width 17 height 19
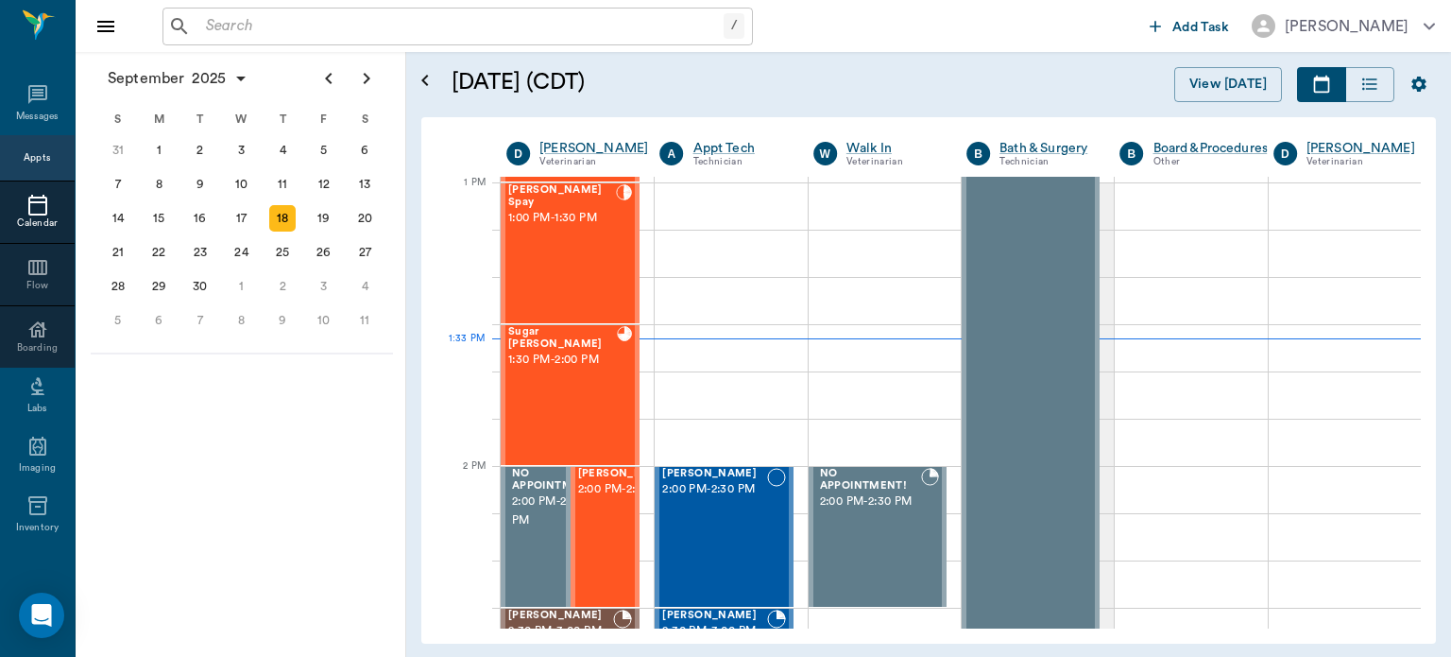
scroll to position [1419, 0]
click at [575, 249] on div "Jackson Spay 1:00 PM - 1:30 PM" at bounding box center [562, 253] width 108 height 138
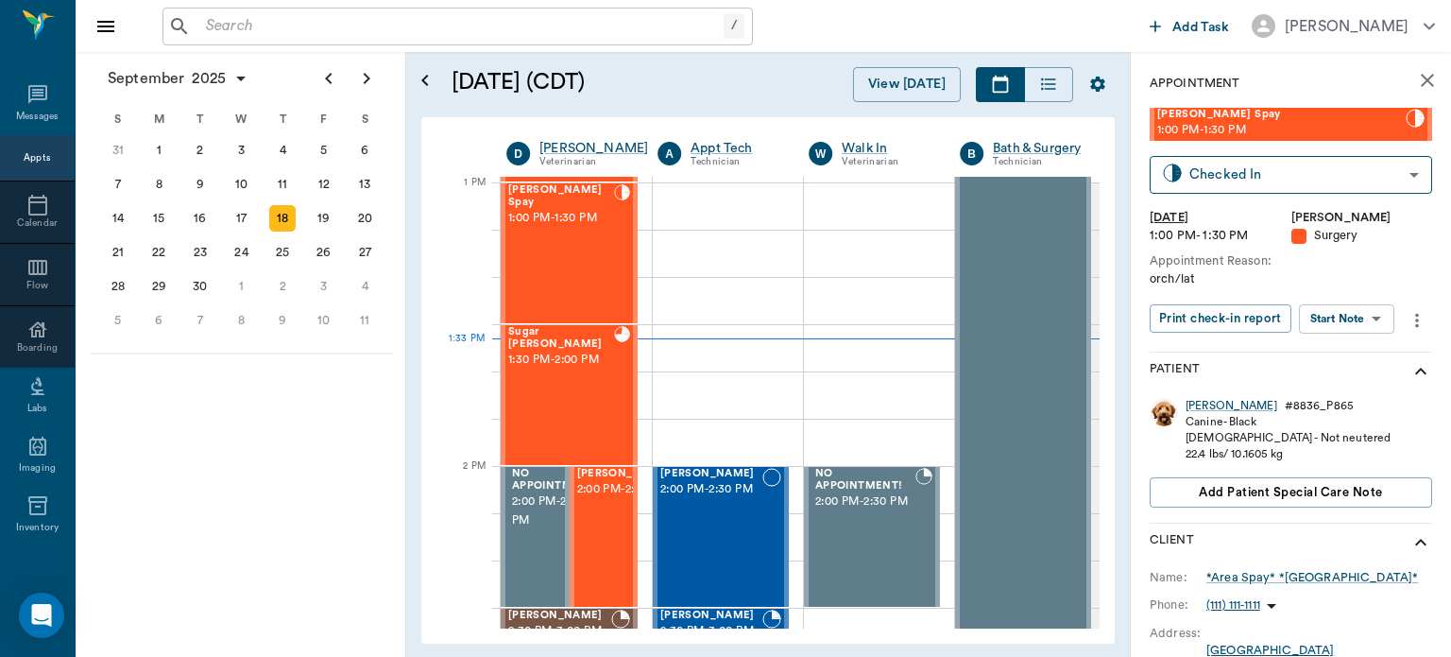
click at [1353, 326] on body "/ ​ Add Task Dr. Bert Ellsworth Nectar Messages Appts Calendar Flow Boarding La…" at bounding box center [725, 328] width 1451 height 657
click at [1336, 385] on button "View Surgery" at bounding box center [1332, 388] width 77 height 22
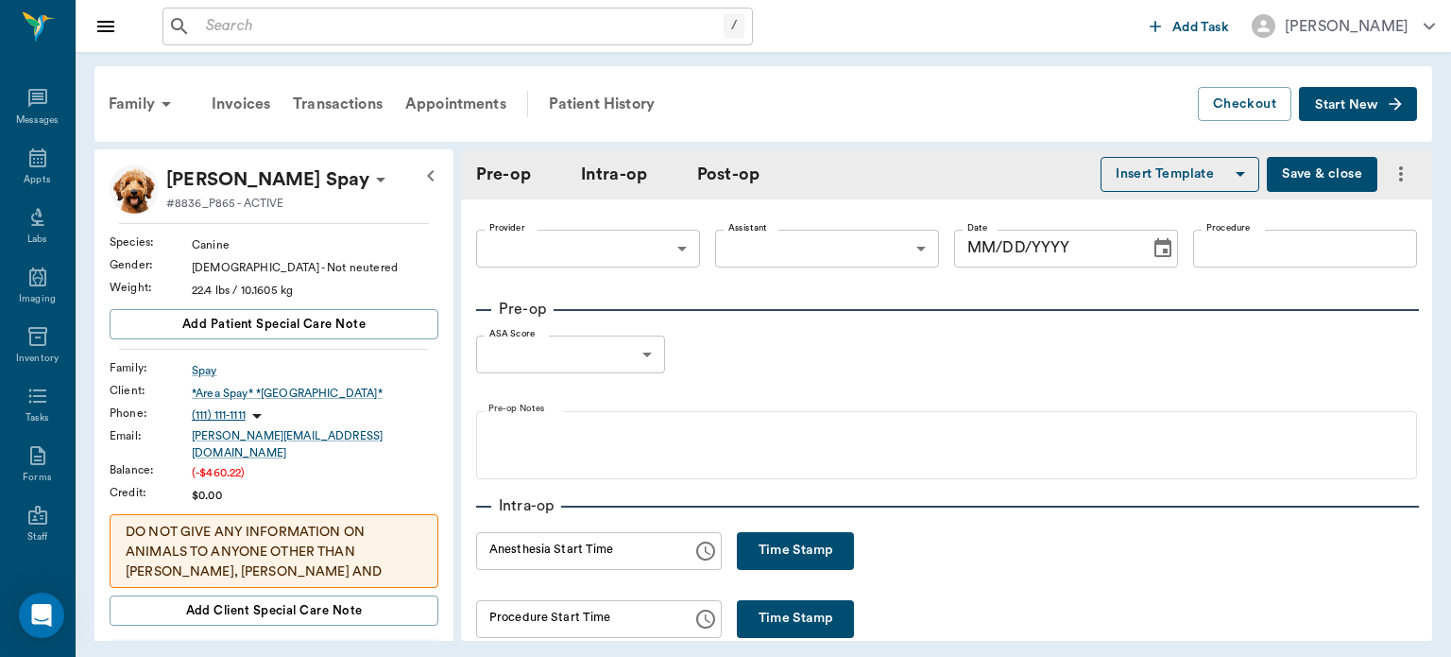
click at [789, 567] on button "Time Stamp" at bounding box center [795, 551] width 117 height 38
type input "63ec2f075fda476ae8351a4d"
type input "63ec2e7e52e12b0ba117b124"
type input "NEUTER"
type input "1"
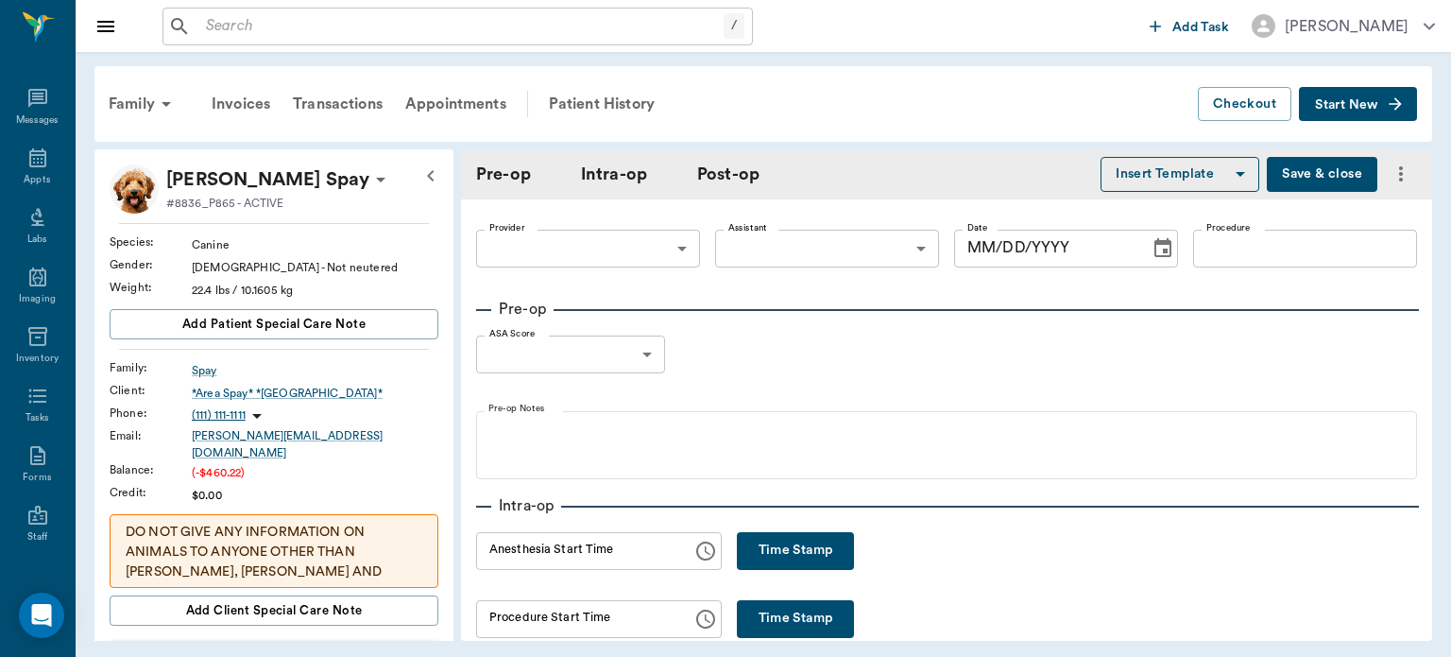
radio input "true"
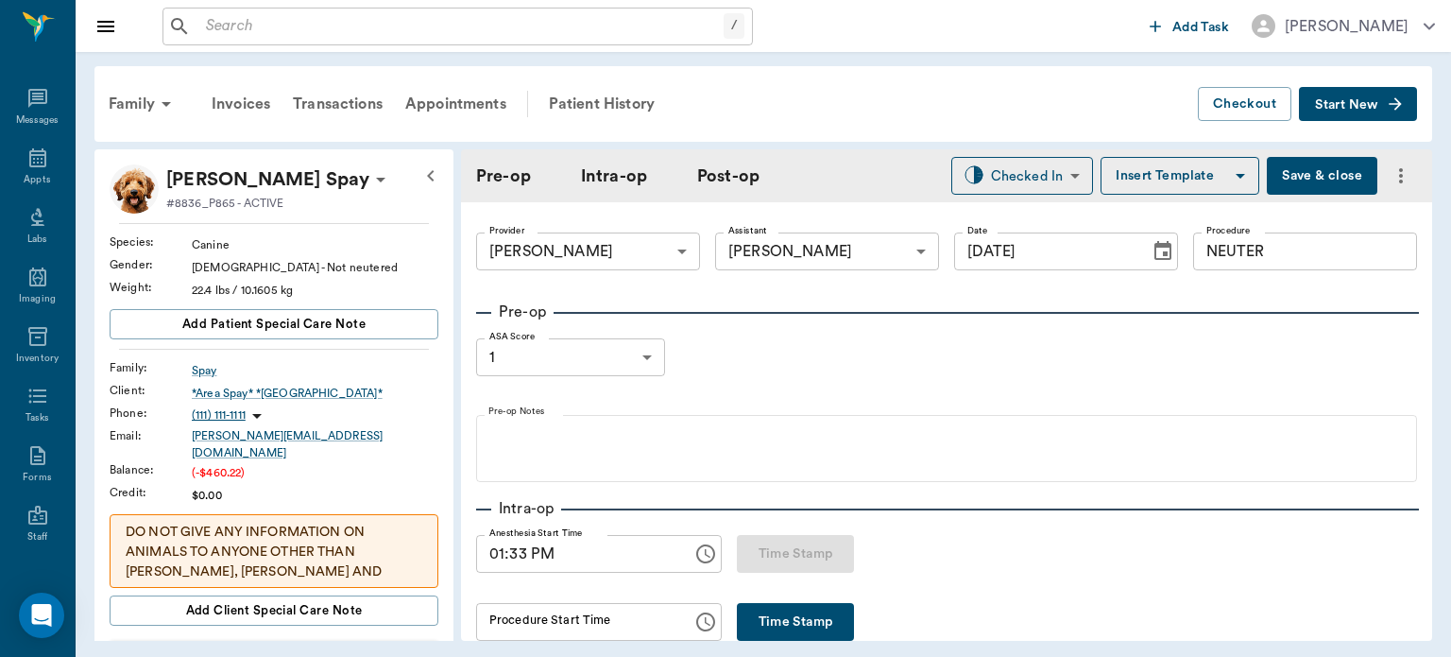
type input "09/18/2025"
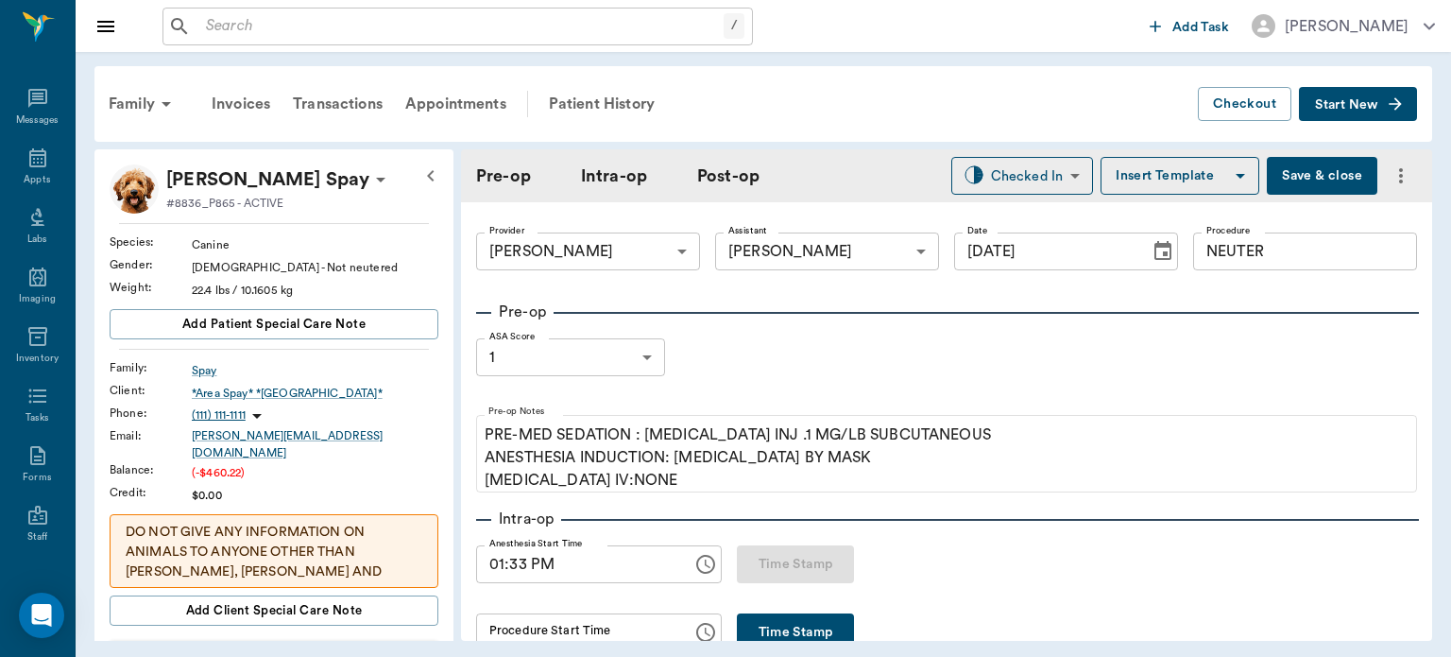
click at [516, 566] on input "01:33 PM" at bounding box center [577, 564] width 203 height 38
type input "01:35 PM"
click at [1297, 174] on button "Save & close" at bounding box center [1322, 176] width 111 height 38
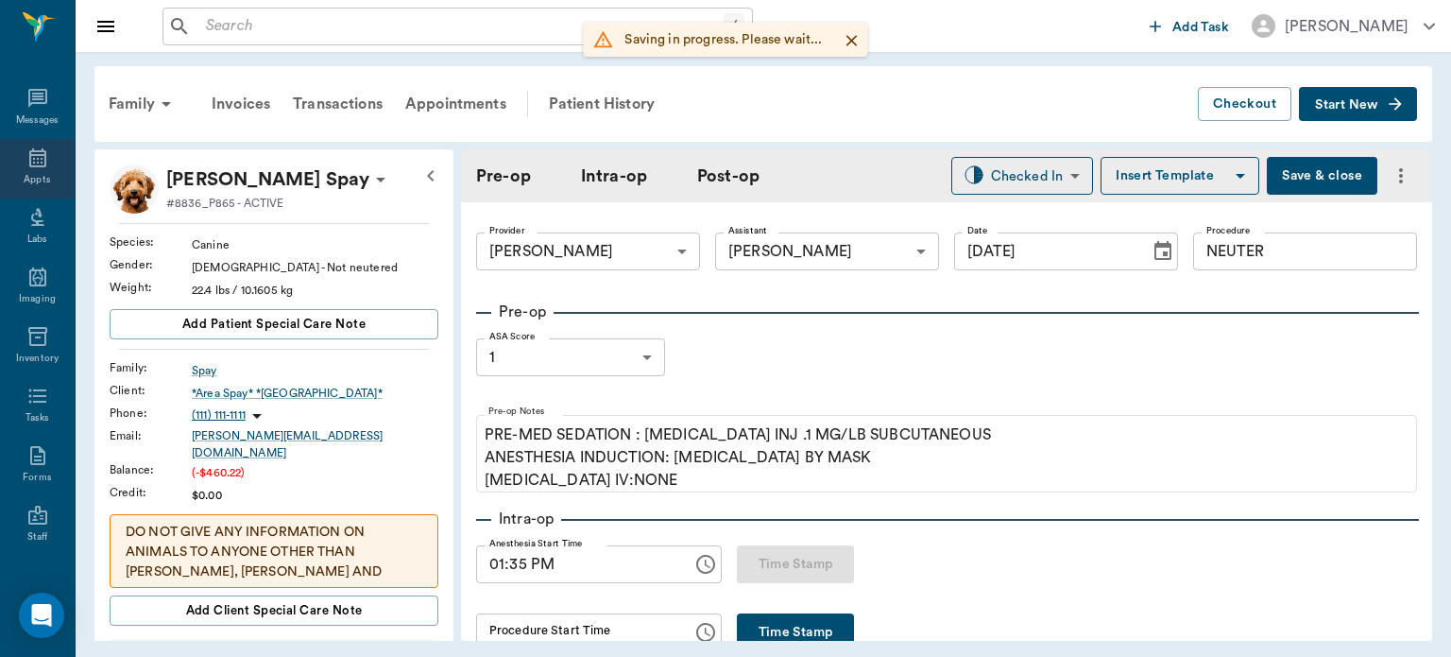
click at [30, 152] on icon at bounding box center [37, 157] width 23 height 23
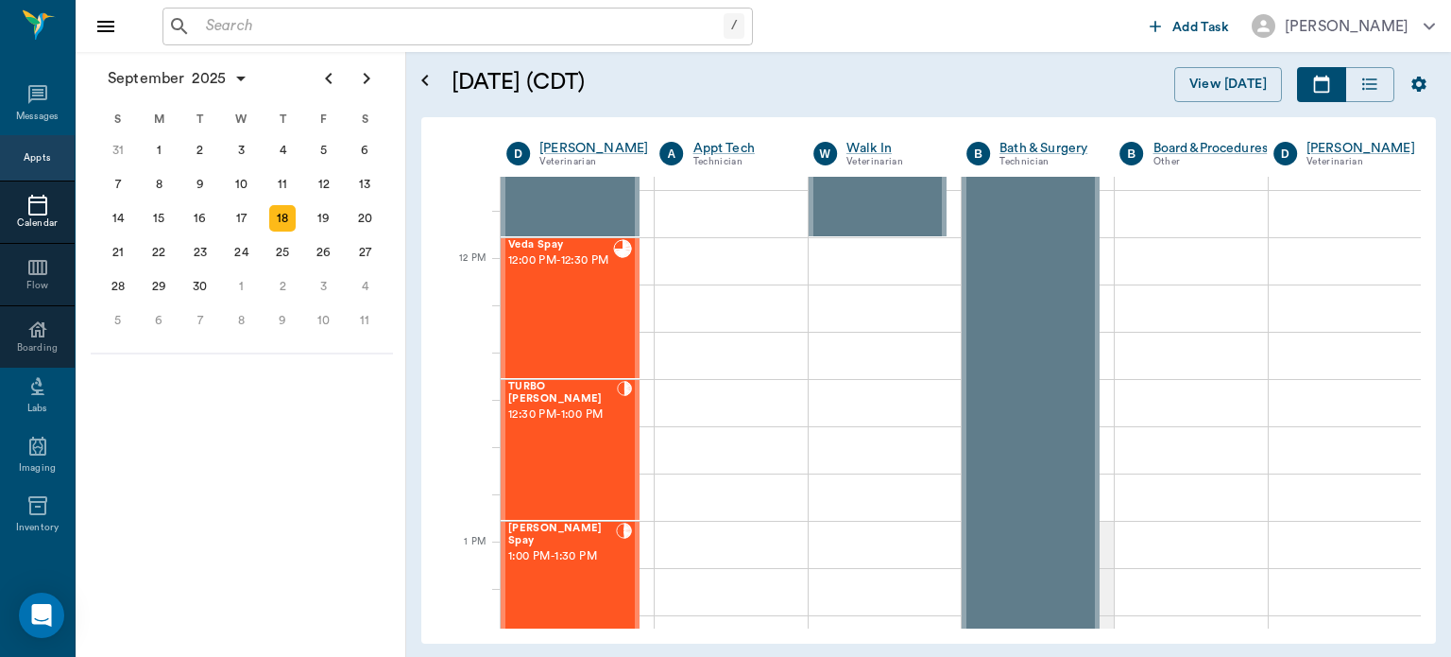
scroll to position [1060, 0]
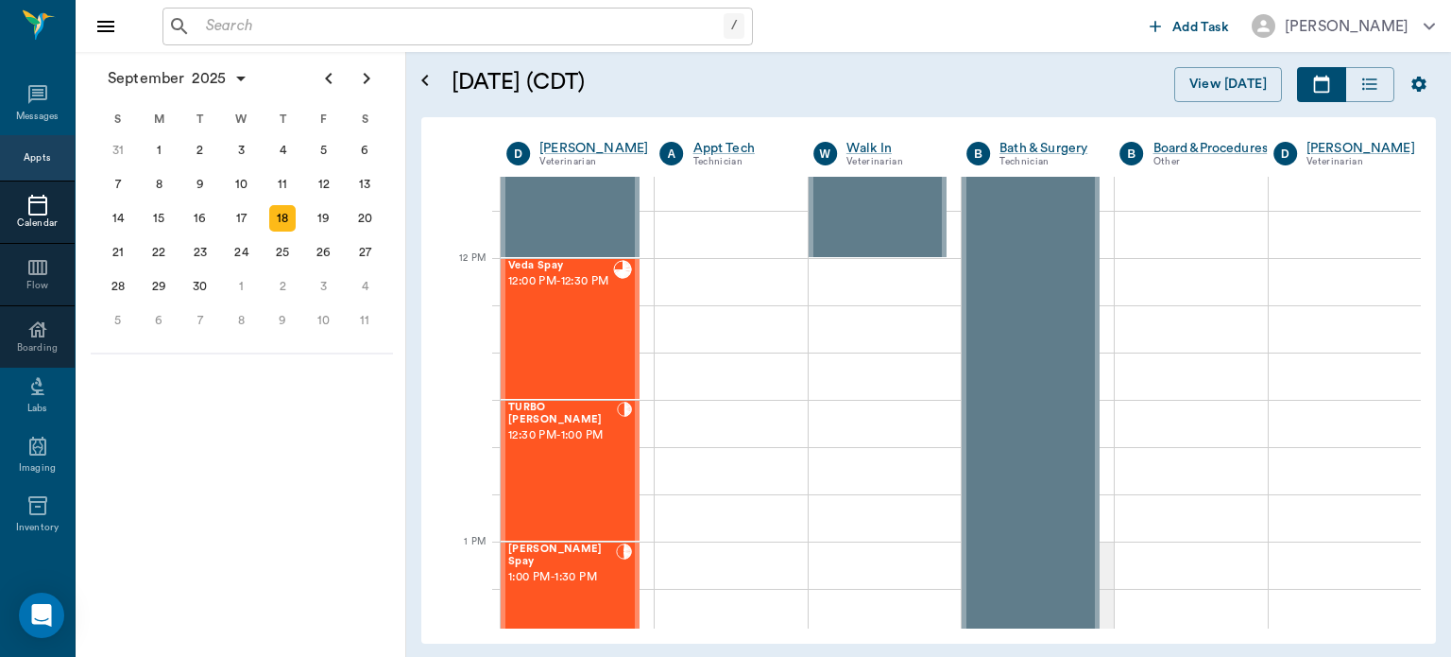
click at [568, 445] on span "12:30 PM - 1:00 PM" at bounding box center [562, 435] width 109 height 19
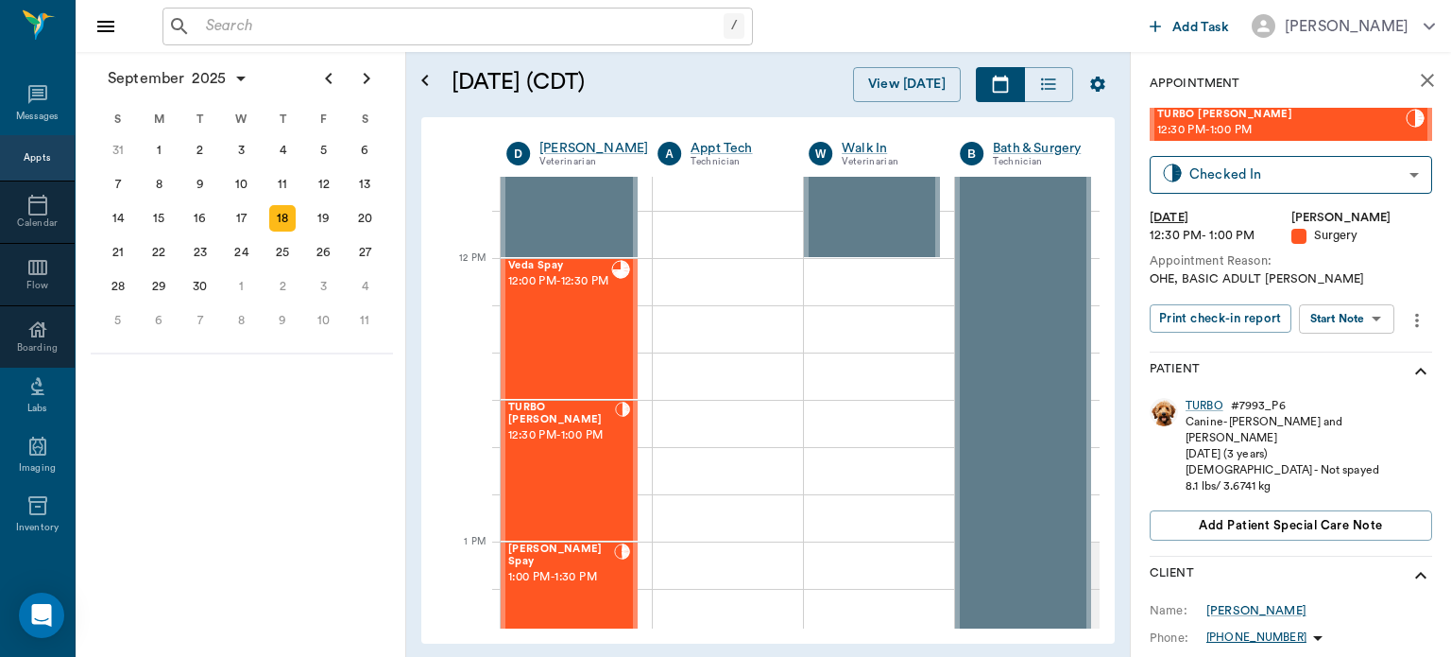
click at [1352, 321] on body "/ ​ Add Task Dr. Bert Ellsworth Nectar Messages Appts Calendar Flow Boarding La…" at bounding box center [725, 328] width 1451 height 657
click at [1355, 389] on button "View Surgery" at bounding box center [1332, 388] width 77 height 22
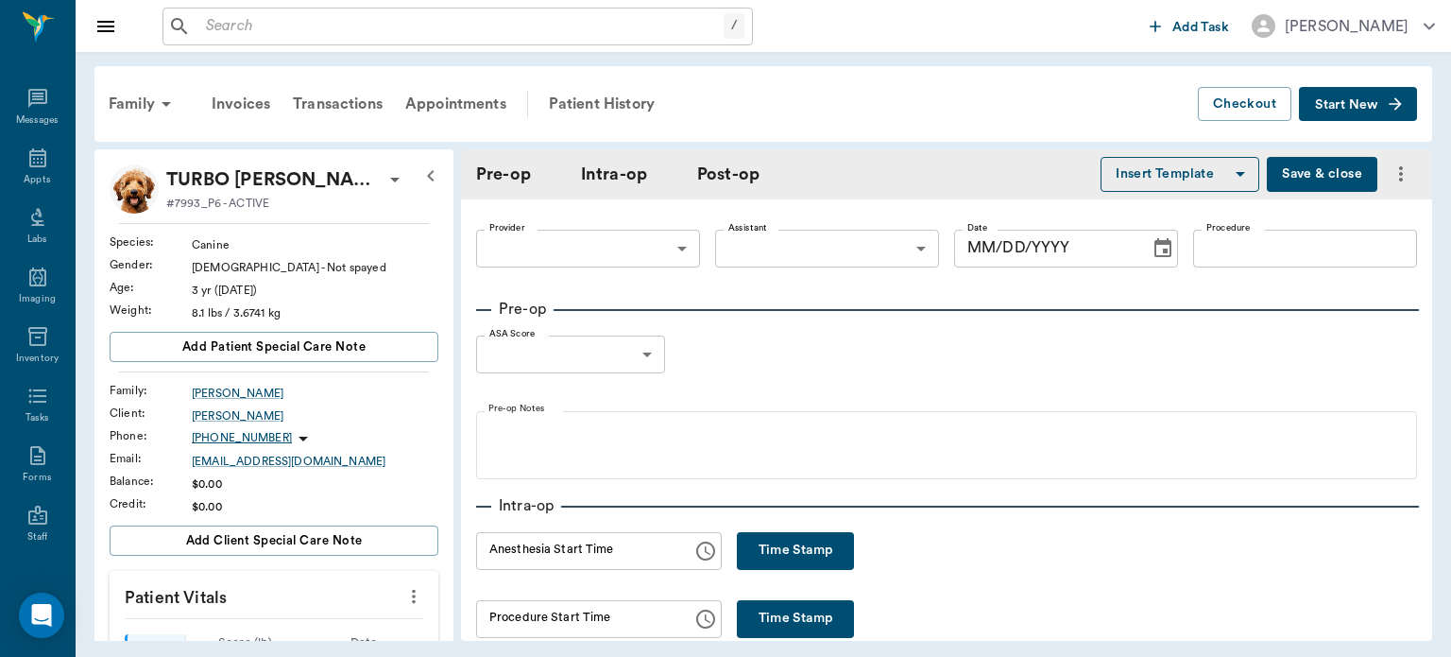
type input "63ec2f075fda476ae8351a4d"
type input "63ec2e7e52e12b0ba117b124"
type input "SPAY"
type input "1"
radio input "true"
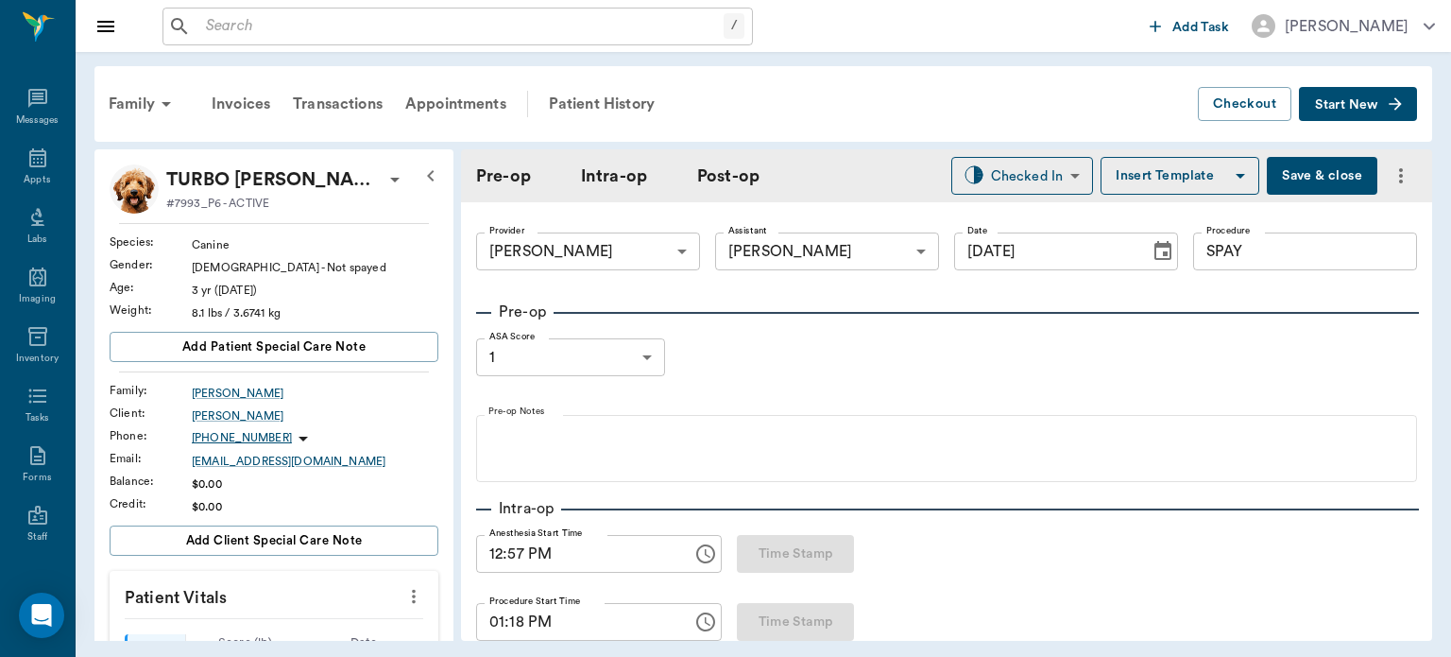
type input "09/18/2025"
type input "12:57 PM"
type input "01:18 PM"
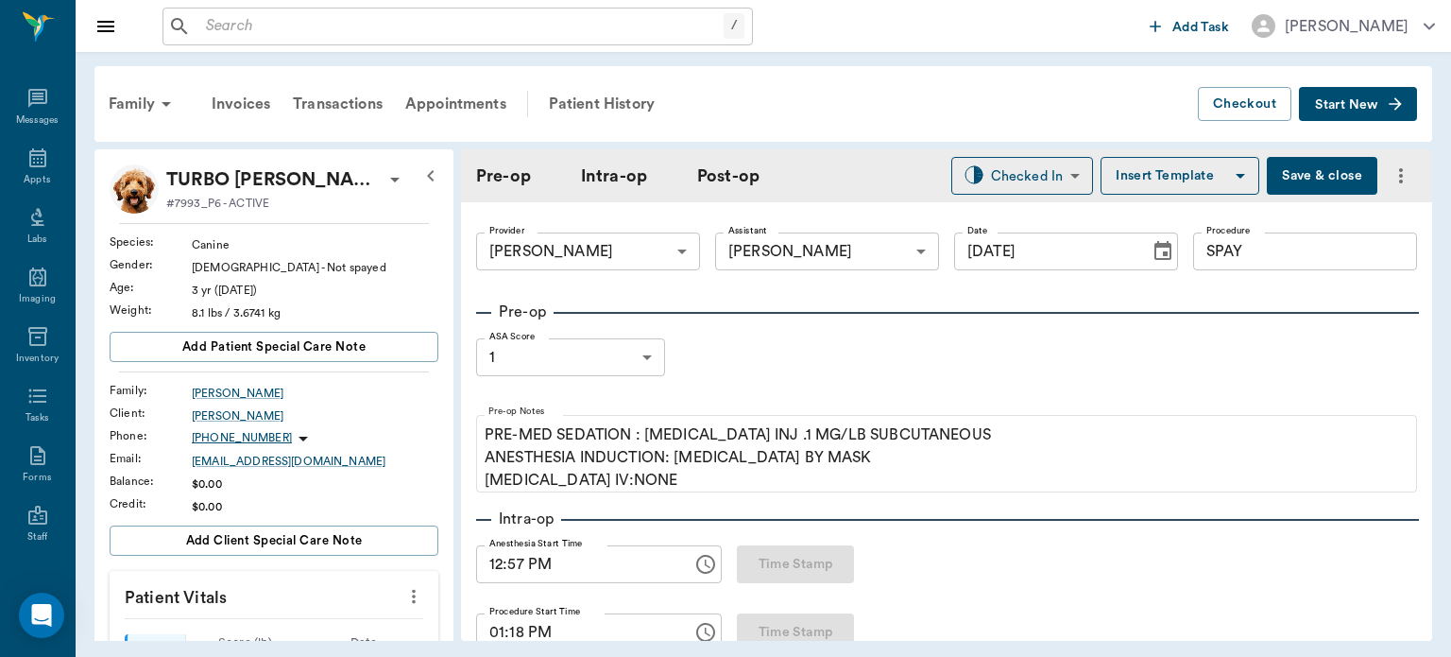
click at [1298, 171] on button "Save & close" at bounding box center [1322, 176] width 111 height 38
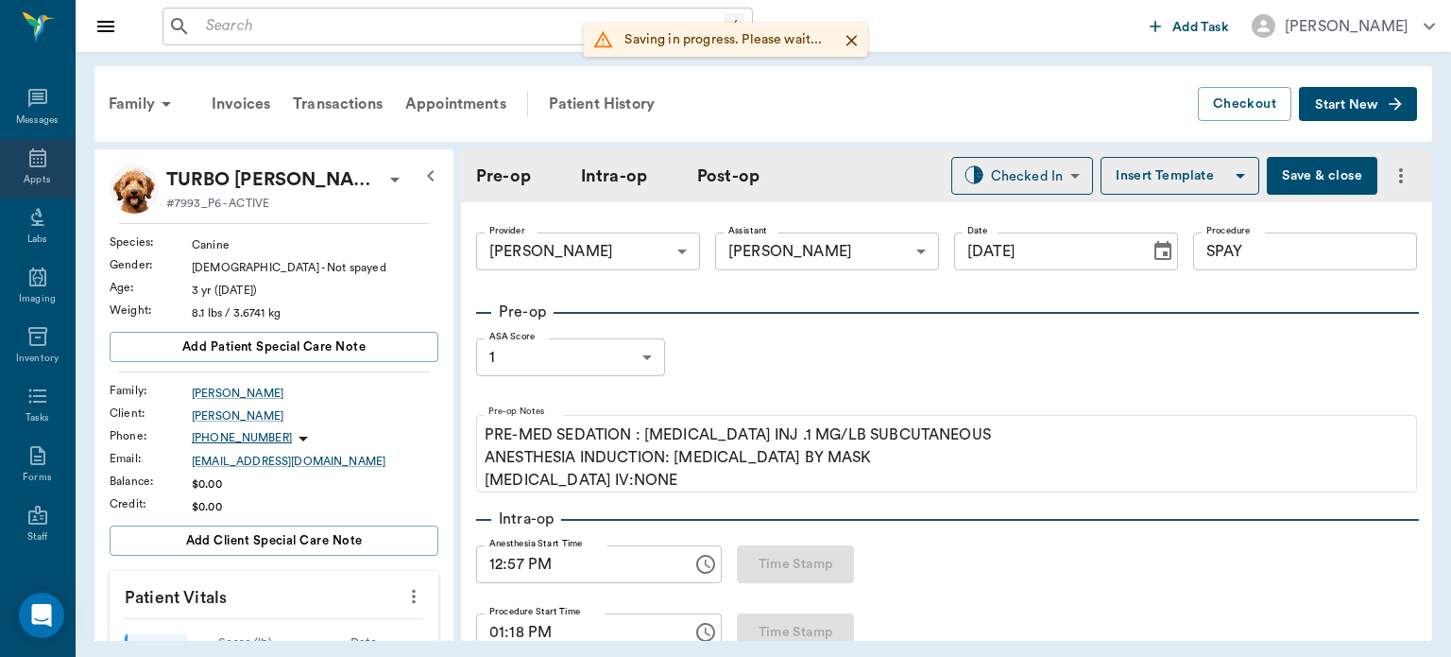
click at [38, 156] on icon at bounding box center [37, 157] width 17 height 19
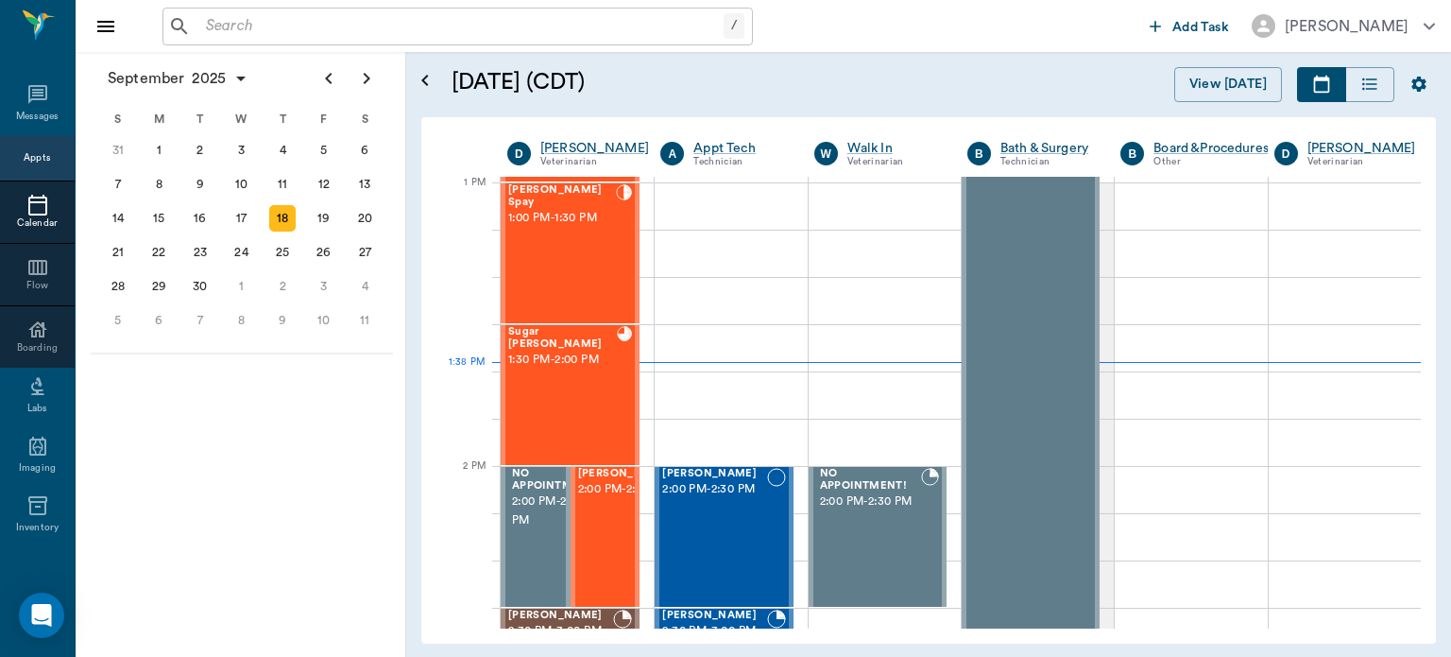
scroll to position [1419, 0]
click at [580, 263] on div "Jackson Spay 1:00 PM - 1:30 PM" at bounding box center [562, 253] width 108 height 138
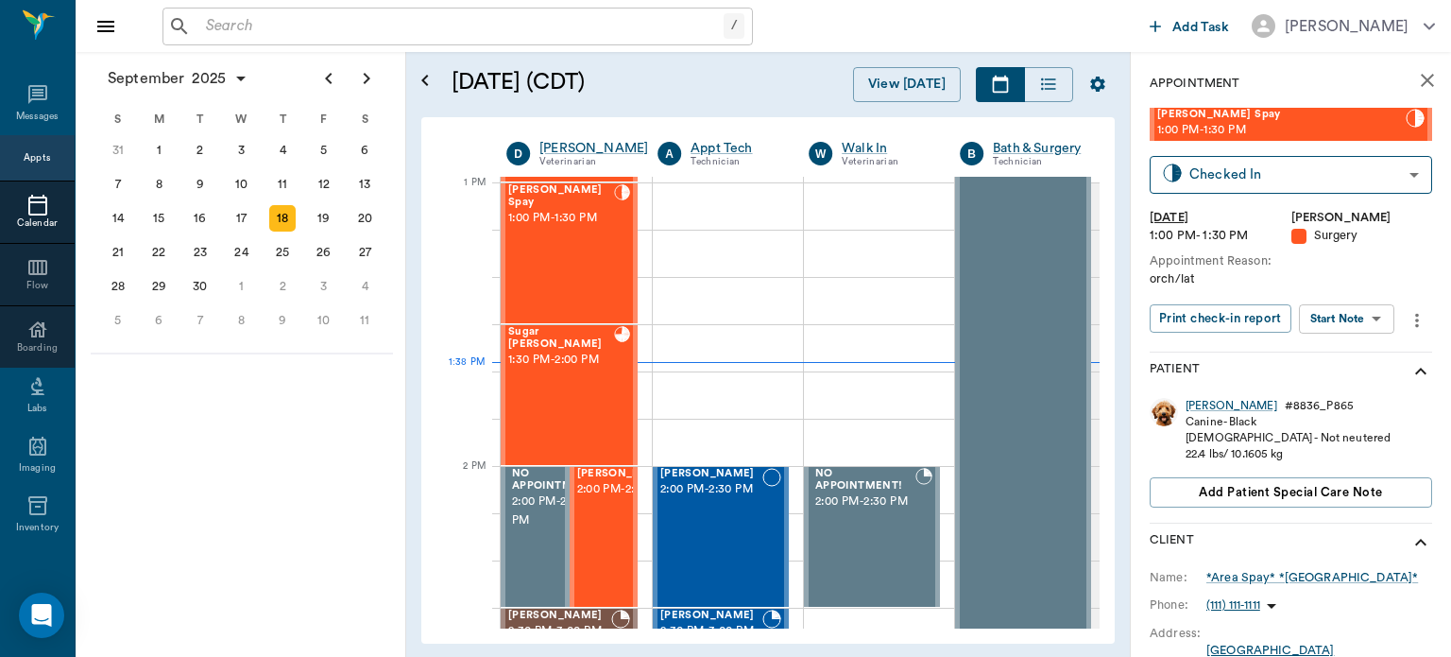
click at [1360, 323] on body "/ ​ Add Task Dr. Bert Ellsworth Nectar Messages Appts Calendar Flow Boarding La…" at bounding box center [725, 328] width 1451 height 657
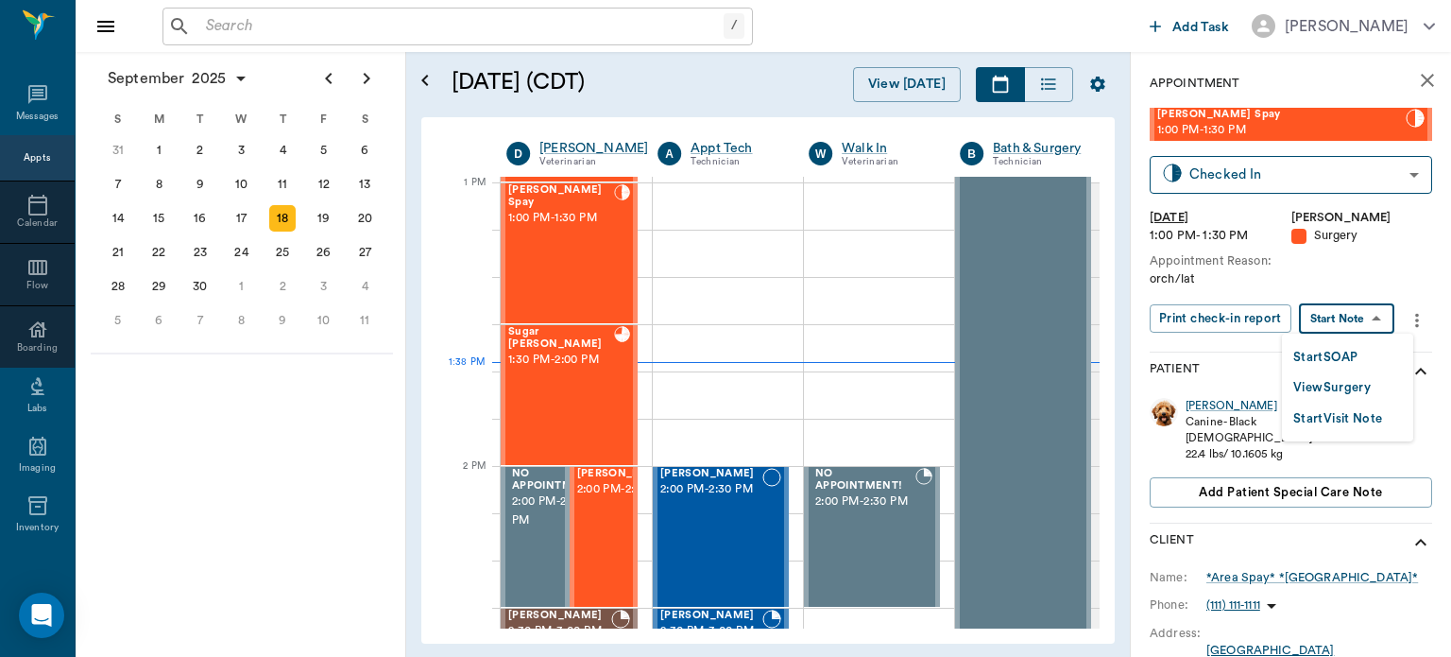
click at [1351, 382] on button "View Surgery" at bounding box center [1332, 388] width 77 height 22
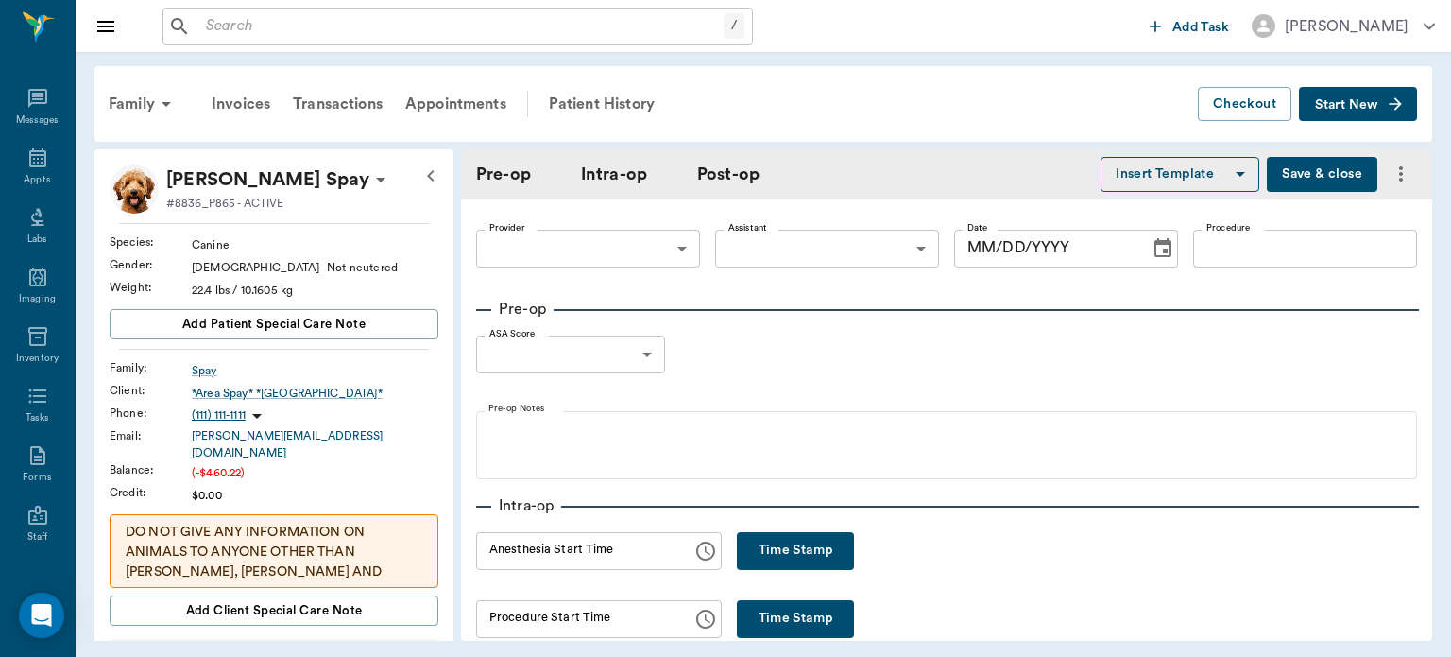
type input "63ec2f075fda476ae8351a4d"
type input "63ec2e7e52e12b0ba117b124"
type input "NEUTER"
type input "1"
radio input "true"
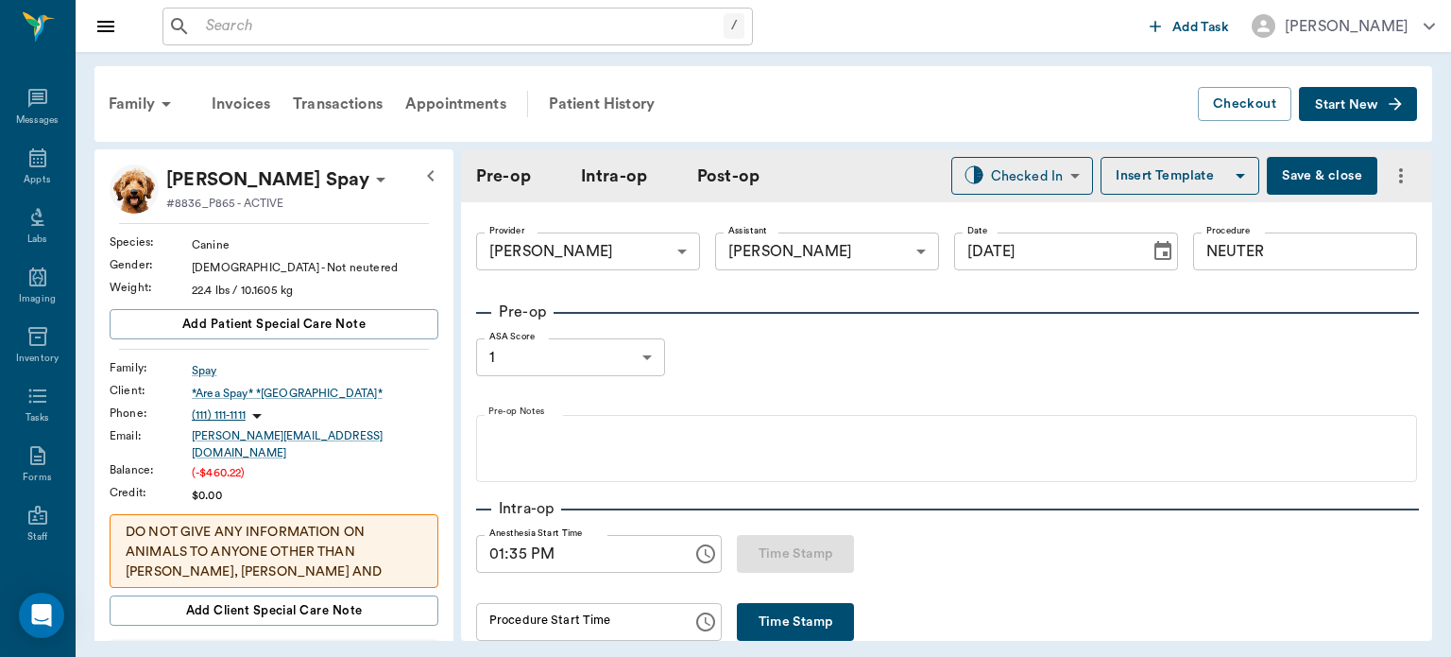
type input "09/18/2025"
type input "01:35 PM"
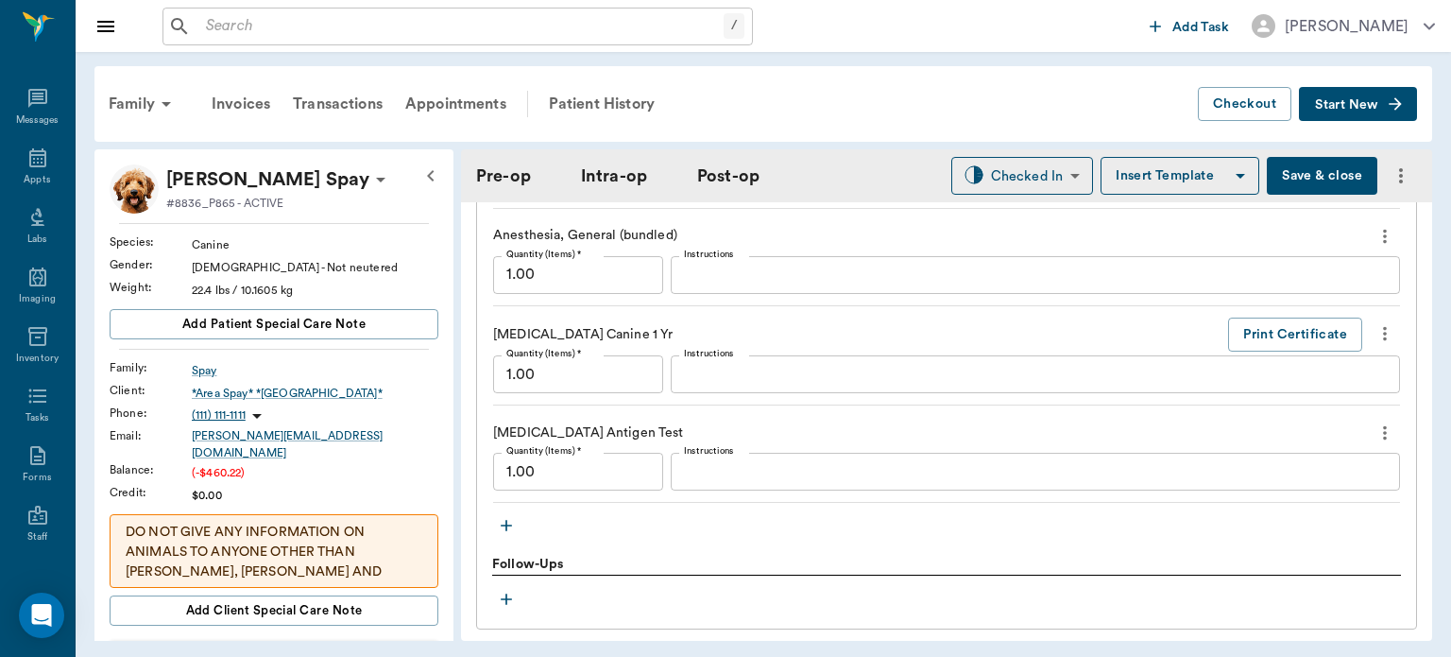
scroll to position [1967, 0]
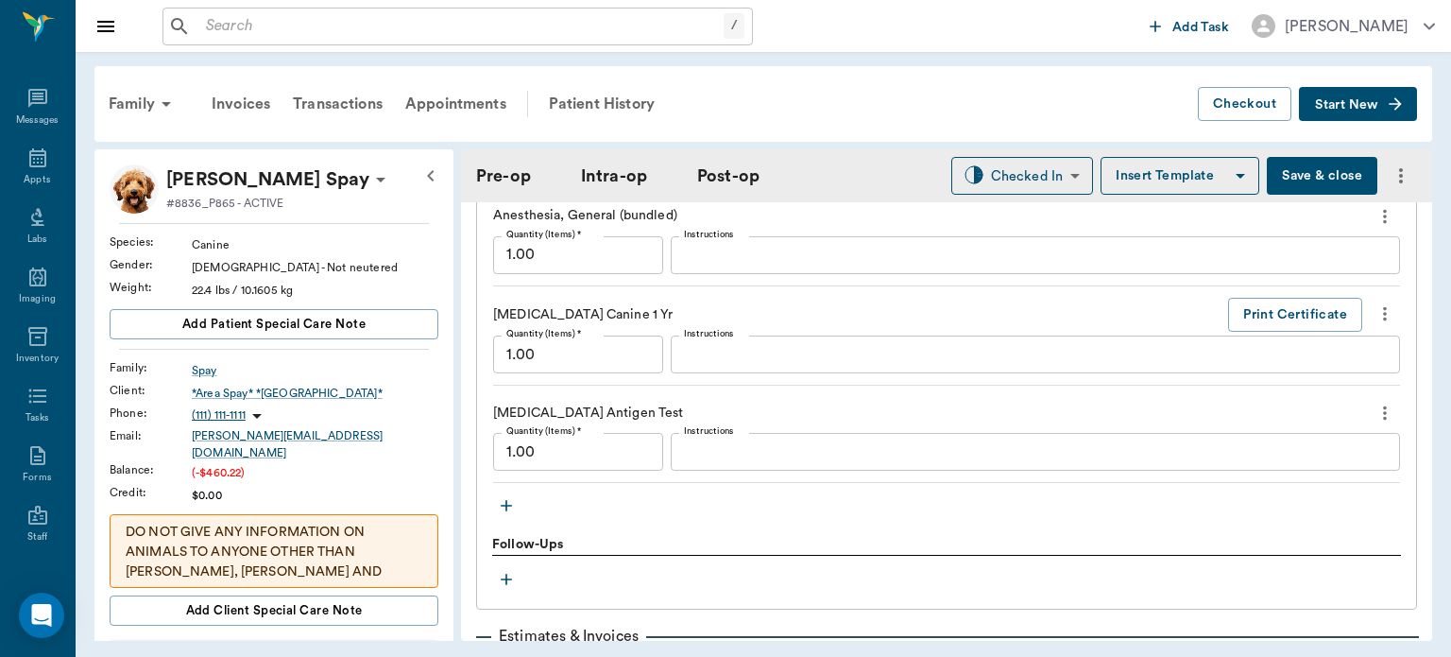
click at [717, 457] on textarea "Instructions" at bounding box center [1035, 452] width 703 height 22
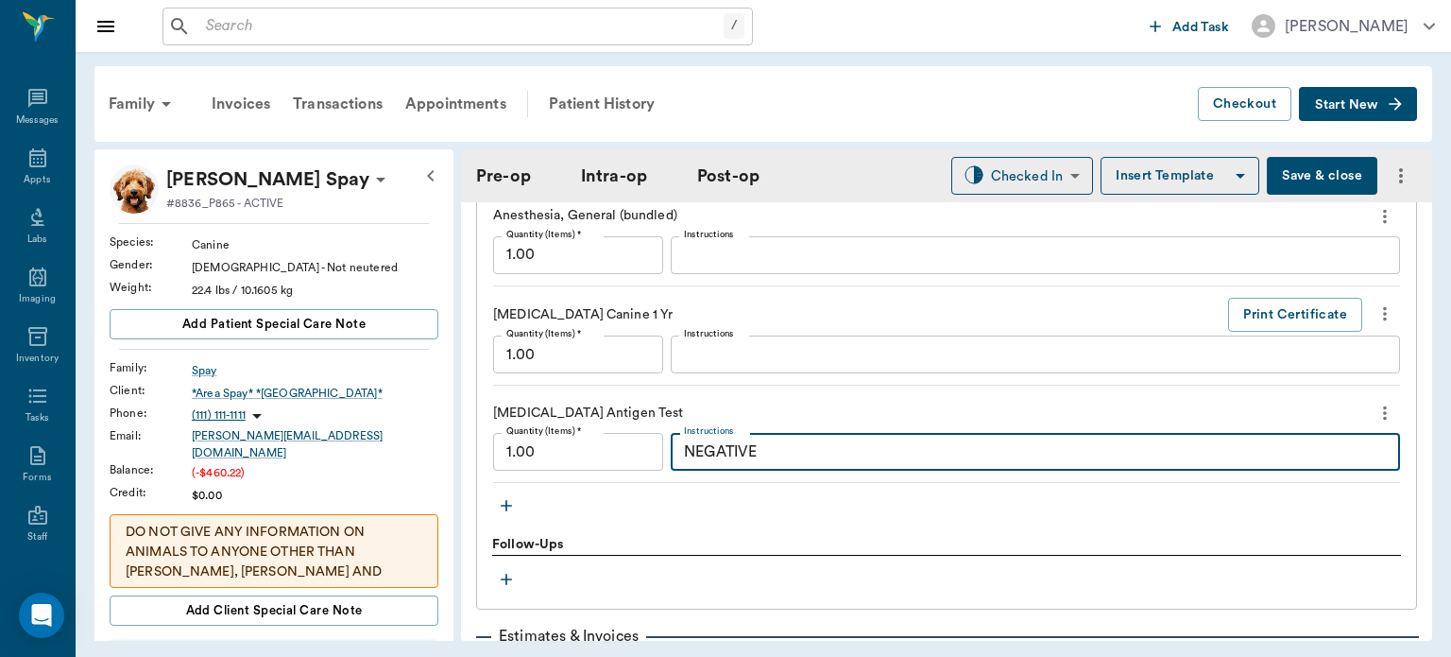
type textarea "NEGATIVE"
click at [1288, 179] on button "Save & close" at bounding box center [1322, 176] width 111 height 38
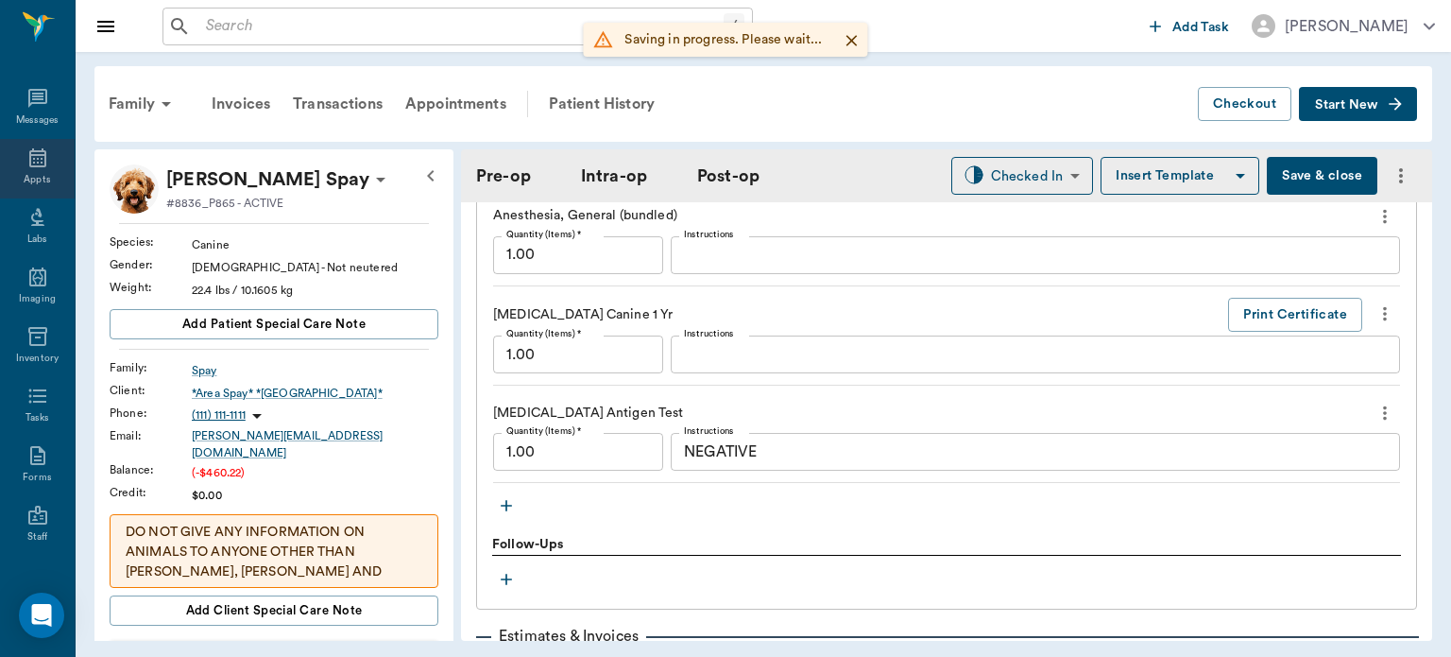
click at [31, 147] on icon at bounding box center [37, 157] width 23 height 23
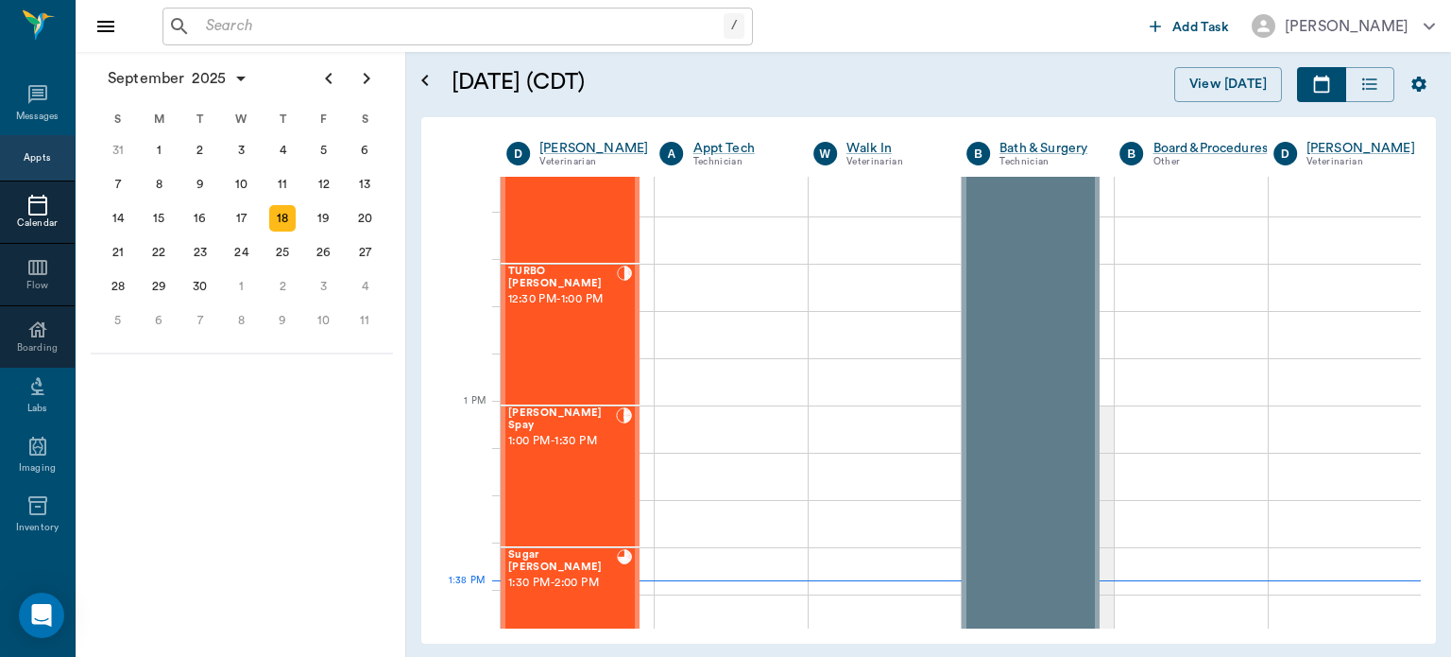
scroll to position [1194, 0]
click at [567, 340] on div "TURBO Clayton 12:30 PM - 1:00 PM" at bounding box center [562, 336] width 109 height 138
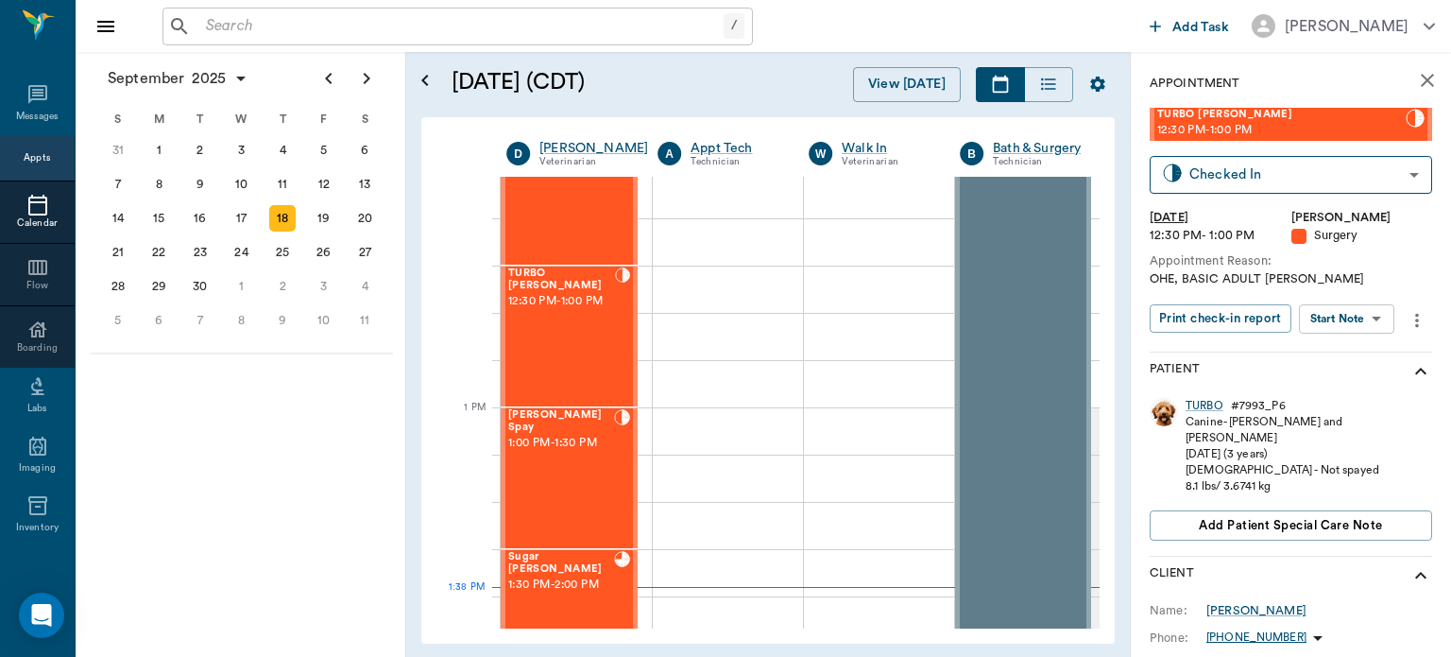
click at [1364, 318] on body "/ ​ Add Task Dr. Bert Ellsworth Nectar Messages Appts Calendar Flow Boarding La…" at bounding box center [725, 328] width 1451 height 657
click at [1366, 381] on button "View Surgery" at bounding box center [1332, 388] width 77 height 22
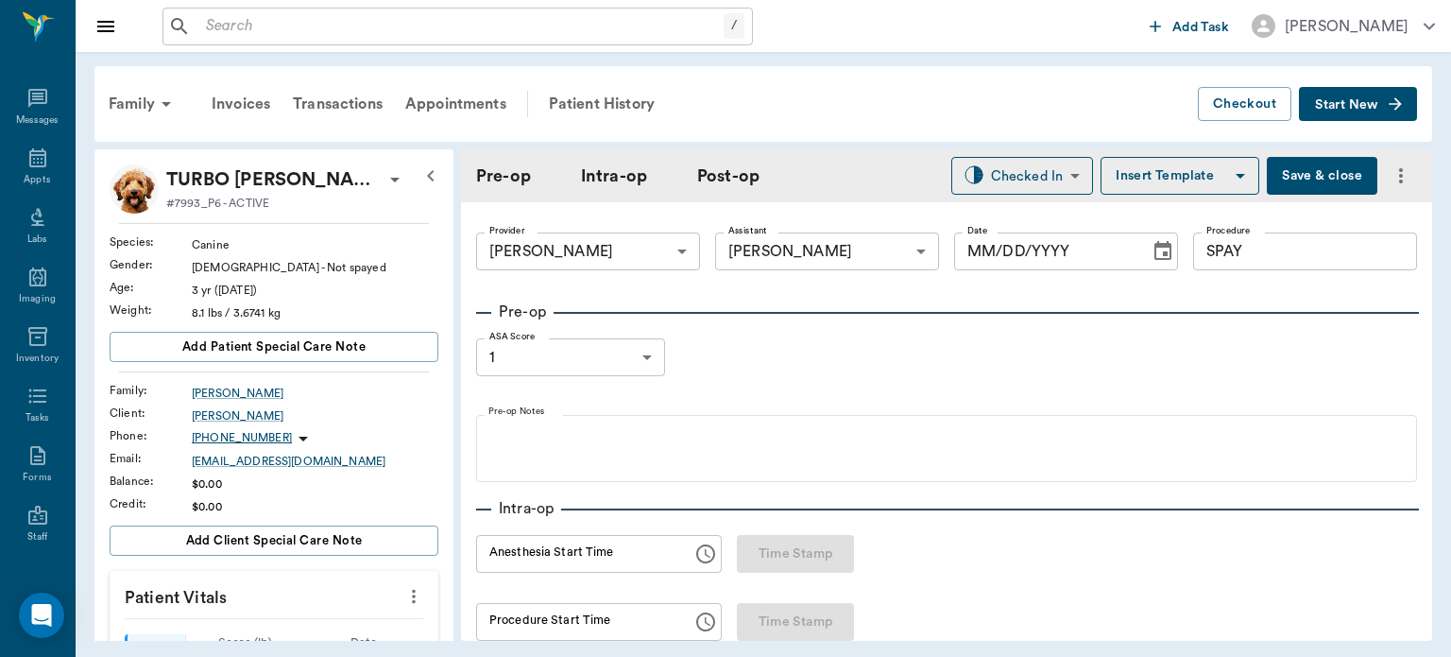
type input "63ec2f075fda476ae8351a4d"
type input "63ec2e7e52e12b0ba117b124"
type input "SPAY"
type input "1"
radio input "true"
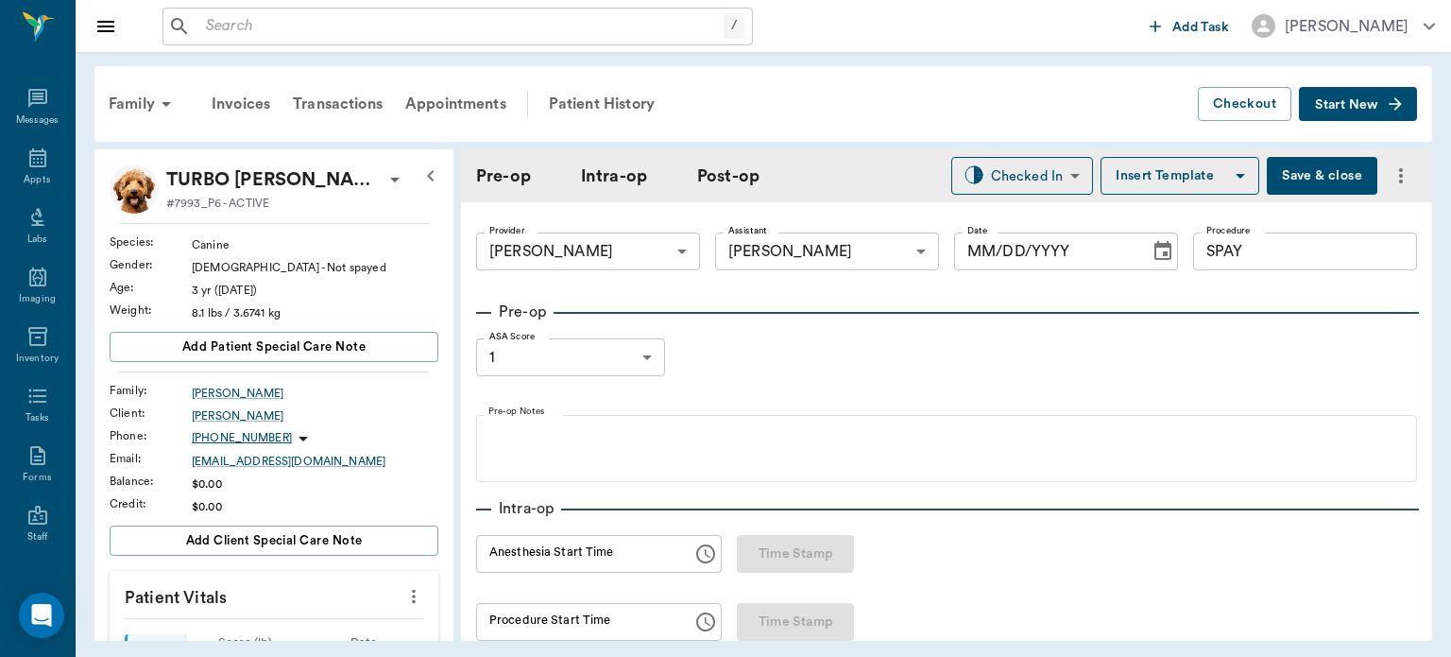
type input "09/18/2025"
type input "12:57 PM"
type input "01:18 PM"
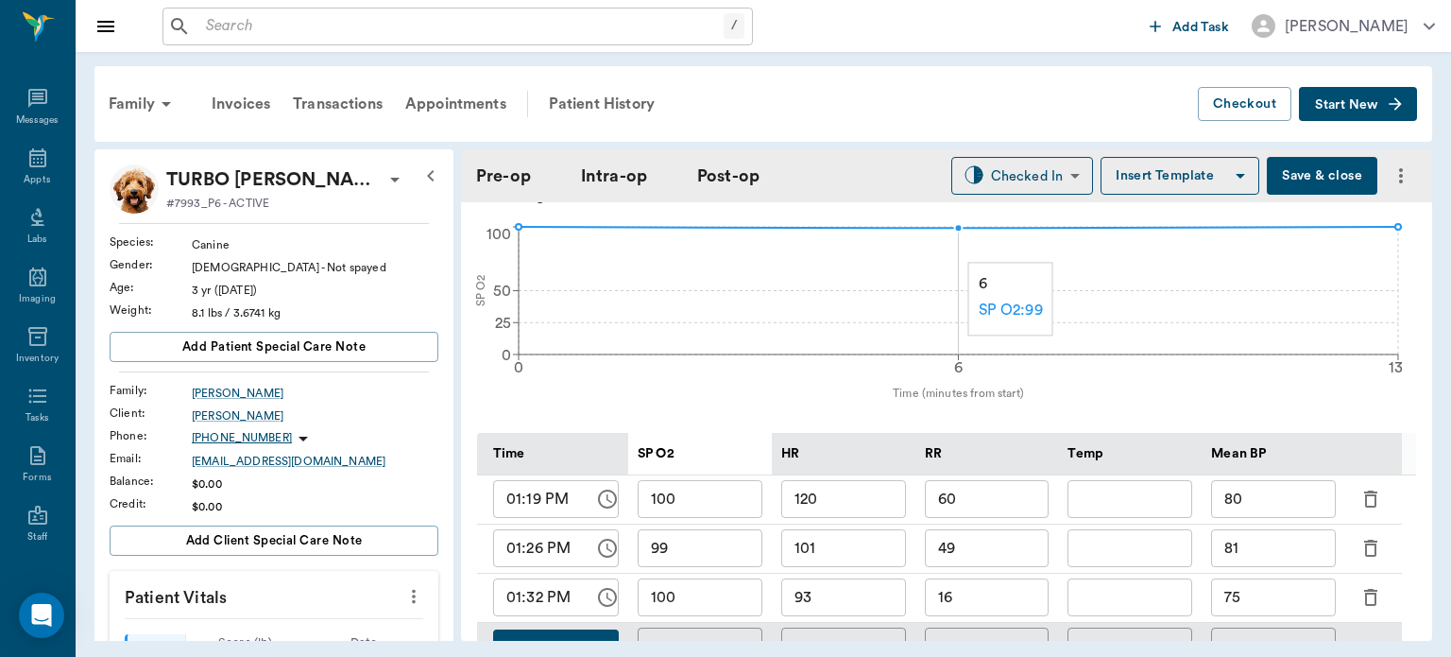
scroll to position [707, 0]
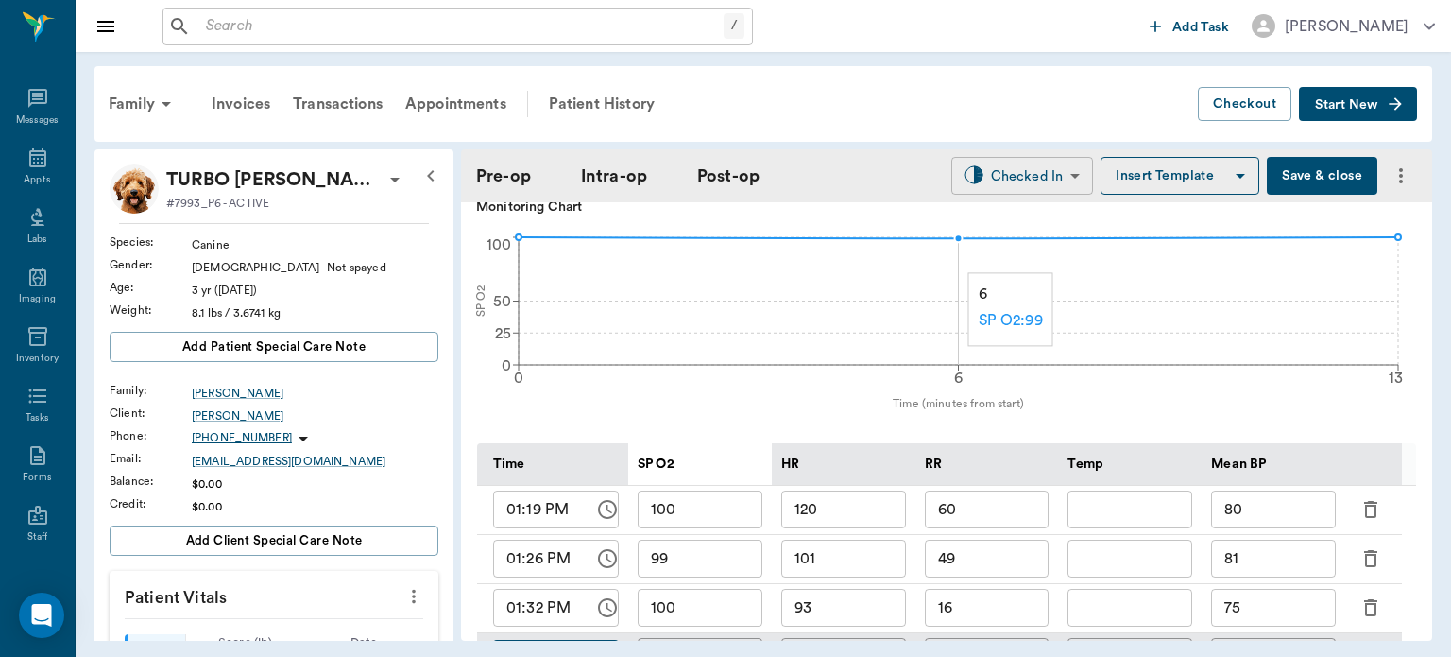
click at [1021, 180] on body "/ ​ Add Task Dr. Bert Ellsworth Nectar Messages Appts Labs Imaging Inventory Ta…" at bounding box center [725, 328] width 1451 height 657
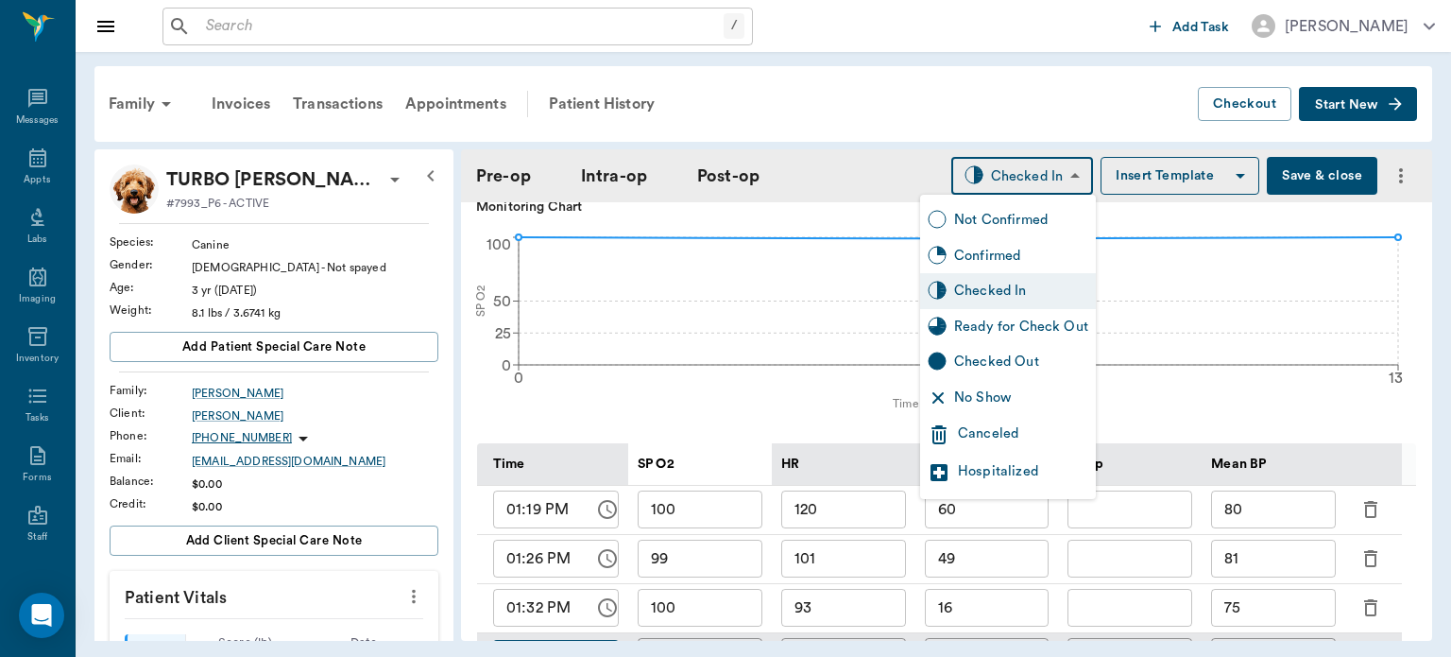
click at [1051, 330] on div "Ready for Check Out" at bounding box center [1021, 327] width 134 height 21
type input "READY_TO_CHECKOUT"
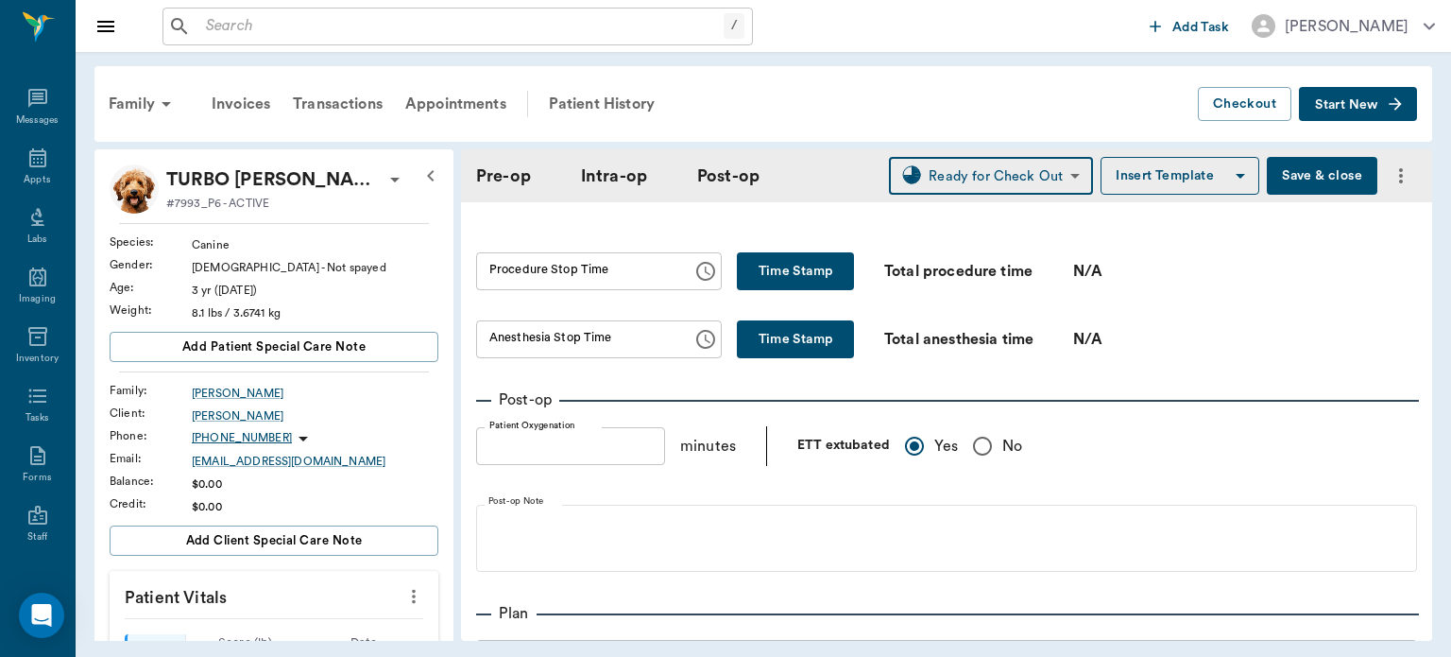
scroll to position [1225, 0]
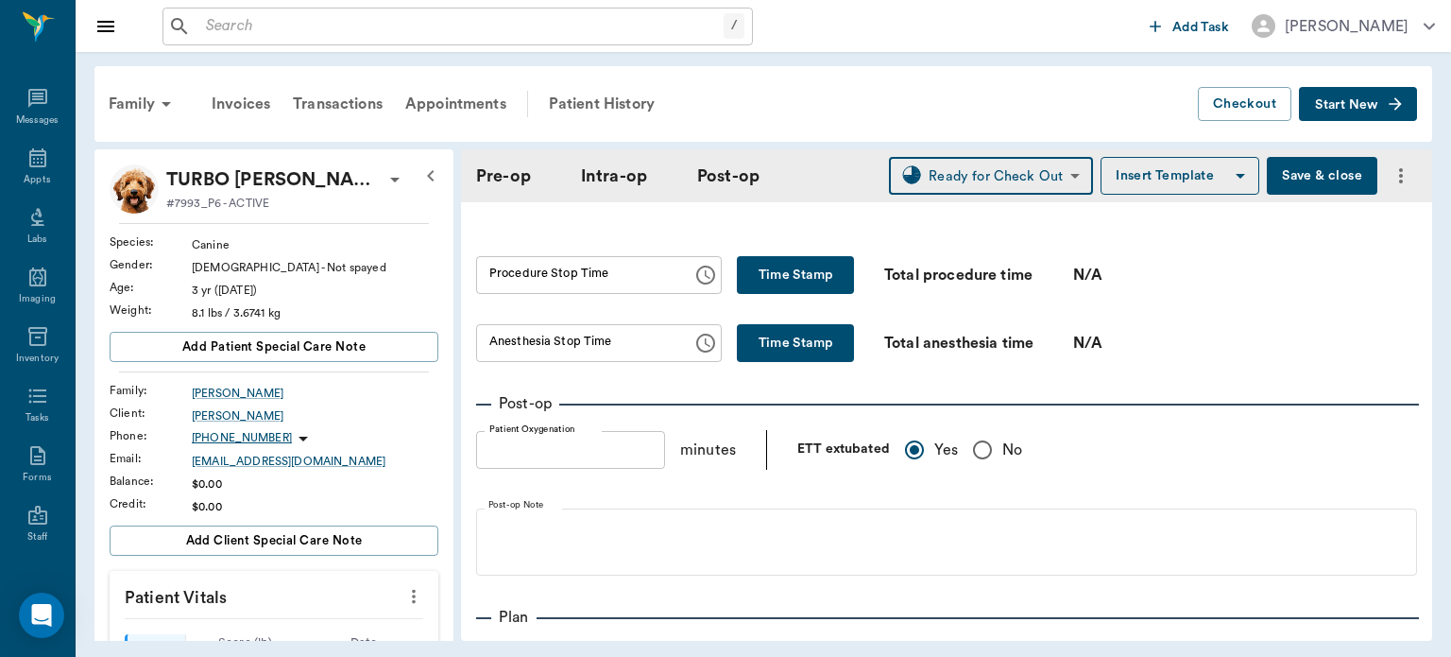
click at [794, 279] on button "Time Stamp" at bounding box center [795, 275] width 117 height 38
type input "01:39 PM"
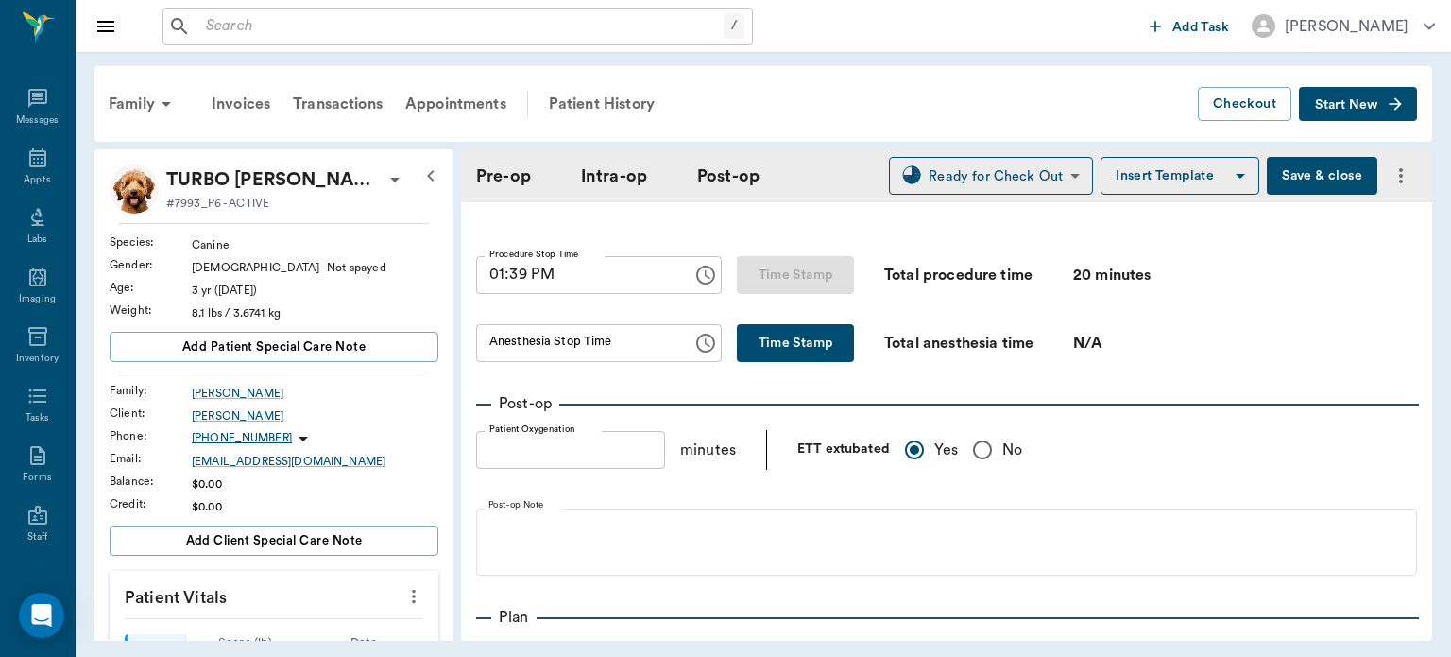
click at [771, 346] on button "Time Stamp" at bounding box center [795, 343] width 117 height 38
type input "01:39 PM"
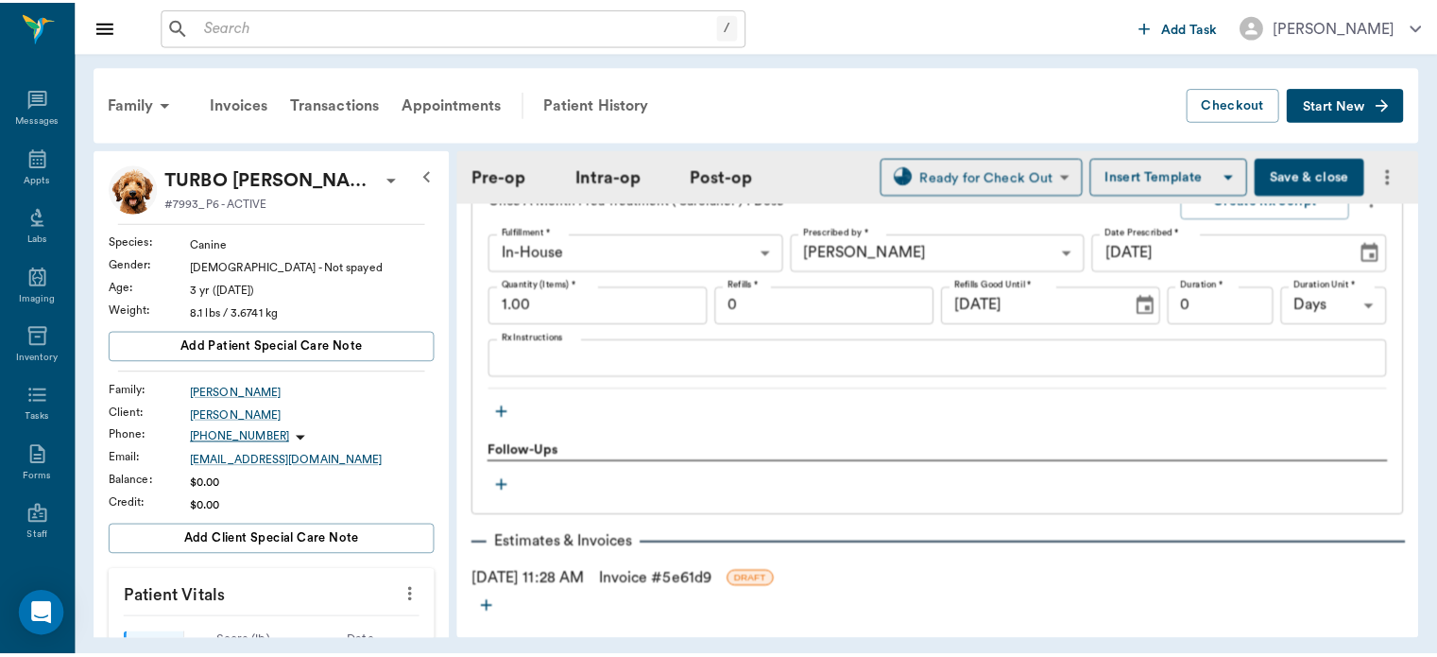
scroll to position [3043, 0]
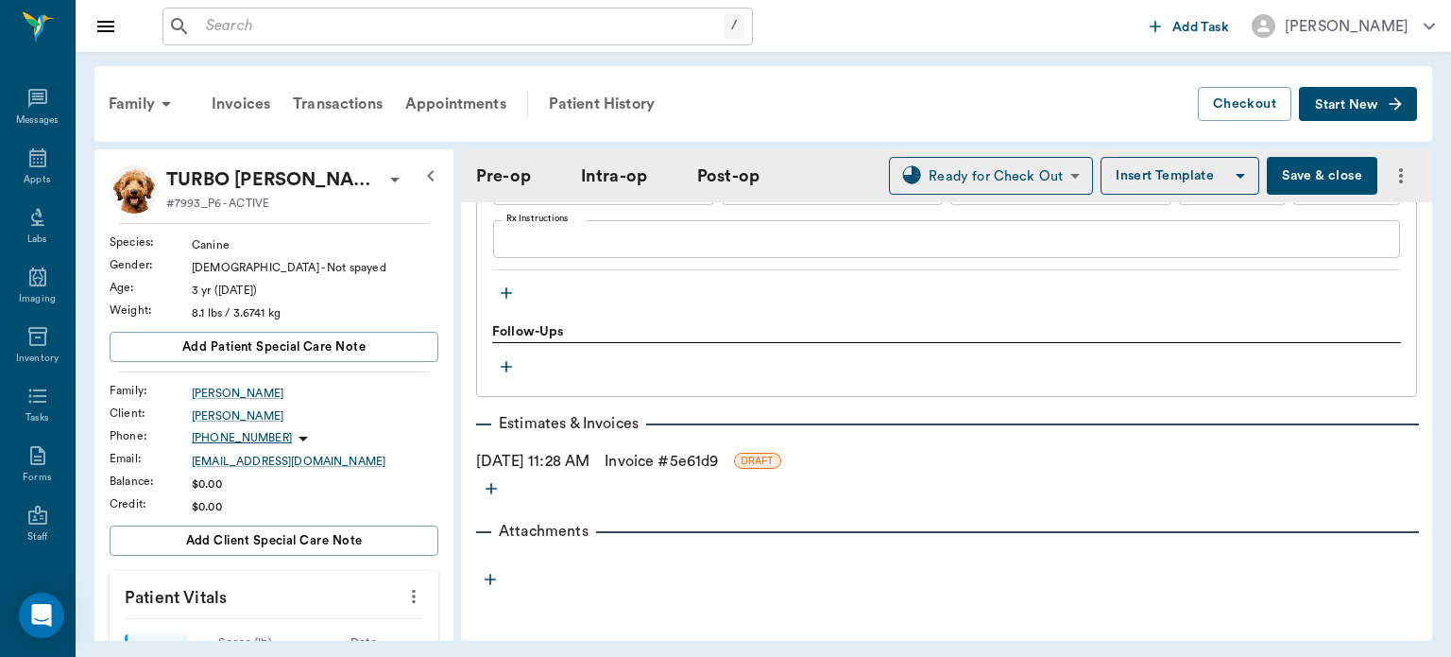
click at [715, 462] on link "Invoice # 5e61d9" at bounding box center [661, 461] width 113 height 23
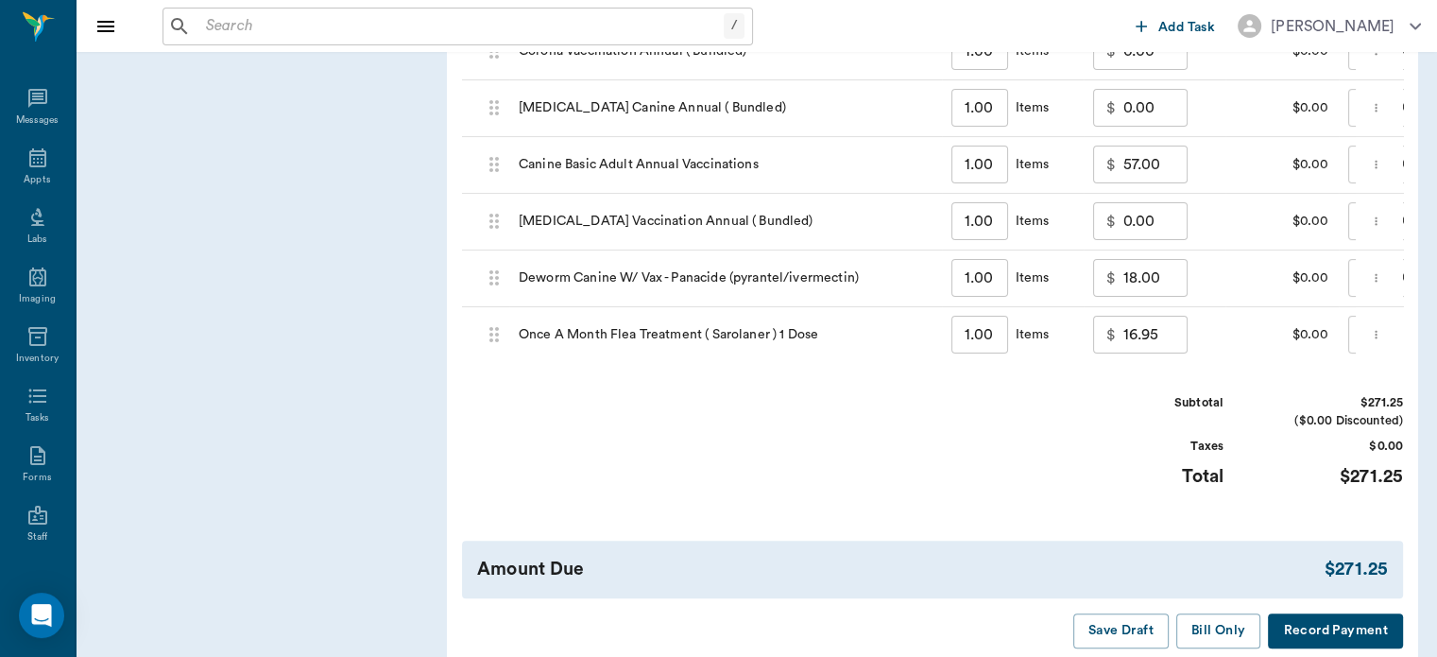
scroll to position [1640, 0]
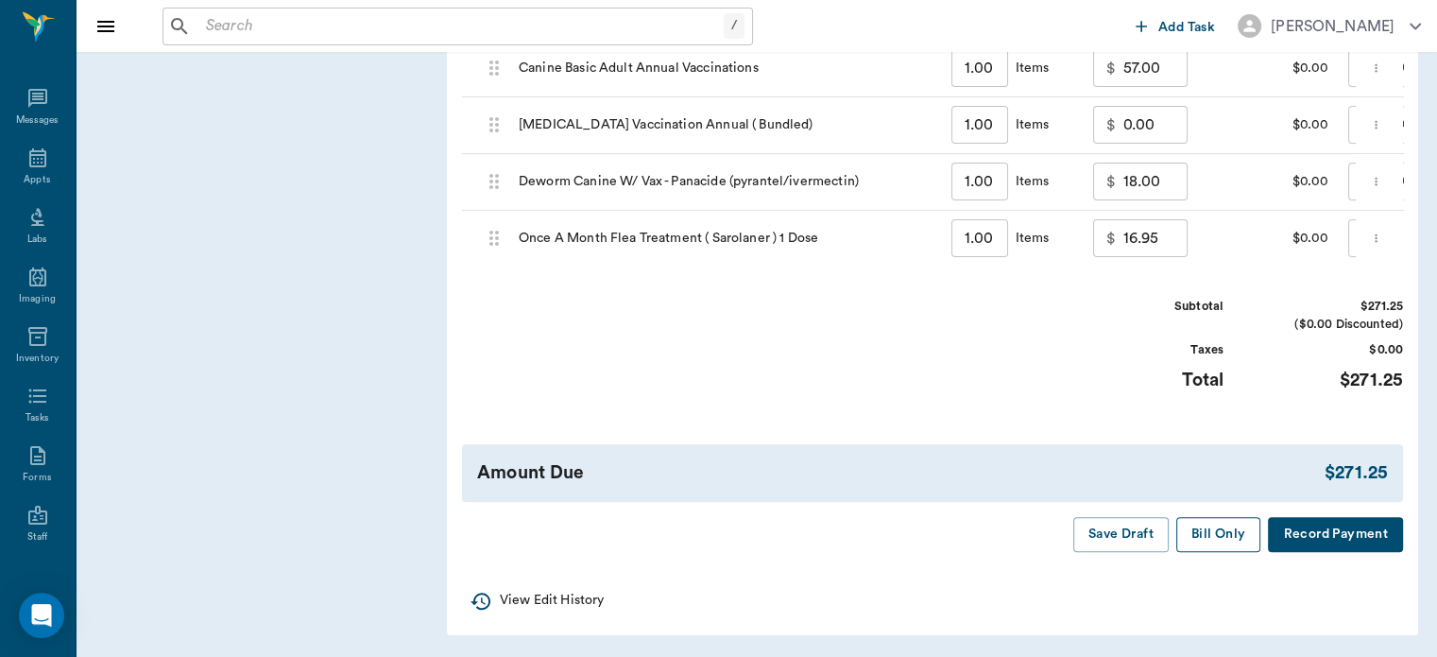
click at [1241, 531] on button "Bill Only" at bounding box center [1219, 534] width 85 height 35
click at [27, 164] on icon at bounding box center [37, 157] width 23 height 23
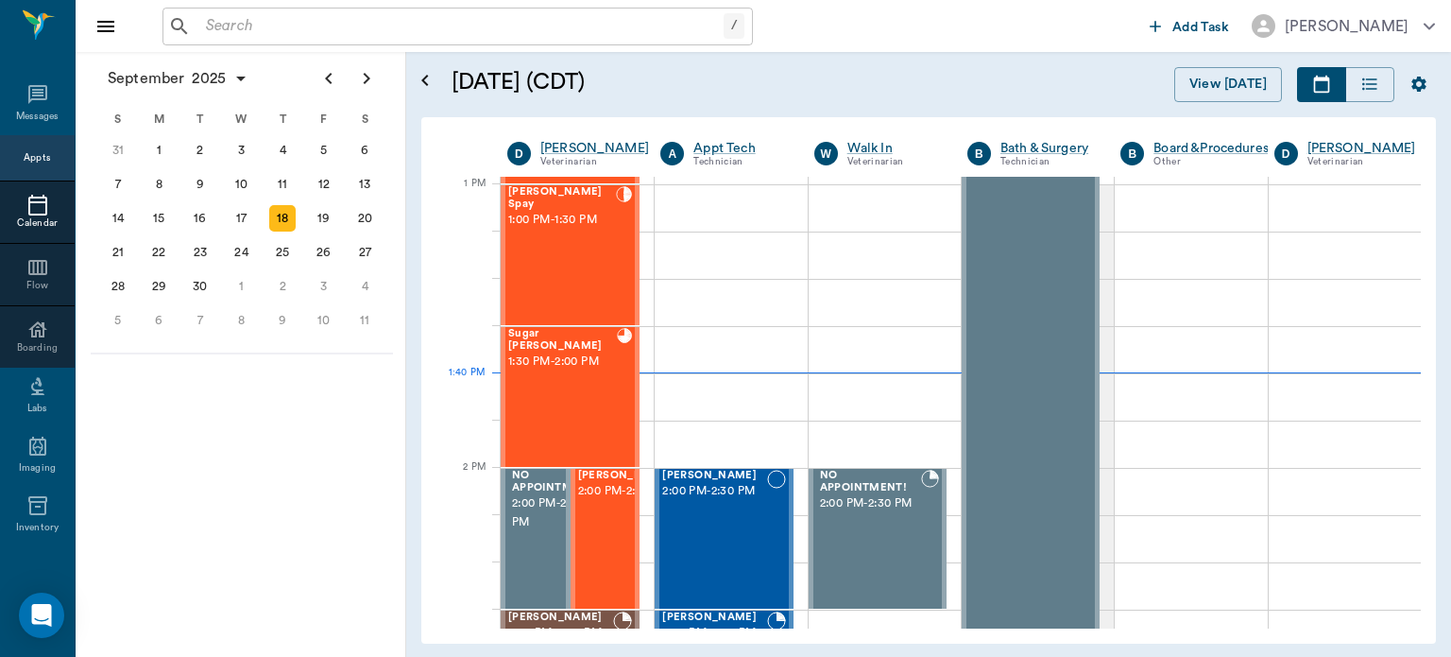
scroll to position [1417, 0]
click at [571, 277] on div "Jackson Spay 1:00 PM - 1:30 PM" at bounding box center [562, 255] width 108 height 138
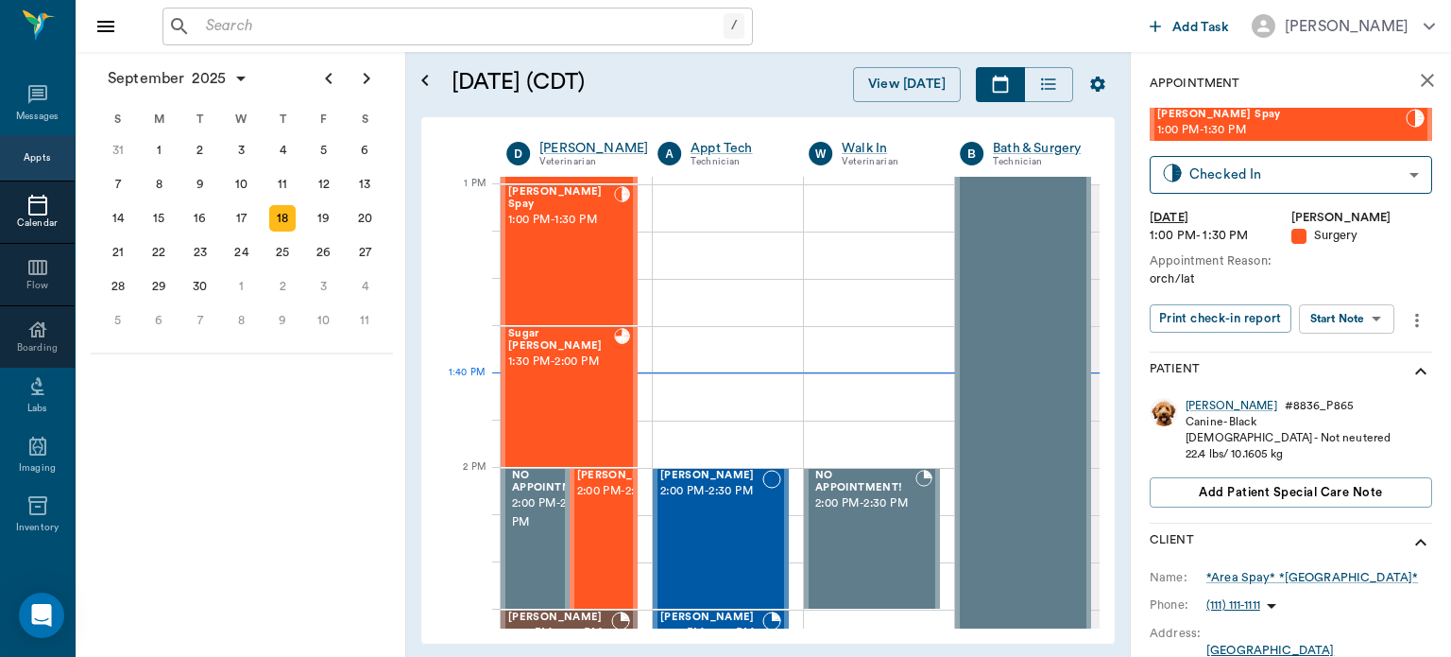
click at [1366, 318] on body "/ ​ Add Task Dr. Bert Ellsworth Nectar Messages Appts Calendar Flow Boarding La…" at bounding box center [725, 328] width 1451 height 657
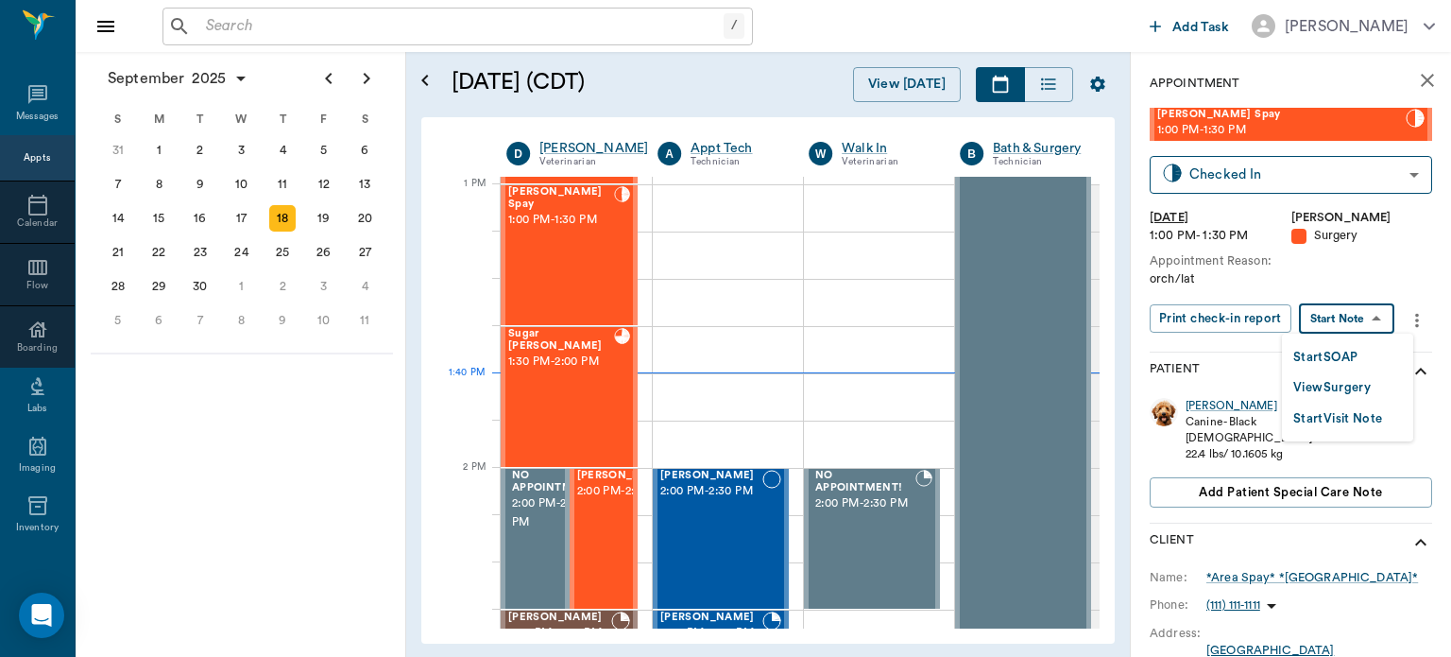
click at [1360, 391] on button "View Surgery" at bounding box center [1332, 388] width 77 height 22
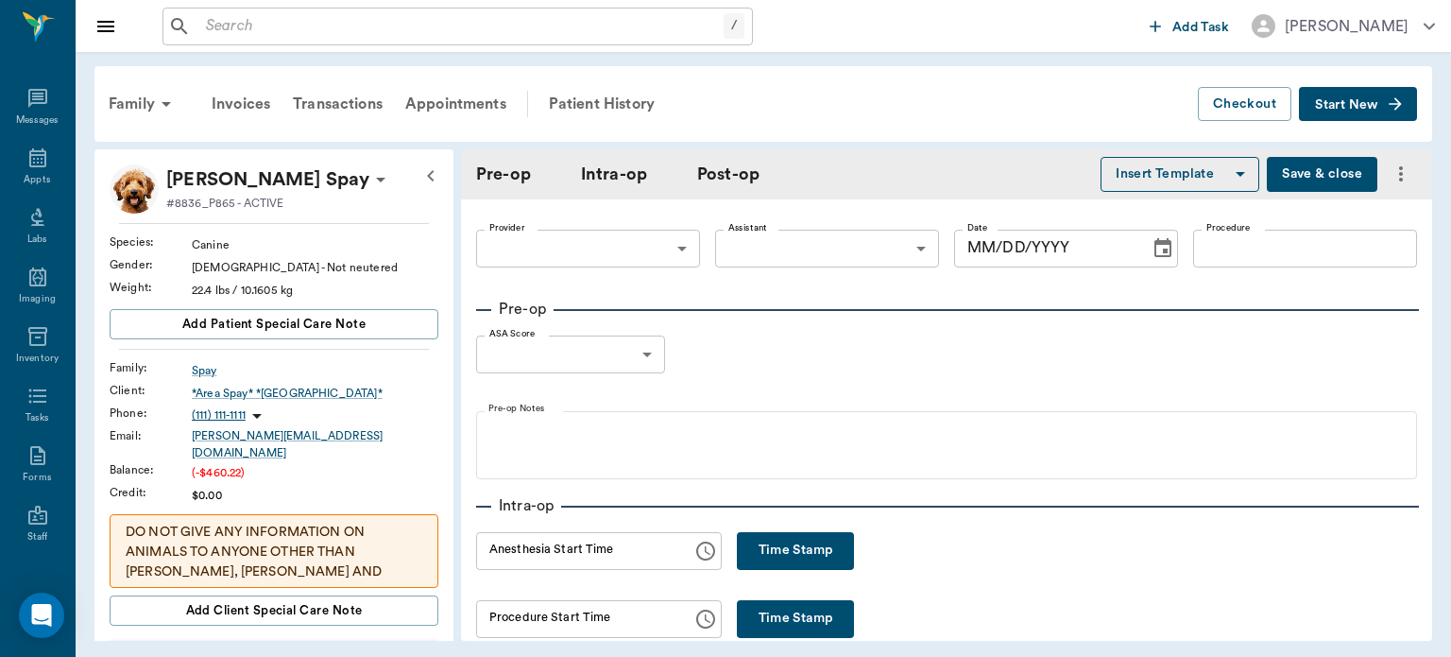
type input "63ec2f075fda476ae8351a4d"
type input "63ec2e7e52e12b0ba117b124"
type input "NEUTER"
type input "1"
radio input "true"
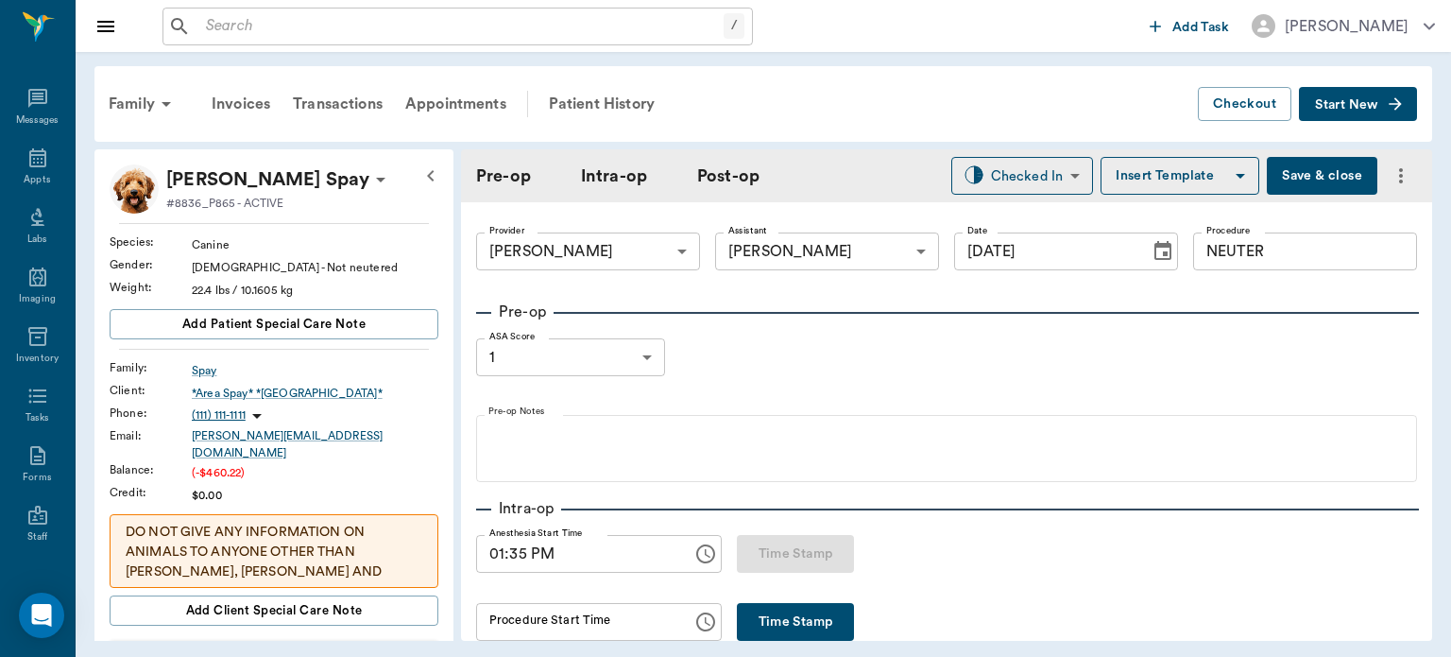
type input "09/18/2025"
type input "01:35 PM"
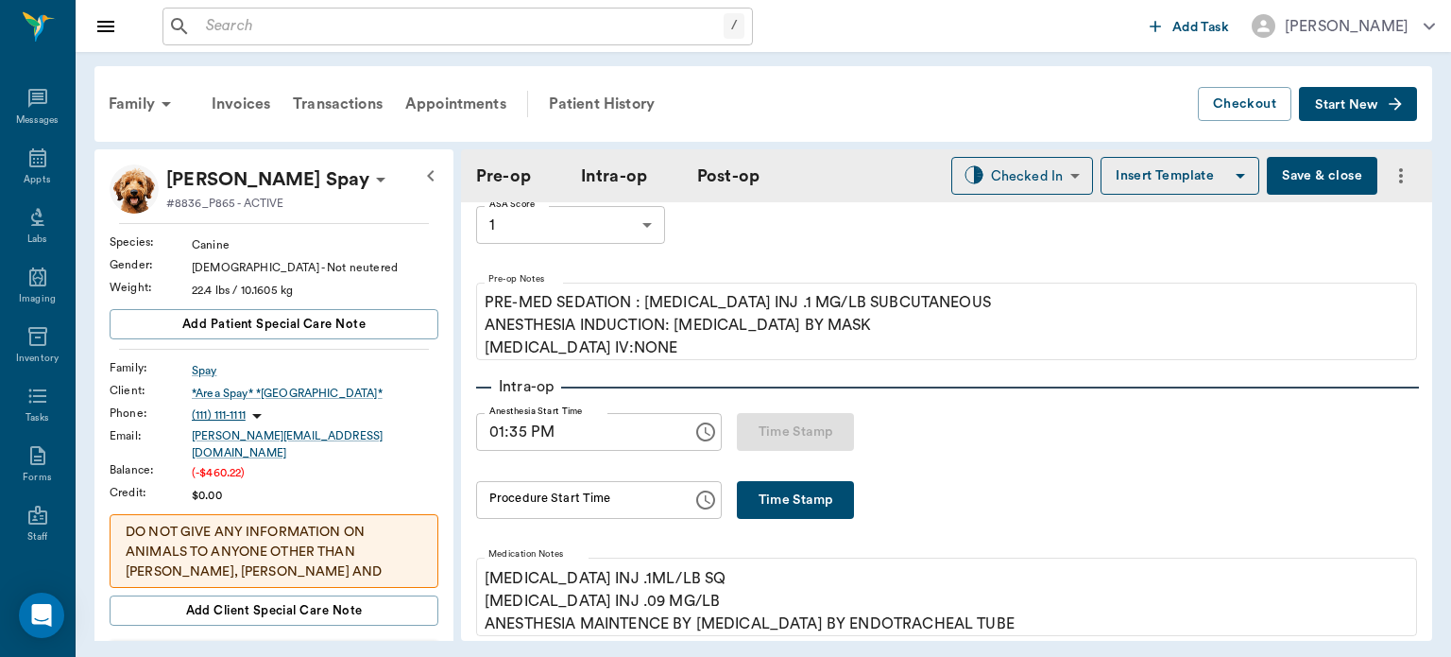
scroll to position [147, 0]
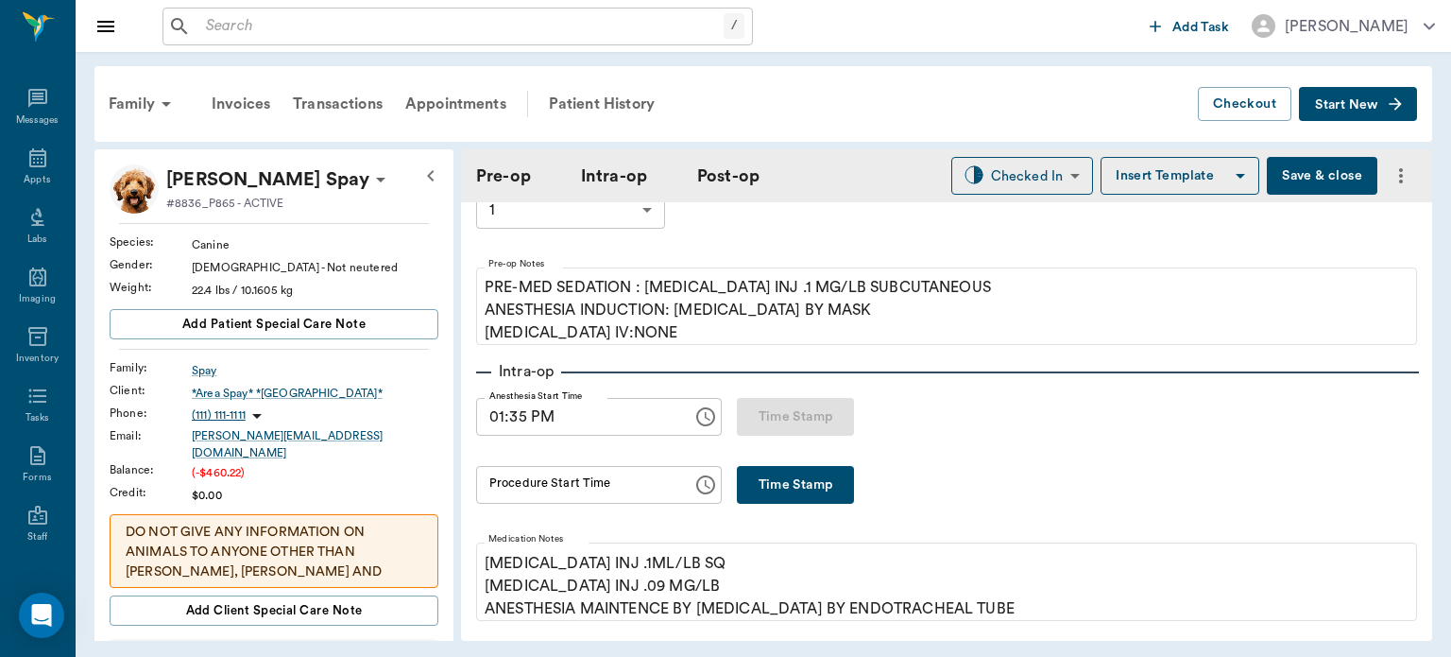
click at [813, 484] on button "Time Stamp" at bounding box center [795, 485] width 117 height 38
type input "01:48 PM"
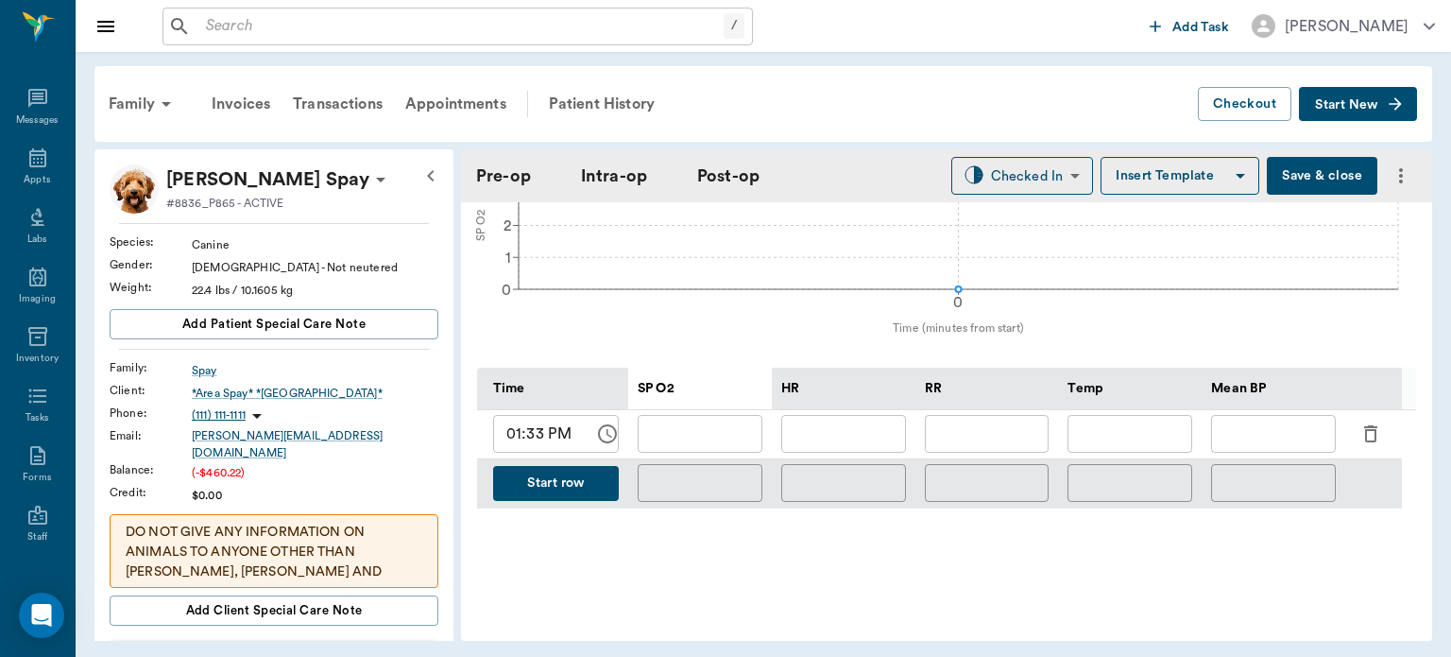
scroll to position [783, 0]
click at [522, 429] on input "01:33 PM" at bounding box center [537, 433] width 88 height 38
click at [535, 433] on input "01:33 PM" at bounding box center [537, 433] width 88 height 38
type input "01:48 PM"
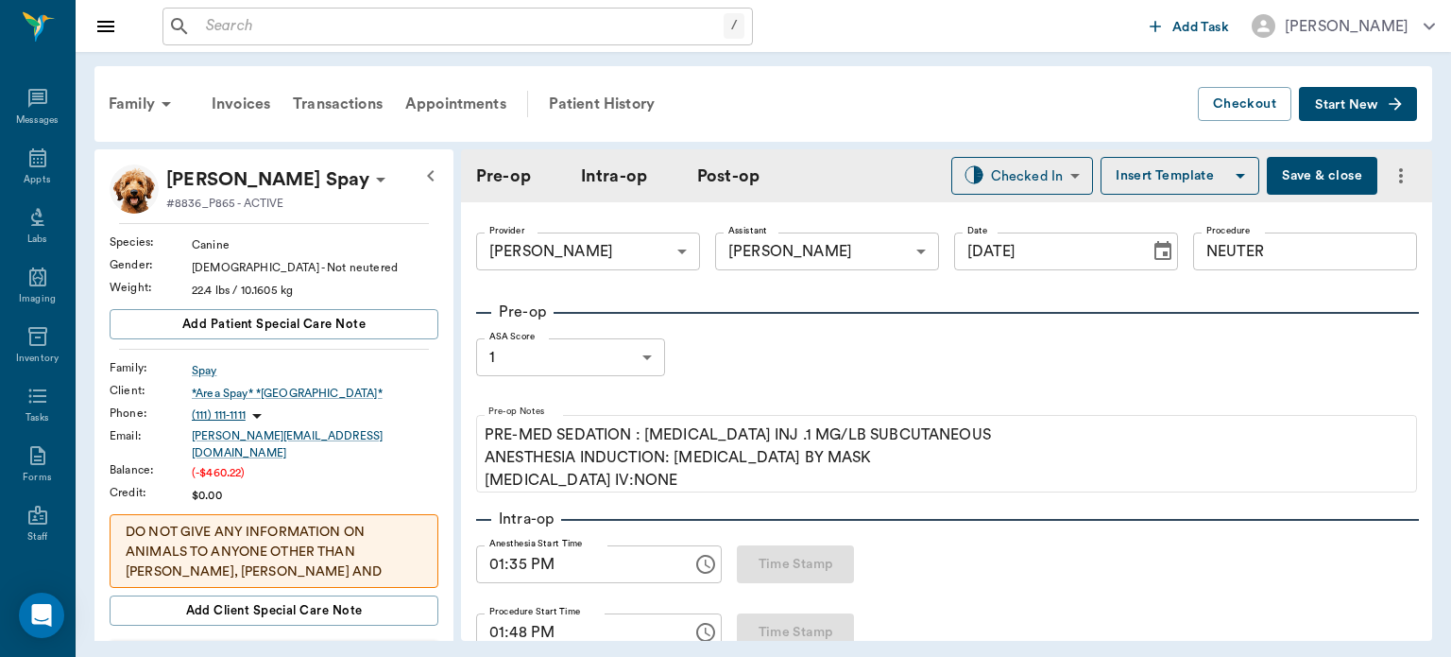
scroll to position [783, 0]
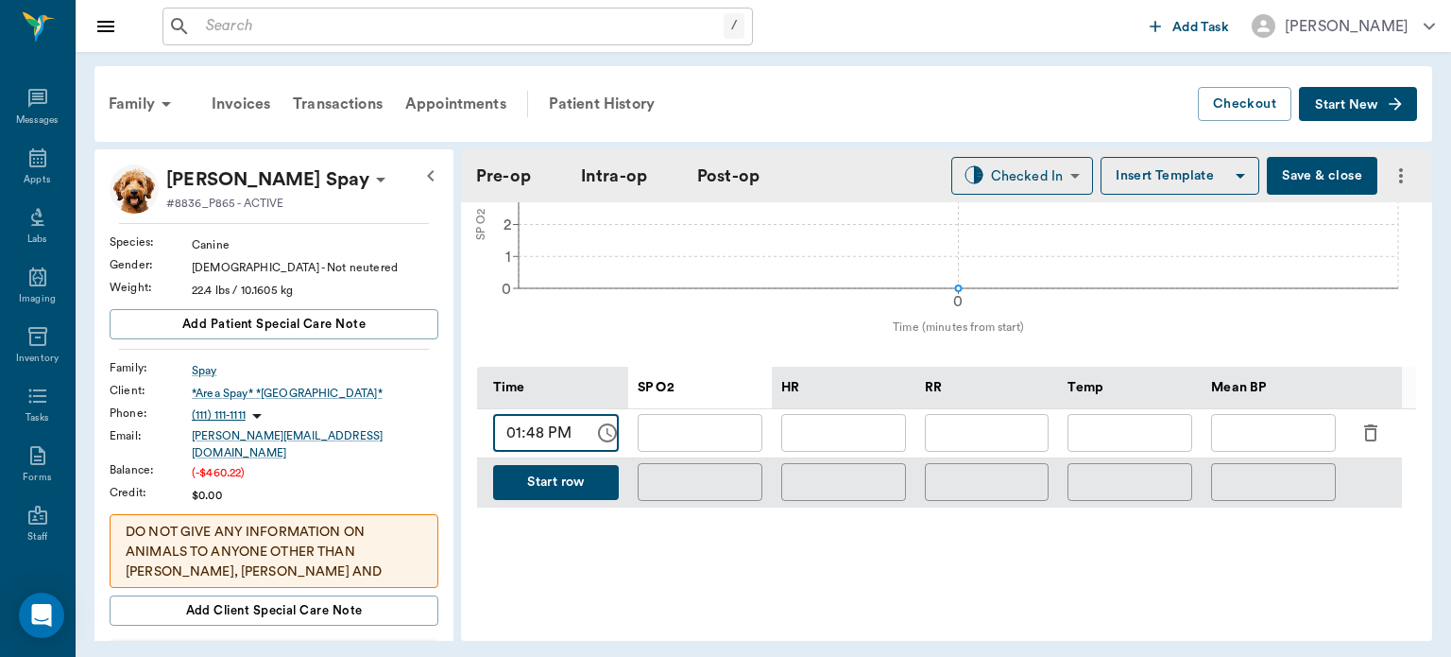
type input "01:48 PM"
click at [830, 405] on div "HR" at bounding box center [844, 387] width 125 height 43
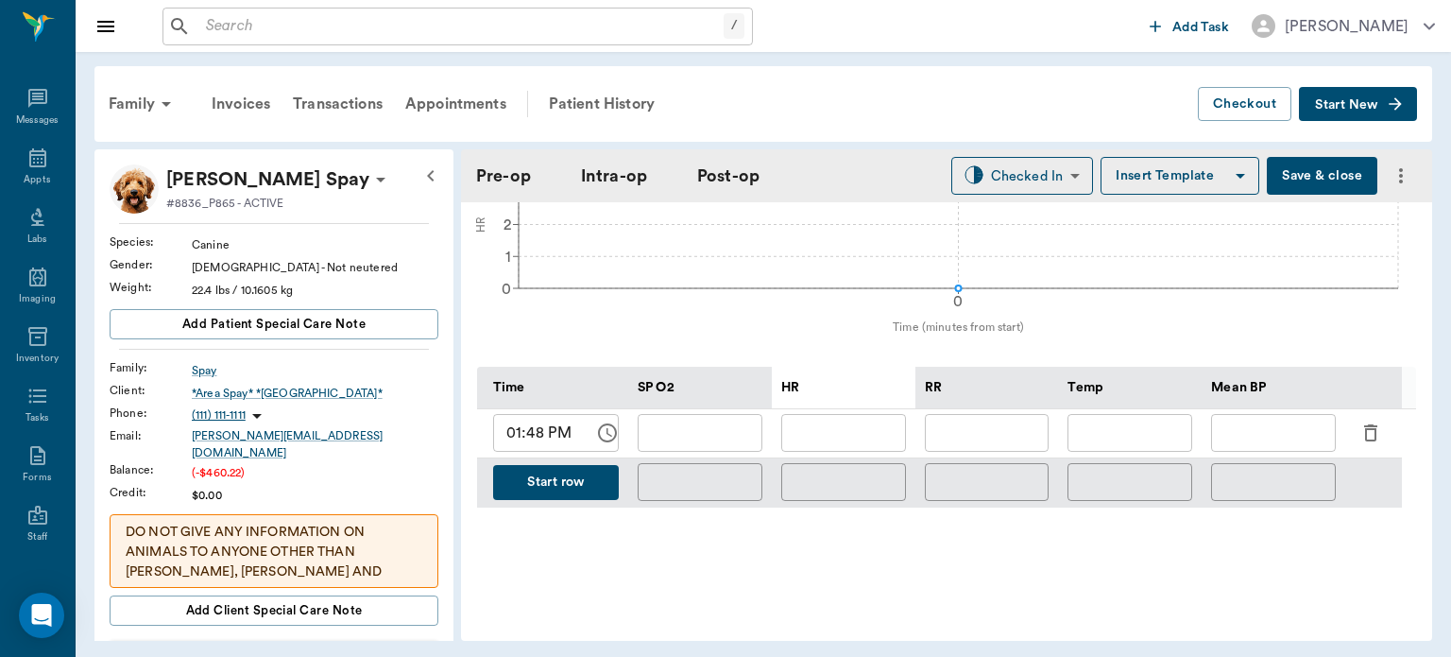
click at [839, 431] on input "text" at bounding box center [844, 433] width 125 height 38
type input "111"
click at [726, 433] on input "text" at bounding box center [700, 433] width 125 height 38
type input "100"
click at [1002, 435] on input "text" at bounding box center [987, 433] width 125 height 38
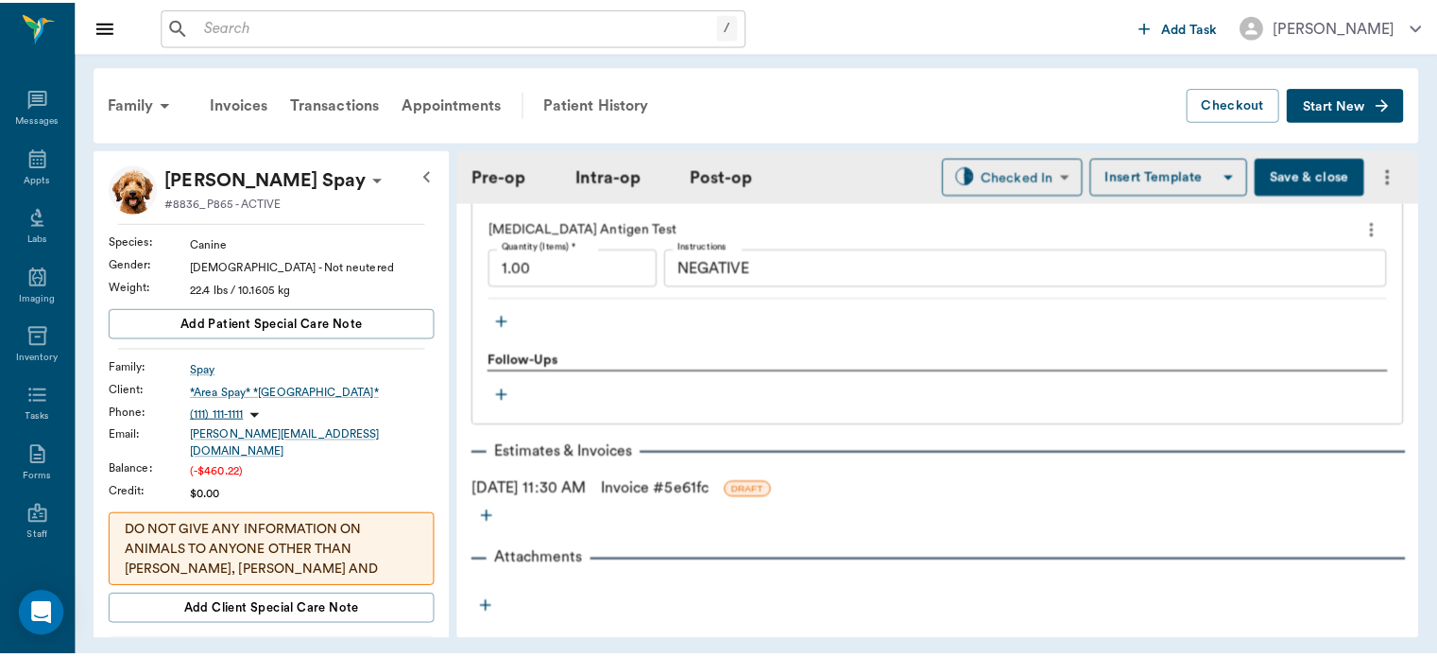
scroll to position [2174, 0]
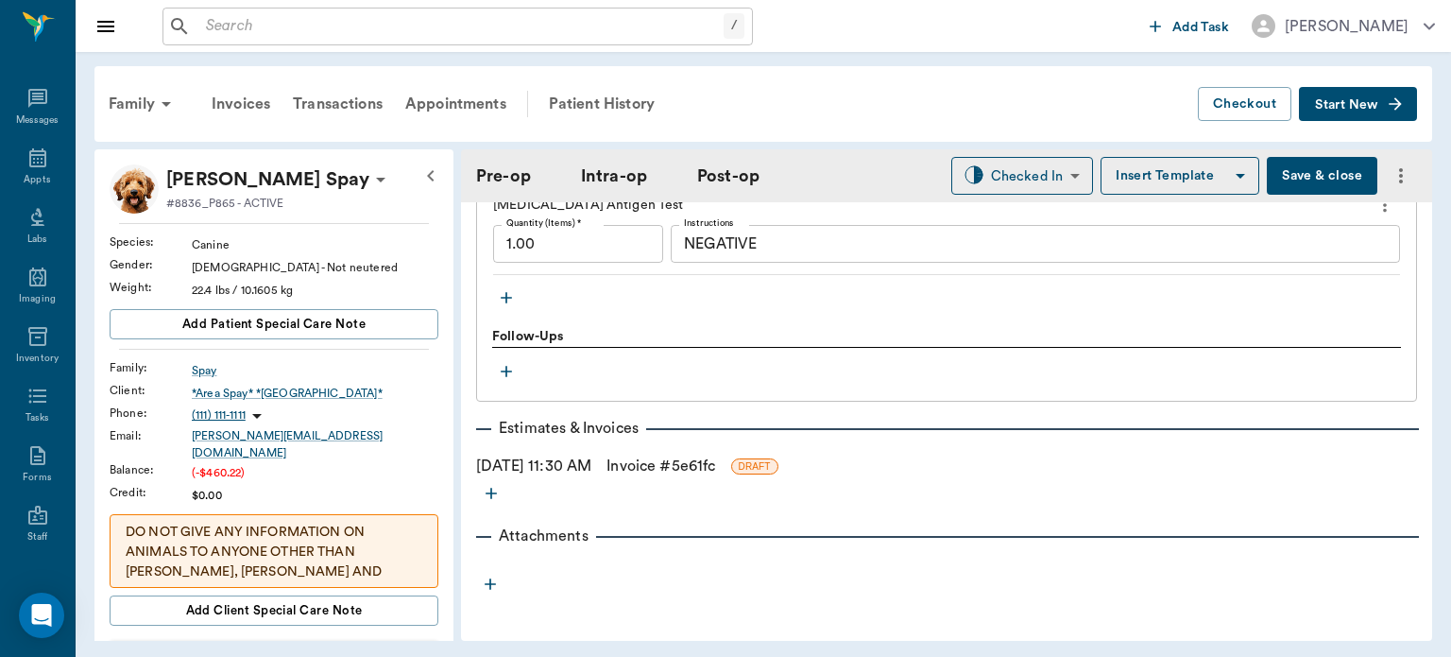
type input "11"
click at [684, 484] on div "Plan Treatments Neuter Canine, Under 50 lbs Quantity (Items) * 1.00 Quantity (I…" at bounding box center [946, 103] width 941 height 995
click at [715, 463] on link "Invoice # 5e61fc" at bounding box center [661, 466] width 109 height 23
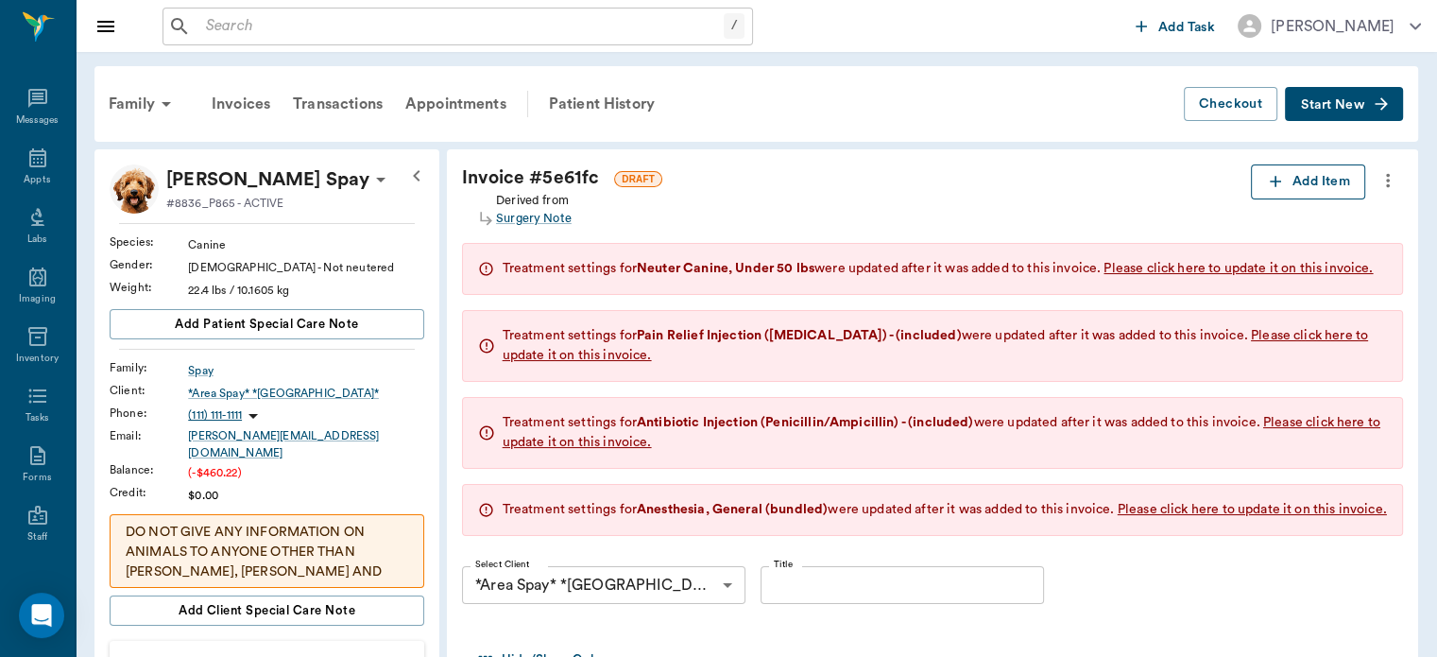
click at [1323, 180] on button "Add Item" at bounding box center [1308, 181] width 114 height 35
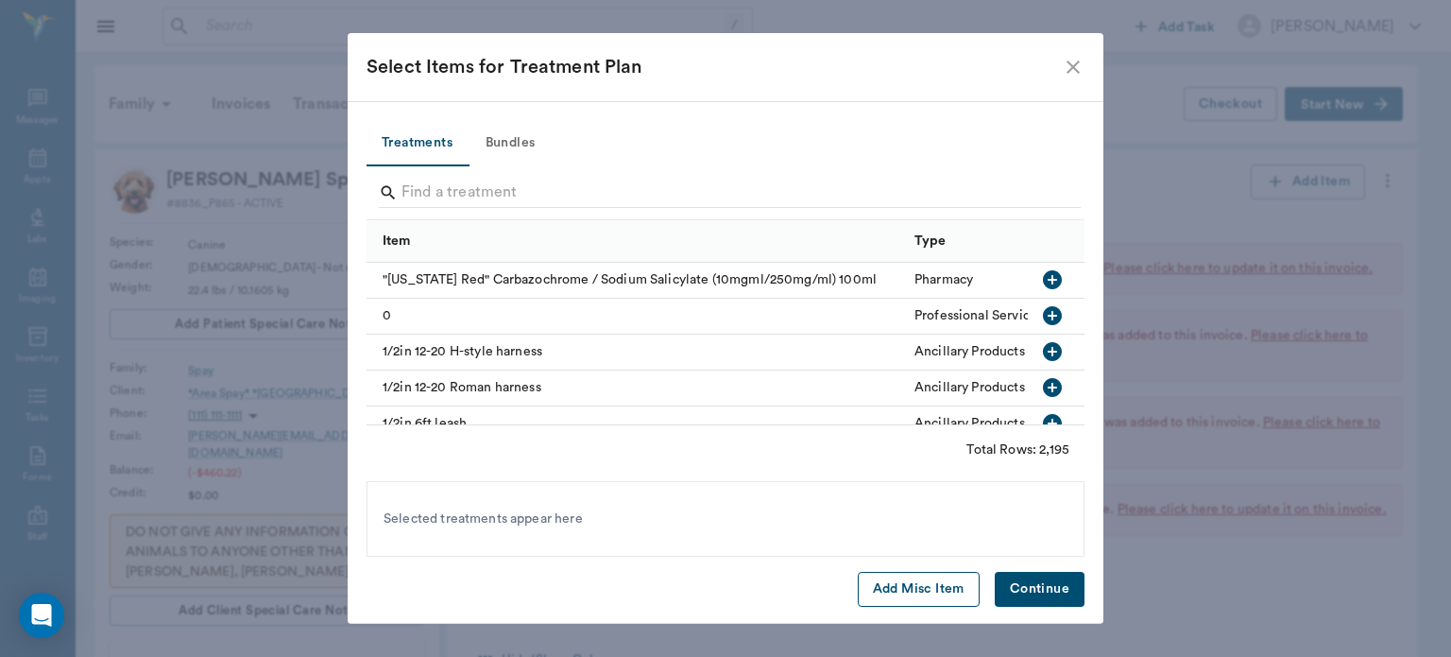
click at [936, 586] on button "Add Misc Item" at bounding box center [919, 589] width 122 height 35
click at [1051, 591] on button "Continue" at bounding box center [1040, 589] width 90 height 35
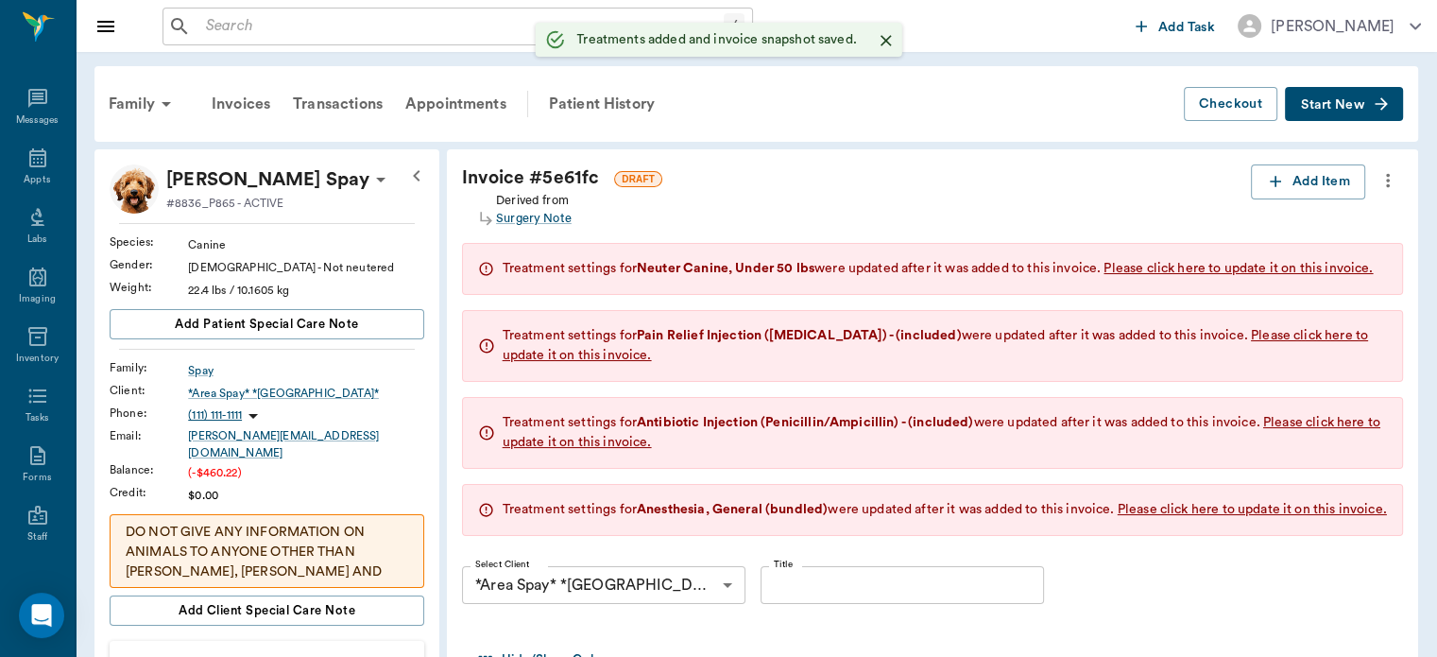
type input "1.00"
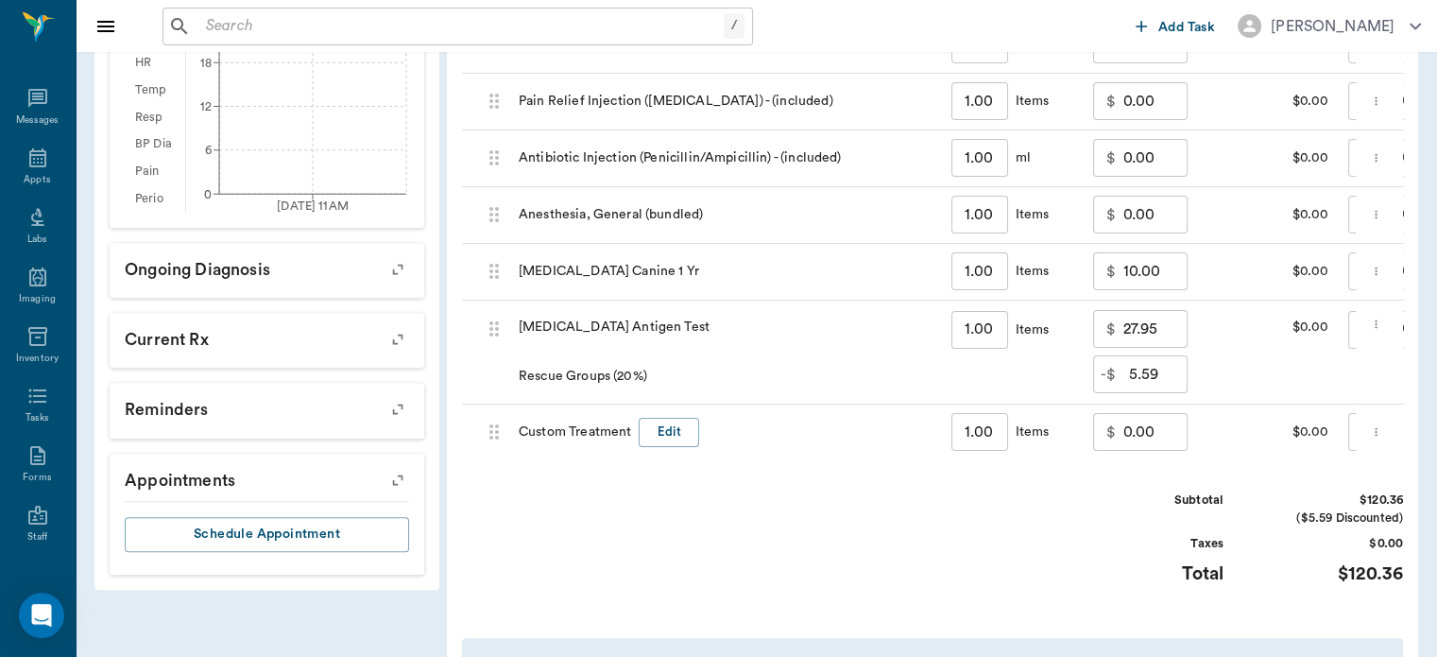
scroll to position [733, 0]
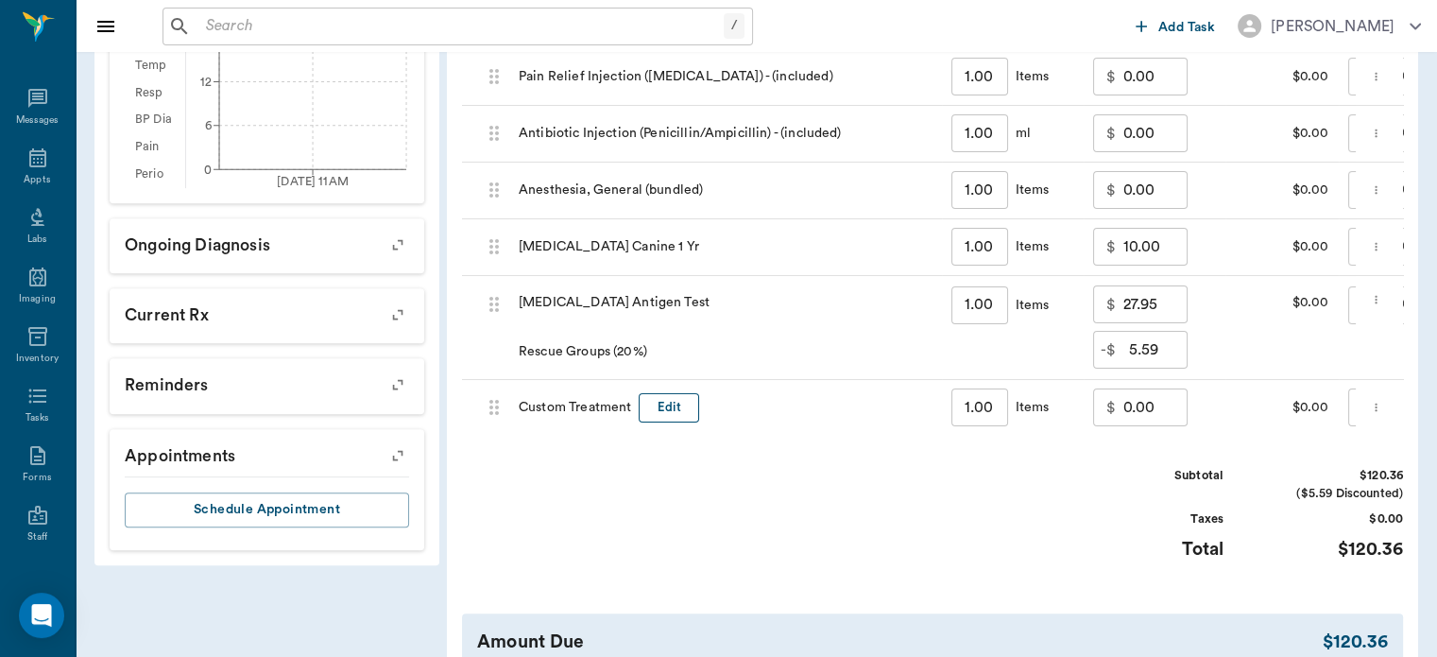
click at [678, 422] on button "Edit" at bounding box center [669, 407] width 60 height 29
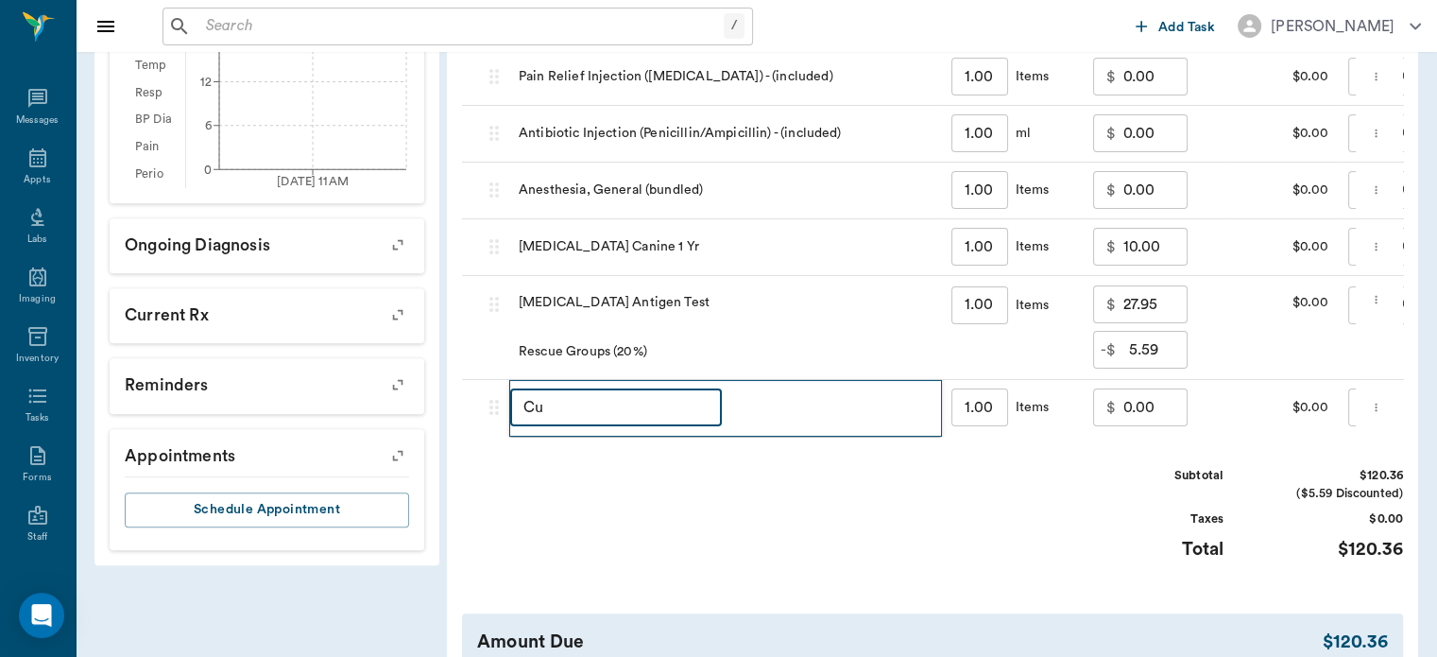
type input "C"
type input "DISCOUNT"
click at [1128, 425] on input "0.00" at bounding box center [1156, 407] width 64 height 38
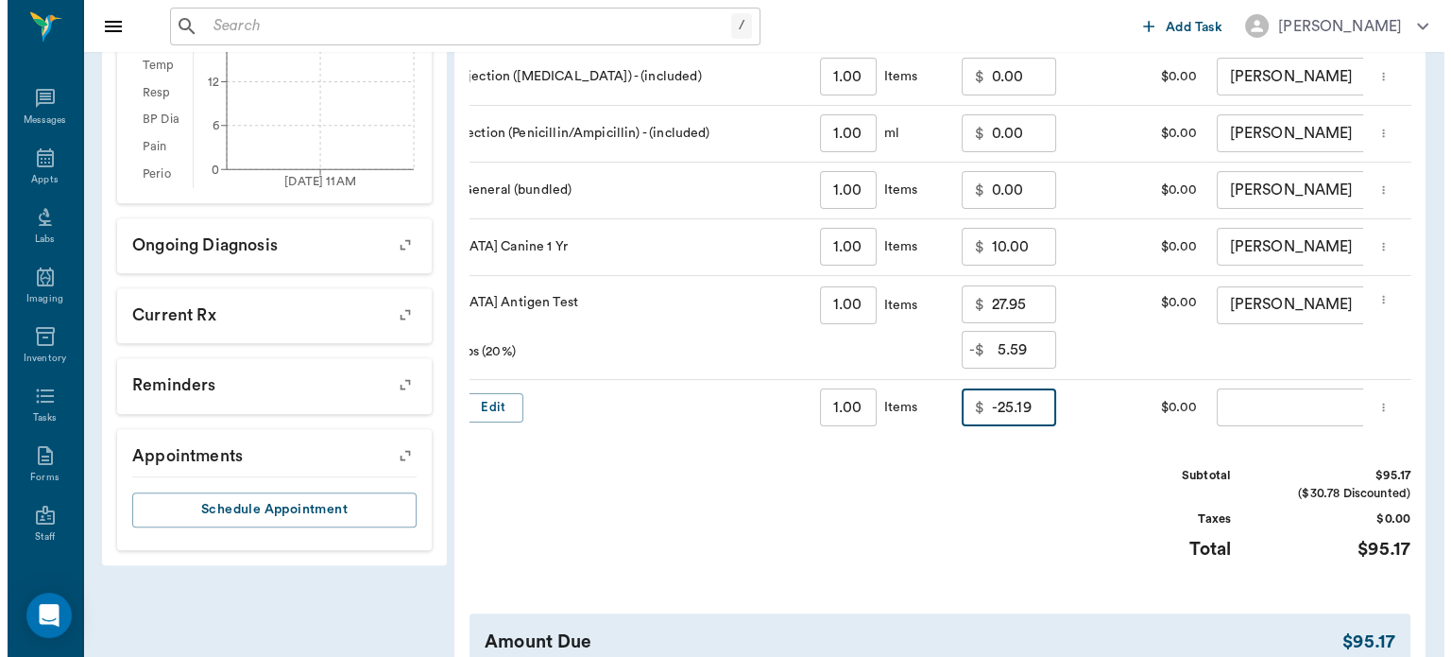
scroll to position [0, 209]
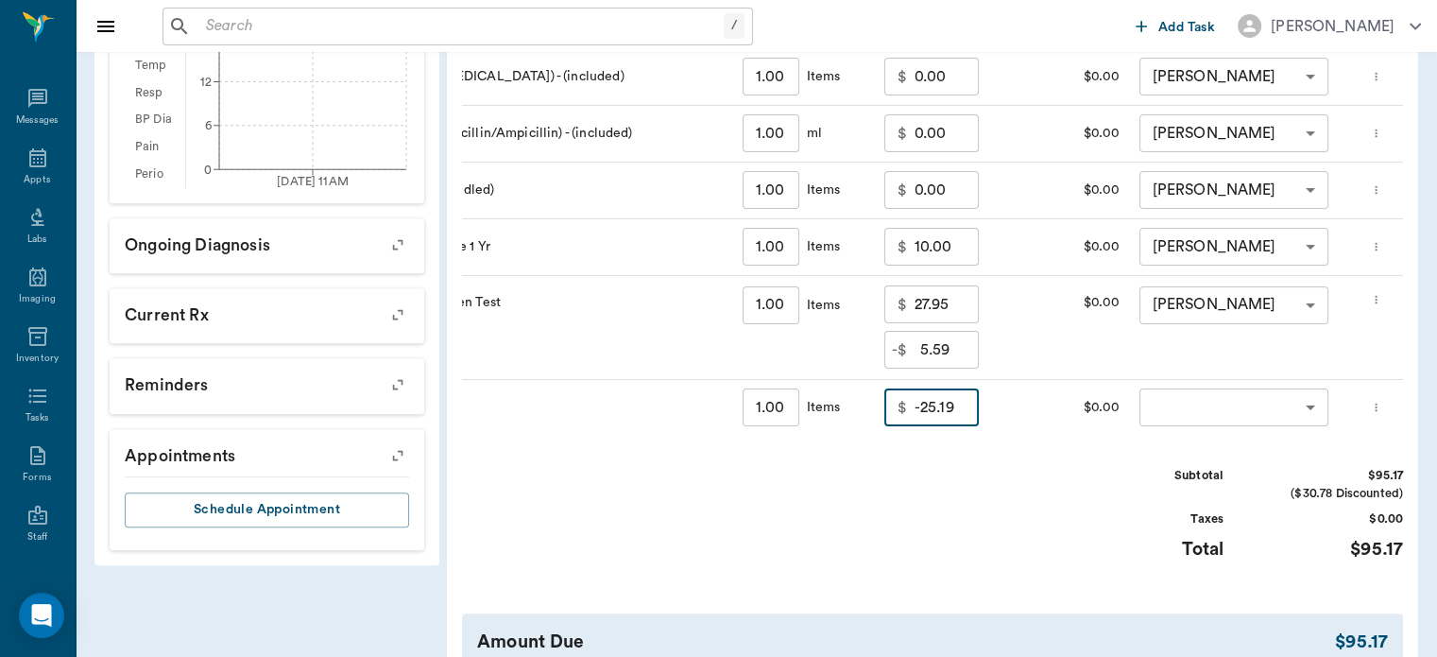
type input "-25.19"
click at [1234, 416] on body "/ ​ Add Task Dr. Bert Ellsworth Nectar Messages Appts Labs Imaging Inventory Ta…" at bounding box center [718, 46] width 1437 height 1559
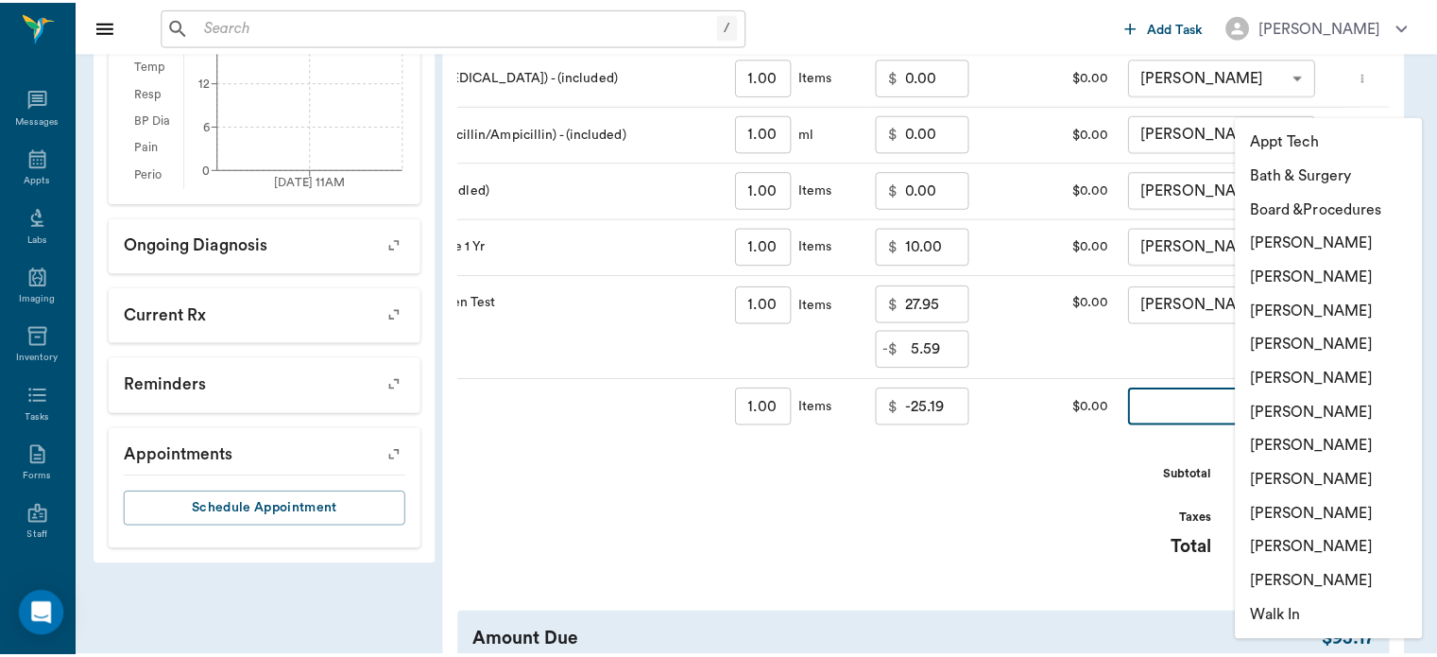
scroll to position [0, 0]
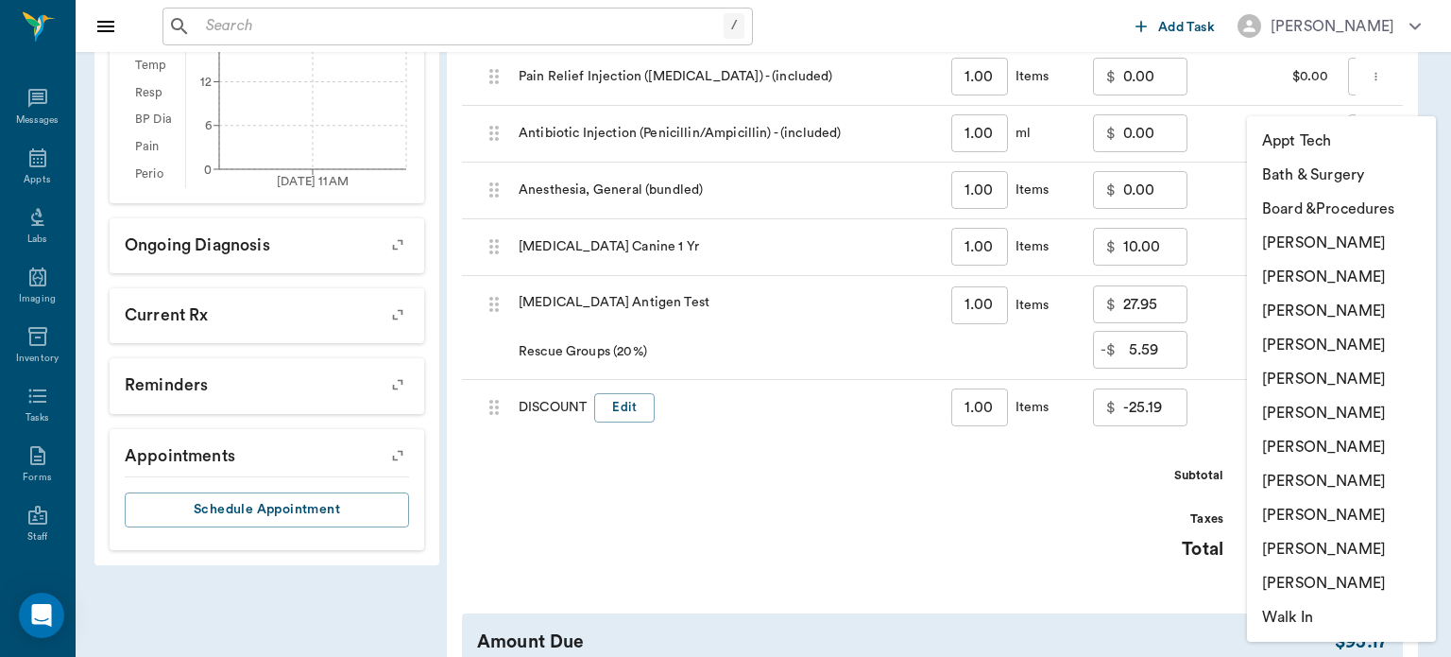
click at [1371, 342] on li "[PERSON_NAME]" at bounding box center [1341, 345] width 189 height 34
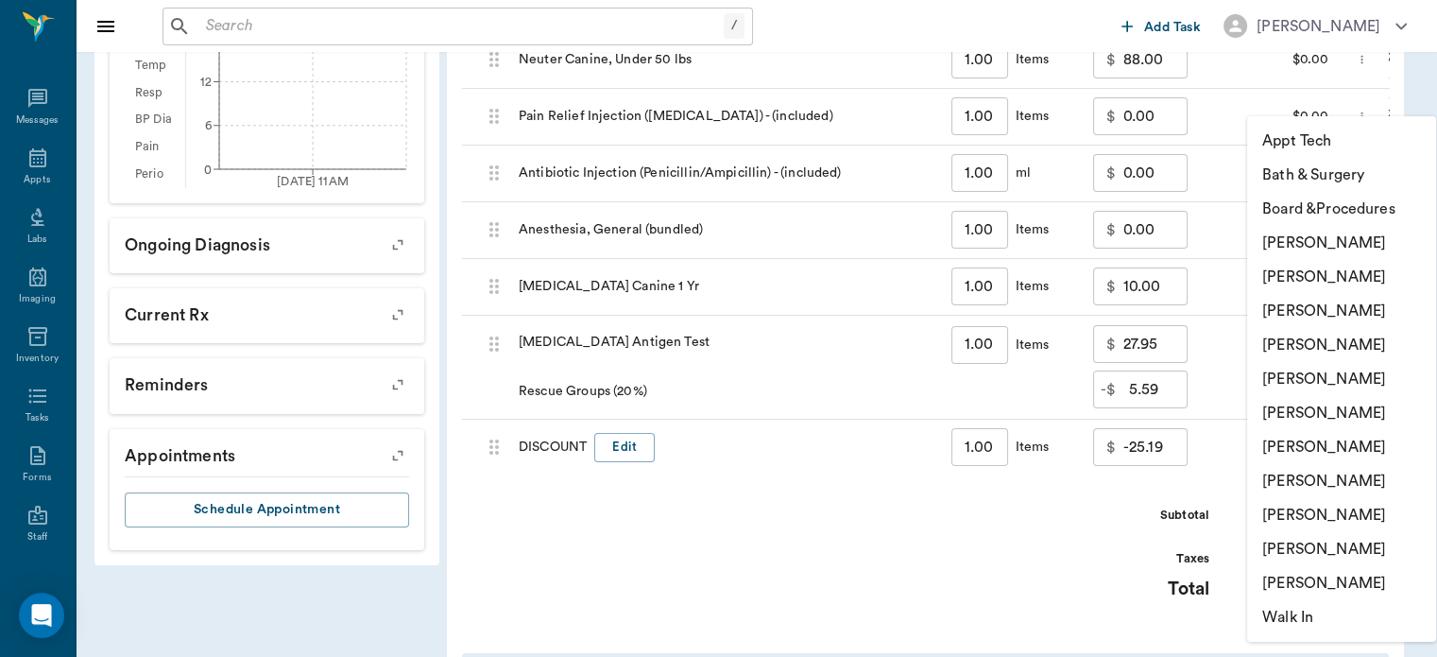
type input "none-63ec2f075fda476ae8351a4d"
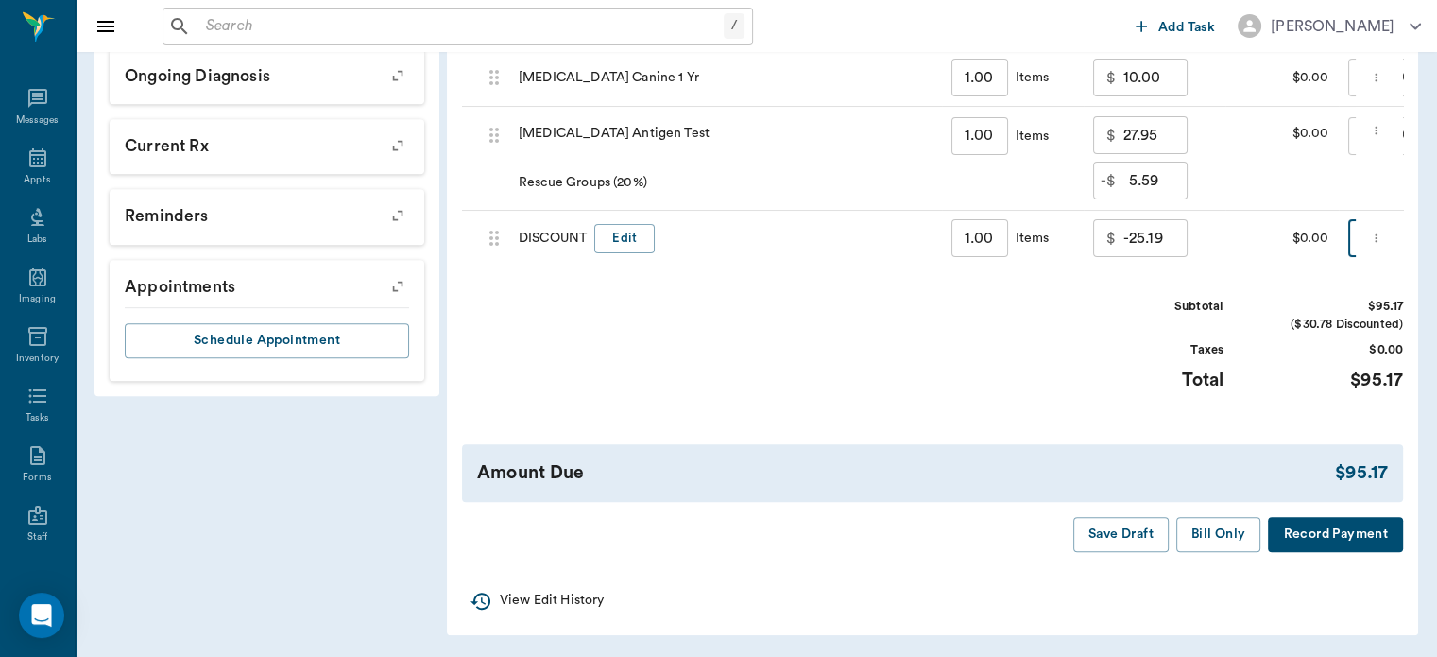
scroll to position [934, 0]
click at [1125, 540] on button "Save Draft" at bounding box center [1121, 534] width 95 height 35
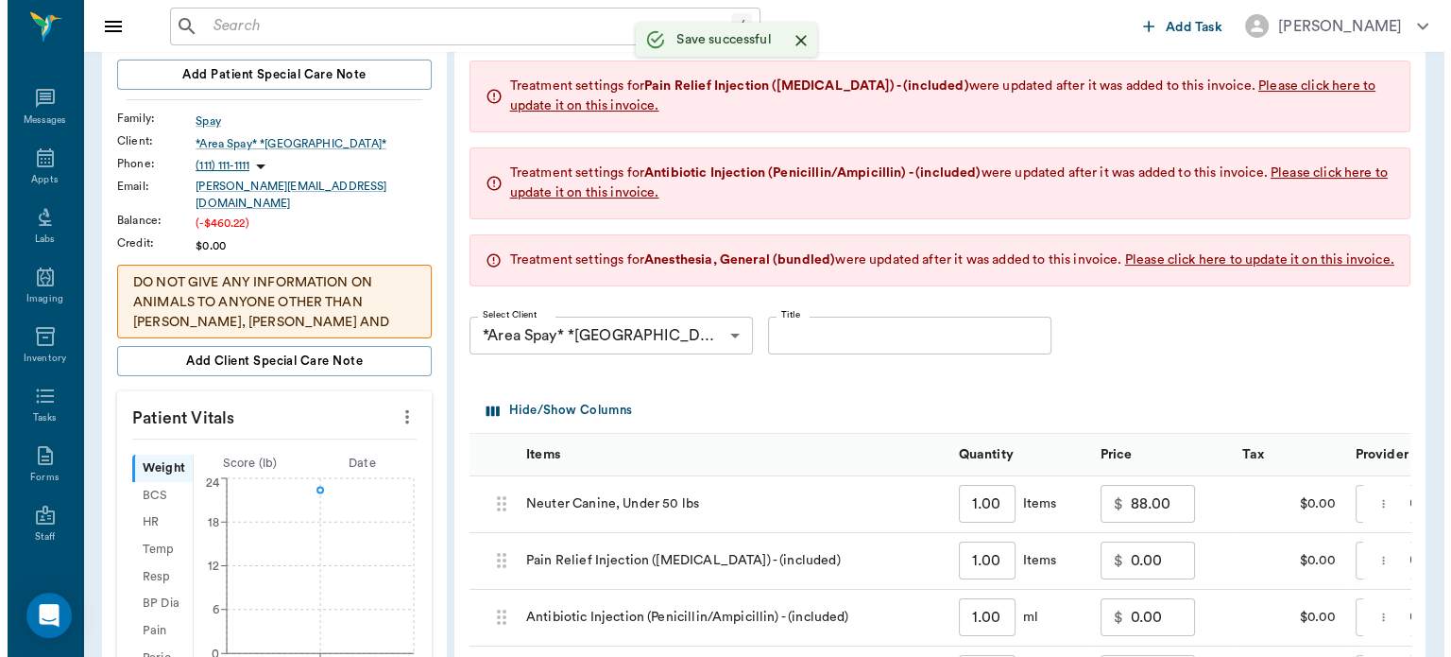
scroll to position [0, 0]
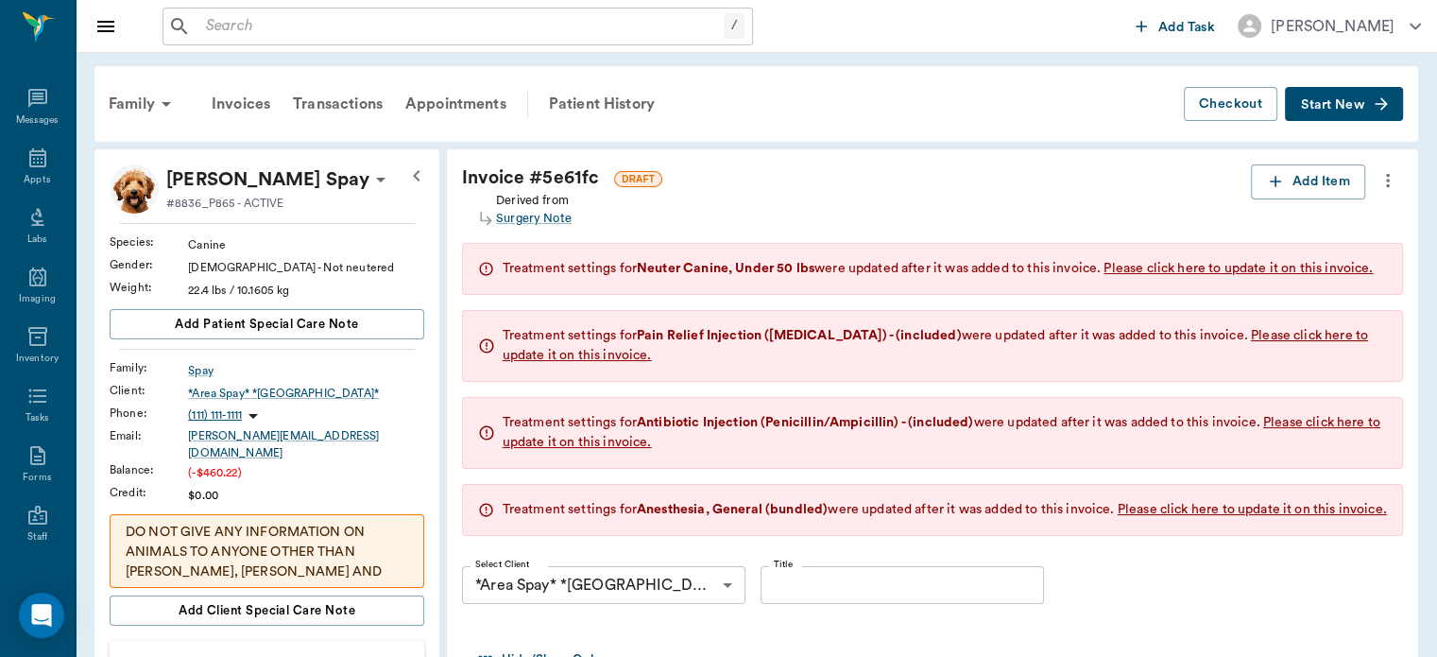
click at [623, 96] on div "Patient History" at bounding box center [602, 103] width 129 height 45
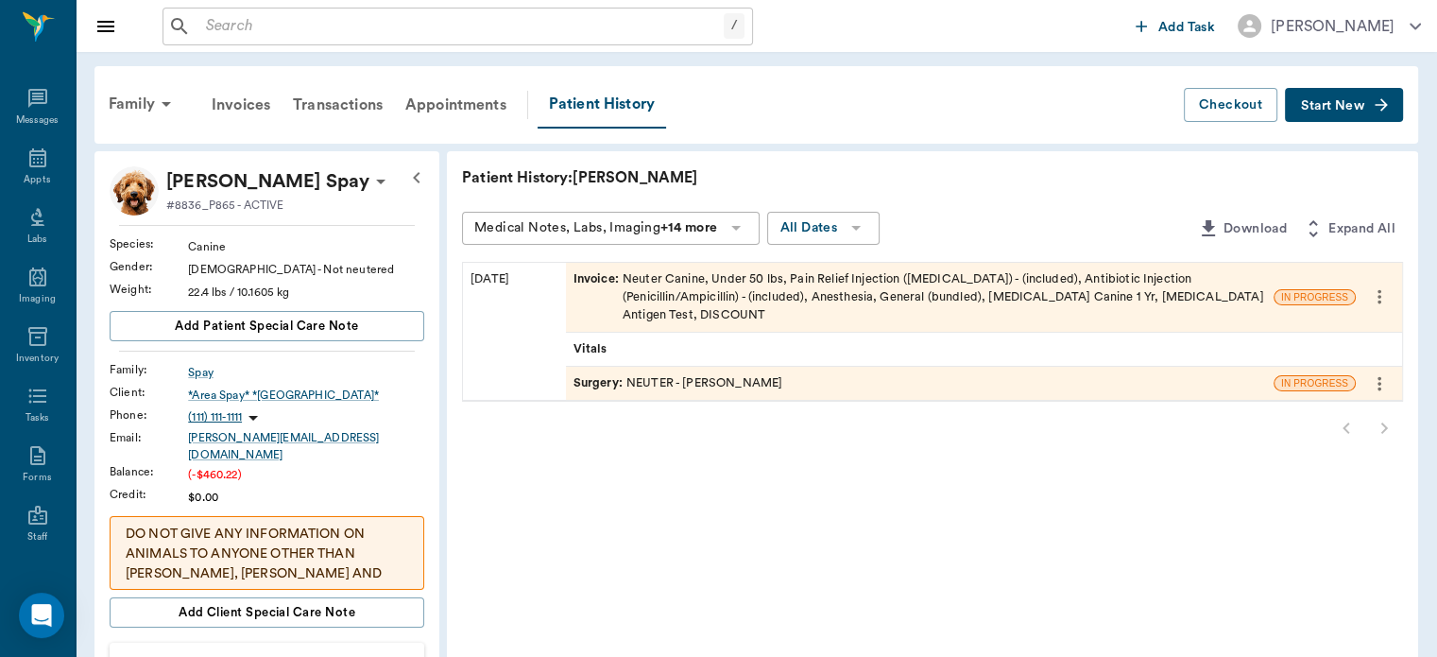
click at [608, 374] on span "Surgery :" at bounding box center [600, 383] width 53 height 18
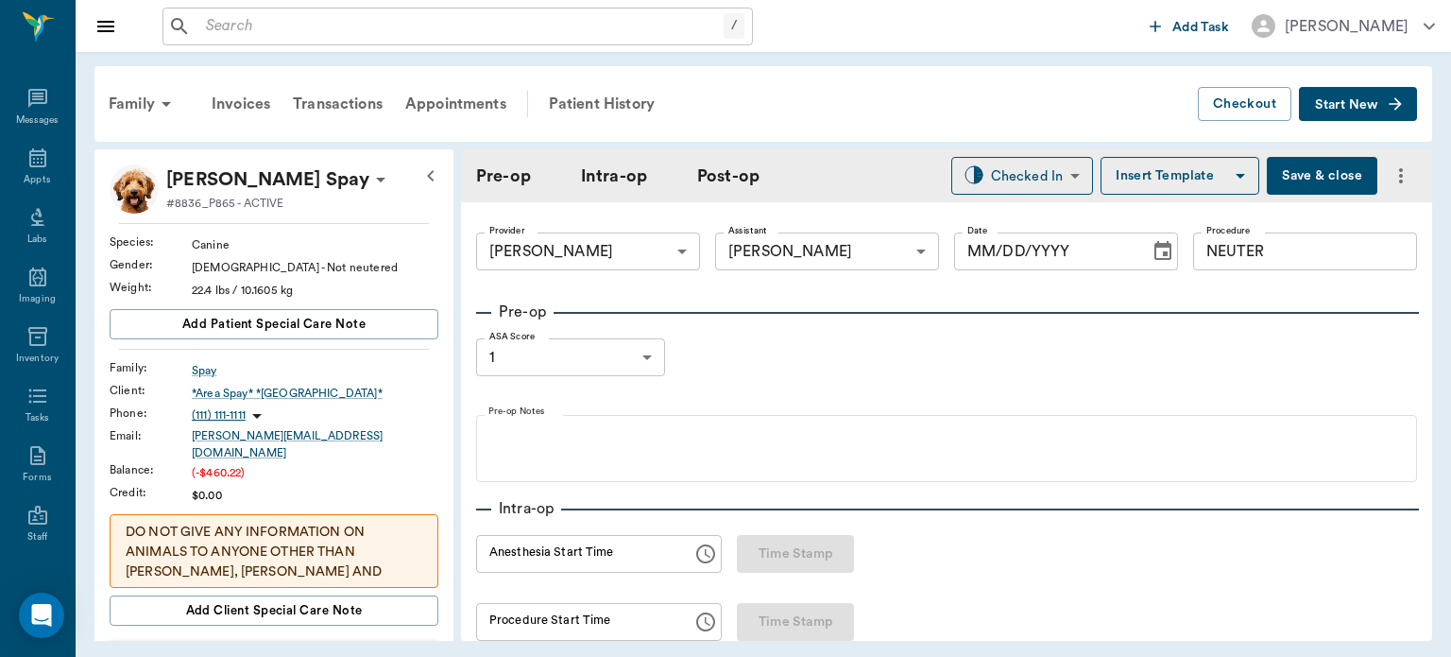
type input "63ec2f075fda476ae8351a4d"
type input "63ec2e7e52e12b0ba117b124"
type input "NEUTER"
type input "1"
radio input "true"
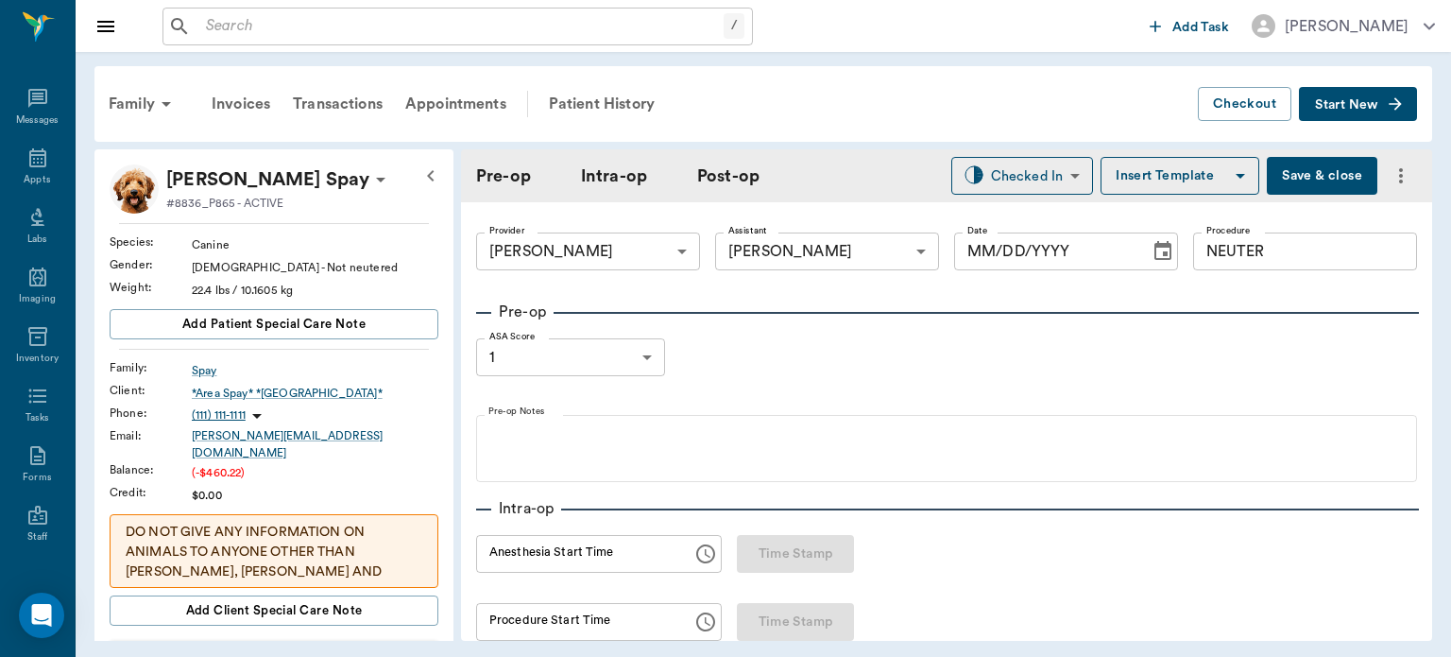
type input "09/18/2025"
type input "01:35 PM"
type input "01:48 PM"
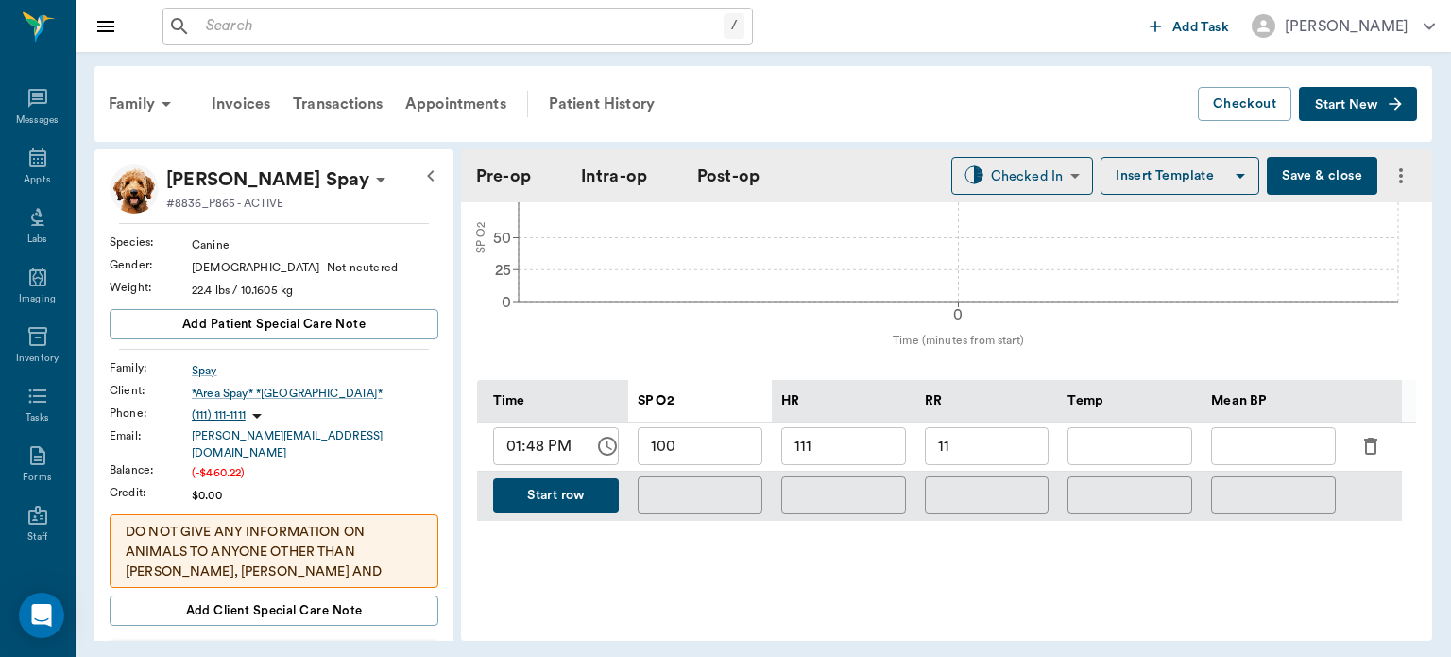
scroll to position [773, 0]
click at [1254, 450] on input "text" at bounding box center [1273, 443] width 125 height 38
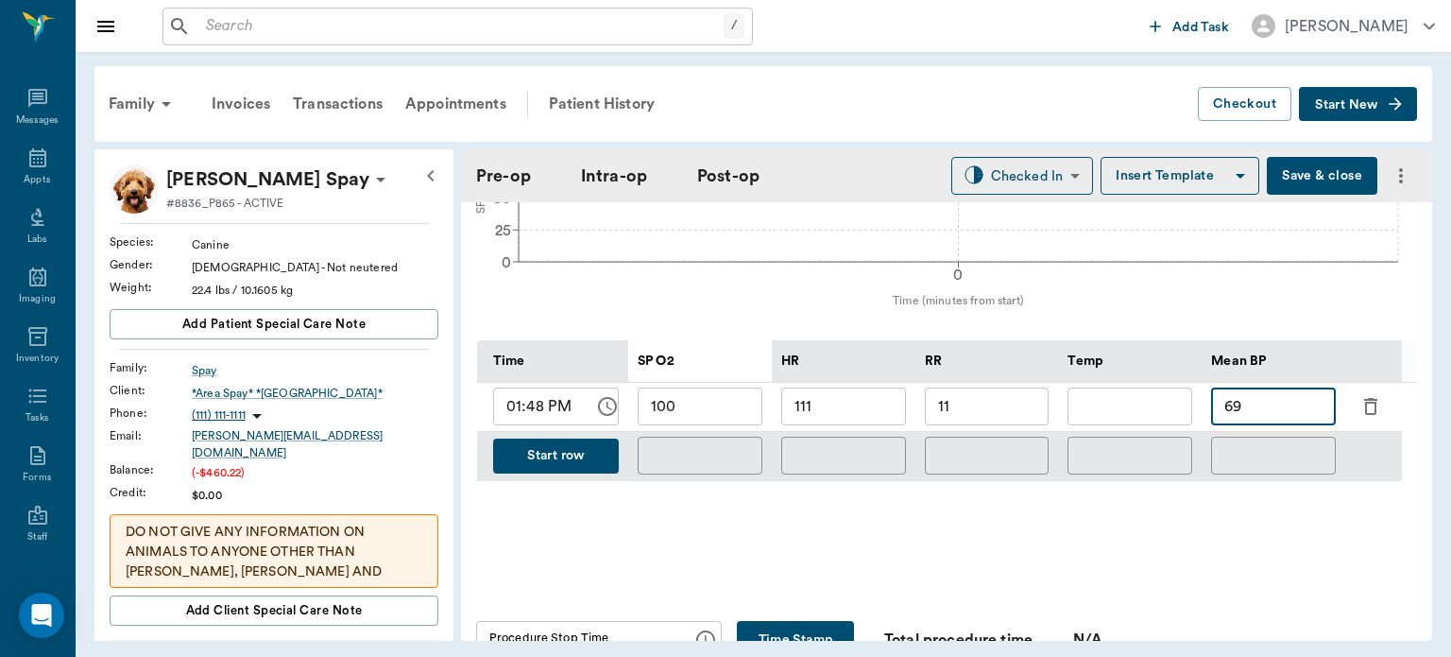
scroll to position [824, 0]
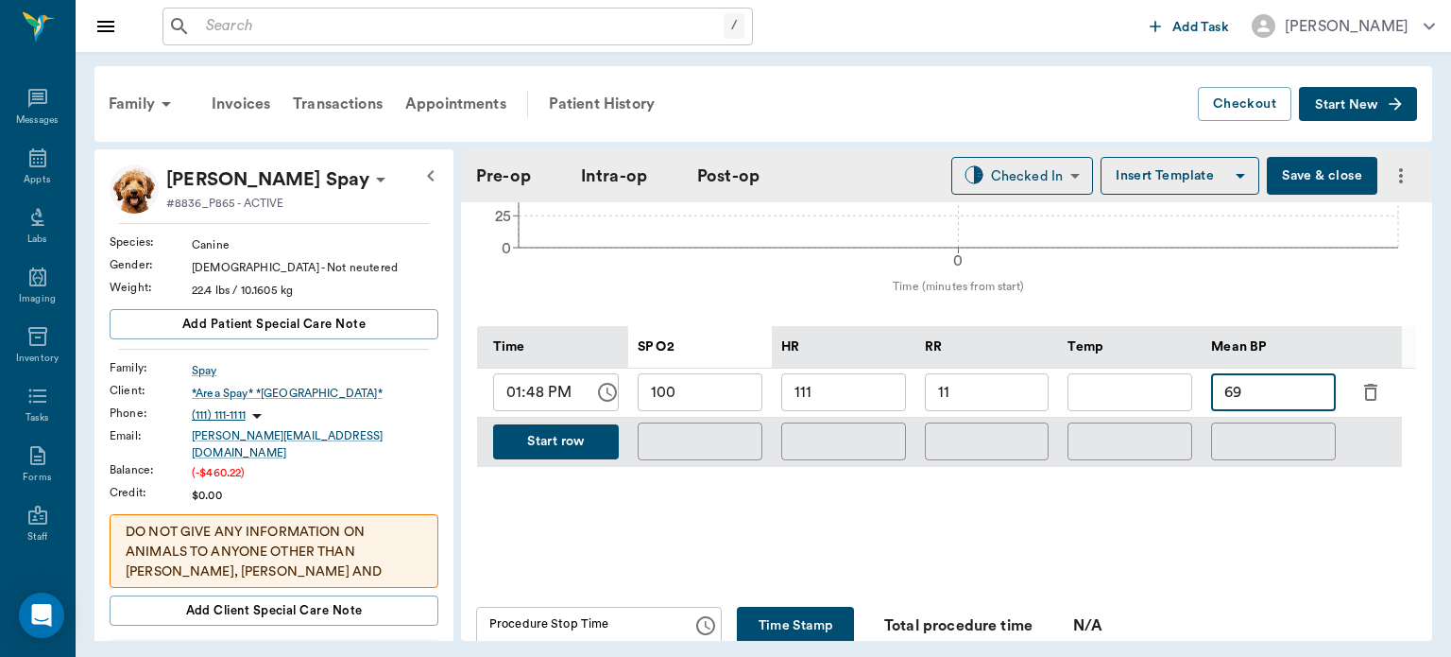
type input "69"
click at [551, 425] on button "Start row" at bounding box center [556, 441] width 126 height 35
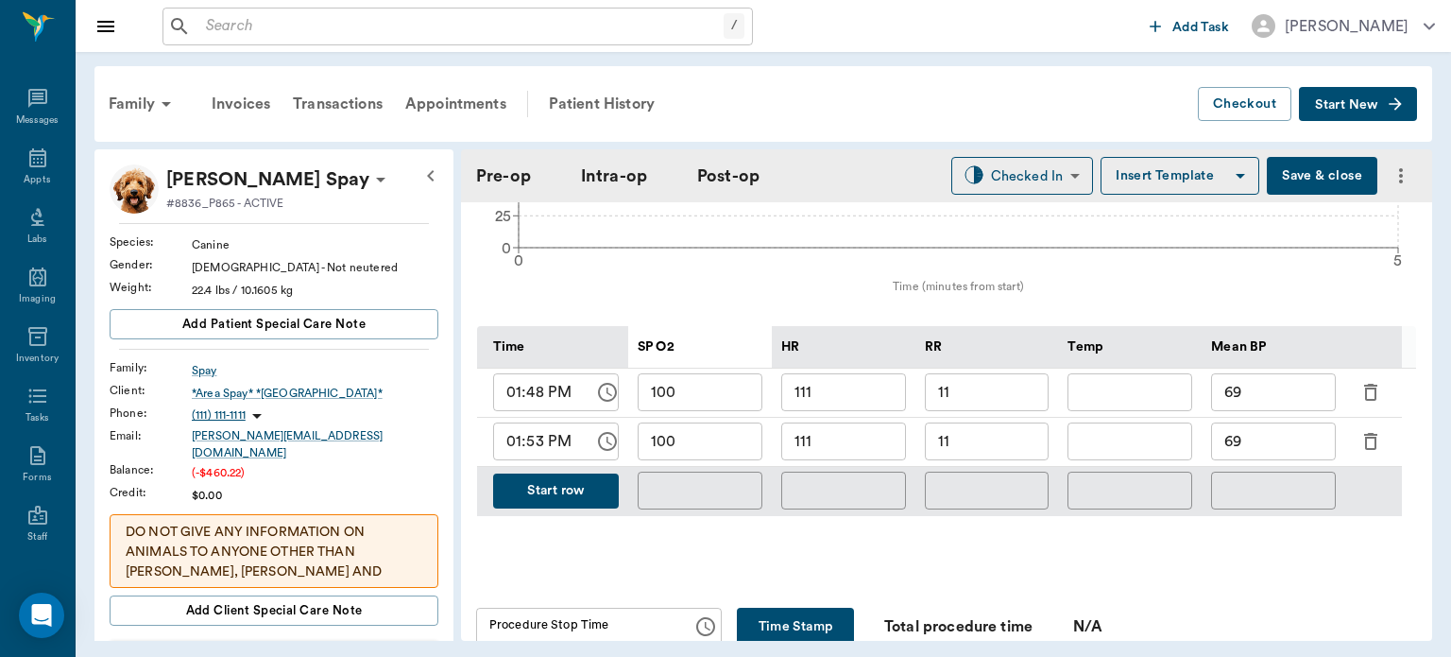
click at [857, 433] on input "111" at bounding box center [844, 441] width 125 height 38
type input "105"
click at [1029, 446] on input "11" at bounding box center [987, 441] width 125 height 38
type input "1"
click at [1315, 154] on div "Pre-op Intra-op Post-op Checked In CHECKED_IN ​ Insert Template Save & close" at bounding box center [946, 175] width 971 height 53
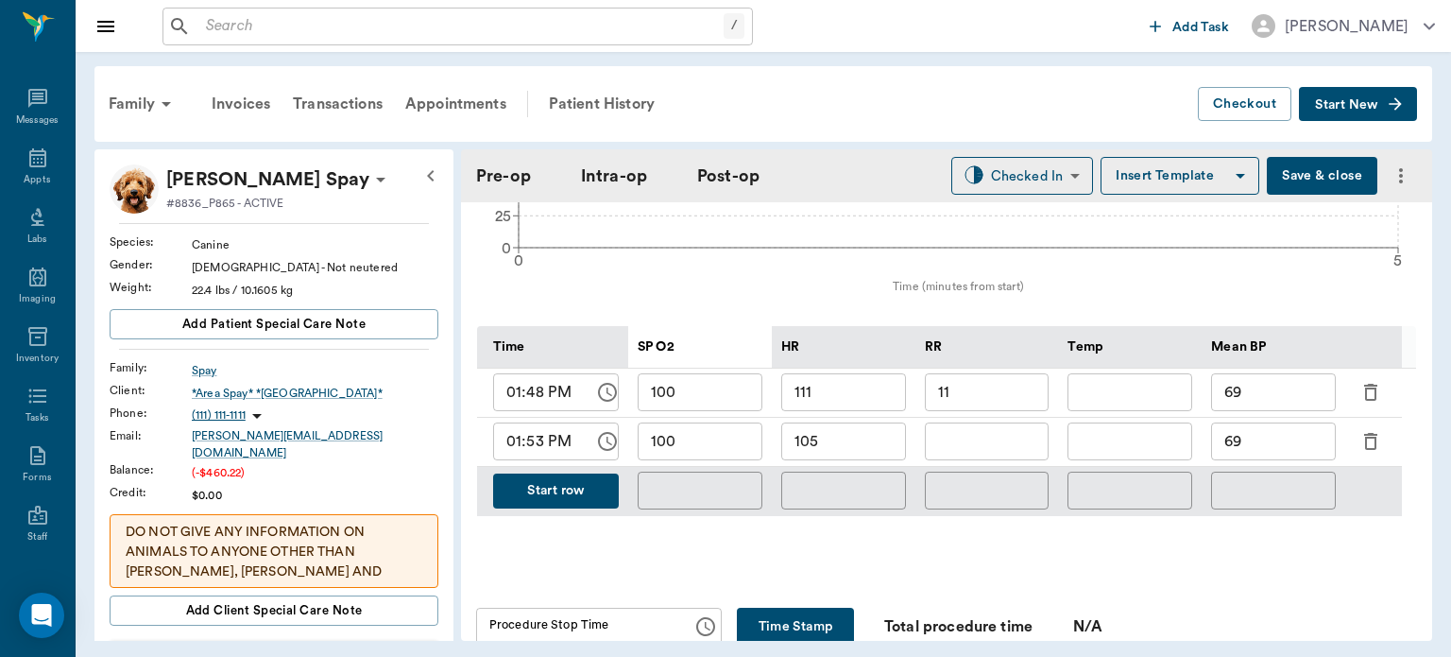
click at [1300, 183] on button "Save & close" at bounding box center [1322, 176] width 111 height 38
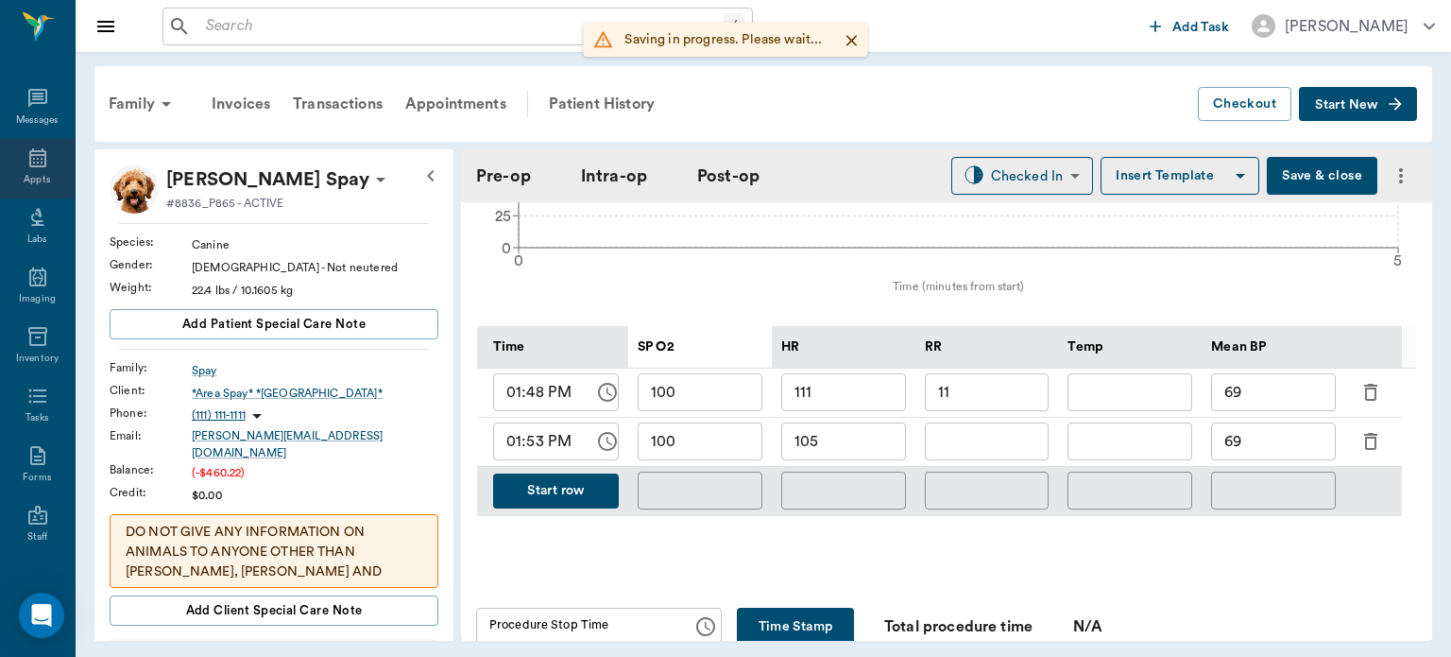
click at [42, 179] on div "Appts" at bounding box center [37, 180] width 26 height 14
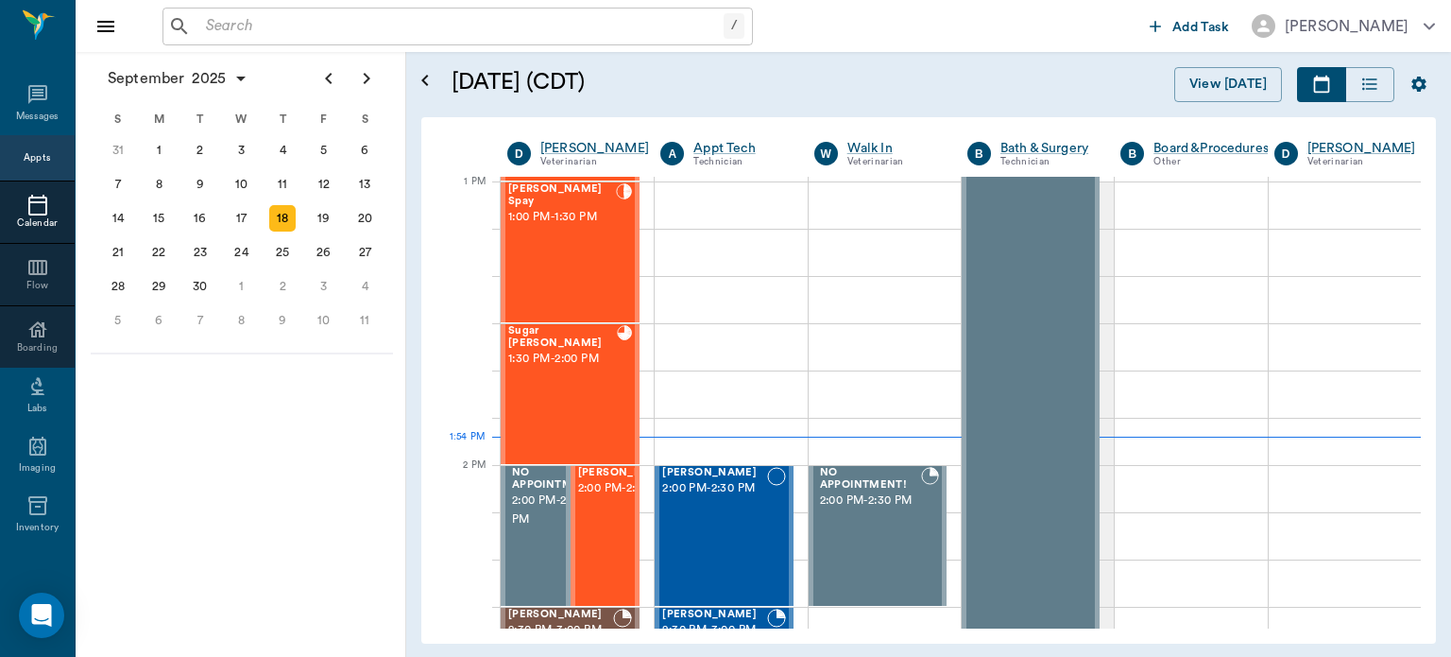
scroll to position [1420, 0]
click at [558, 389] on div "Sugar Boyette 1:30 PM - 2:00 PM" at bounding box center [562, 394] width 109 height 138
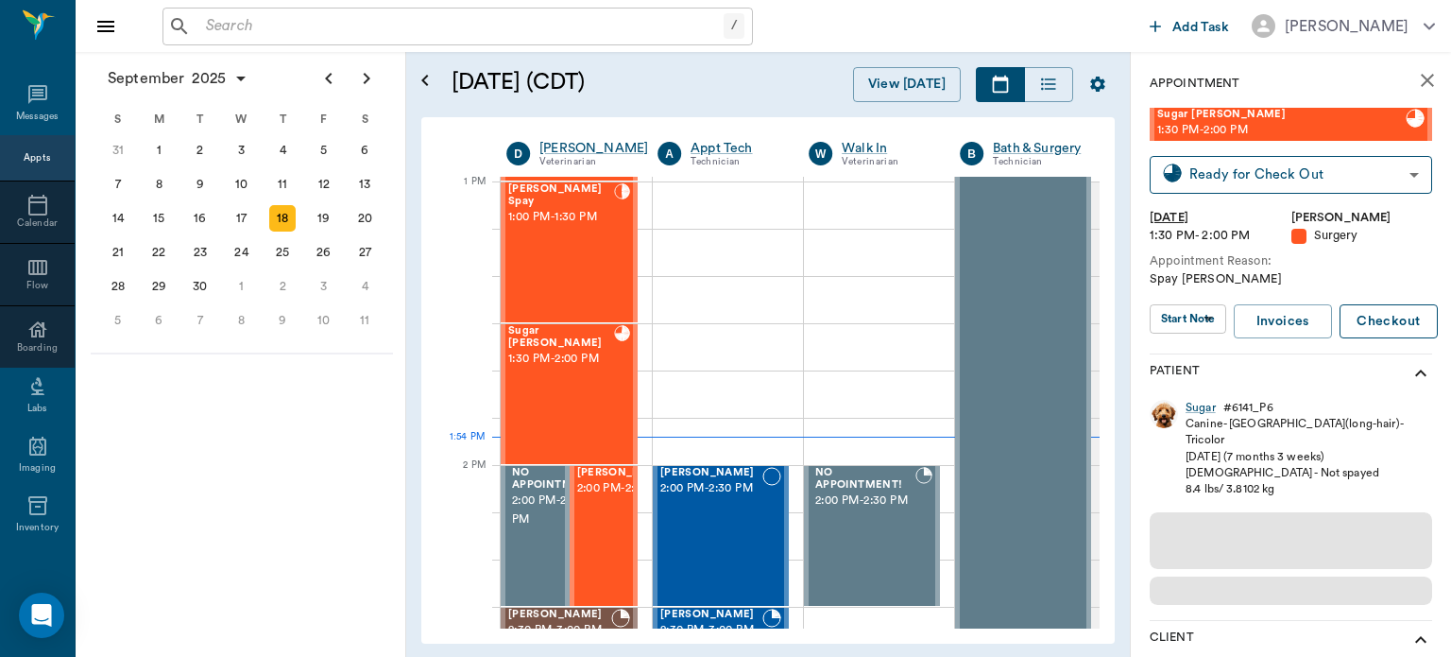
click at [1379, 327] on button "Checkout" at bounding box center [1389, 321] width 98 height 35
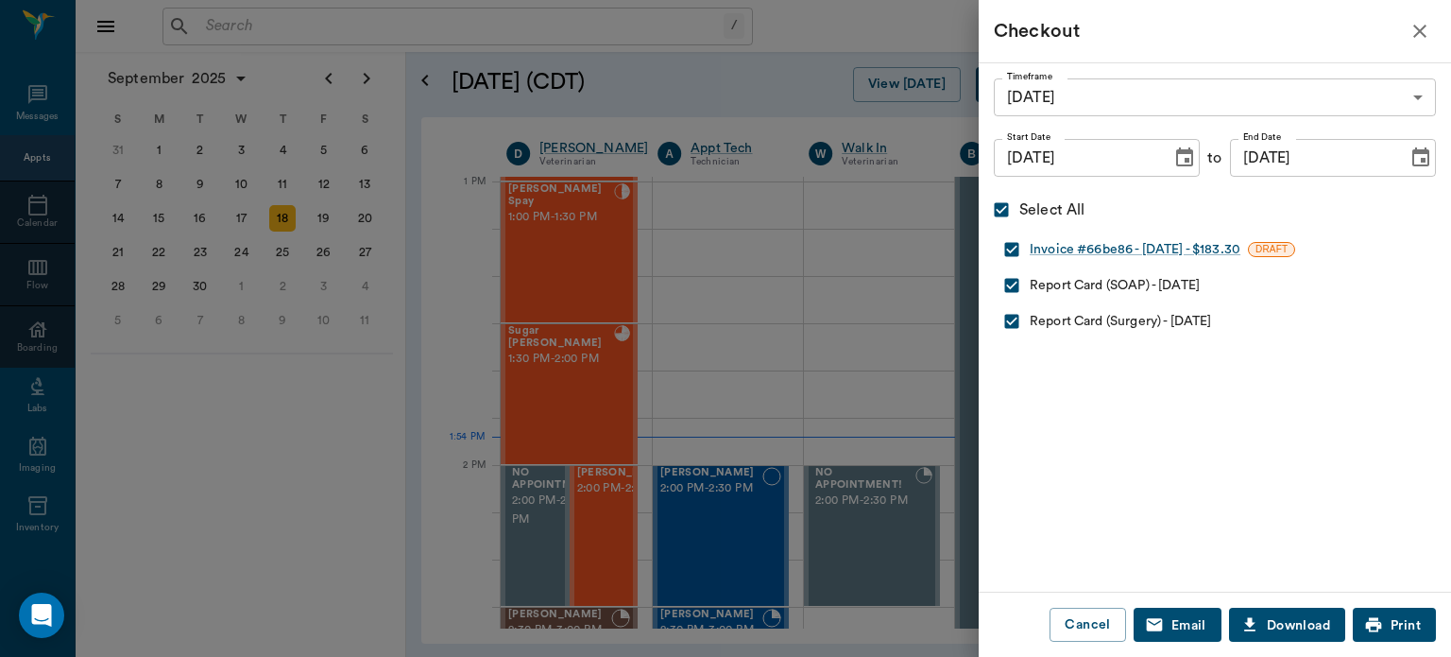
click at [1420, 34] on icon "button" at bounding box center [1420, 31] width 23 height 23
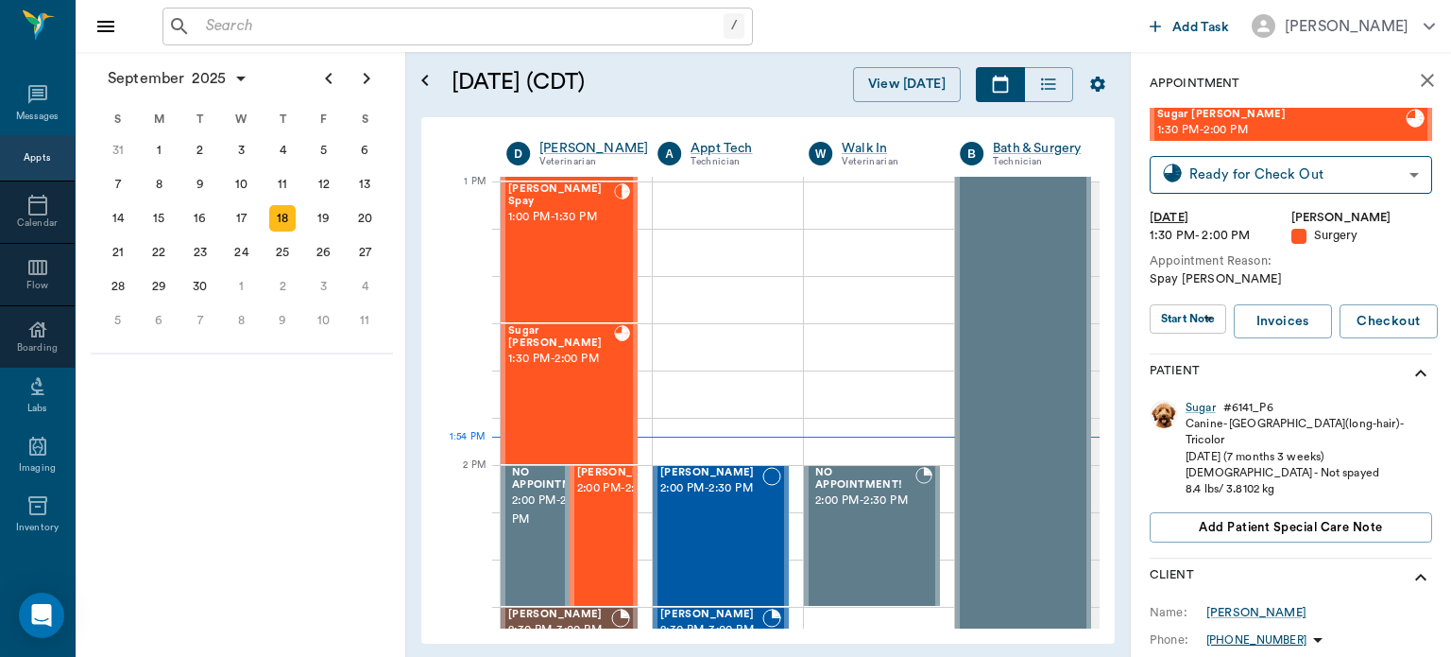
click at [1202, 417] on div "Canine - Chihuahua(long-hair) - Tricolor" at bounding box center [1309, 432] width 247 height 32
click at [1213, 420] on div "Canine - Chihuahua(long-hair) - Tricolor" at bounding box center [1309, 432] width 247 height 32
click at [1200, 405] on div "Sugar" at bounding box center [1201, 408] width 30 height 16
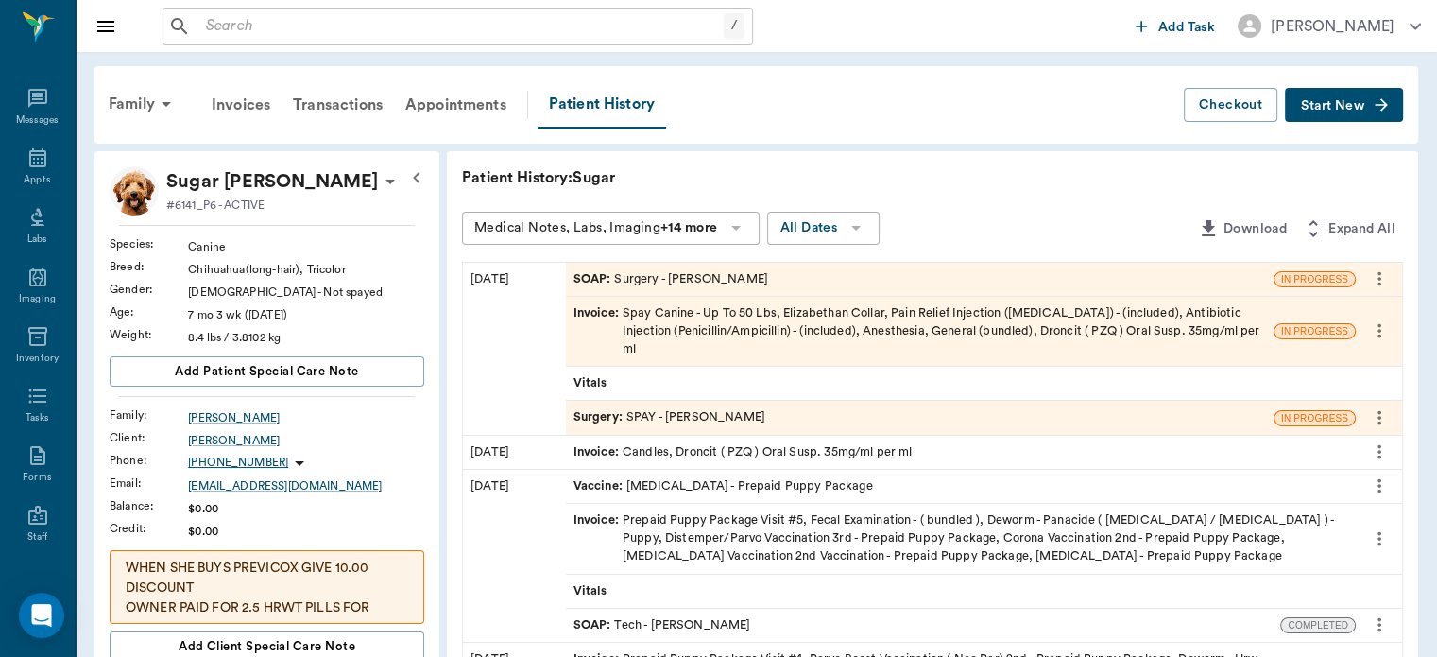
click at [603, 408] on span "Surgery :" at bounding box center [600, 417] width 53 height 18
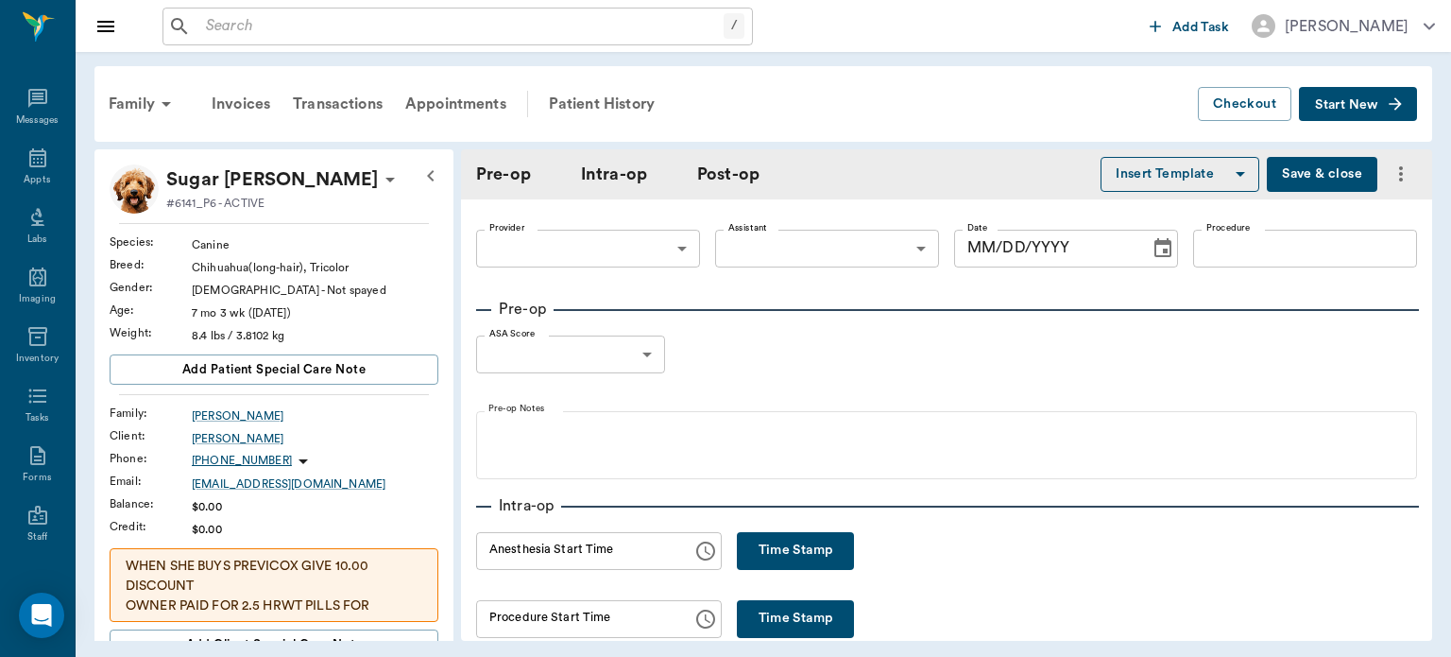
type input "63ec2f075fda476ae8351a4d"
type input "63ec2e7e52e12b0ba117b124"
type input "SPAY"
type input "1"
radio input "true"
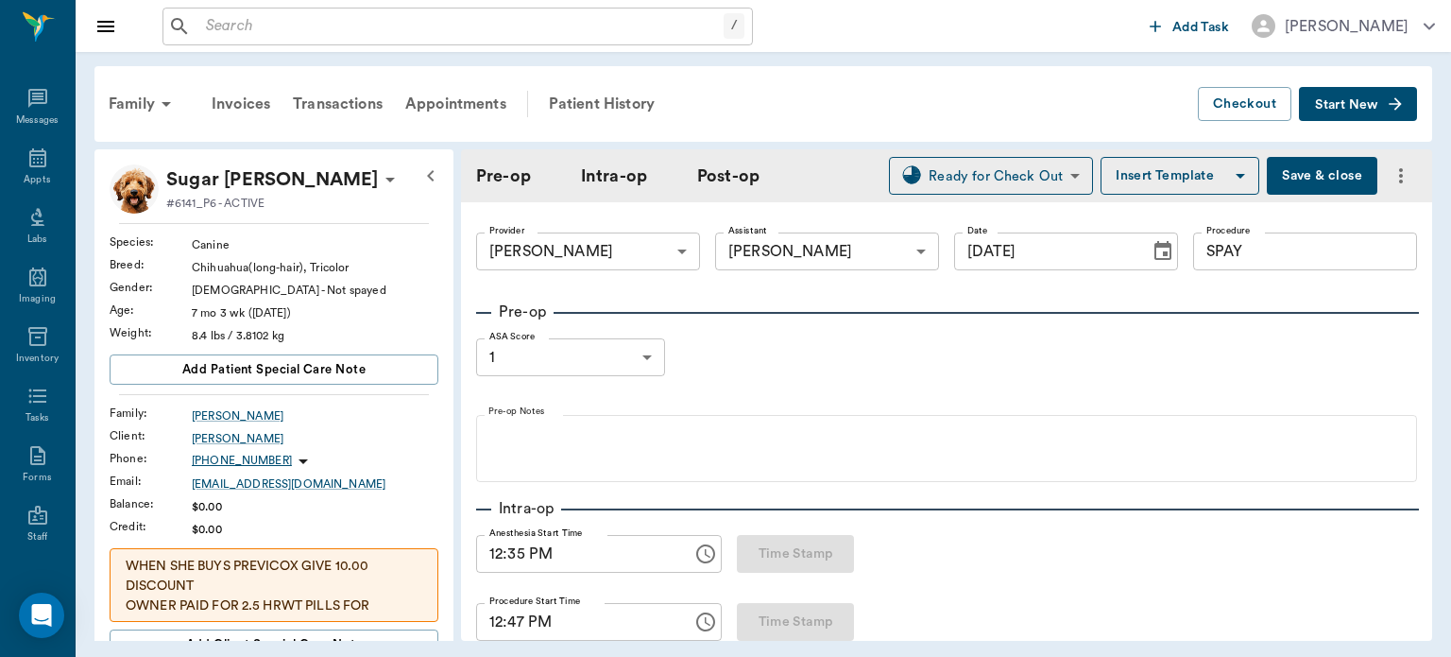
type input "09/18/2025"
type input "12:35 PM"
type input "12:47 PM"
type input "01:03 PM"
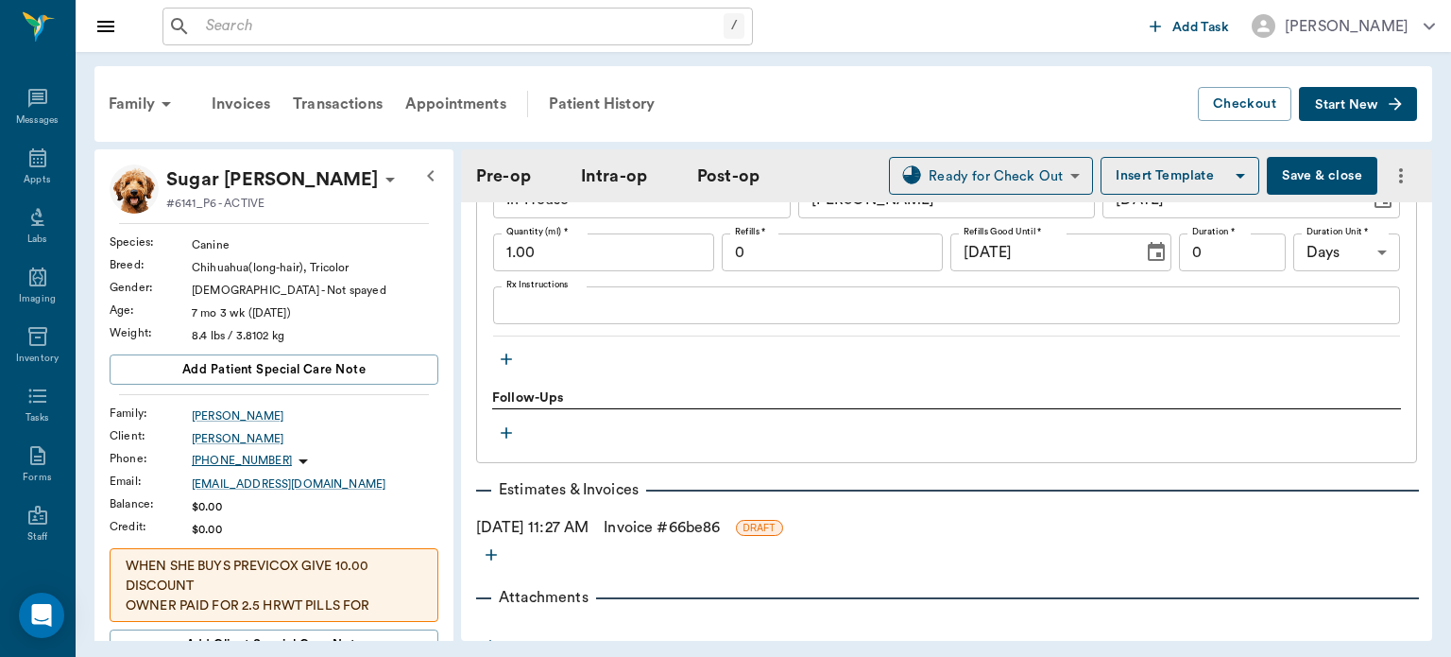
scroll to position [2285, 0]
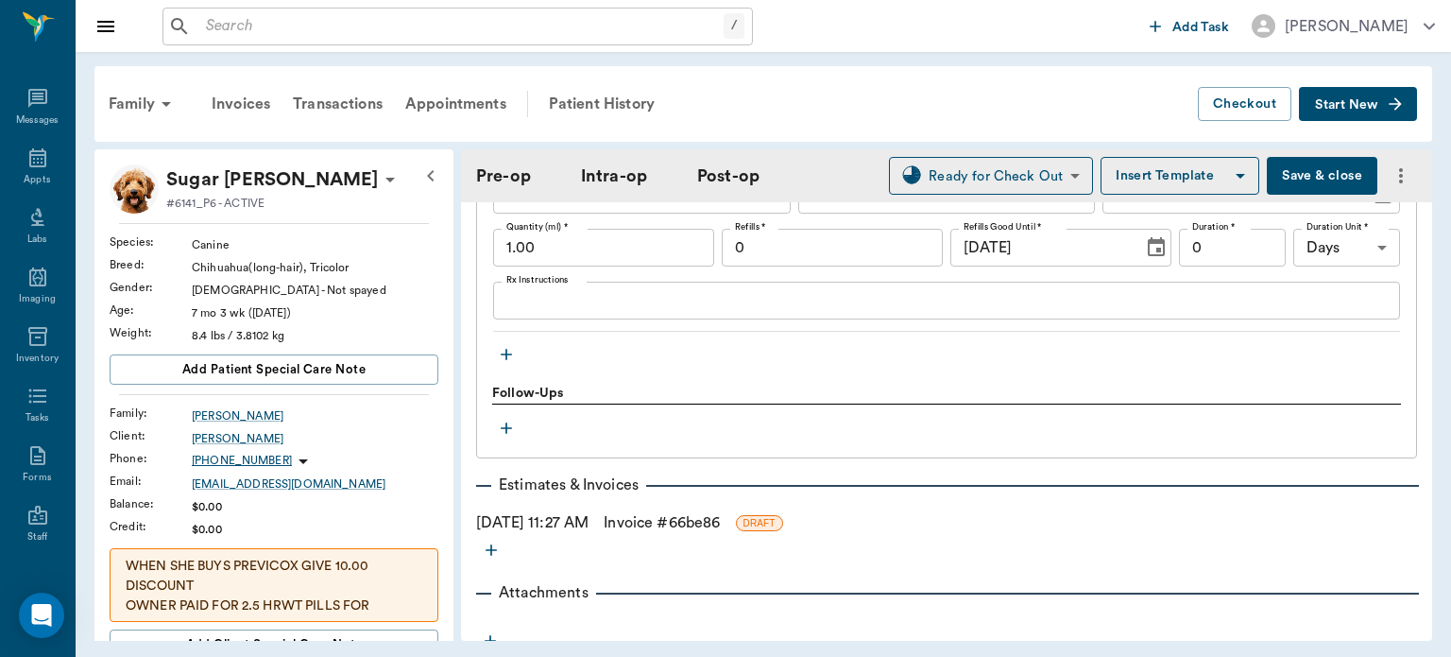
click at [507, 360] on icon "button" at bounding box center [506, 354] width 11 height 11
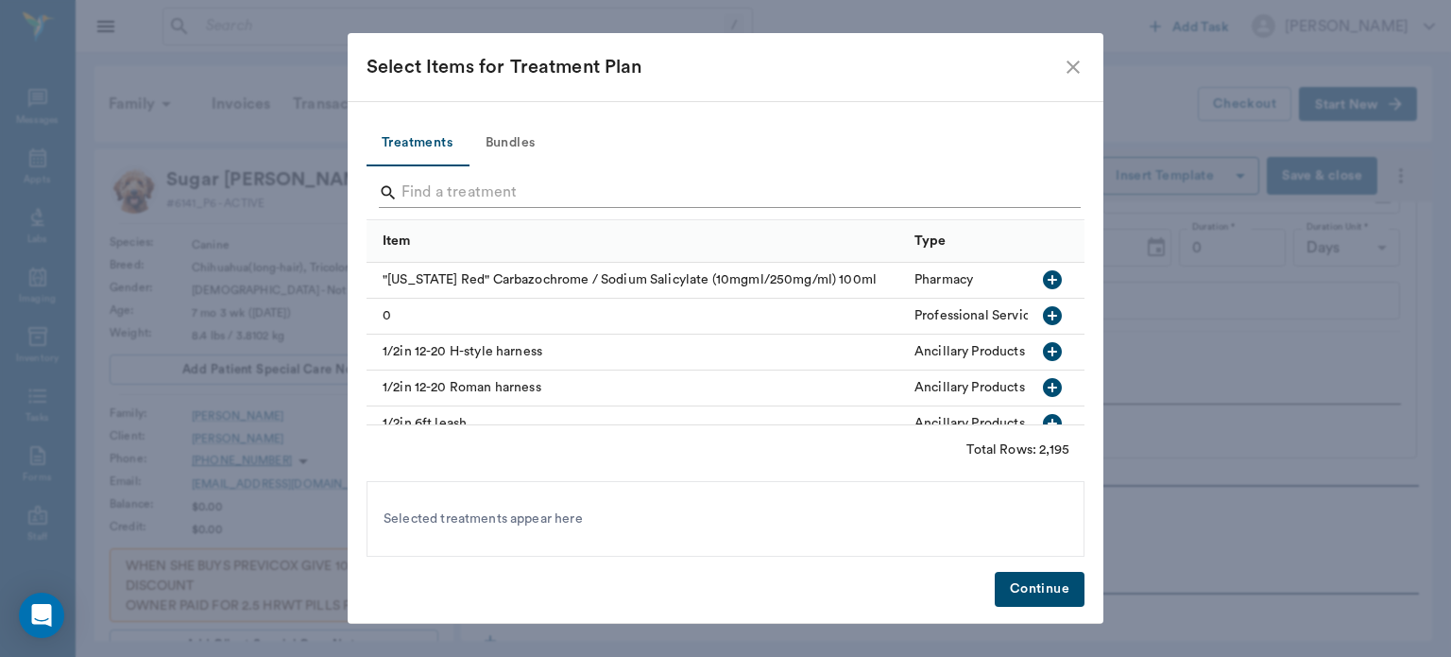
click at [509, 185] on input "Search" at bounding box center [727, 193] width 651 height 30
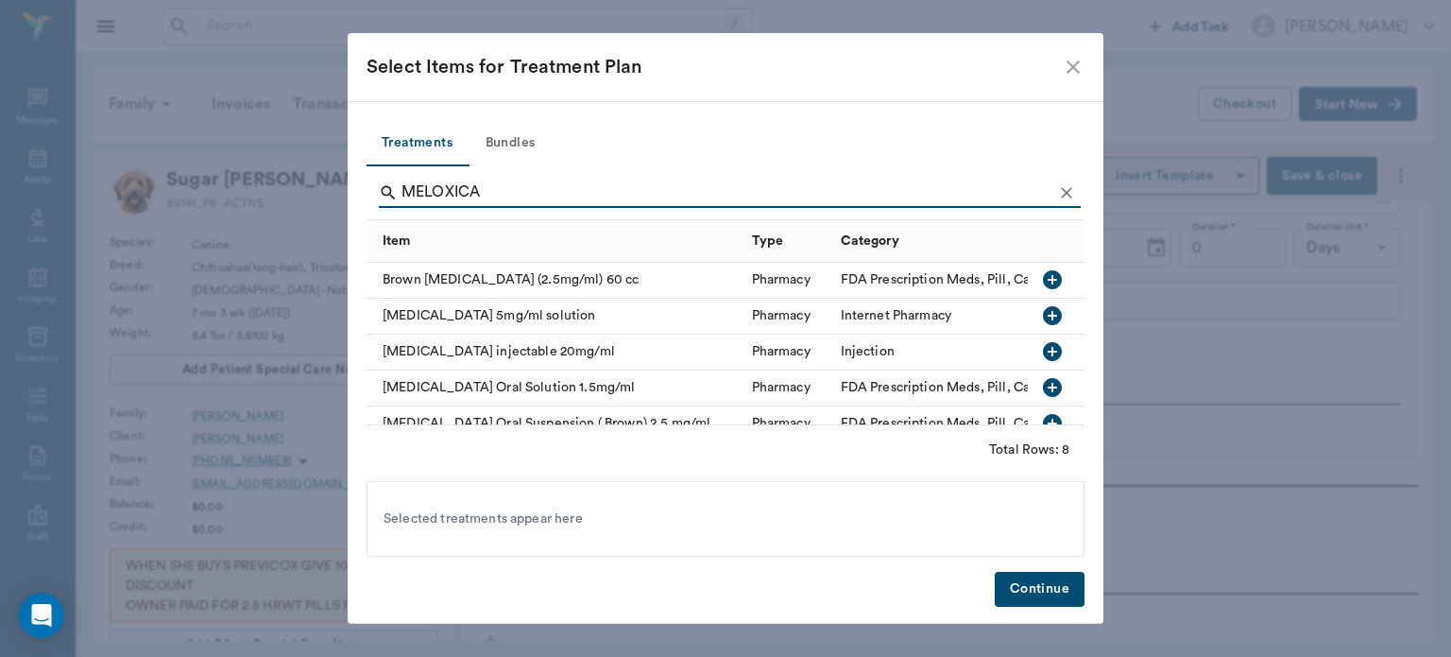
type input "MELOXICA"
click at [1046, 386] on icon "button" at bounding box center [1052, 387] width 19 height 19
click at [1034, 594] on button "Continue" at bounding box center [1040, 589] width 90 height 35
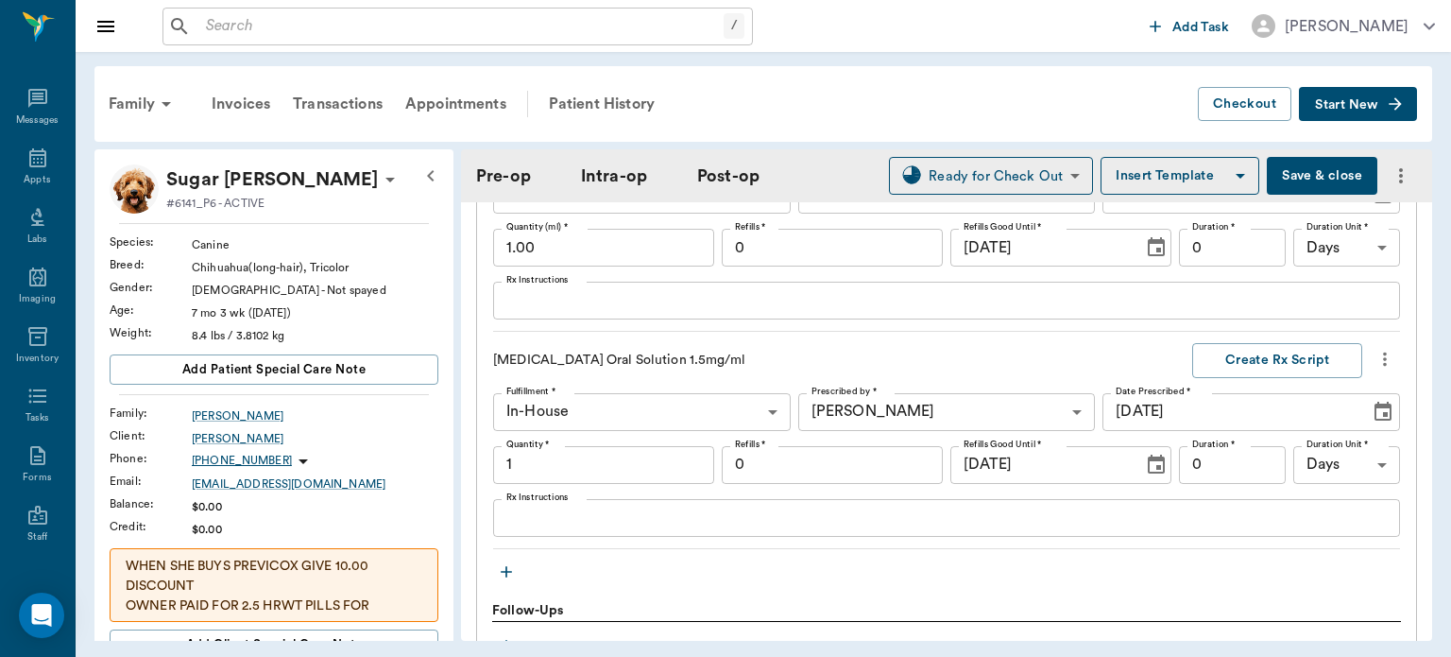
click at [607, 525] on textarea "Rx Instructions" at bounding box center [947, 518] width 881 height 22
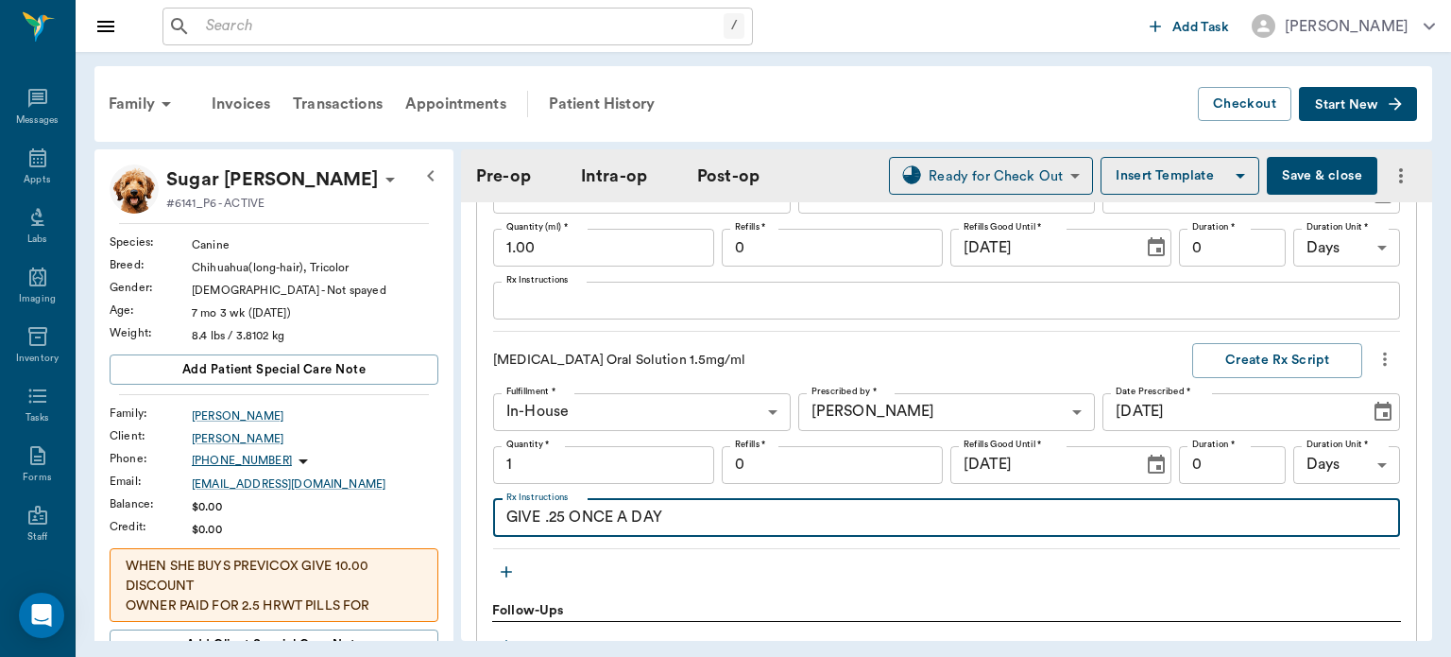
type textarea "GIVE .25 ONCE A DAY"
click at [530, 479] on input "1" at bounding box center [603, 465] width 221 height 38
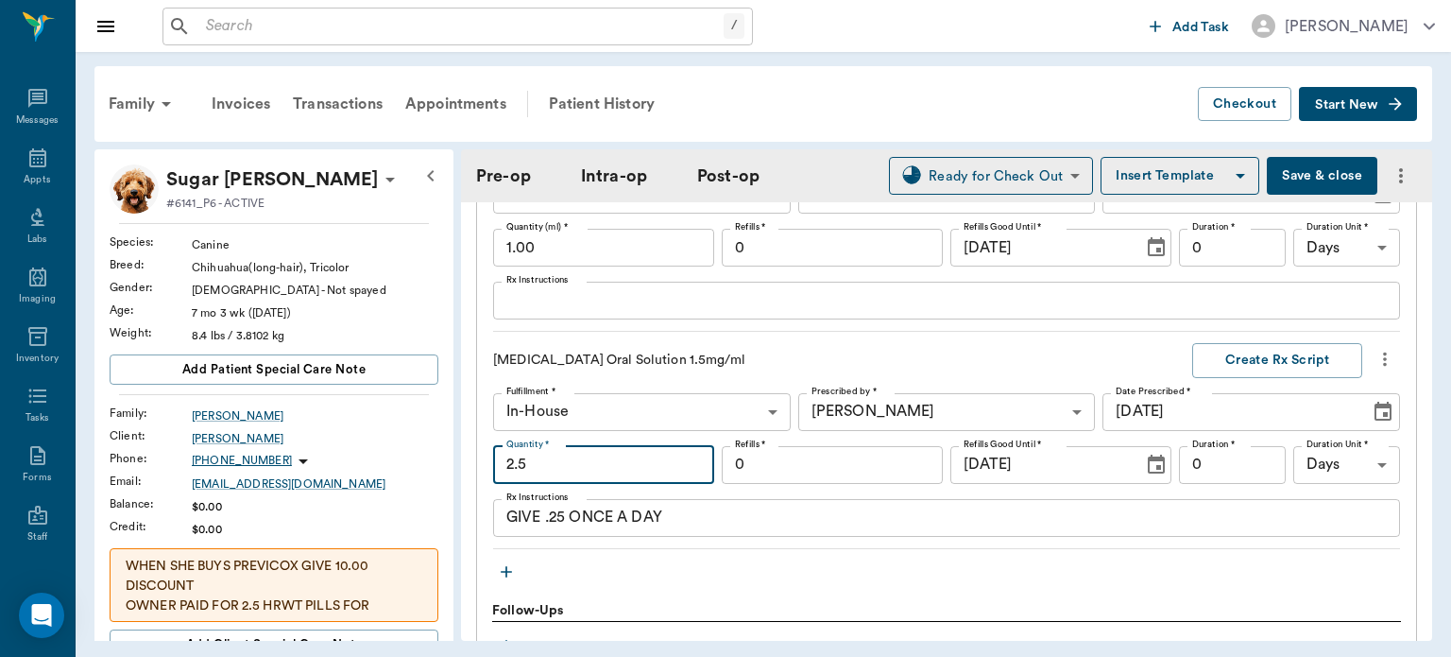
type input "2.5"
click at [686, 528] on textarea "GIVE .25 ONCE A DAY" at bounding box center [947, 518] width 881 height 22
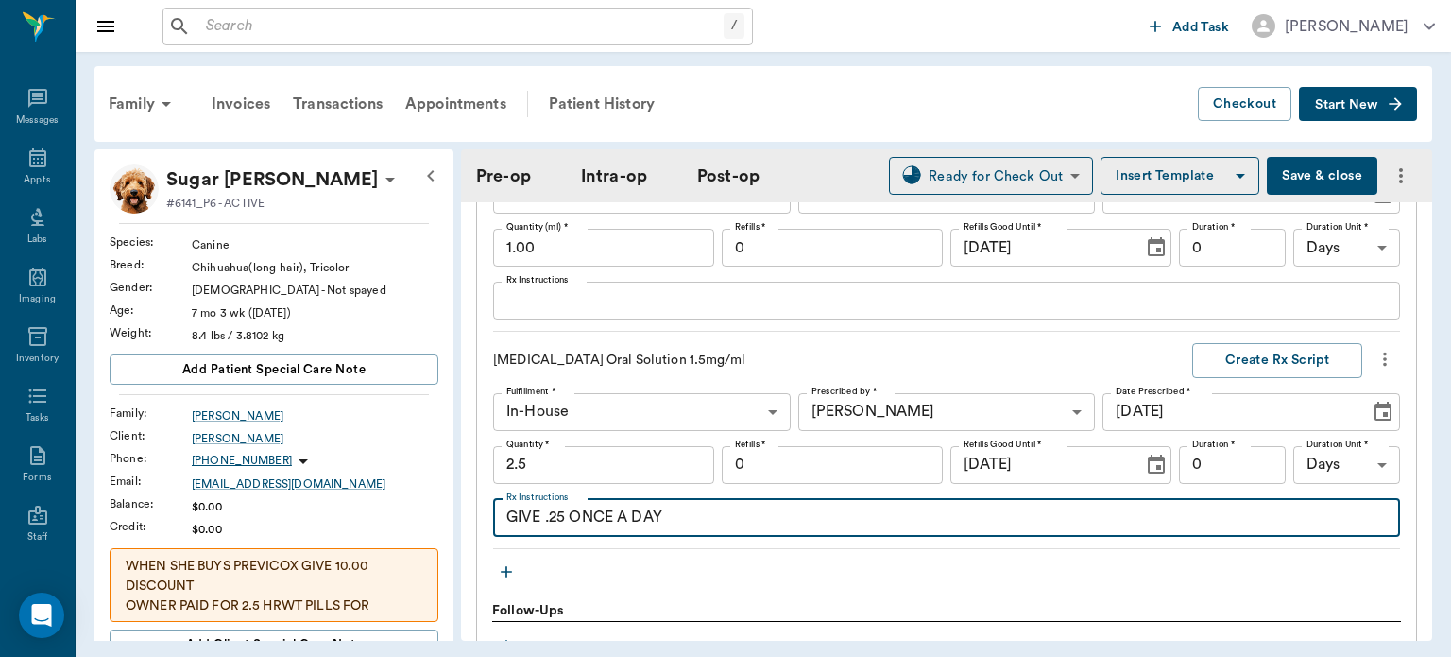
click at [571, 528] on textarea "GIVE .25 ONCE A DAY" at bounding box center [947, 518] width 881 height 22
click at [563, 528] on textarea "GIVE .25 ONCE A DAY" at bounding box center [947, 518] width 881 height 22
click at [783, 528] on textarea "GIVE .25CC BY MOUTH ONCE A DAY" at bounding box center [947, 518] width 881 height 22
type textarea "GIVE .25CC BY MOUTH ONCE A DAY FOR PAIN"
click at [1255, 369] on button "Create Rx Script" at bounding box center [1278, 360] width 170 height 35
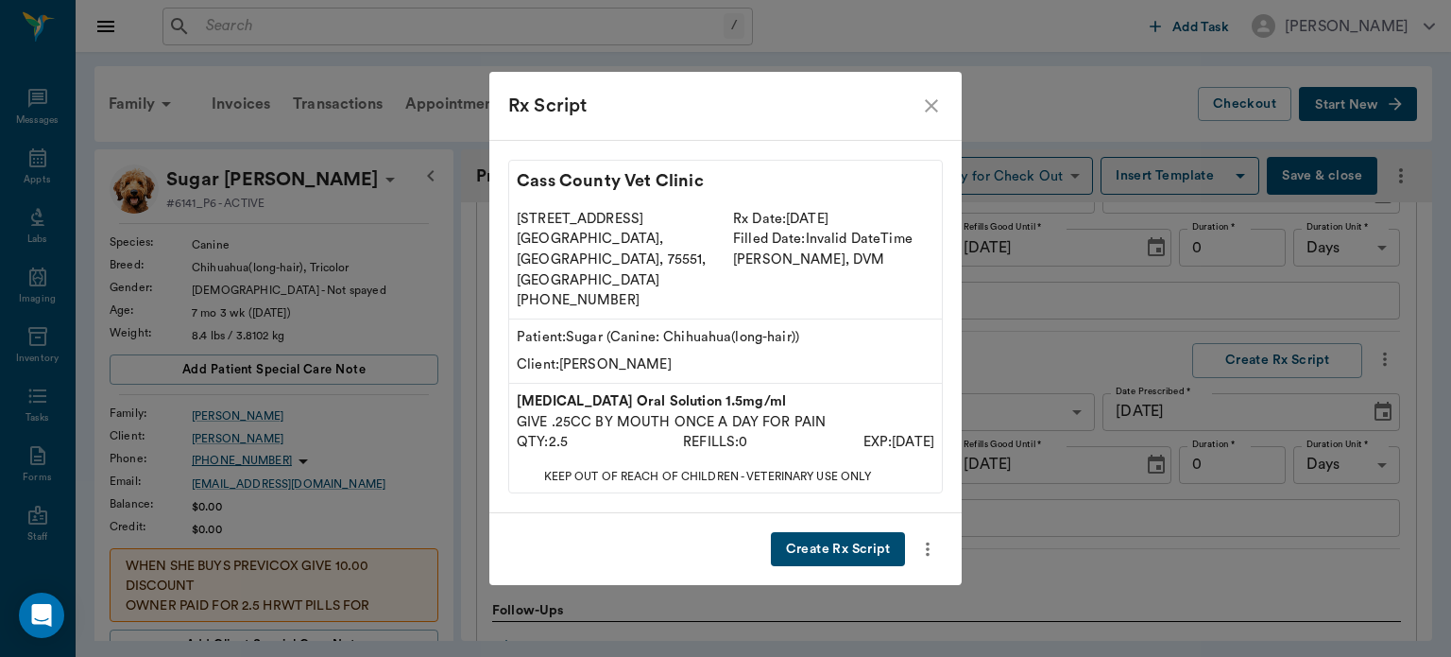
click at [867, 532] on button "Create Rx Script" at bounding box center [838, 549] width 134 height 35
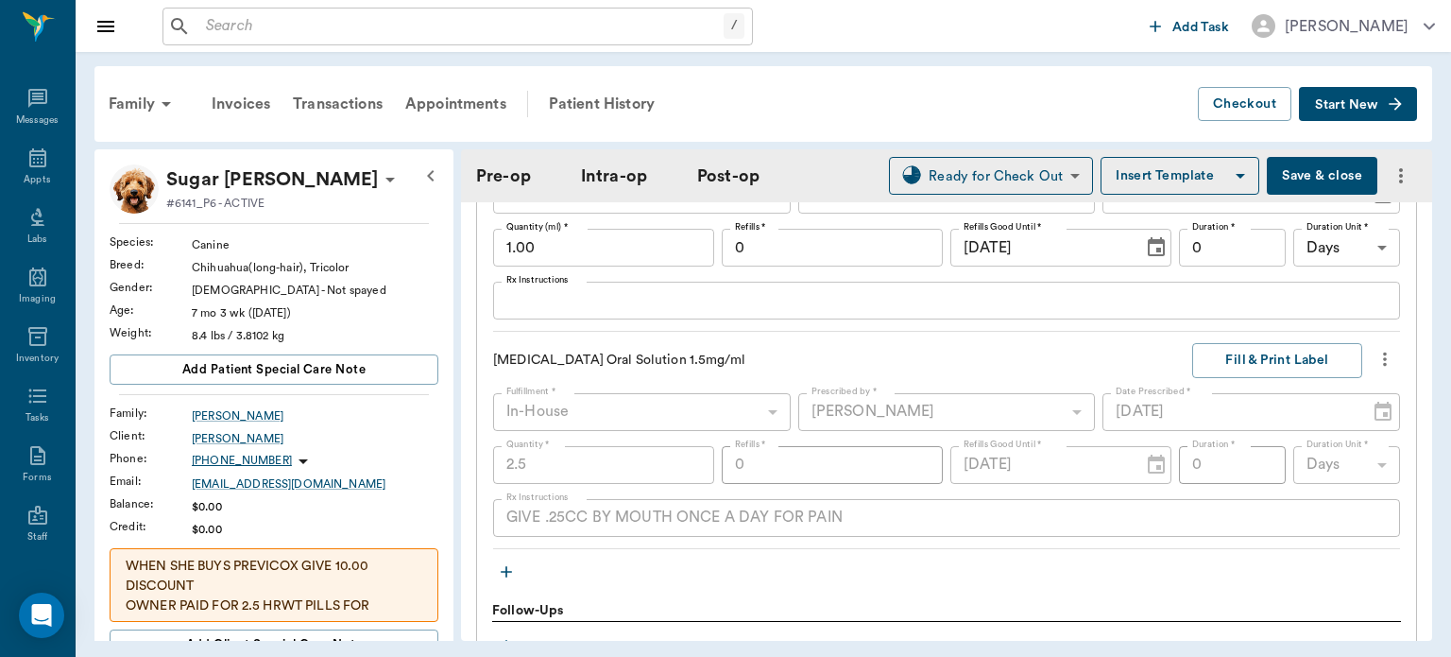
click at [1289, 179] on button "Save & close" at bounding box center [1322, 176] width 111 height 38
type input "2.50"
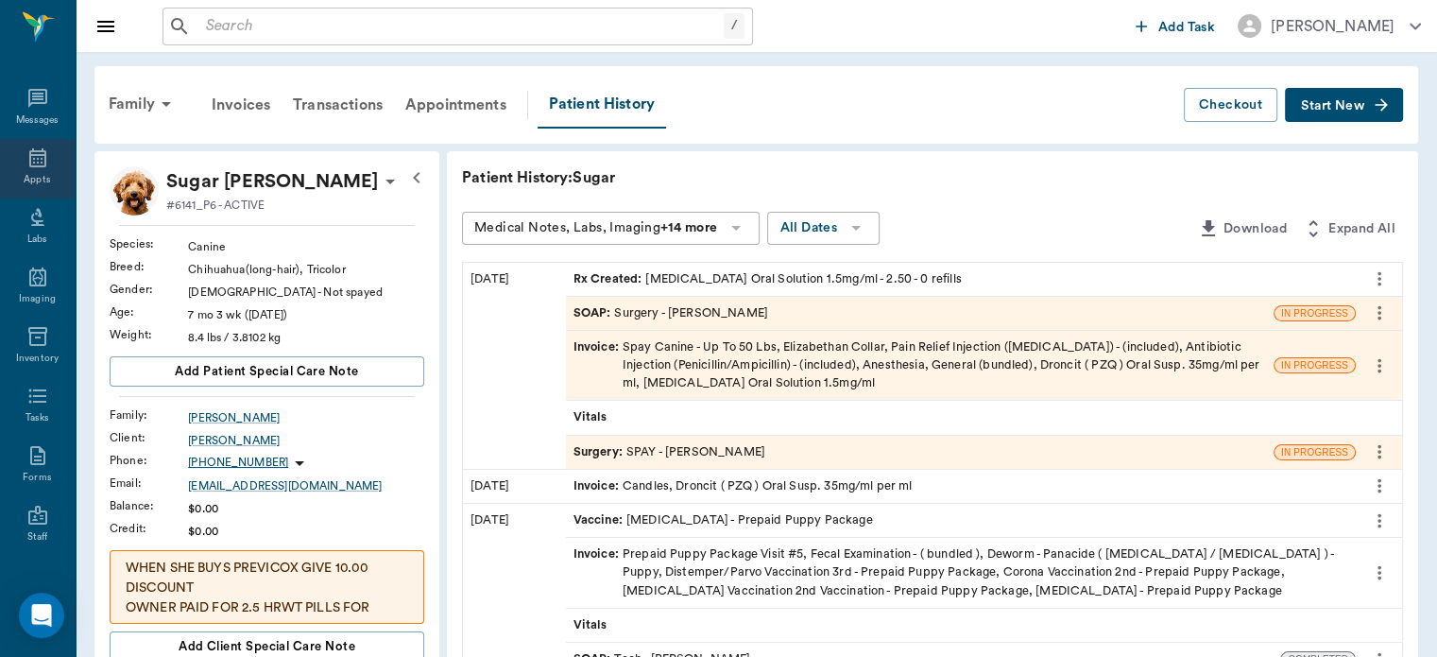
click at [26, 157] on icon at bounding box center [37, 157] width 23 height 23
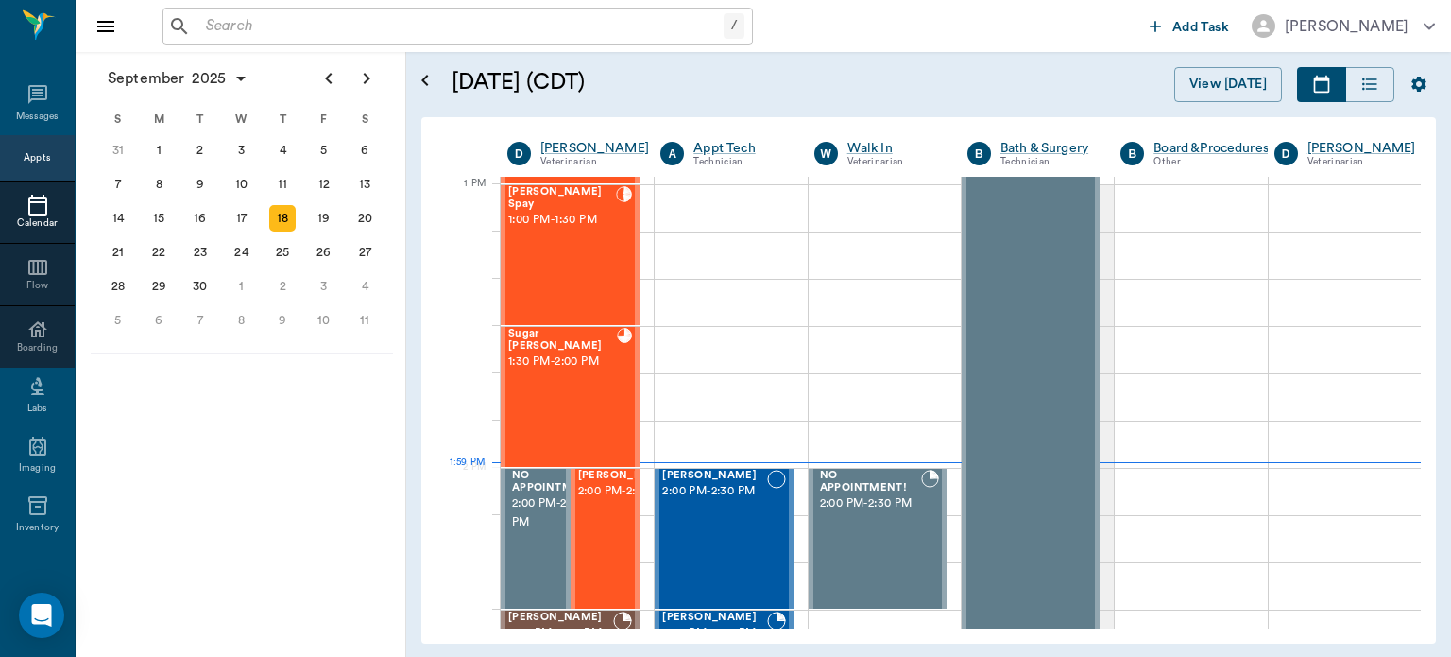
scroll to position [1417, 0]
click at [605, 260] on div "Jackson Spay 1:00 PM - 1:30 PM" at bounding box center [562, 255] width 108 height 138
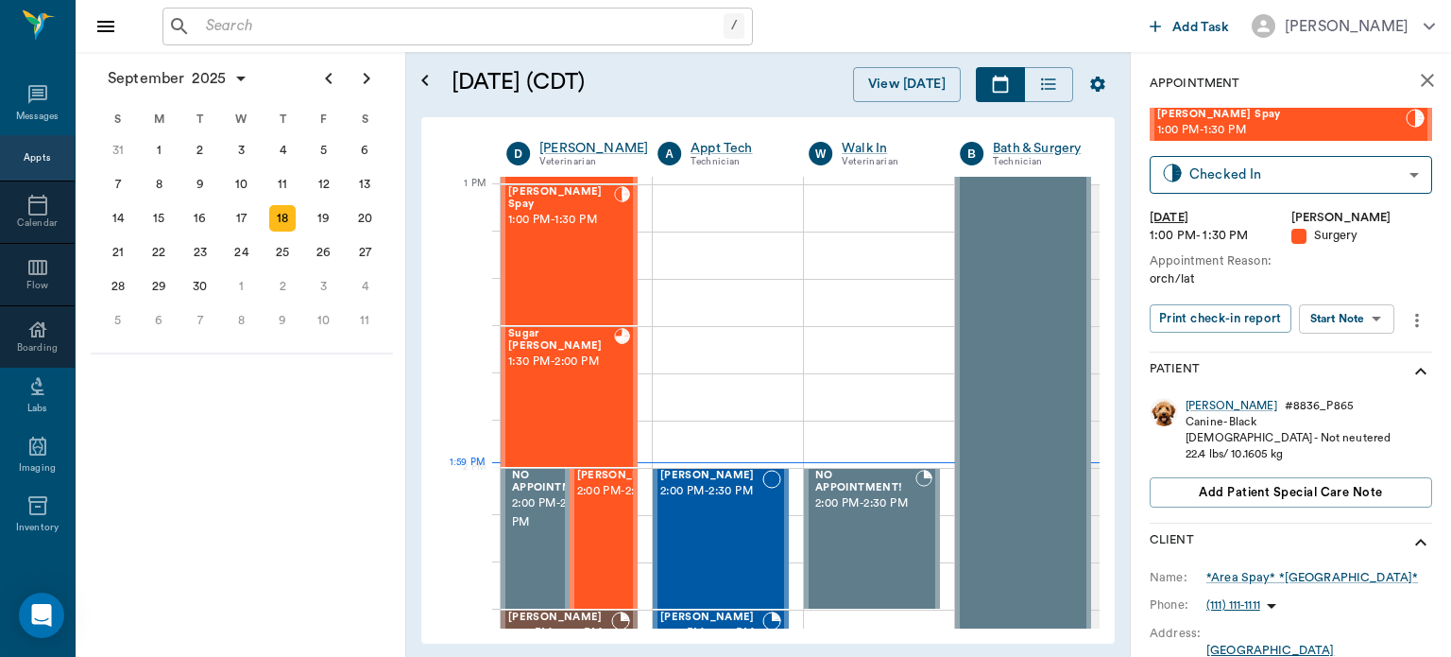
click at [1362, 322] on body "/ ​ Add Task Dr. Bert Ellsworth Nectar Messages Appts Calendar Flow Boarding La…" at bounding box center [725, 328] width 1451 height 657
click at [1338, 393] on button "View Surgery" at bounding box center [1332, 388] width 77 height 22
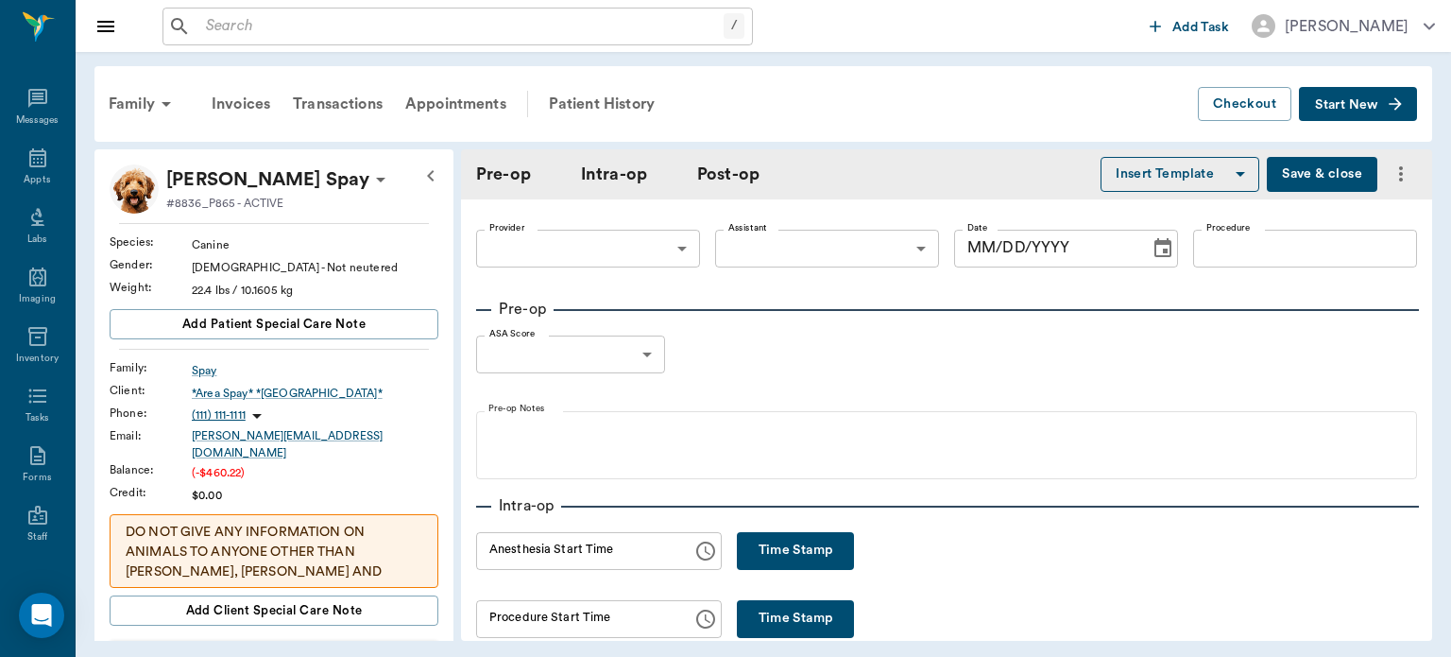
type input "63ec2f075fda476ae8351a4d"
type input "63ec2e7e52e12b0ba117b124"
type input "NEUTER"
type input "1"
radio input "true"
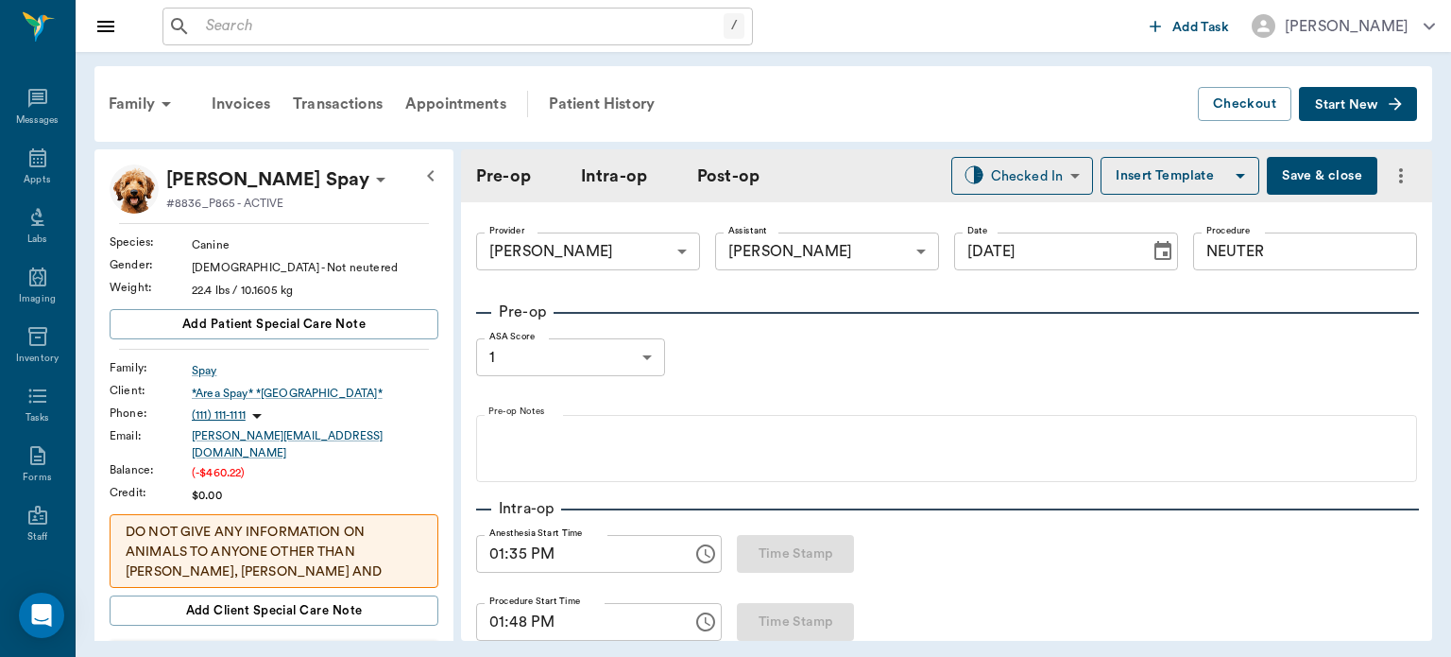
type input "09/18/2025"
type input "01:35 PM"
type input "01:48 PM"
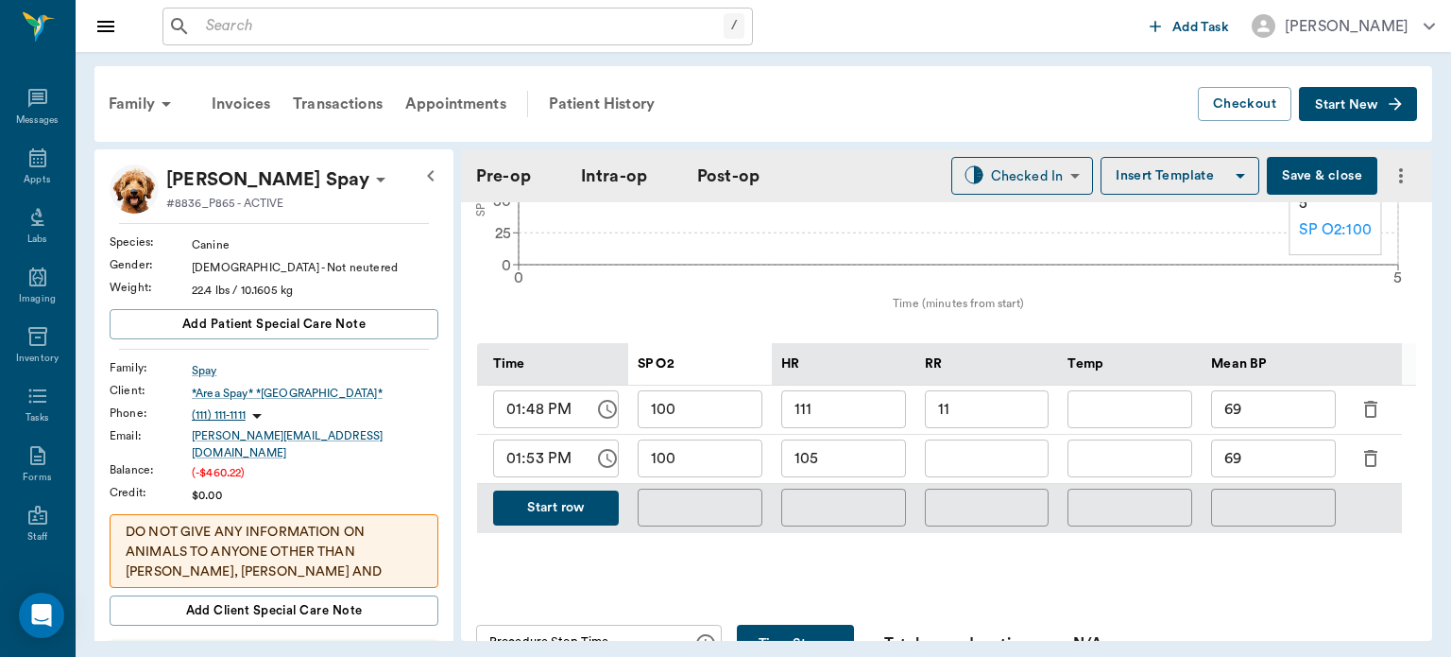
scroll to position [814, 0]
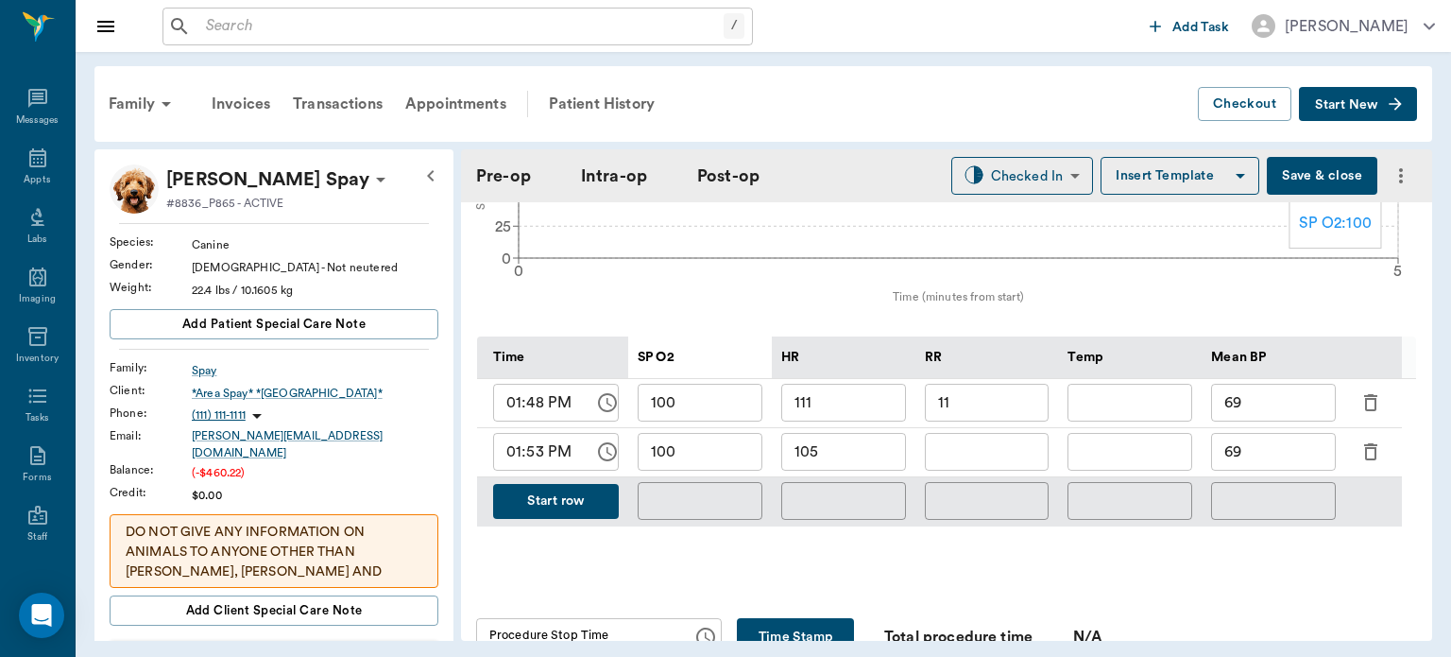
click at [558, 498] on button "Start row" at bounding box center [556, 501] width 126 height 35
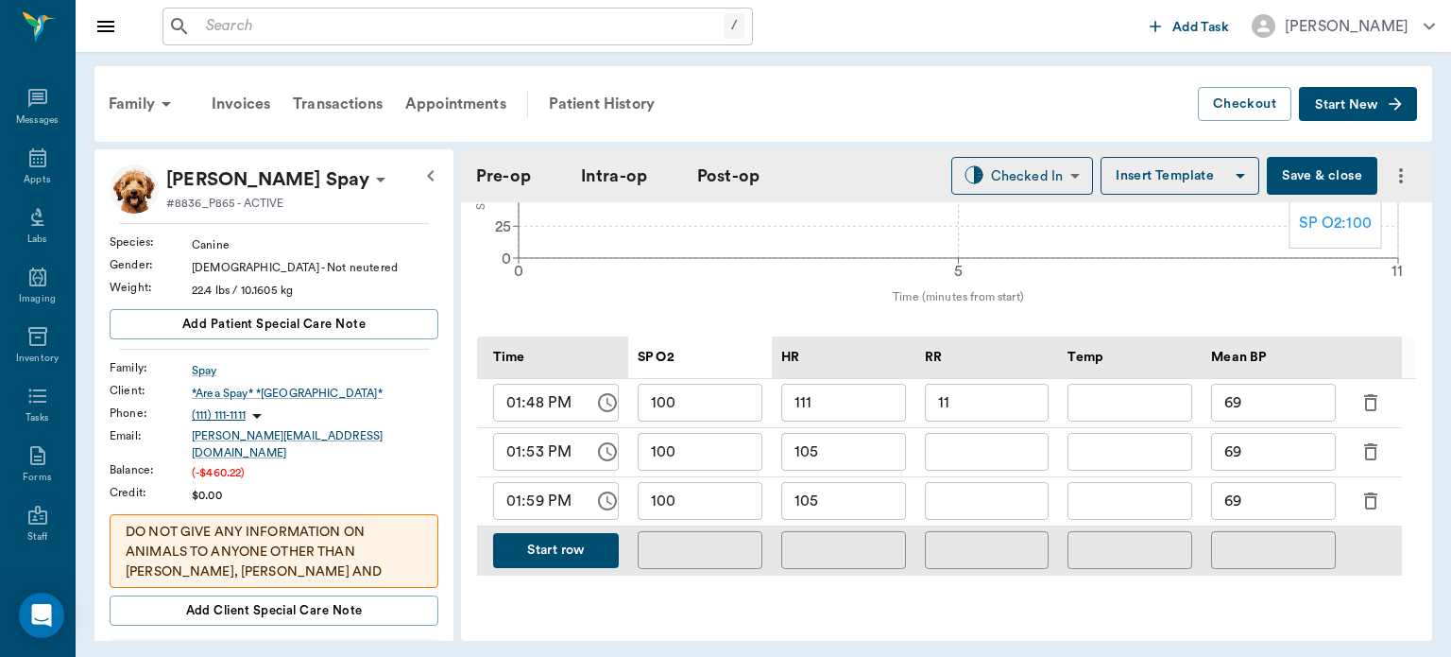
click at [737, 503] on input "100" at bounding box center [700, 501] width 125 height 38
click at [881, 497] on input "105" at bounding box center [844, 501] width 125 height 38
type input "100"
click at [987, 504] on input "text" at bounding box center [987, 501] width 125 height 38
click at [1370, 502] on icon "button" at bounding box center [1371, 501] width 23 height 23
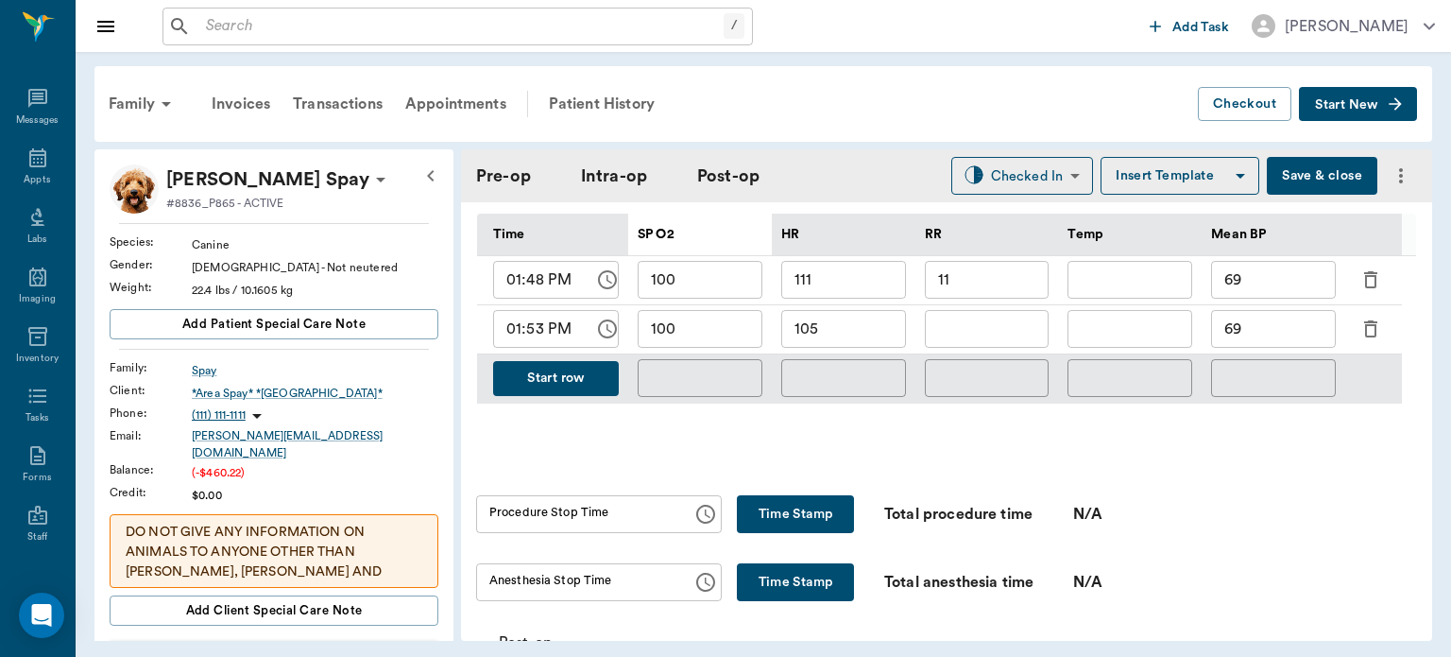
scroll to position [994, 0]
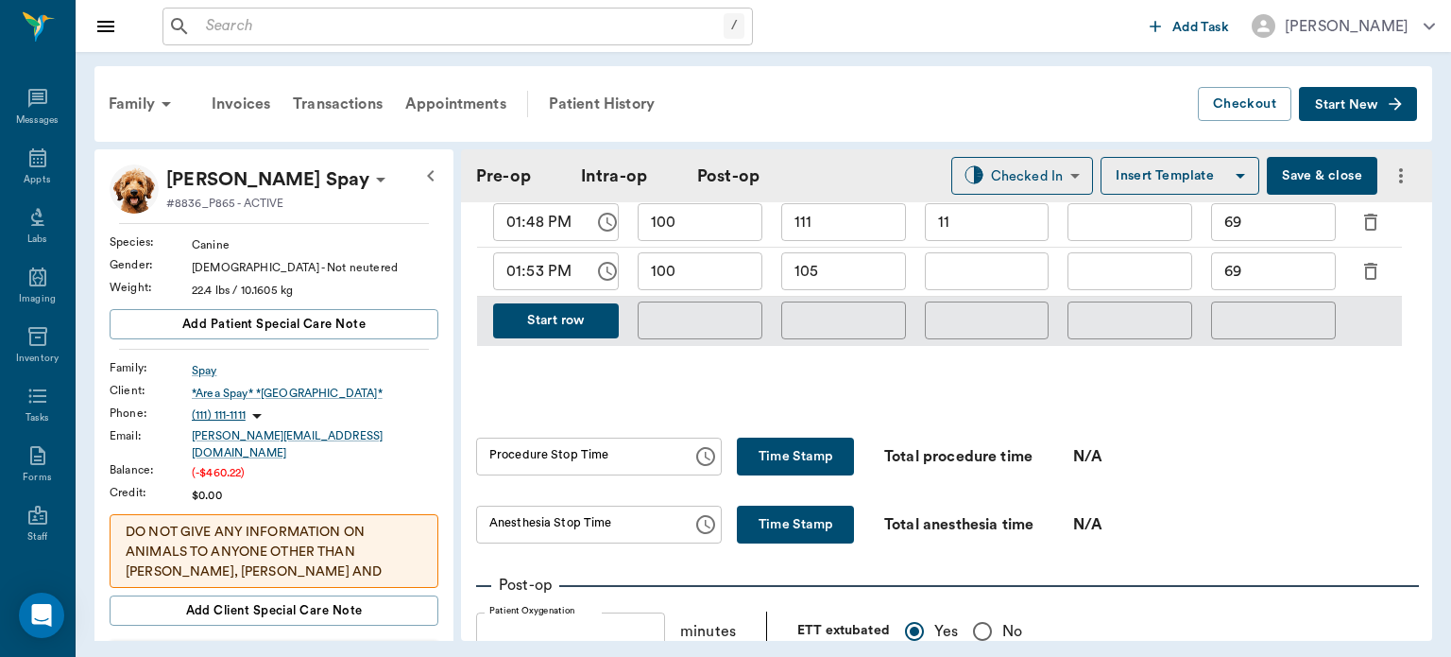
click at [808, 466] on button "Time Stamp" at bounding box center [795, 457] width 117 height 38
type input "01:59 PM"
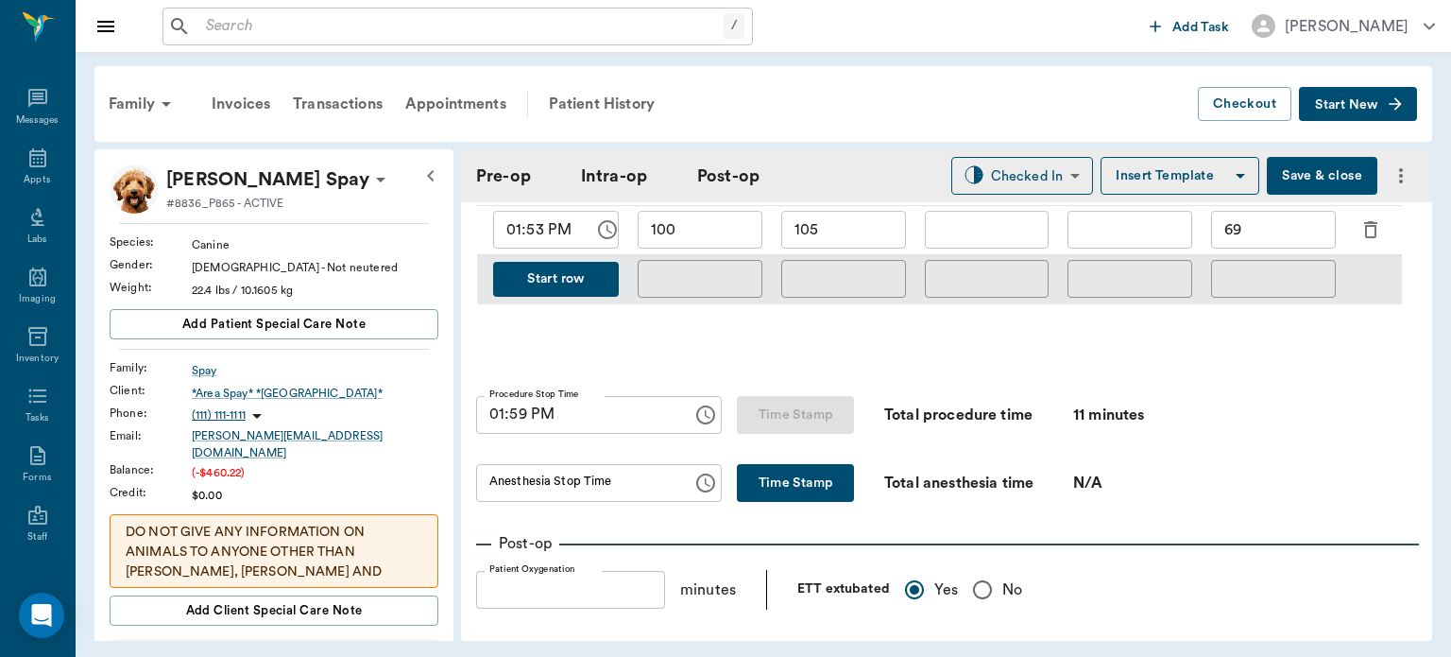
click at [781, 494] on button "Time Stamp" at bounding box center [795, 483] width 117 height 38
click at [514, 484] on input "02:27 PM" at bounding box center [577, 483] width 203 height 38
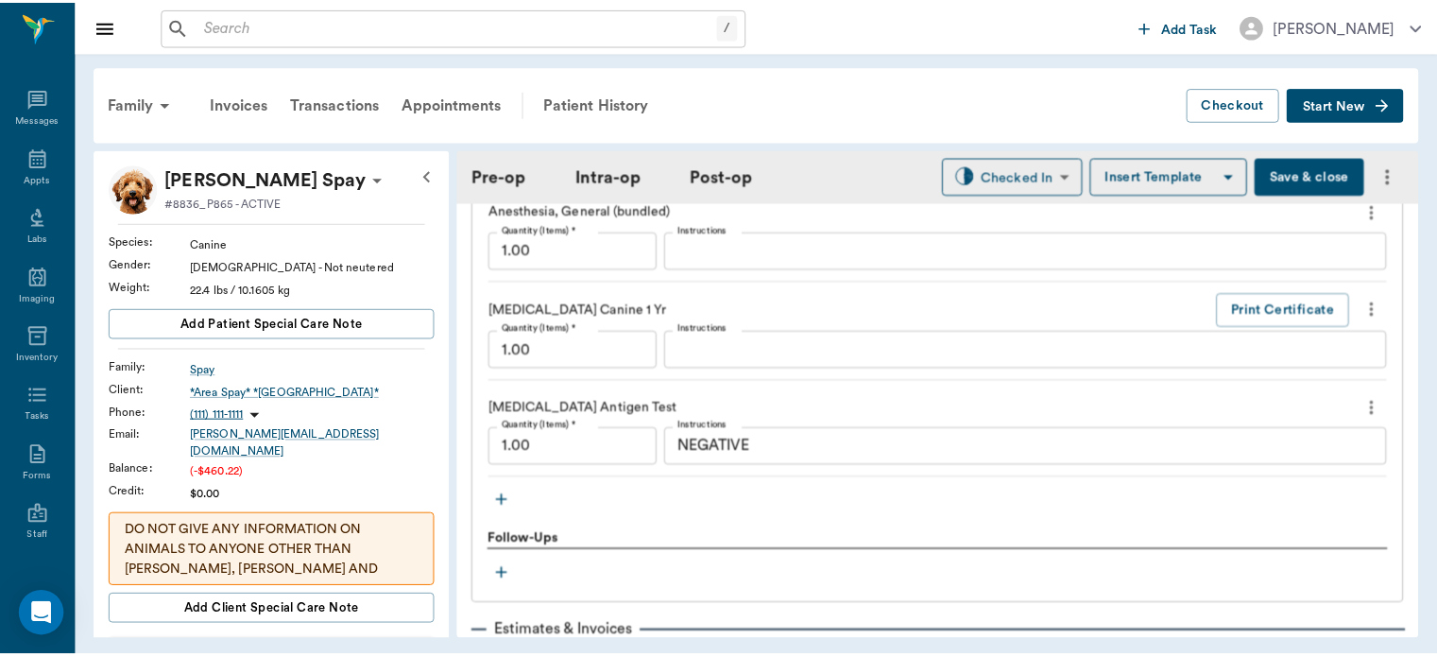
scroll to position [2175, 0]
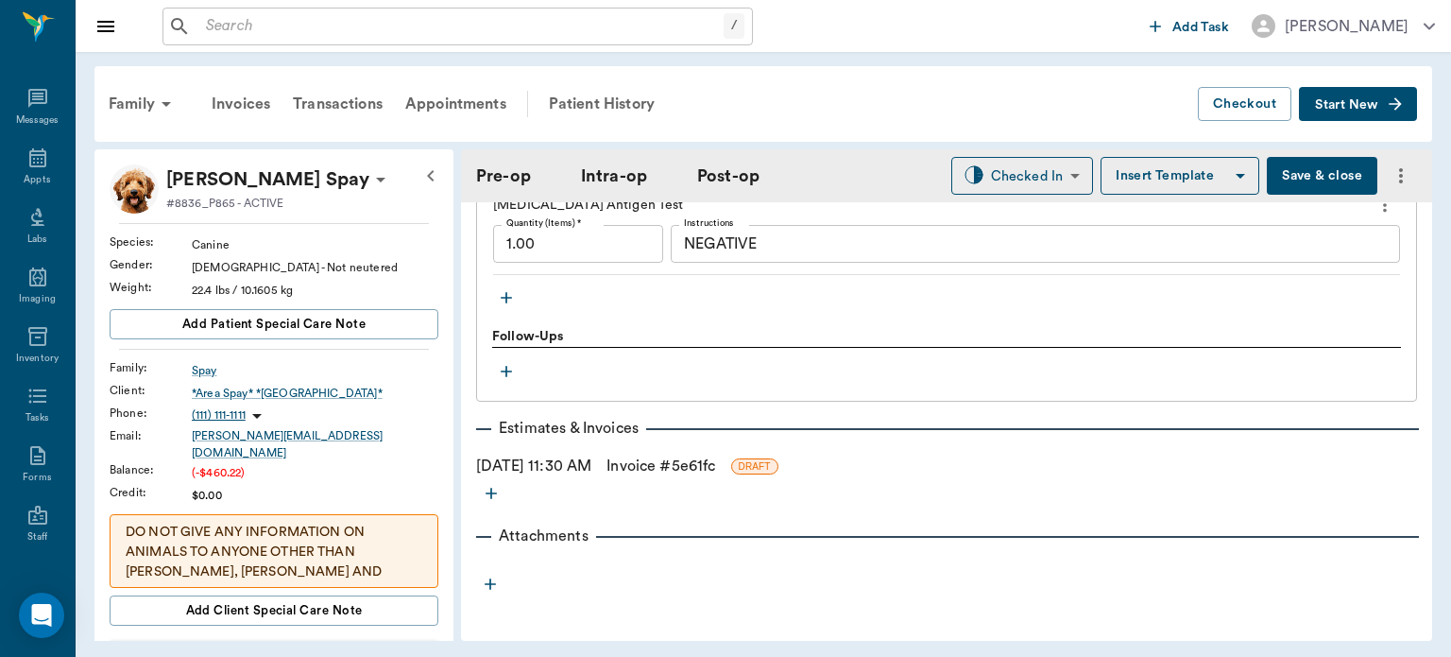
type input "02:20 PM"
click at [712, 468] on link "Invoice # 5e61fc" at bounding box center [661, 466] width 109 height 23
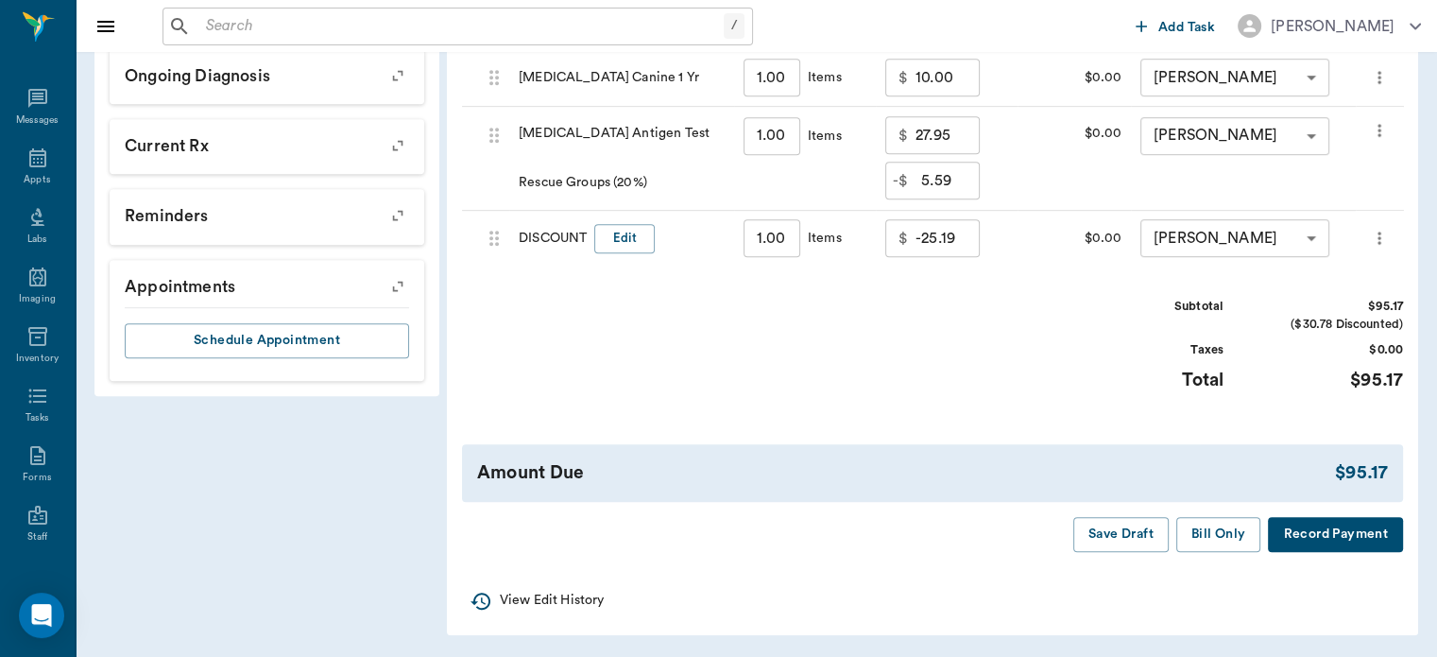
scroll to position [934, 0]
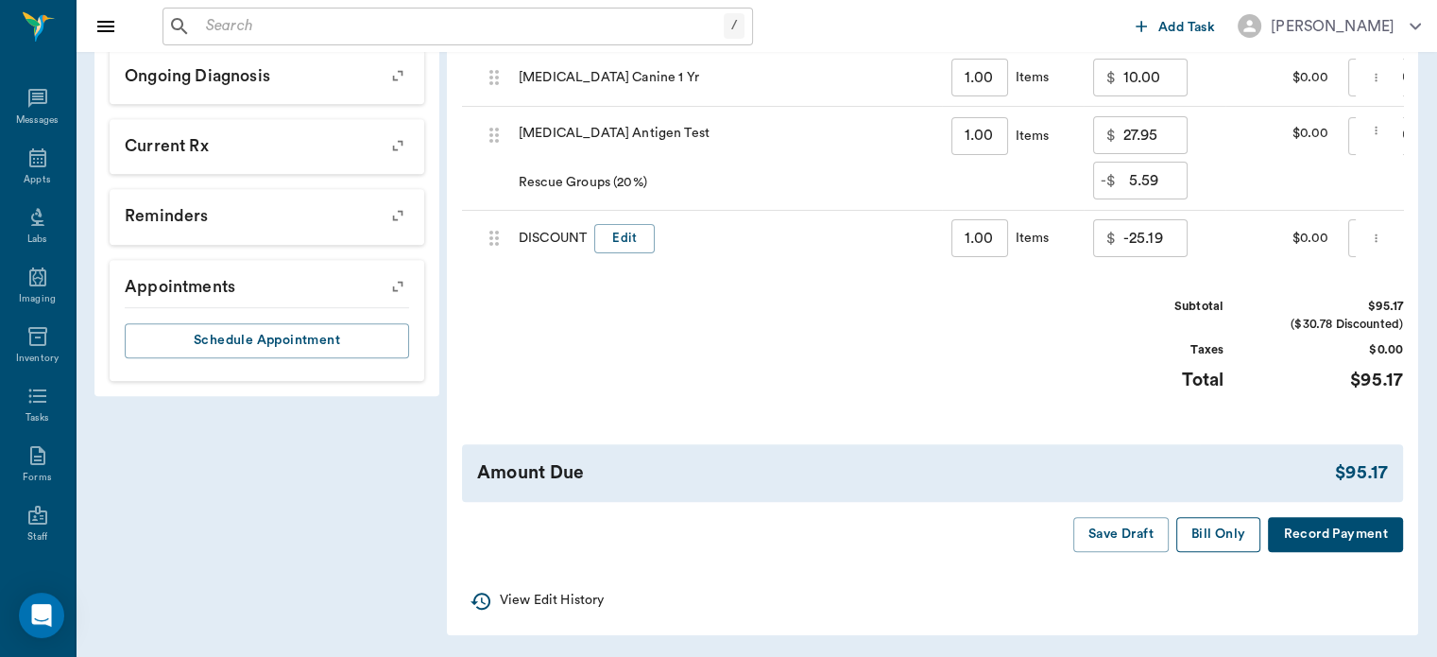
click at [1206, 537] on button "Bill Only" at bounding box center [1219, 534] width 85 height 35
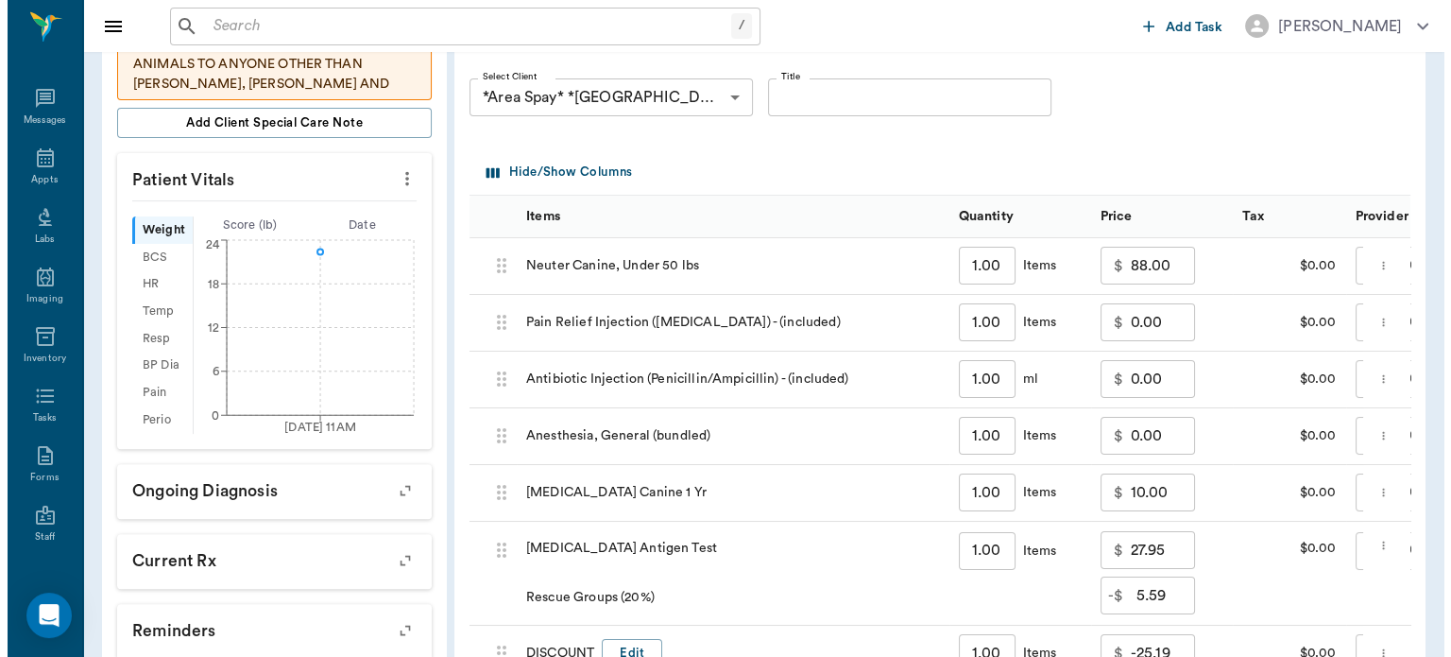
scroll to position [0, 0]
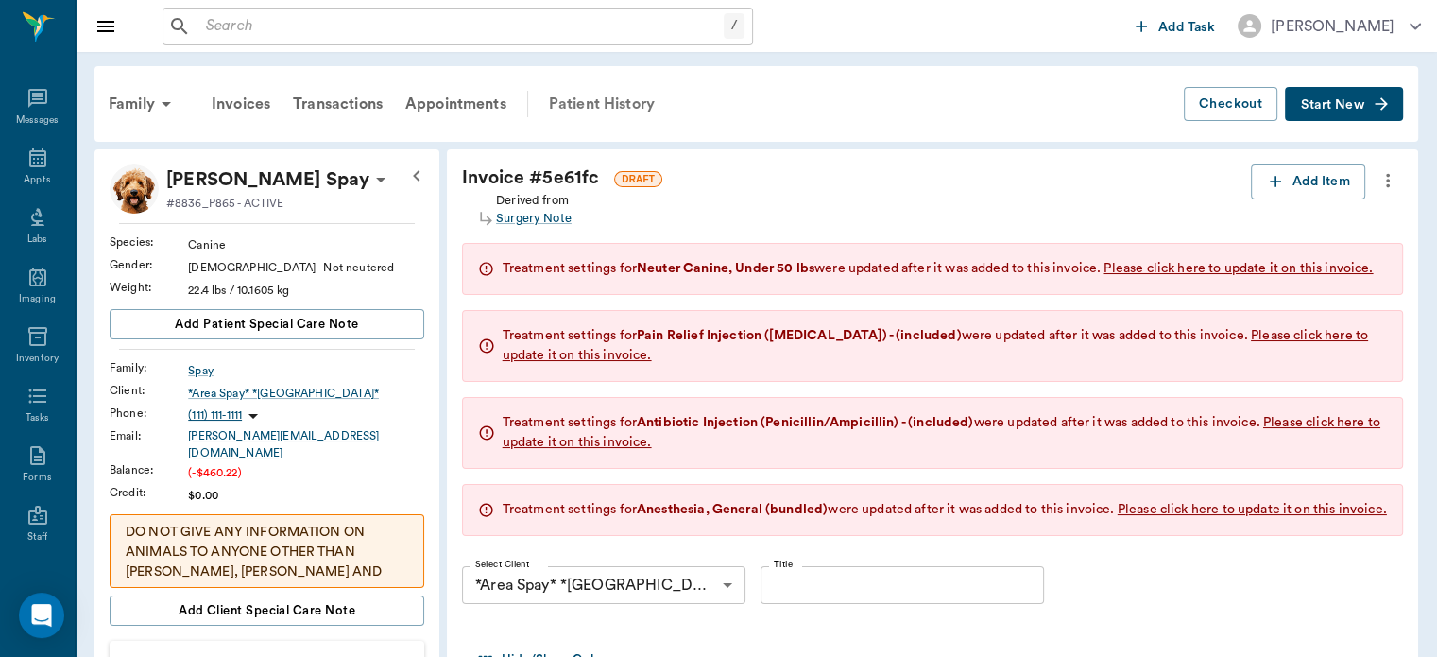
click at [621, 98] on div "Patient History" at bounding box center [602, 103] width 129 height 45
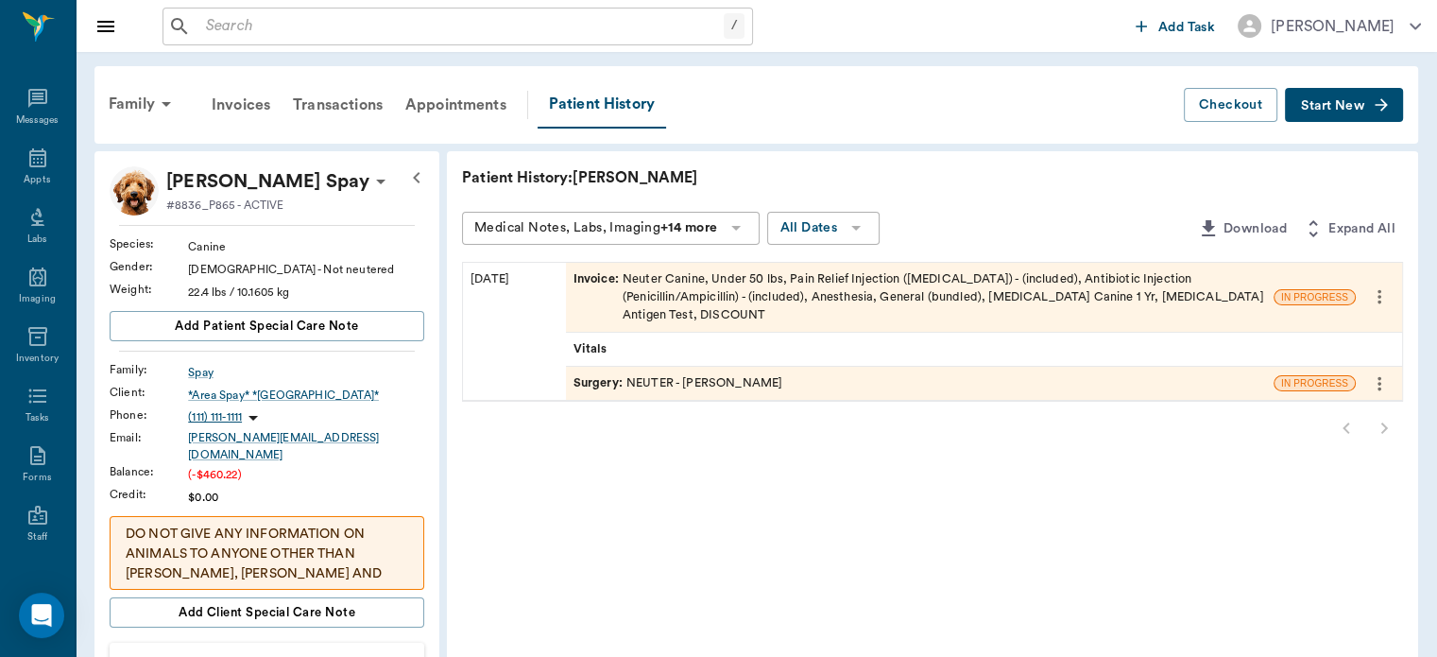
click at [594, 374] on span "Surgery :" at bounding box center [600, 383] width 53 height 18
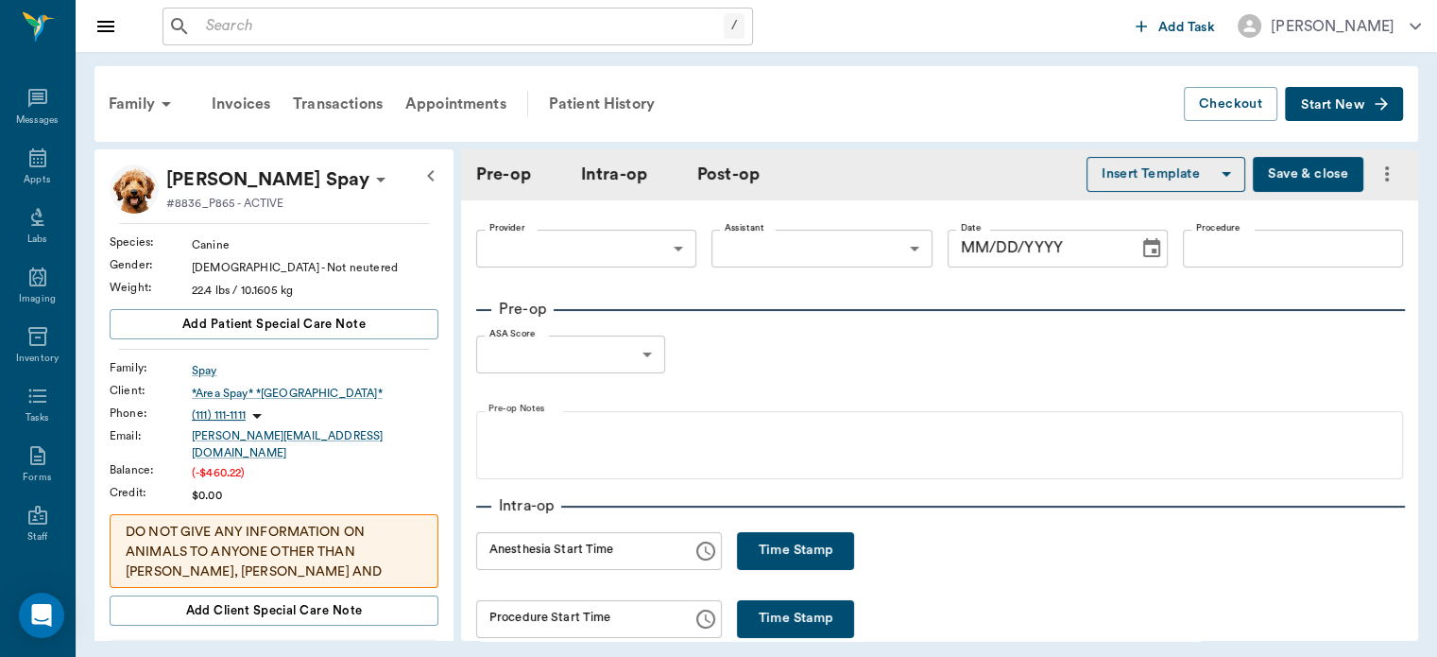
type input "63ec2f075fda476ae8351a4d"
type input "63ec2e7e52e12b0ba117b124"
type input "NEUTER"
type input "1"
radio input "true"
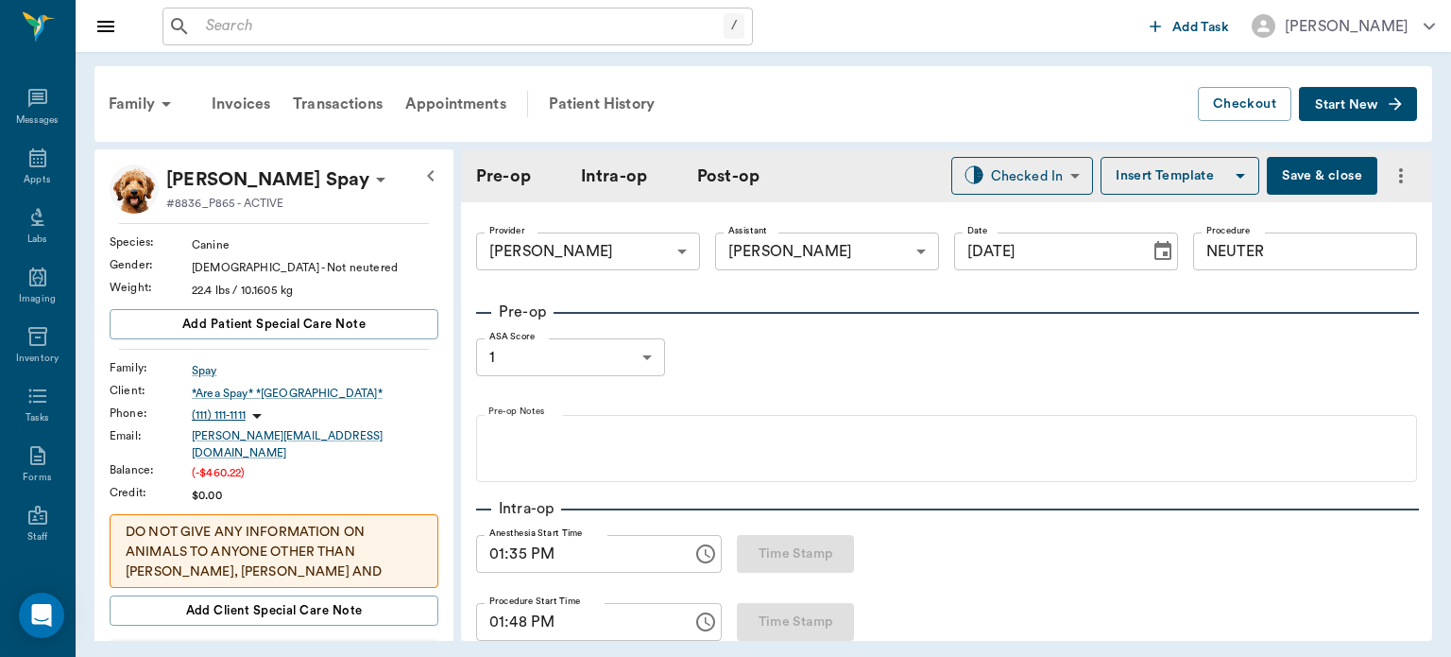
type input "09/18/2025"
type input "01:35 PM"
type input "01:48 PM"
type input "01:59 PM"
type input "02:20 PM"
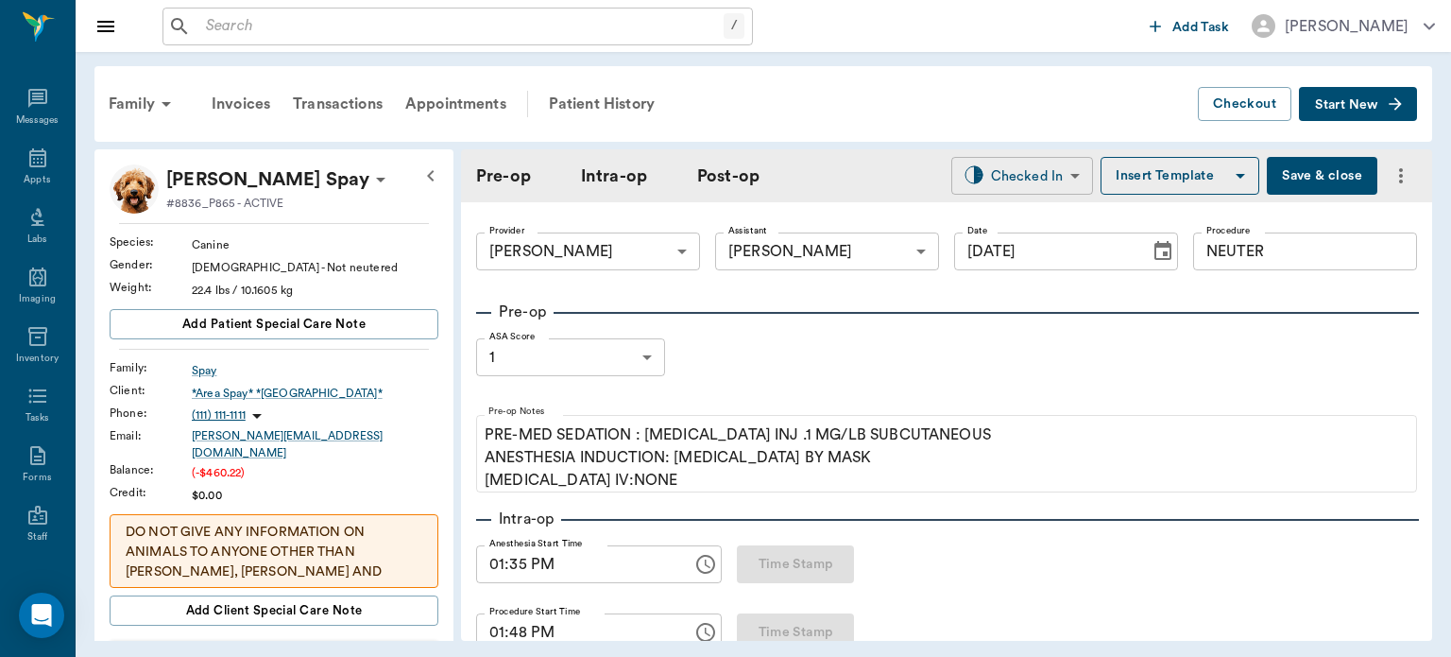
click at [1028, 170] on body "/ ​ Add Task Dr. Bert Ellsworth Nectar Messages Appts Labs Imaging Inventory Ta…" at bounding box center [725, 328] width 1451 height 657
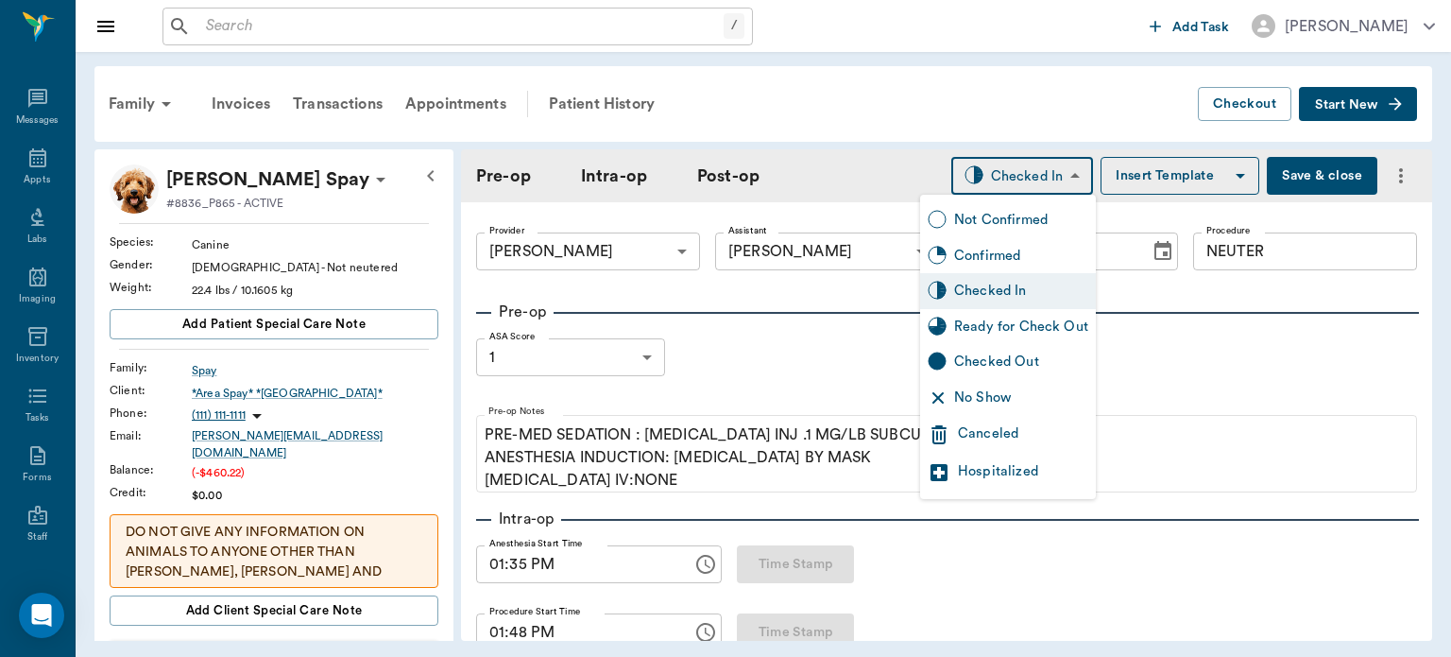
click at [1058, 332] on div "Ready for Check Out" at bounding box center [1021, 327] width 134 height 21
type input "READY_TO_CHECKOUT"
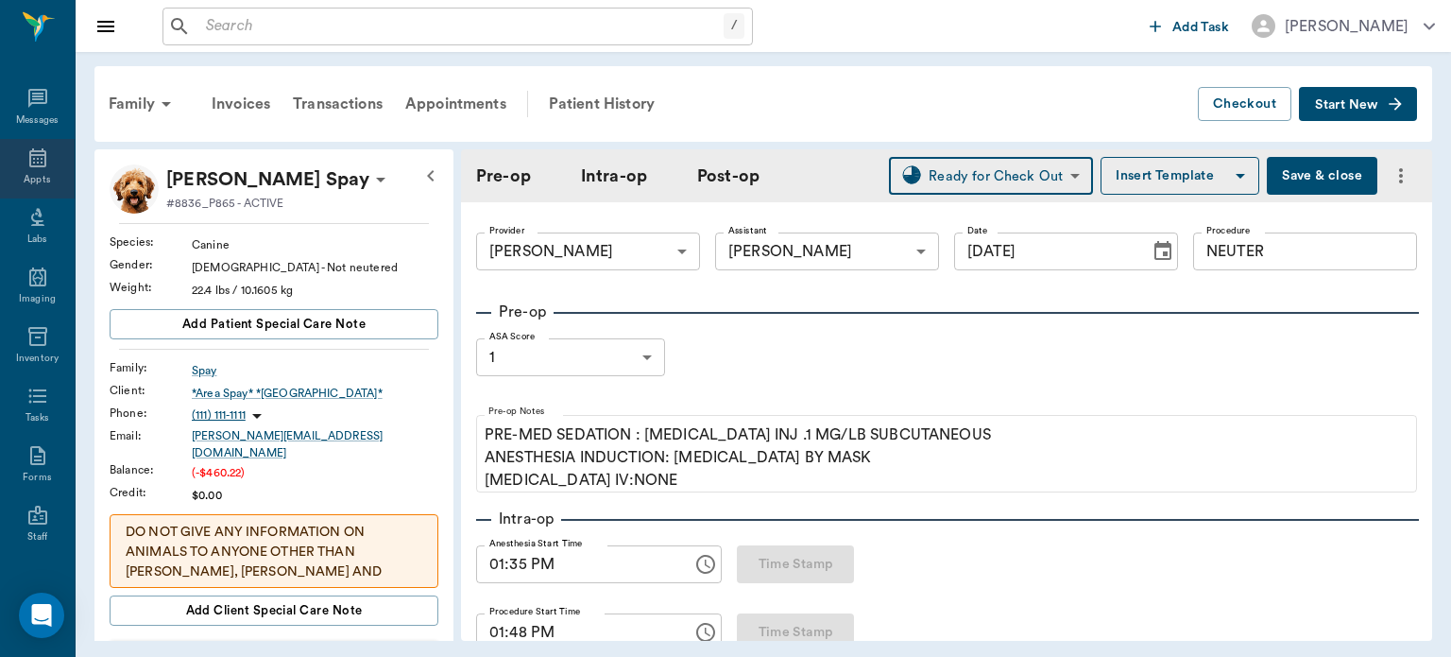
click at [36, 159] on icon at bounding box center [37, 157] width 23 height 23
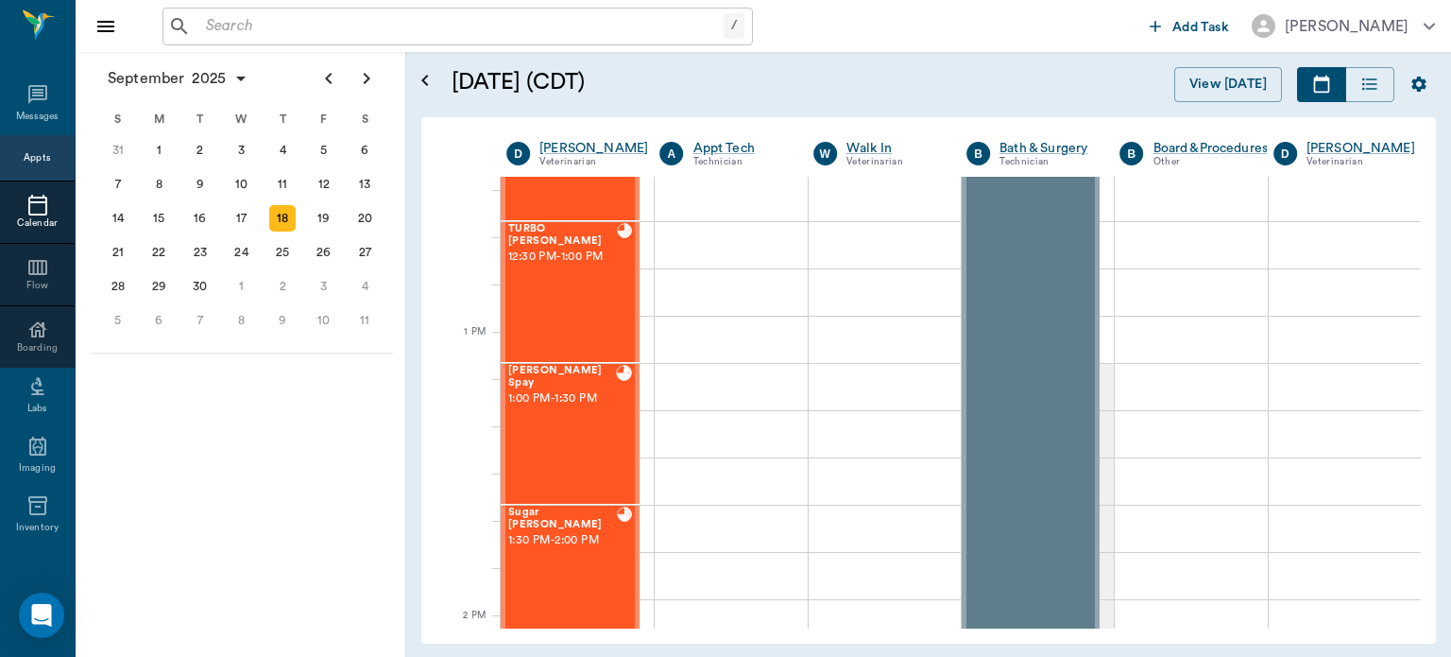
scroll to position [1281, 0]
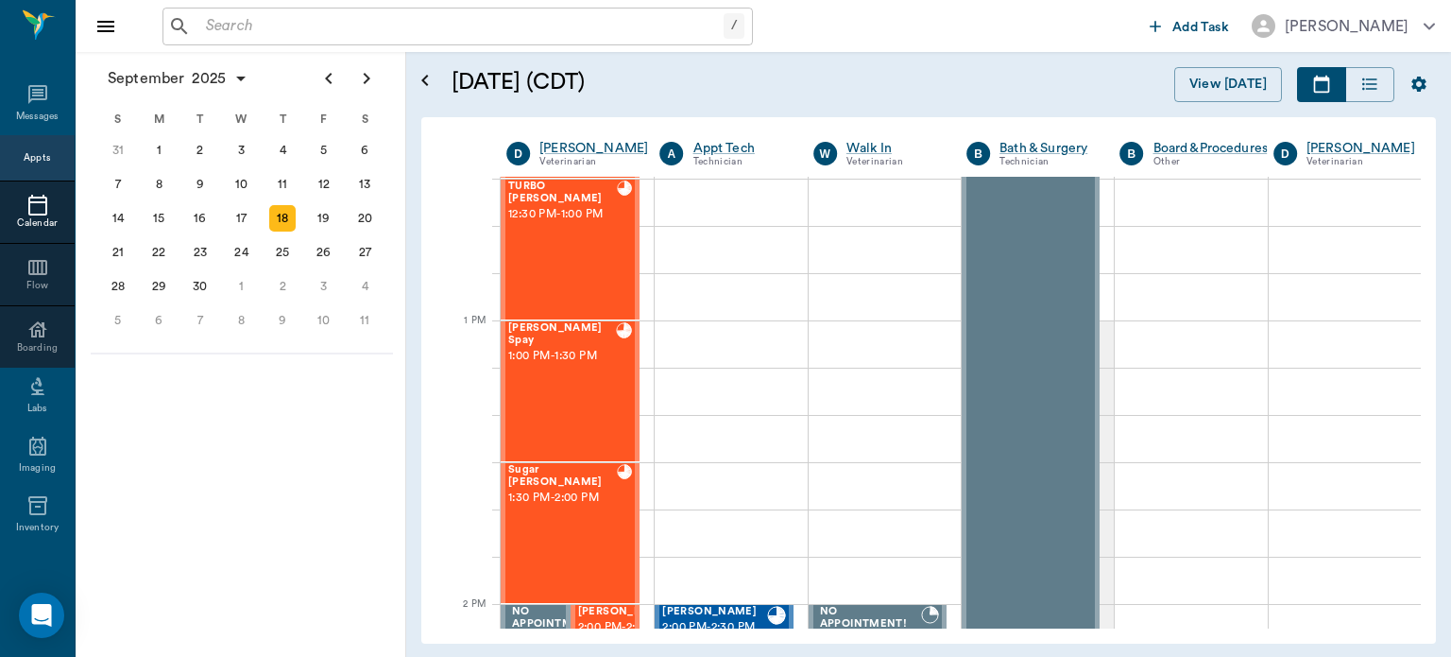
click at [565, 373] on div "Jackson Spay 1:00 PM - 1:30 PM" at bounding box center [562, 391] width 108 height 138
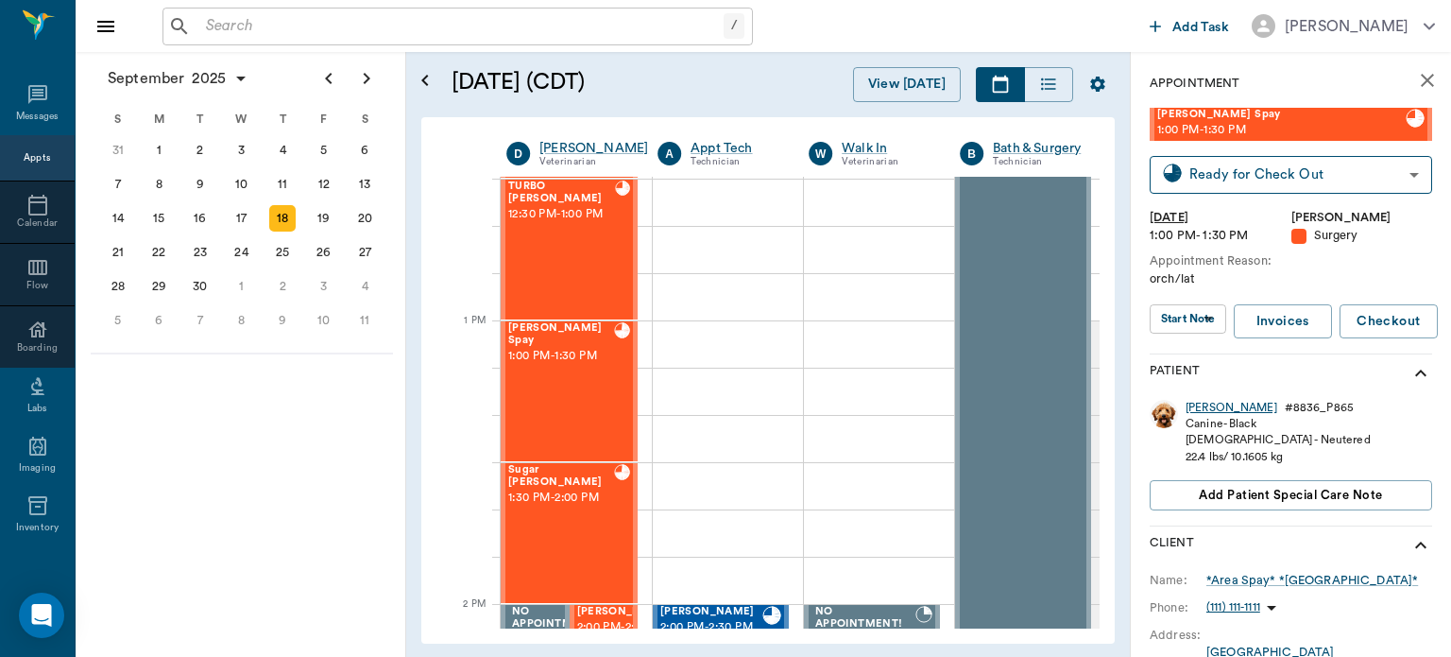
click at [1214, 410] on div "Jackson" at bounding box center [1232, 408] width 92 height 16
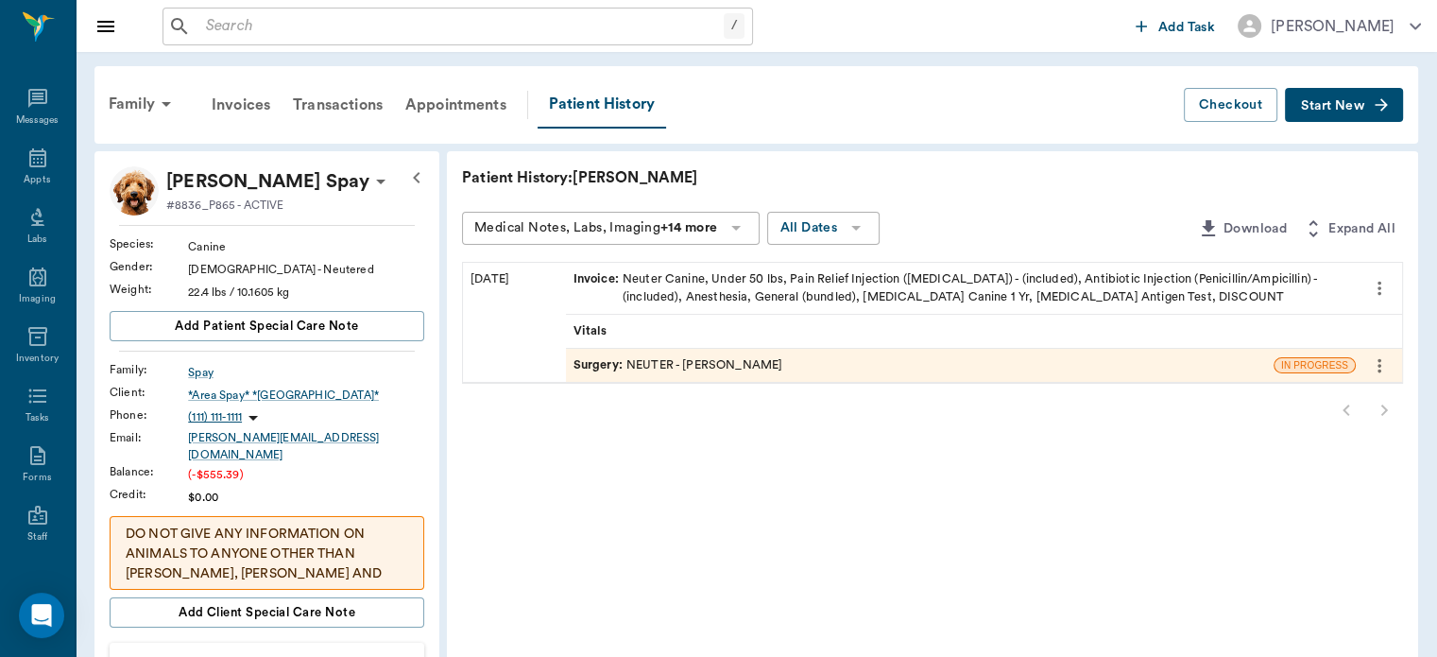
click at [30, 178] on div "Appts" at bounding box center [37, 180] width 26 height 14
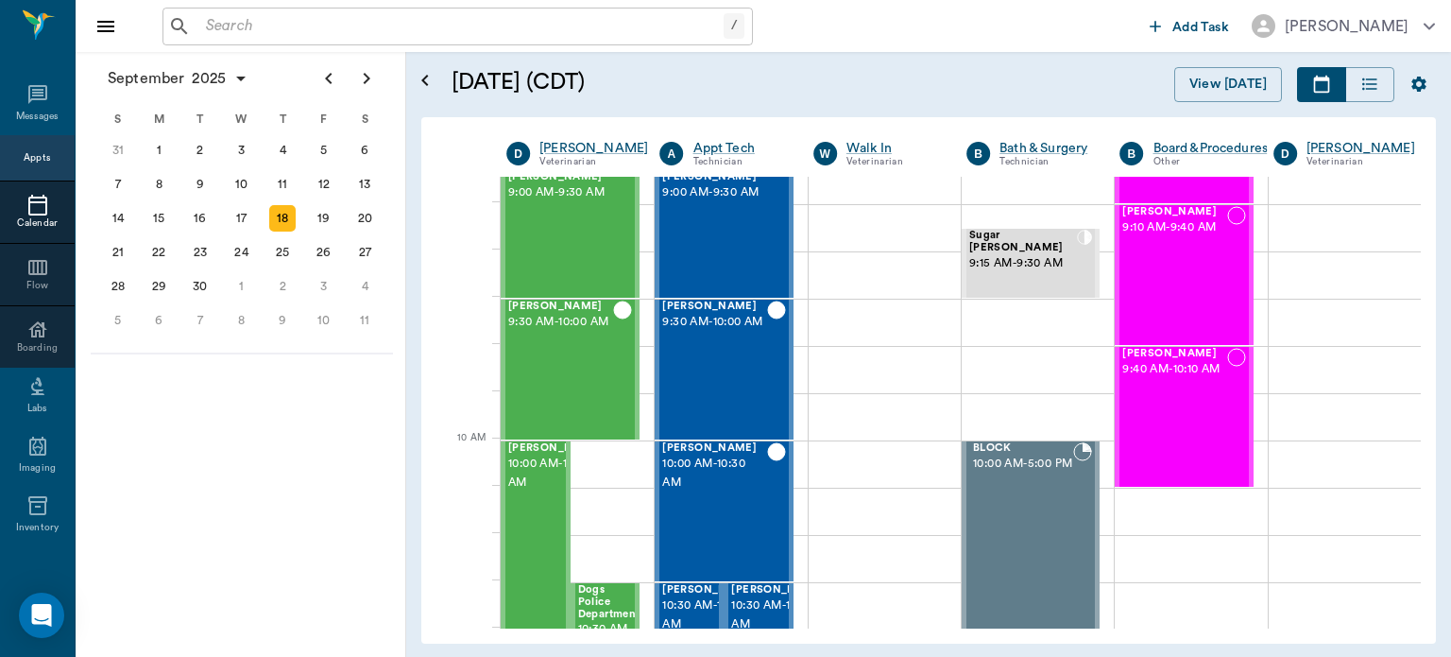
scroll to position [310, 0]
click at [554, 333] on span "9:30 AM - 10:00 AM" at bounding box center [560, 323] width 105 height 19
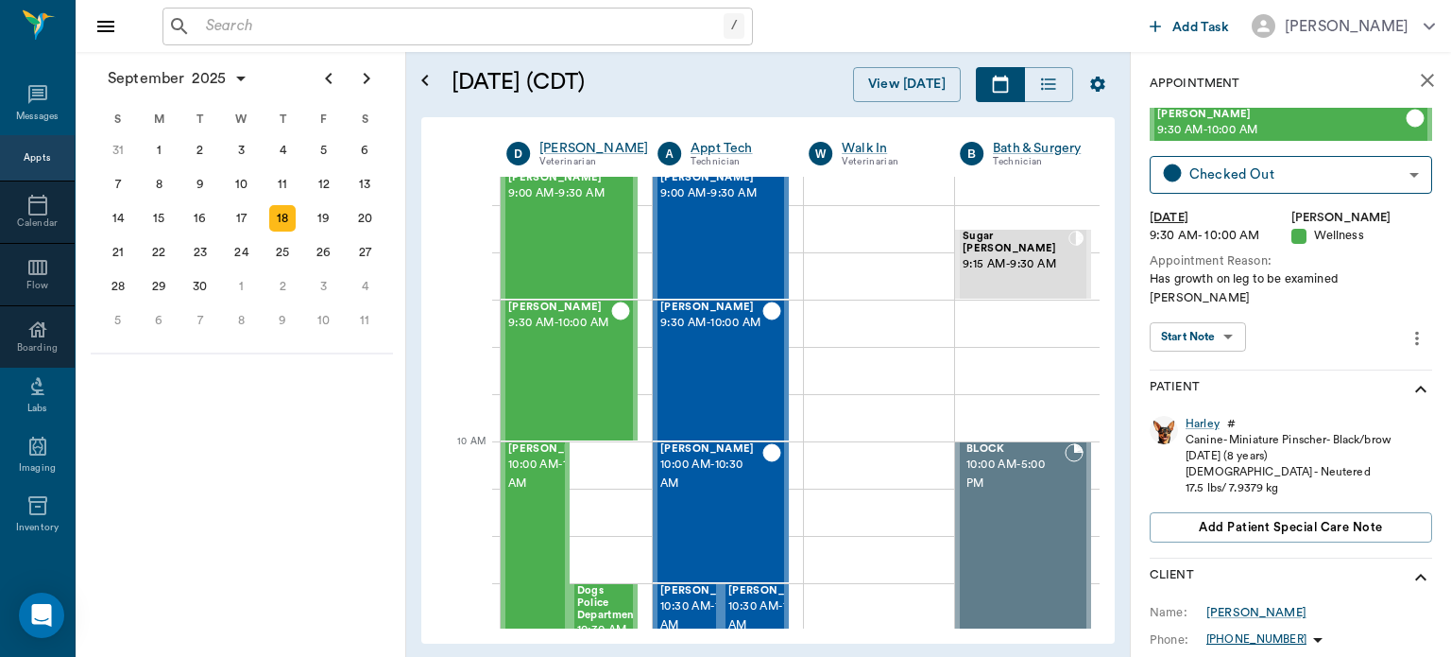
click at [1209, 432] on div "Canine - Miniature Pinscher - Black/brow" at bounding box center [1289, 440] width 206 height 16
click at [1211, 386] on div "Patient" at bounding box center [1291, 389] width 283 height 38
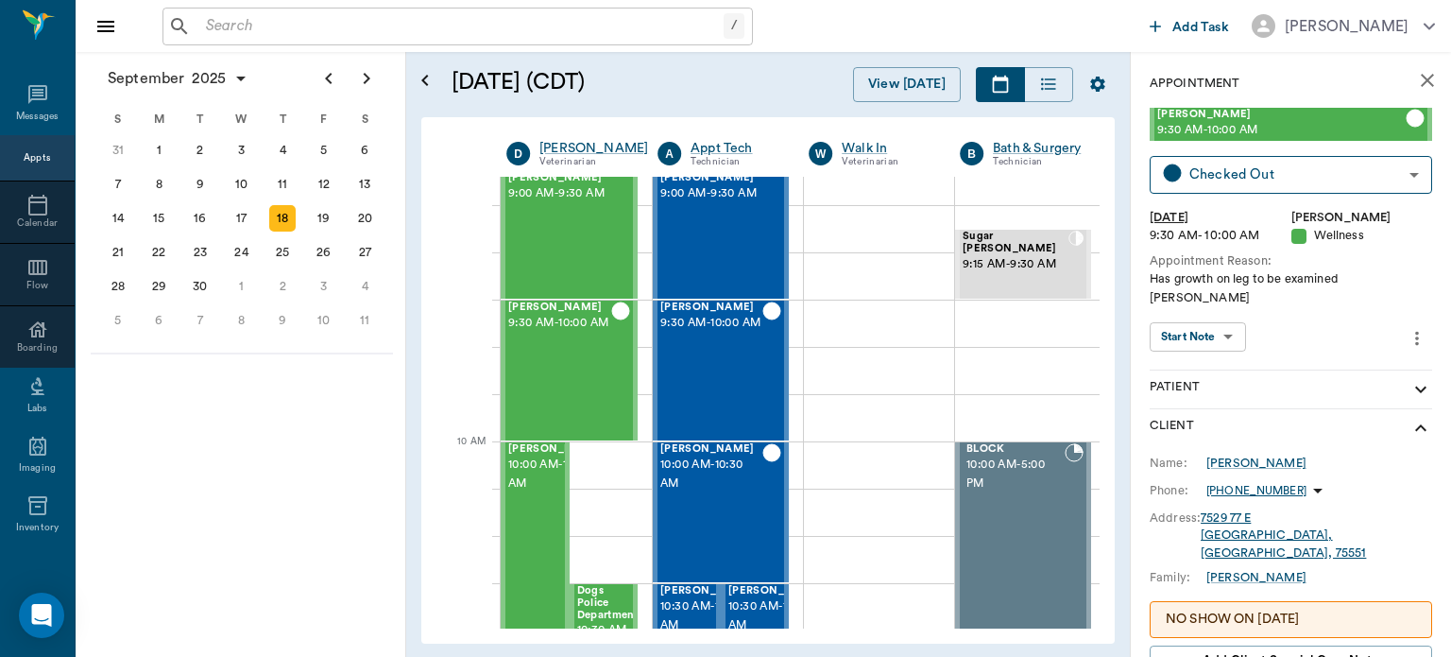
click at [1410, 417] on icon "show more" at bounding box center [1421, 428] width 23 height 23
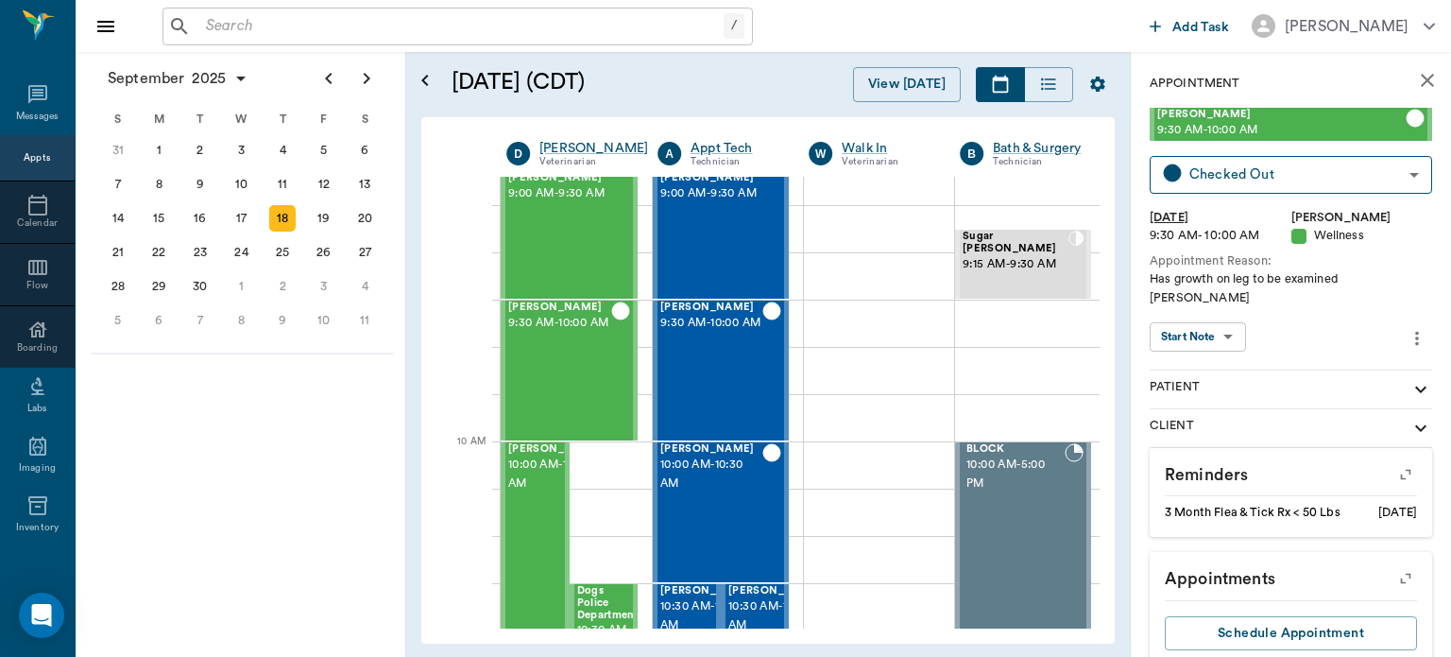
click at [1416, 424] on icon "show more" at bounding box center [1421, 427] width 11 height 7
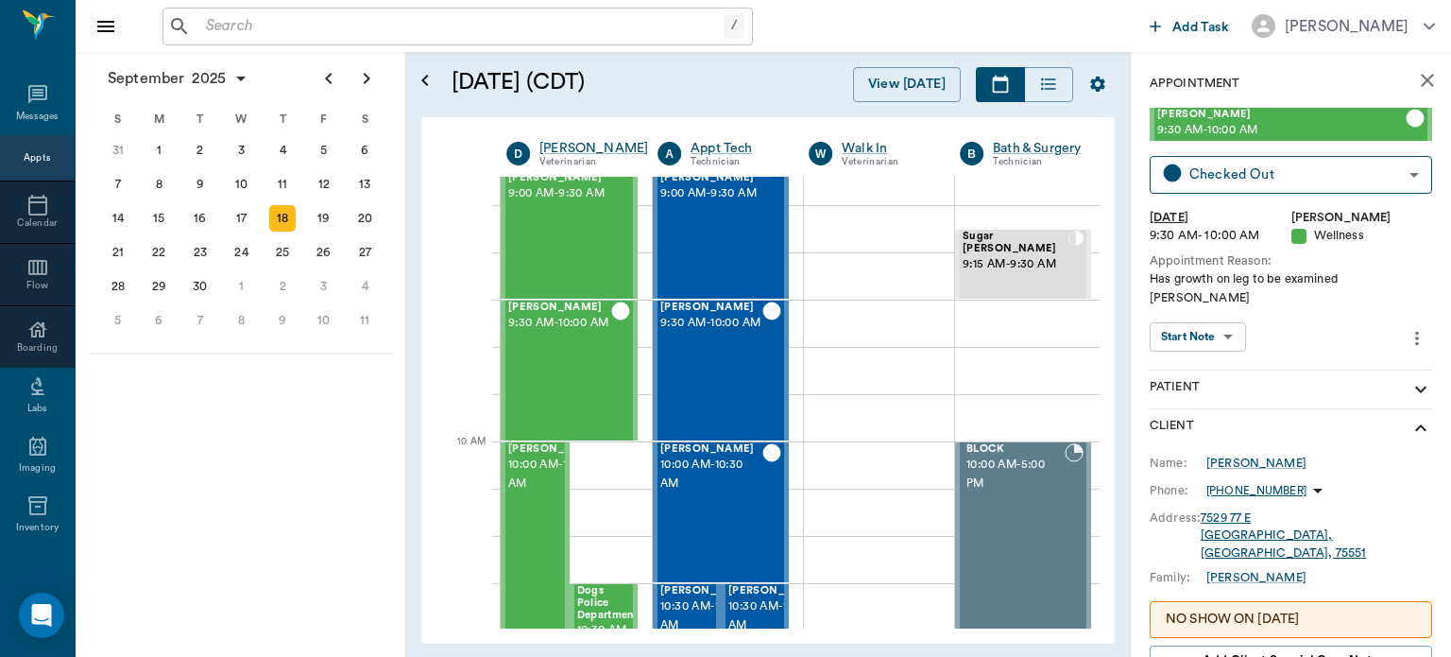
click at [1416, 386] on icon "show more" at bounding box center [1421, 389] width 11 height 7
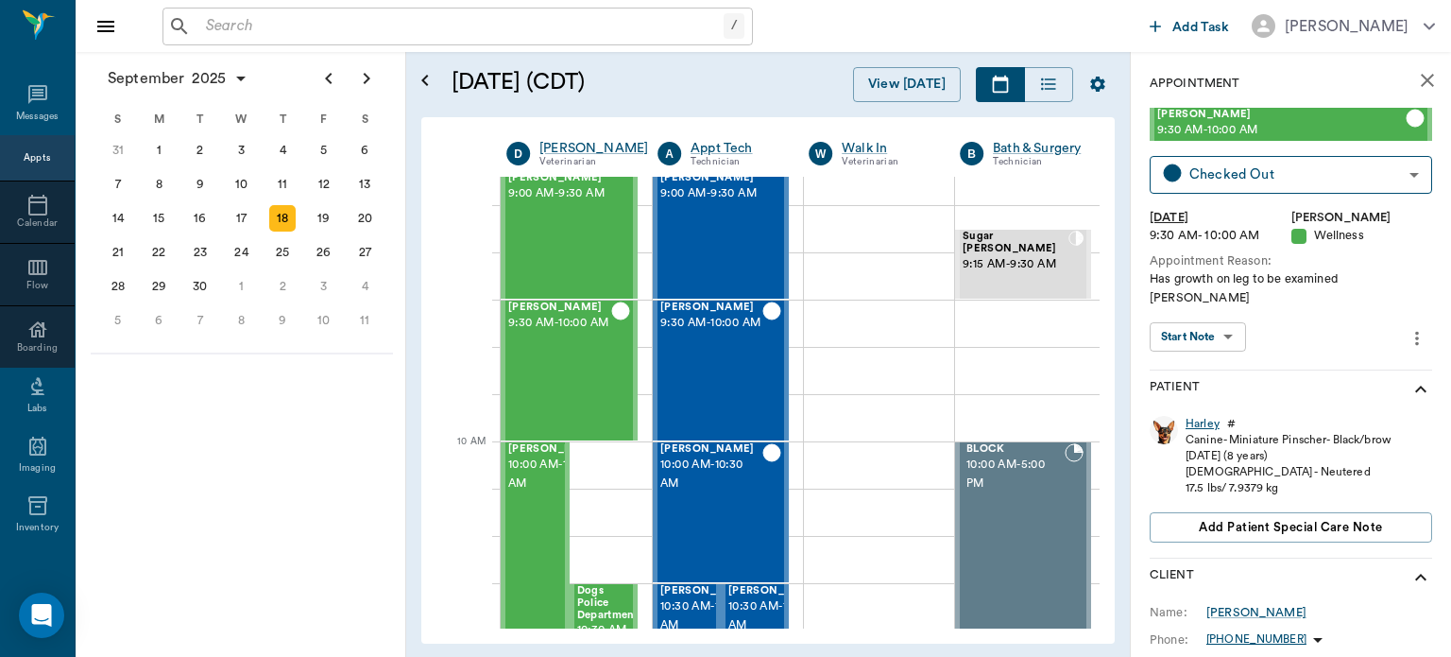
click at [1211, 416] on div "Harley" at bounding box center [1203, 424] width 34 height 16
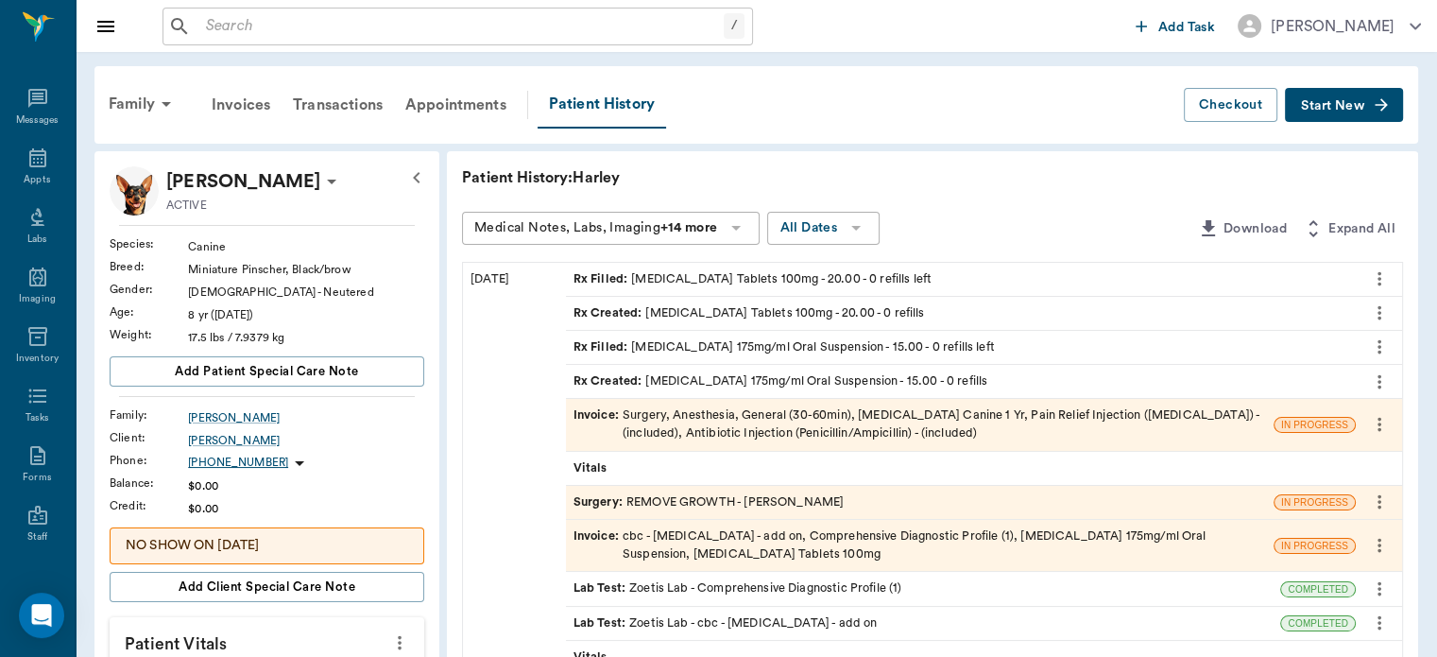
click at [604, 418] on span "Invoice :" at bounding box center [598, 424] width 49 height 36
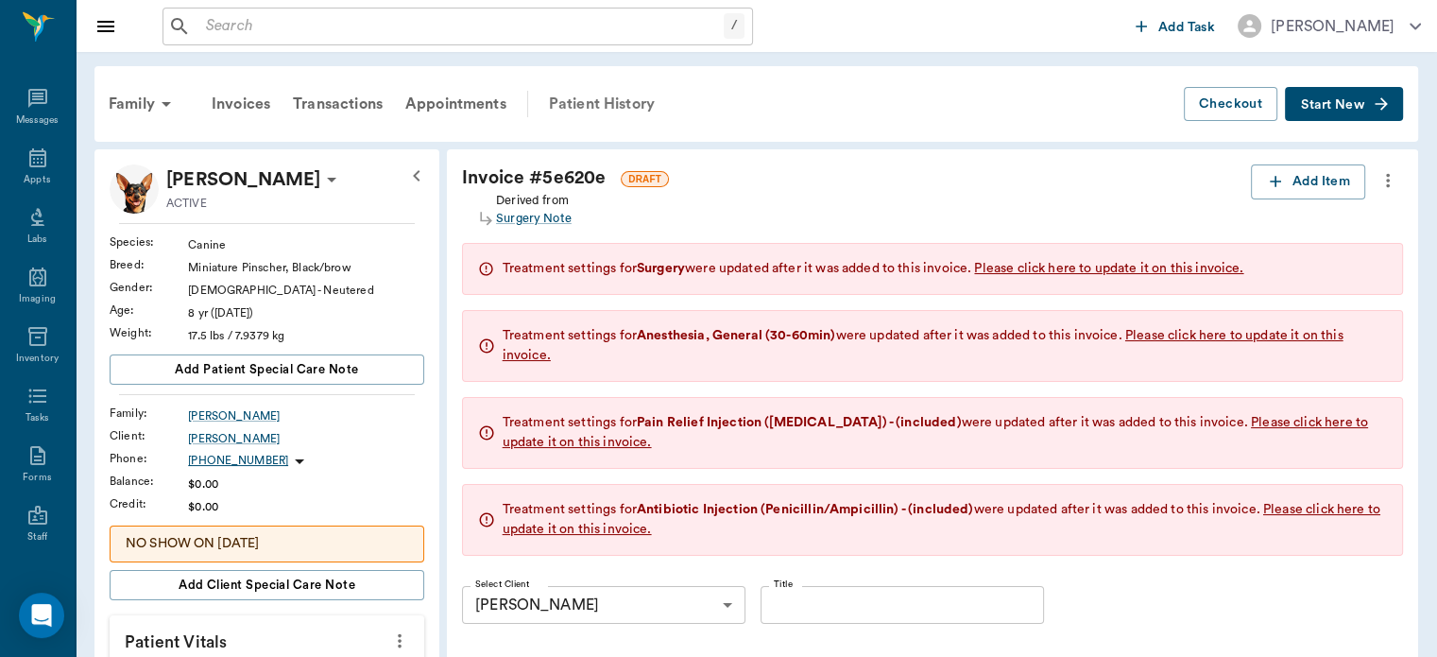
click at [618, 105] on div "Patient History" at bounding box center [602, 103] width 129 height 45
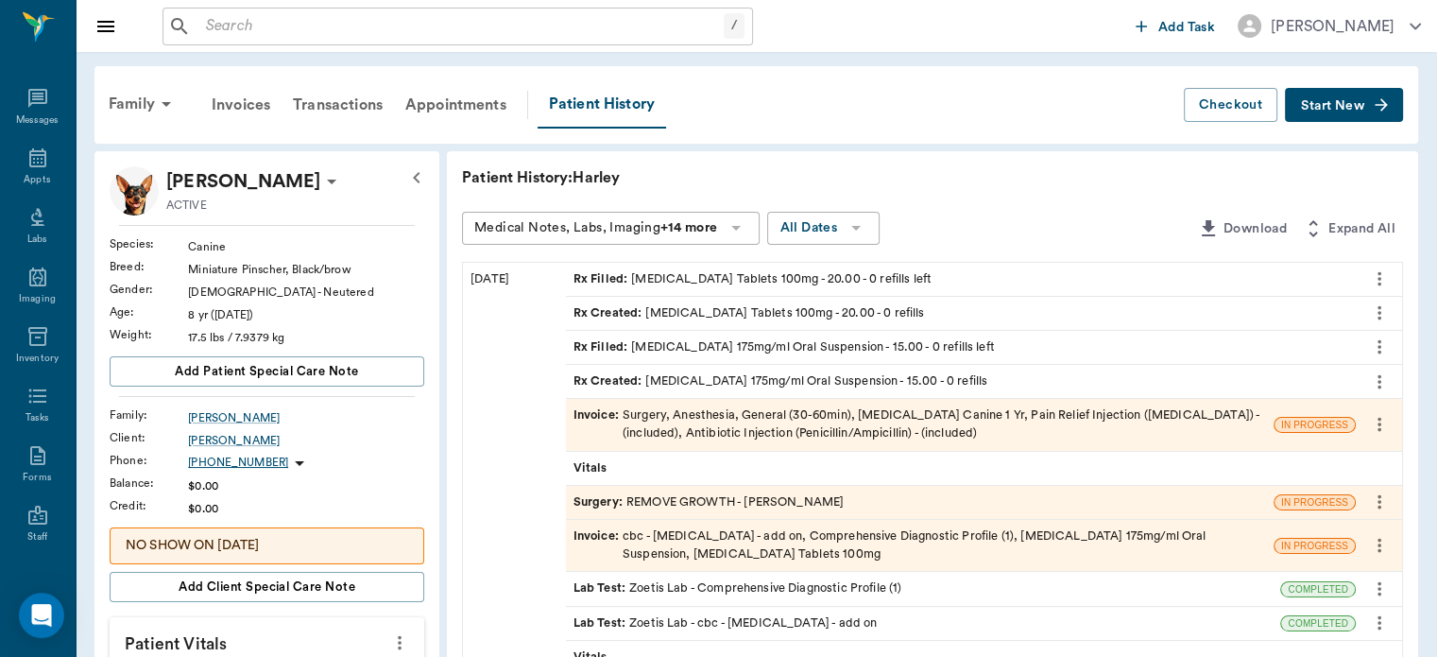
click at [590, 494] on span "Surgery :" at bounding box center [600, 502] width 53 height 18
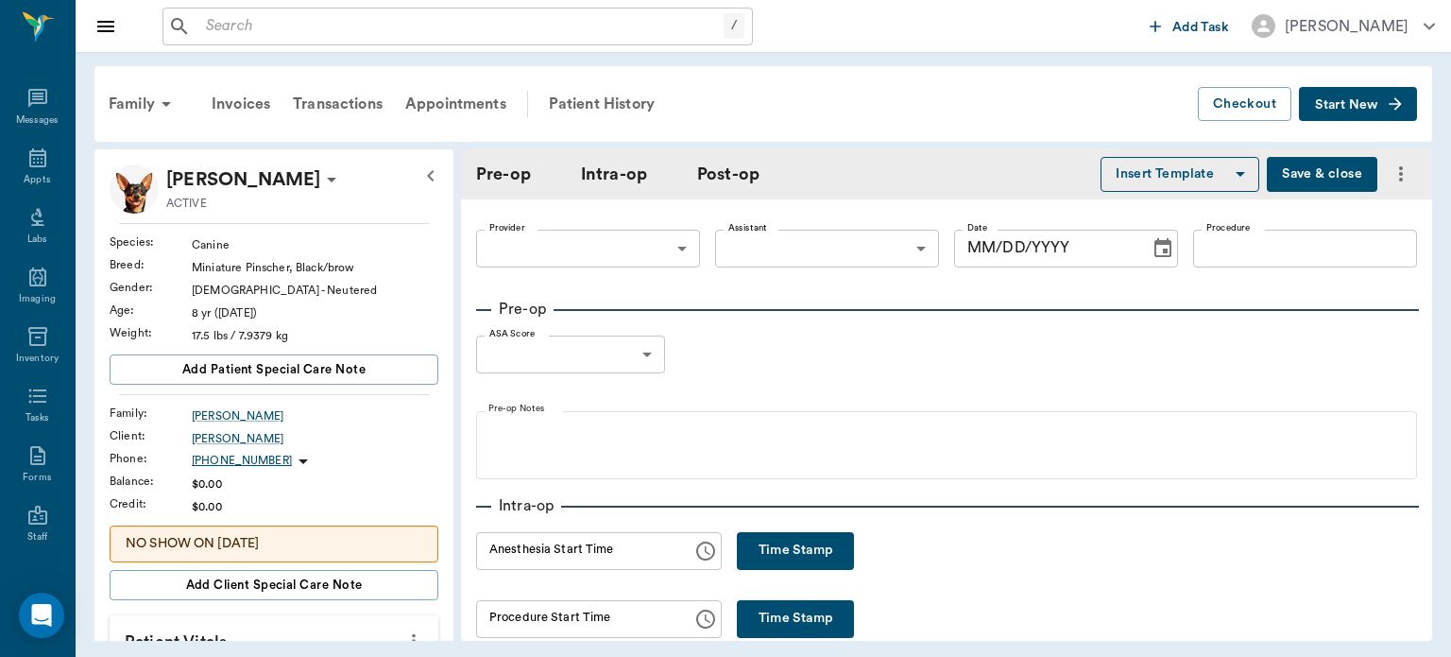
type input "63ec2f075fda476ae8351a4d"
type input "63ec2e7e52e12b0ba117b124"
type input "REMOVE GROWTH"
type input "1"
radio input "true"
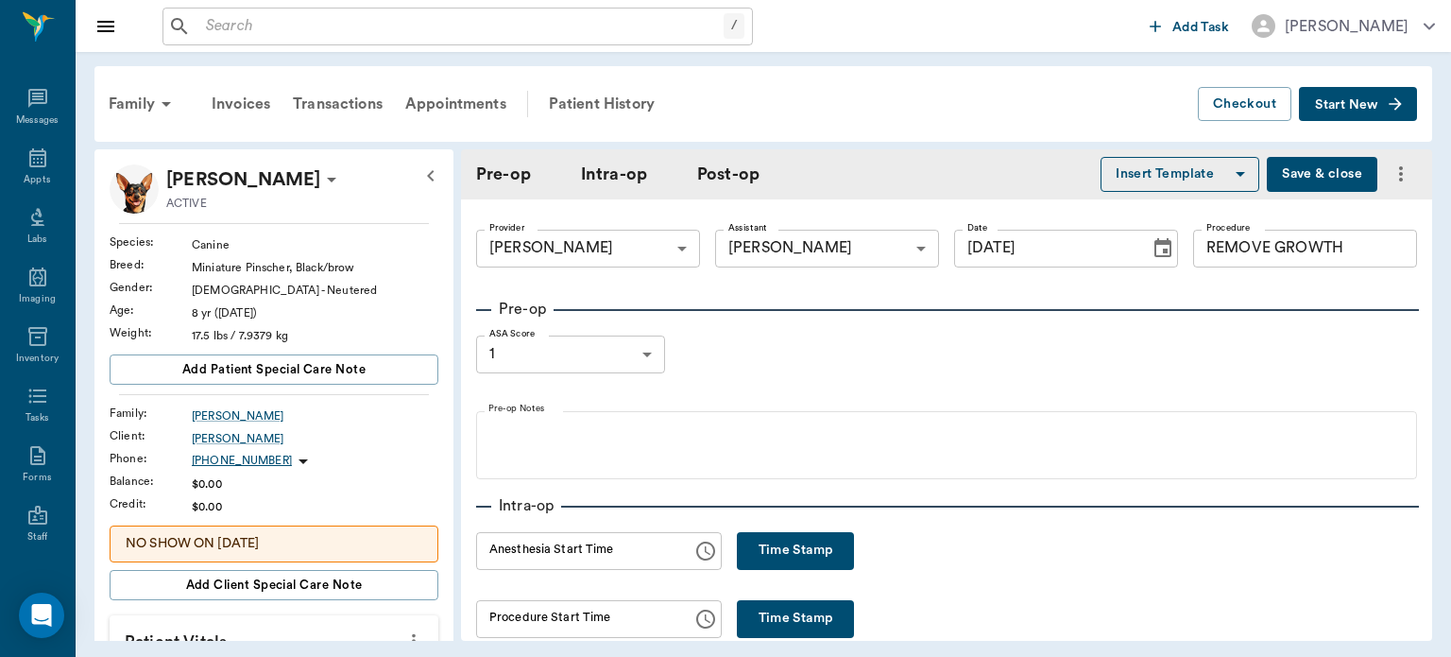
type input "09/18/2025"
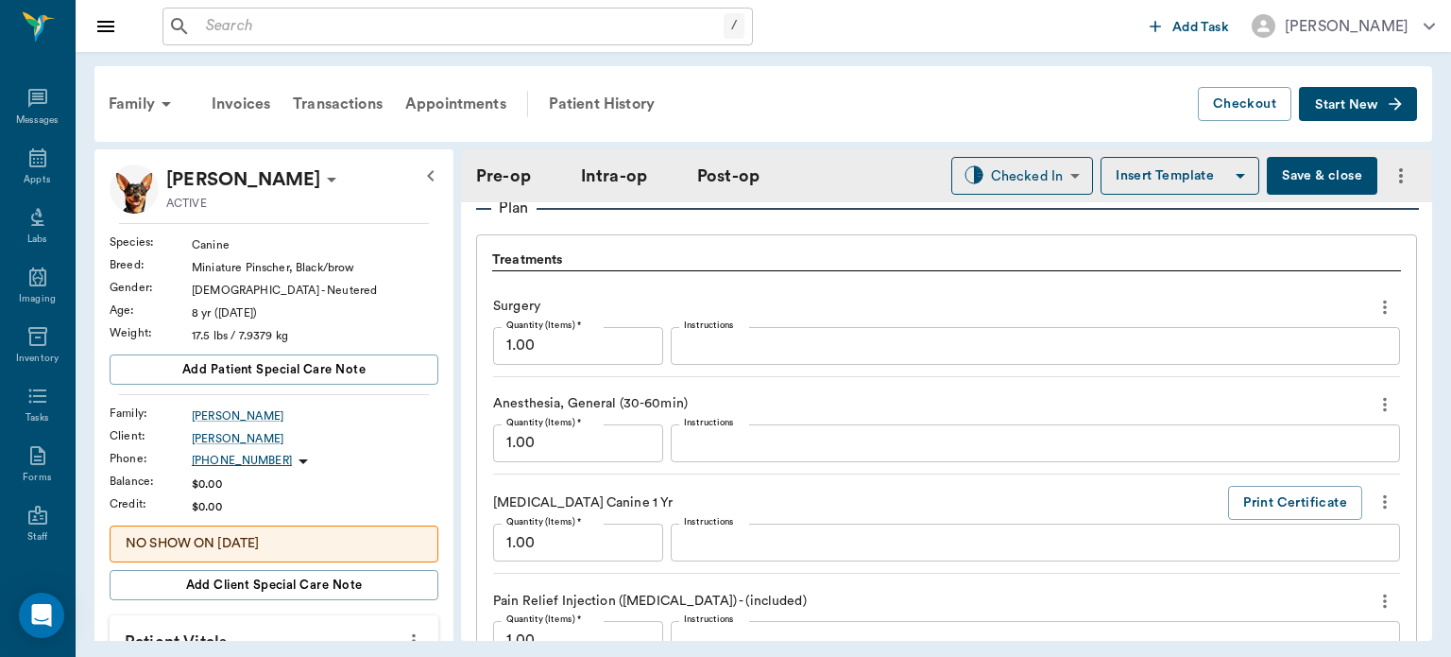
scroll to position [1576, 0]
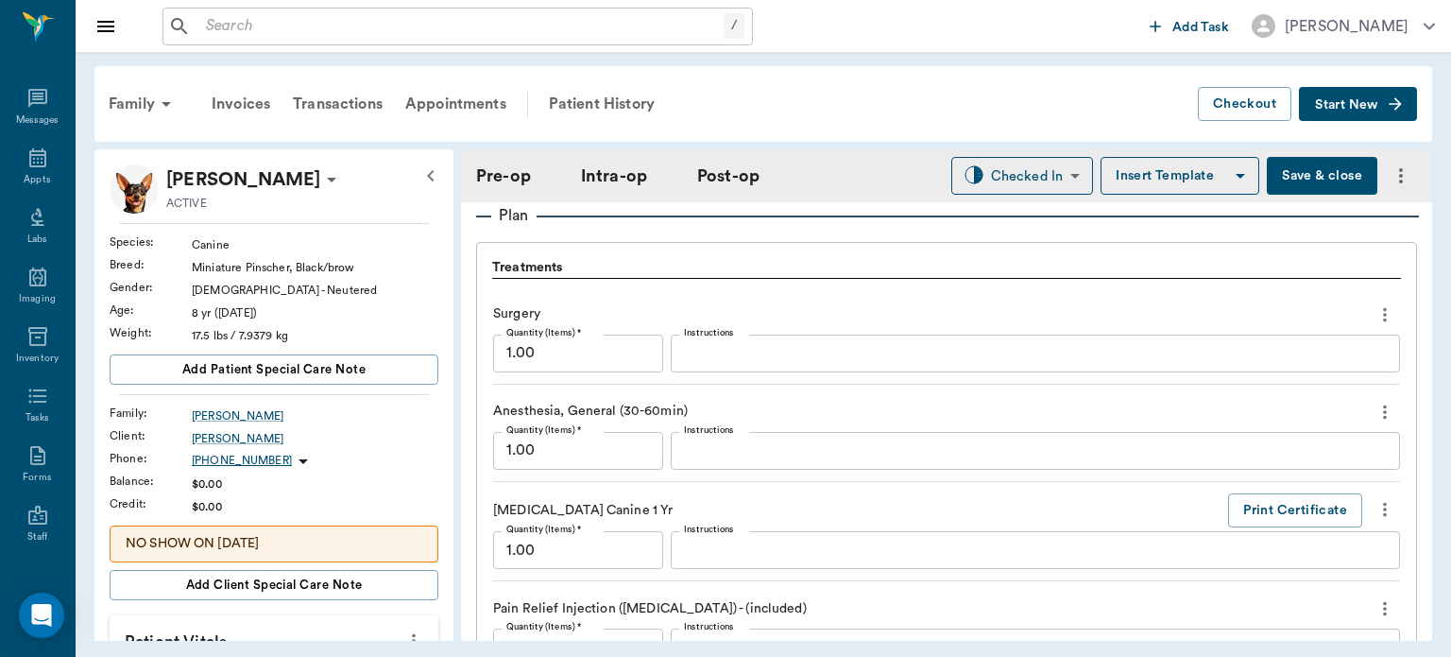
click at [1383, 415] on icon "more" at bounding box center [1385, 411] width 4 height 14
click at [1251, 479] on span "Delete" at bounding box center [1291, 478] width 159 height 20
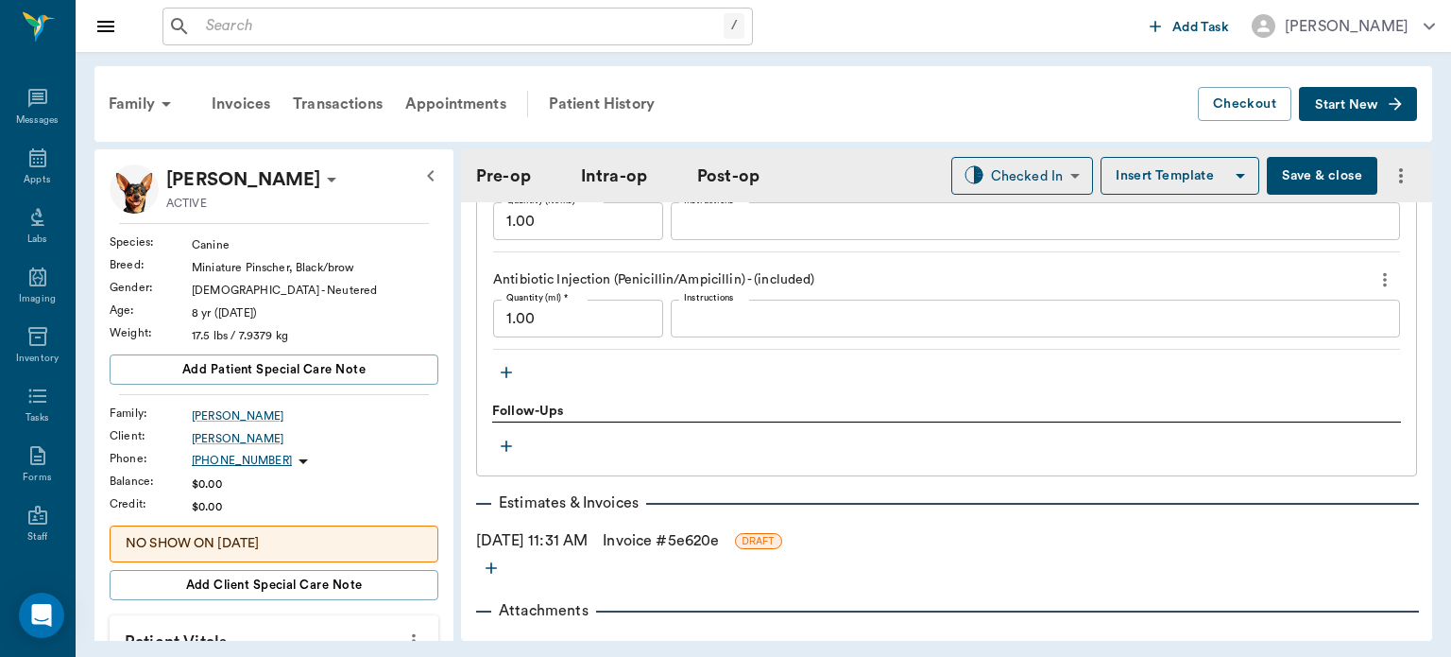
scroll to position [1906, 0]
click at [507, 376] on icon "button" at bounding box center [506, 371] width 19 height 19
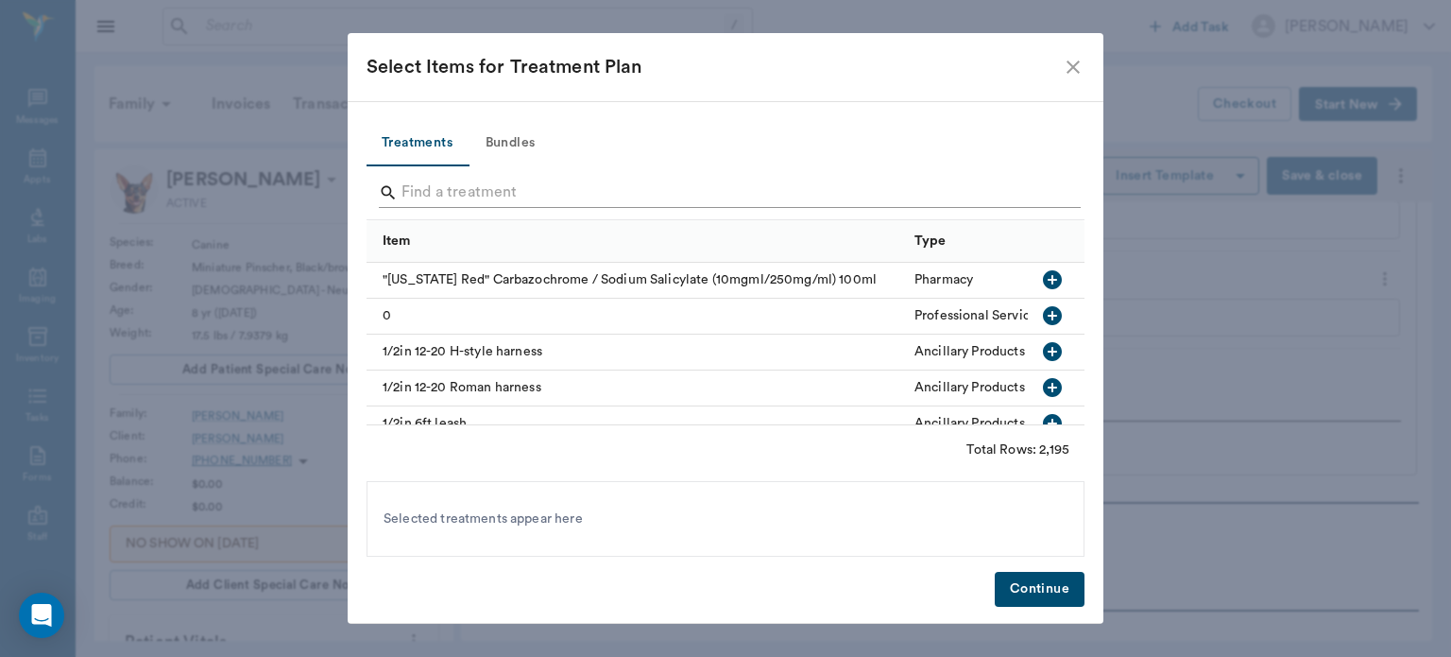
click at [438, 193] on input "Search" at bounding box center [727, 193] width 651 height 30
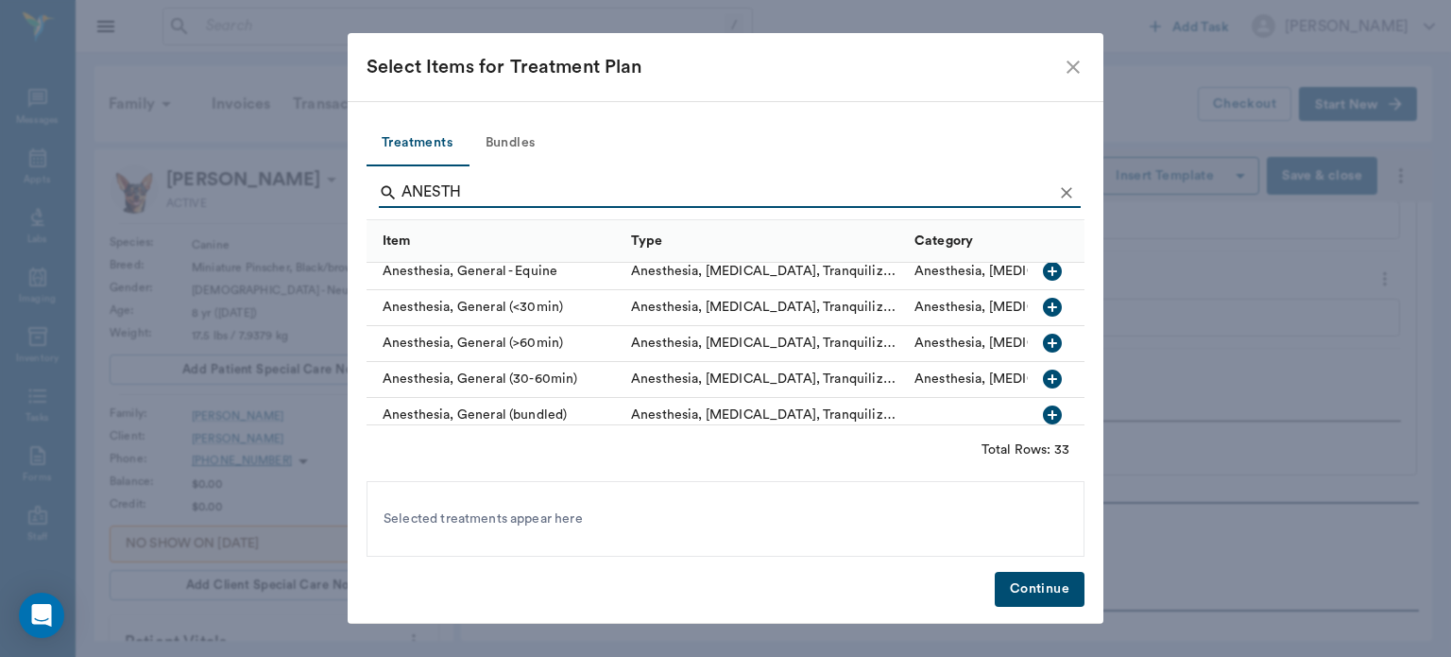
scroll to position [153, 0]
type input "ANESTH"
click at [1043, 303] on icon "button" at bounding box center [1052, 306] width 19 height 19
click at [1036, 599] on button "Continue" at bounding box center [1040, 589] width 90 height 35
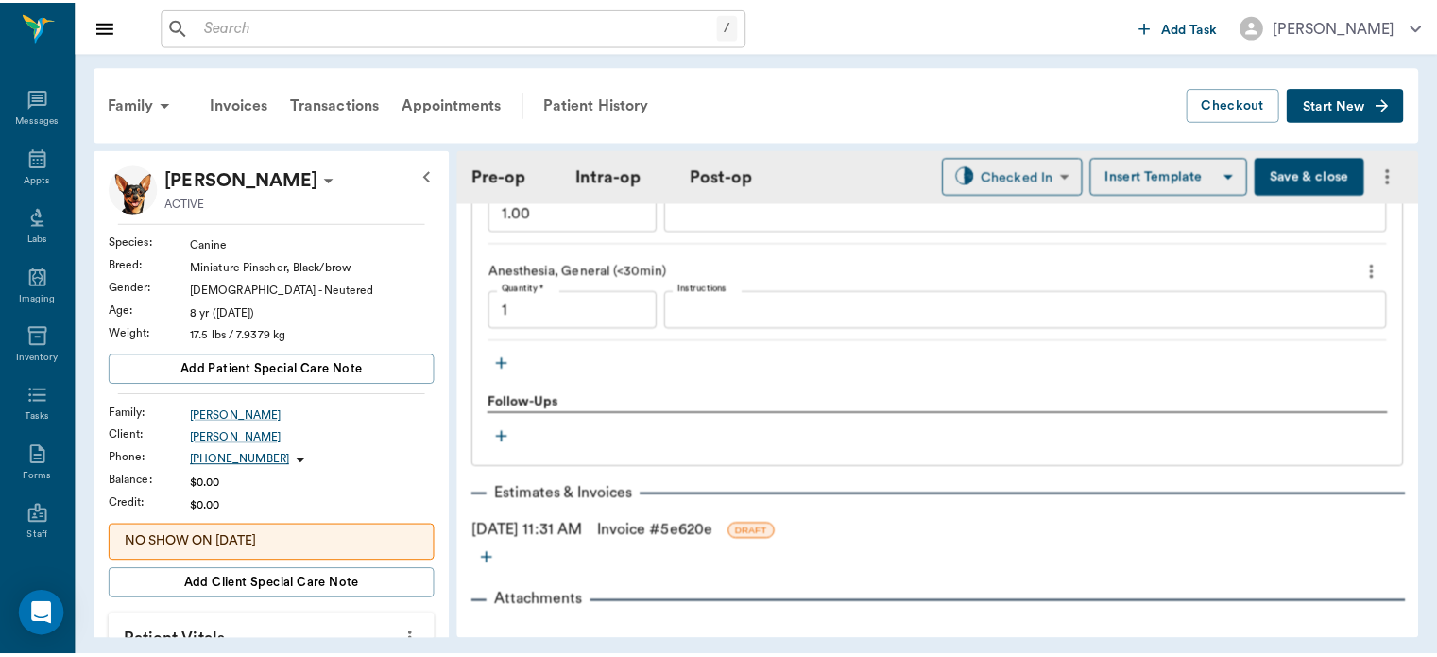
scroll to position [2077, 0]
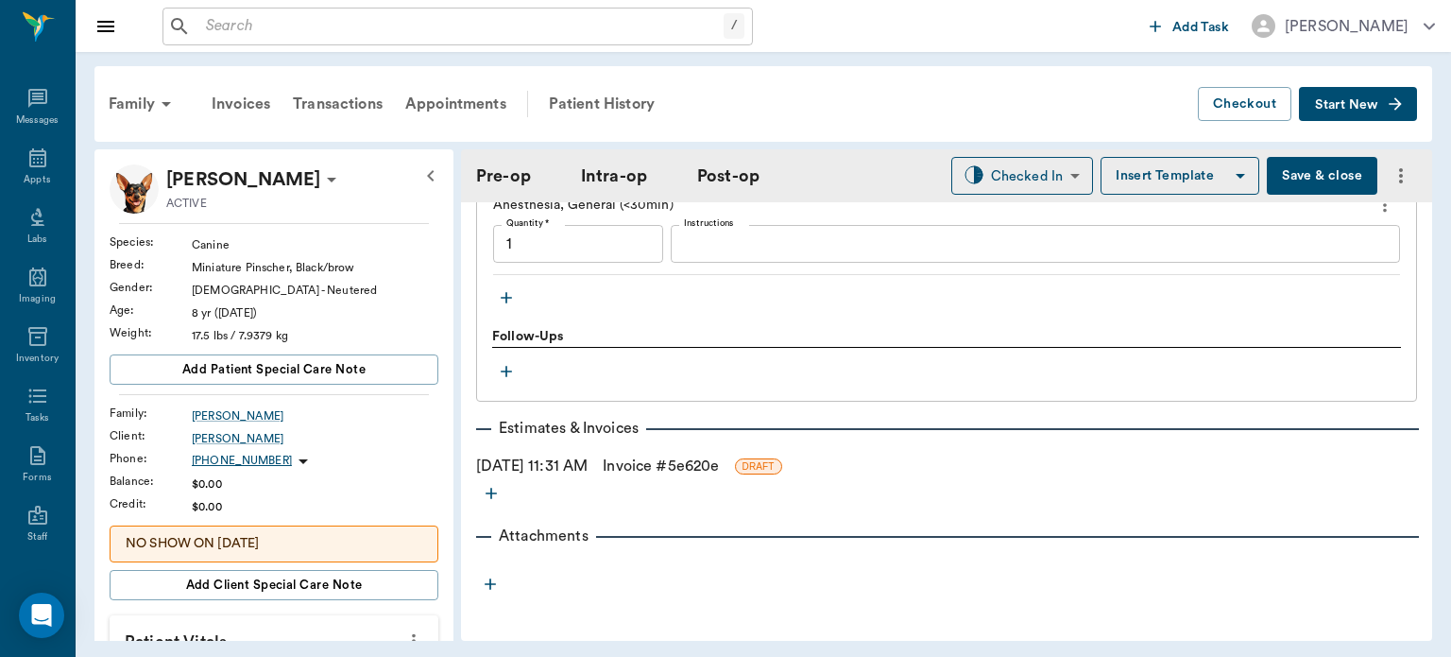
click at [712, 468] on link "Invoice # 5e620e" at bounding box center [661, 466] width 116 height 23
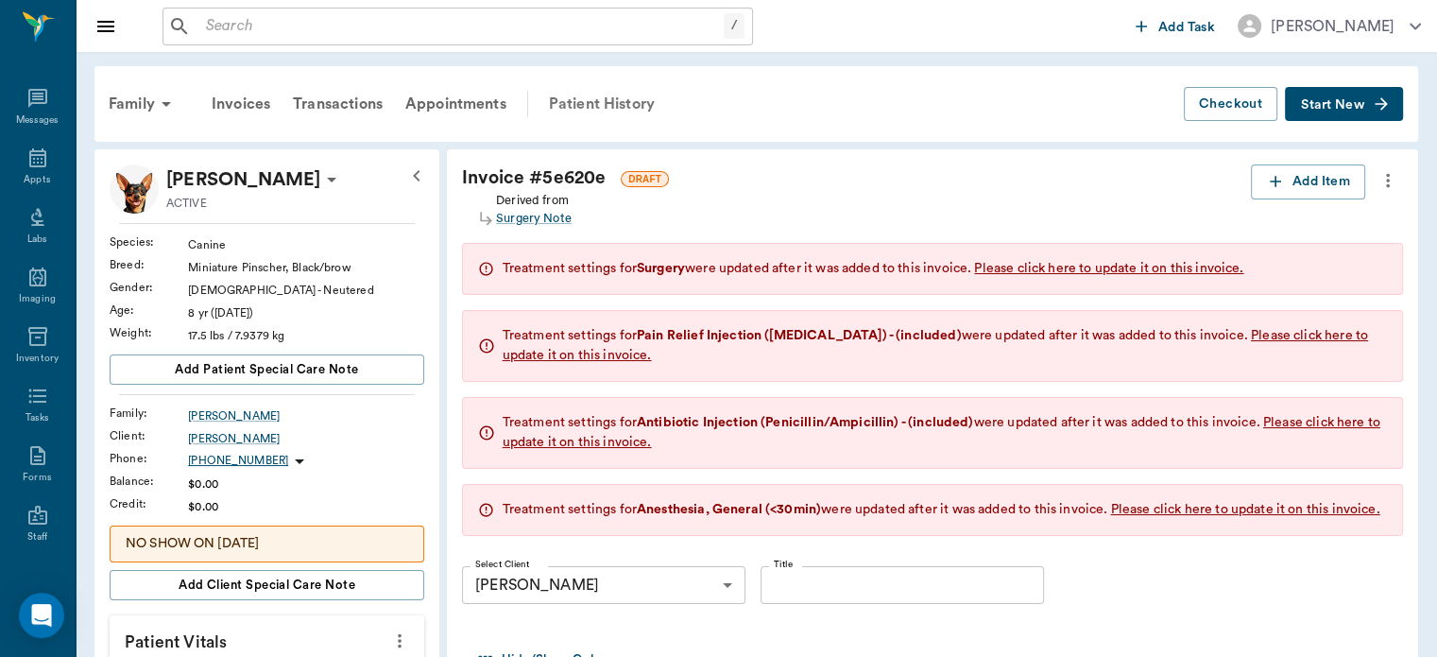
click at [597, 95] on div "Patient History" at bounding box center [602, 103] width 129 height 45
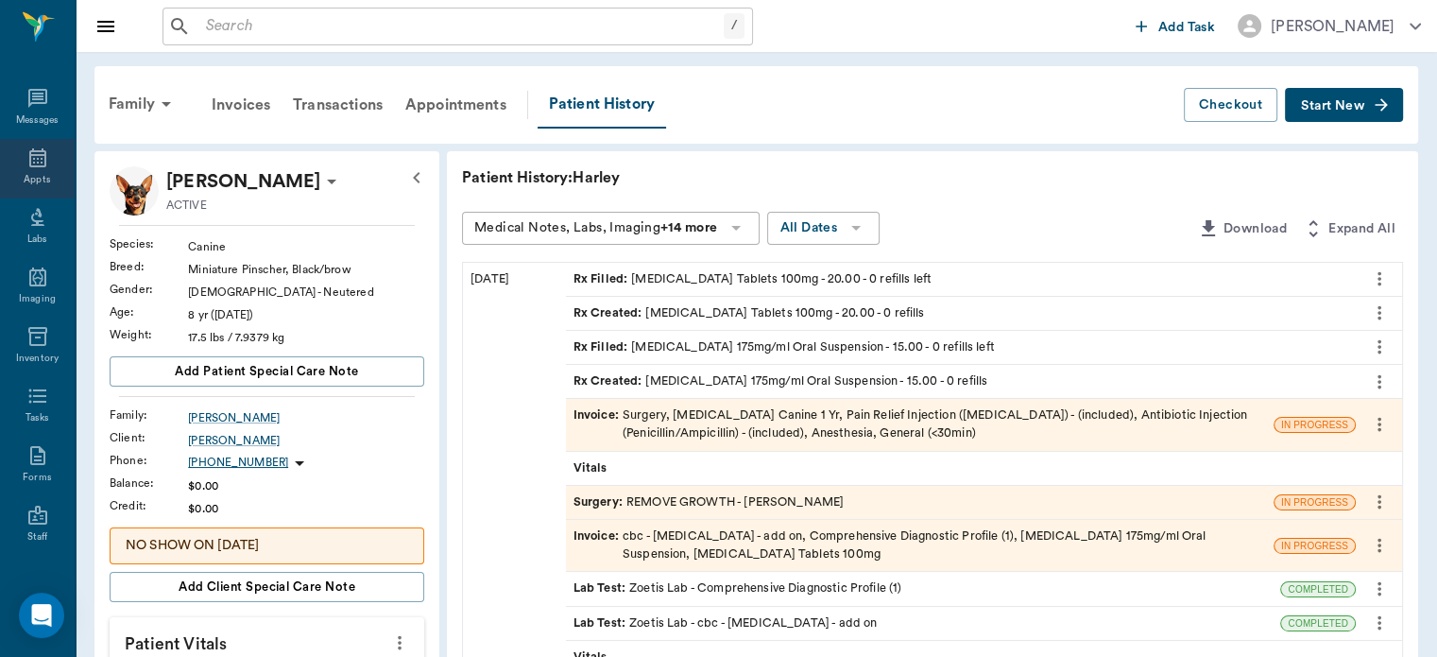
click at [29, 159] on icon at bounding box center [37, 157] width 17 height 19
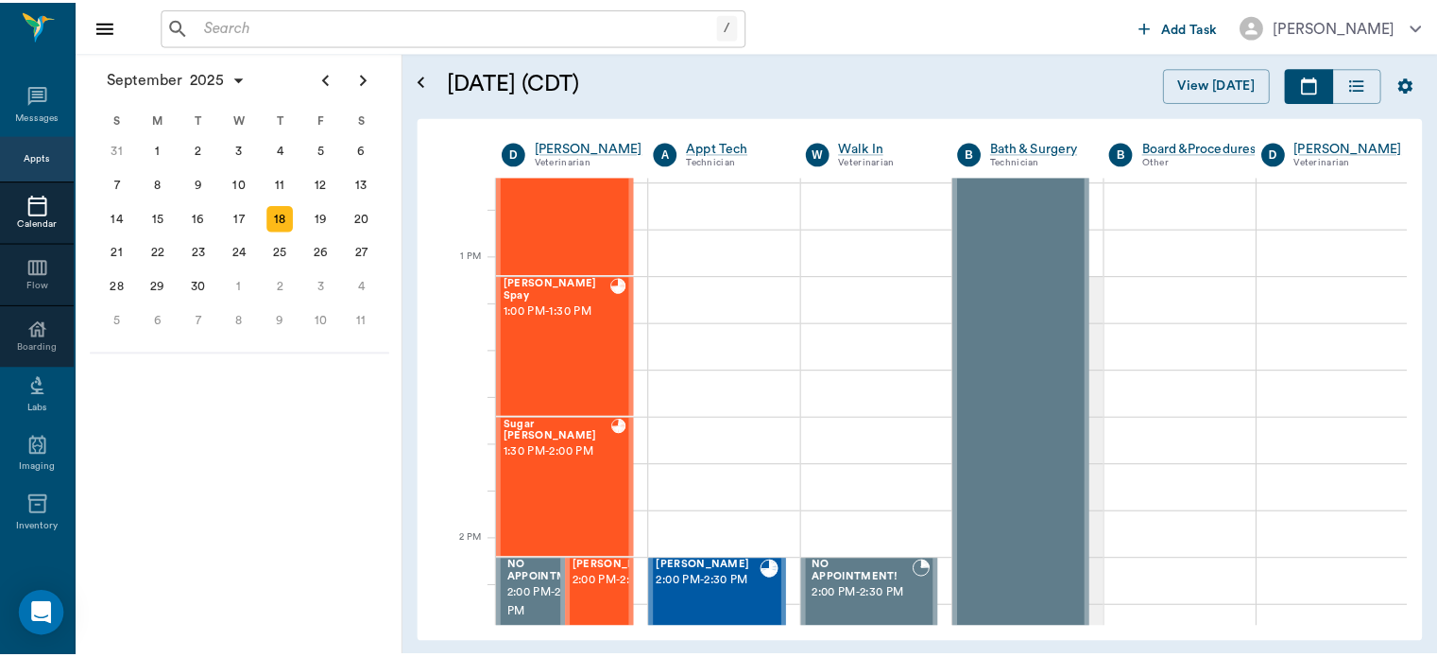
scroll to position [1312, 0]
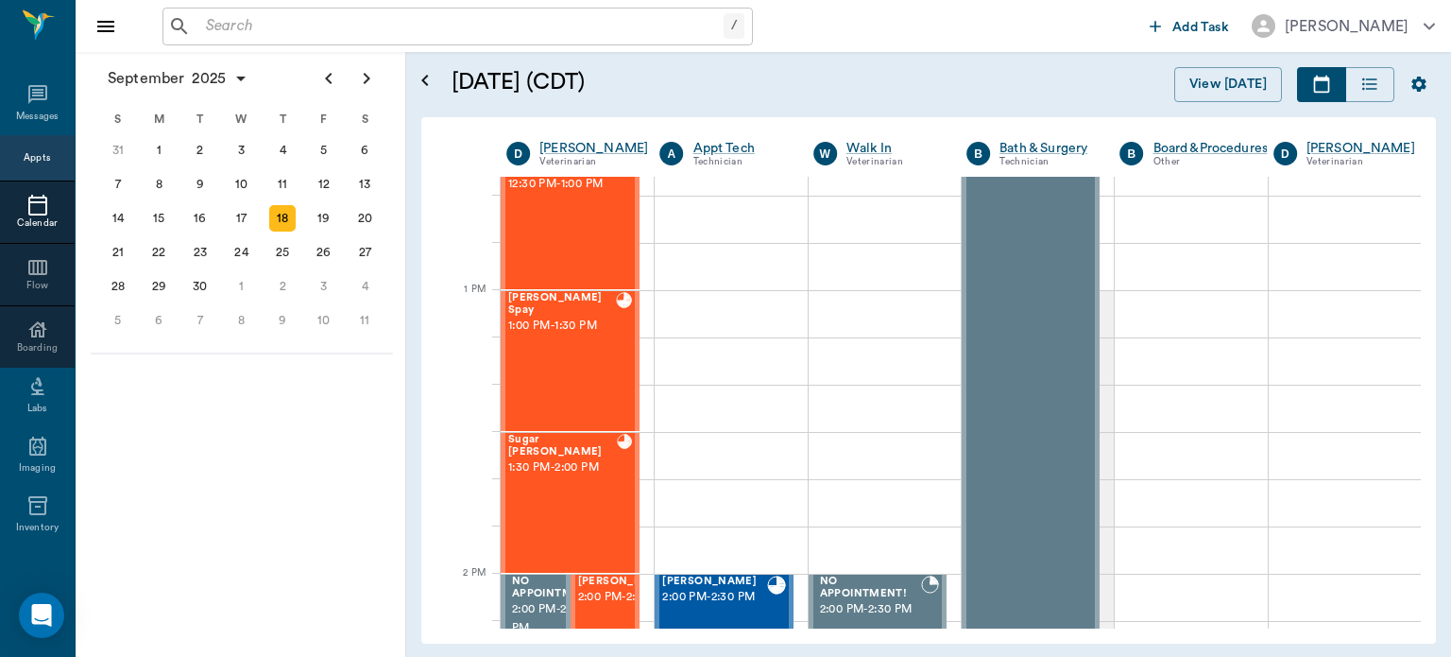
click at [560, 477] on div "Sugar Boyette 1:30 PM - 2:00 PM" at bounding box center [562, 503] width 109 height 138
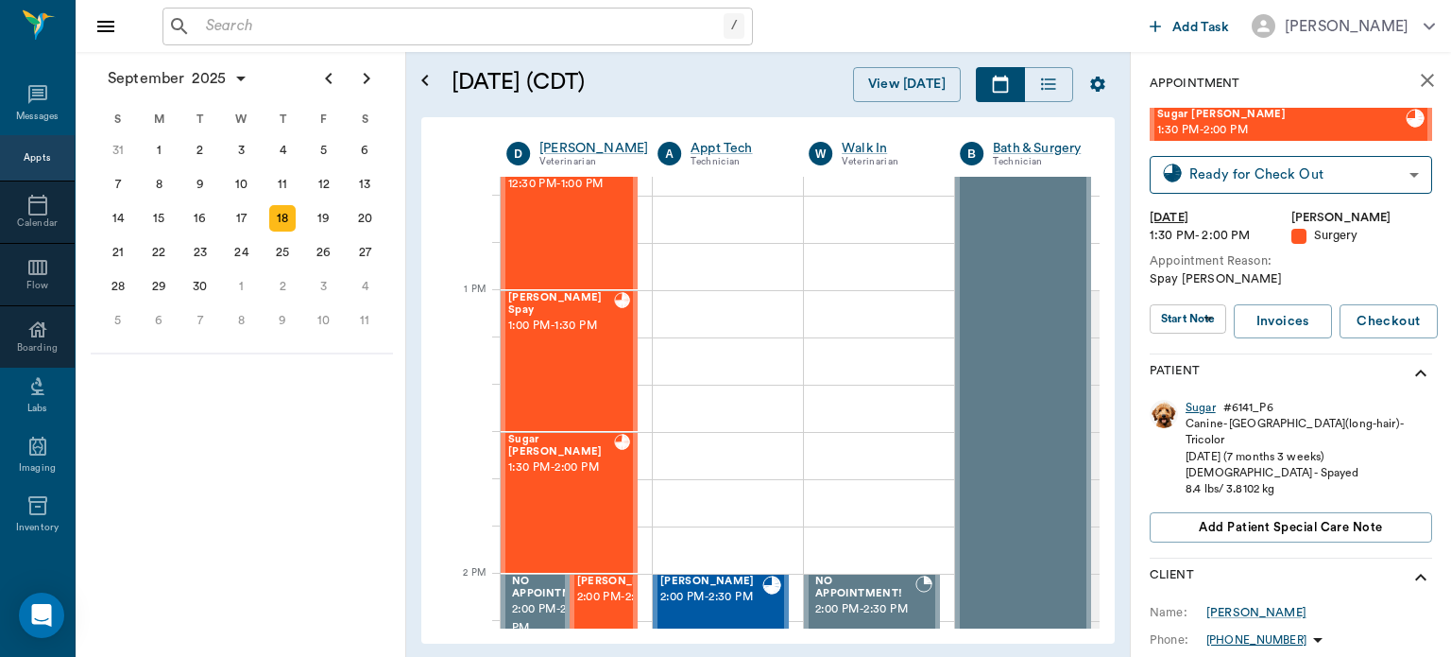
click at [1204, 412] on div "Sugar" at bounding box center [1201, 408] width 30 height 16
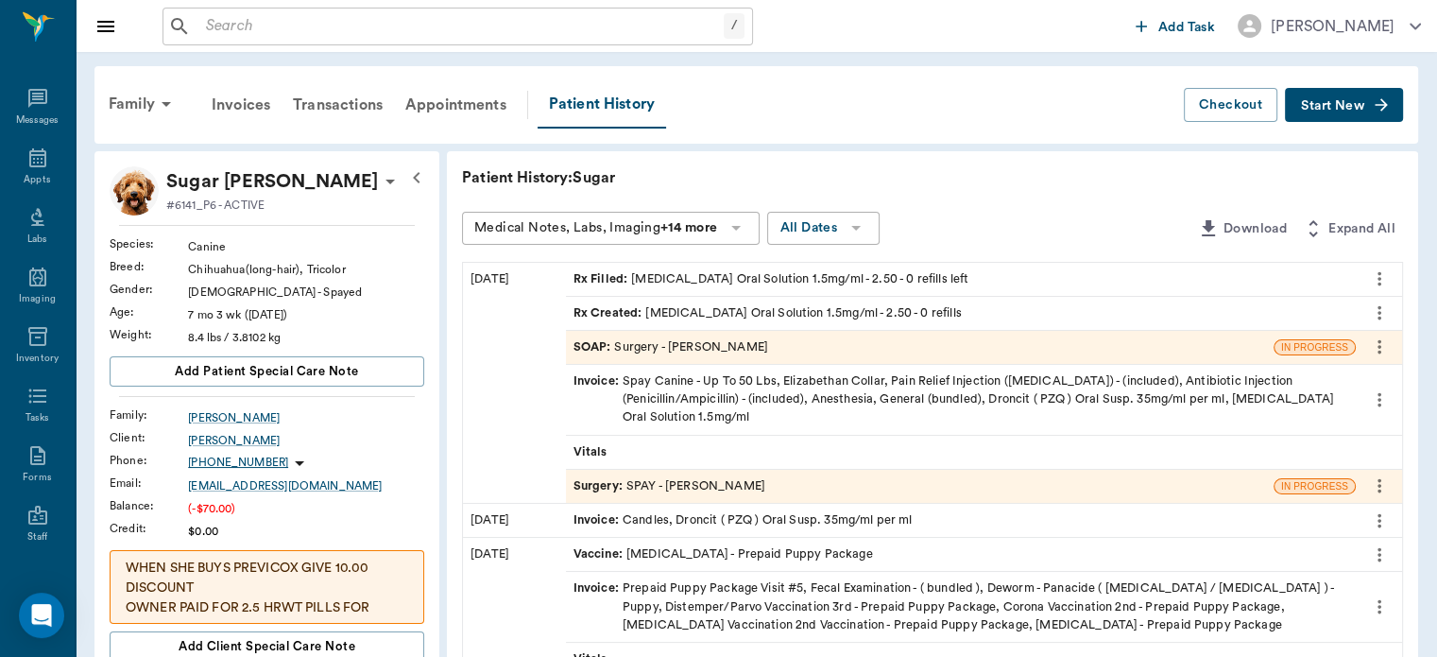
click at [605, 379] on span "Invoice :" at bounding box center [598, 399] width 49 height 55
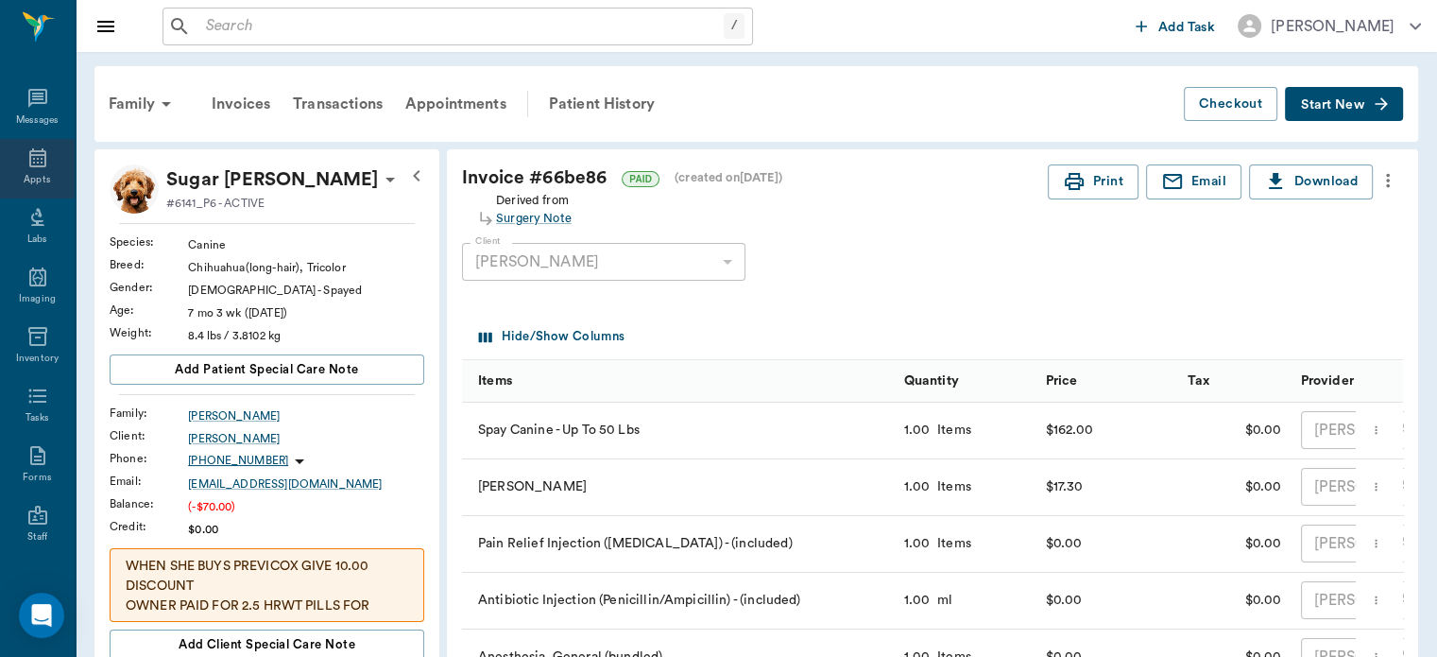
click at [30, 177] on div "Appts" at bounding box center [37, 180] width 26 height 14
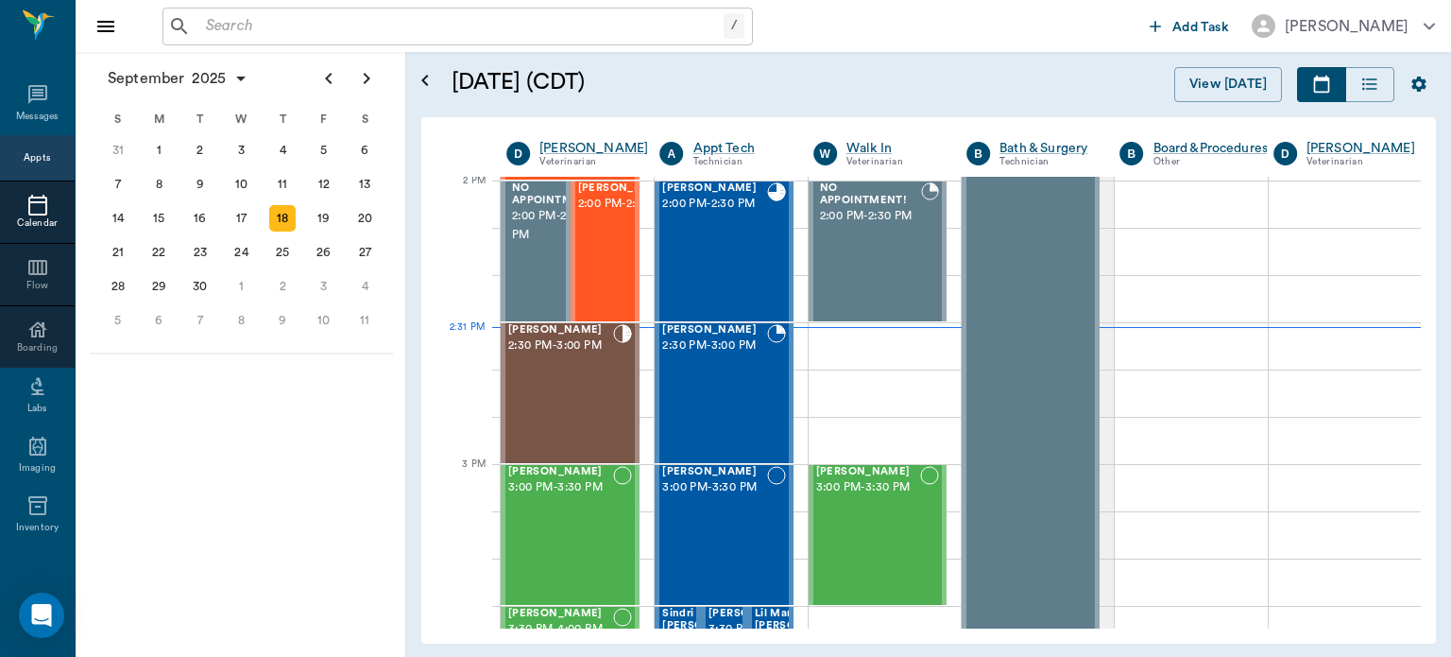
scroll to position [1705, 0]
